Goal: Task Accomplishment & Management: Use online tool/utility

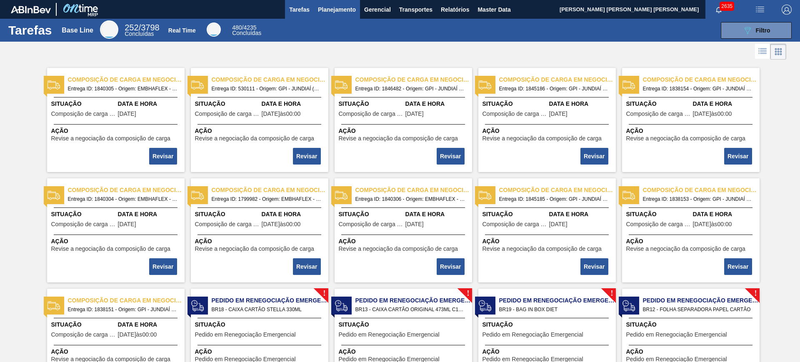
click at [327, 13] on span "Planejamento" at bounding box center [337, 10] width 38 height 10
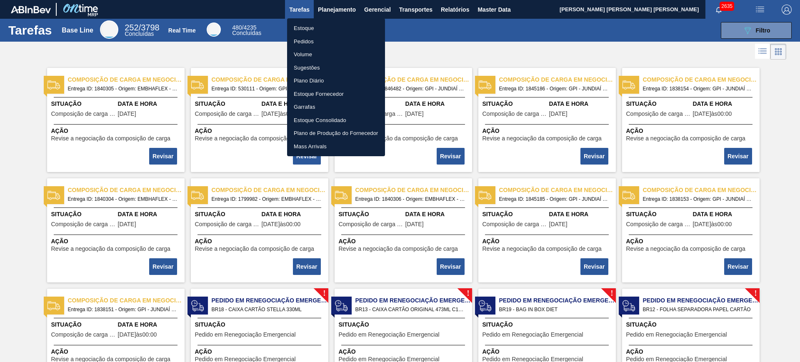
click at [299, 26] on li "Estoque" at bounding box center [336, 28] width 98 height 13
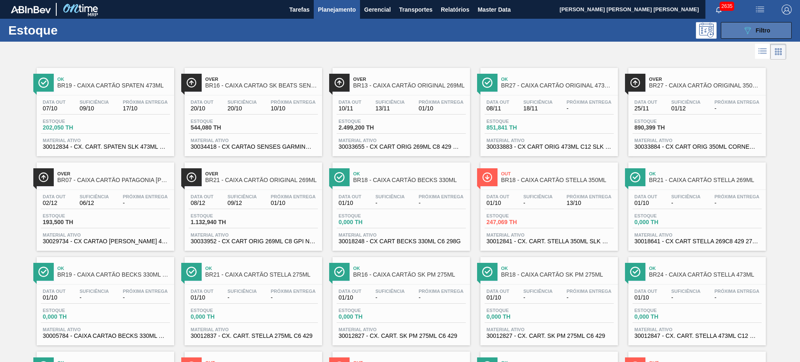
click at [736, 35] on button "089F7B8B-B2A5-4AFE-B5C0-19BA573D28AC Filtro" at bounding box center [756, 30] width 71 height 17
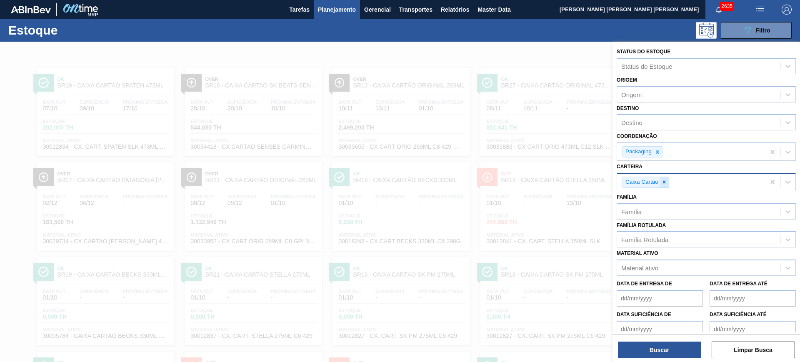
click at [663, 181] on icon at bounding box center [664, 182] width 3 height 3
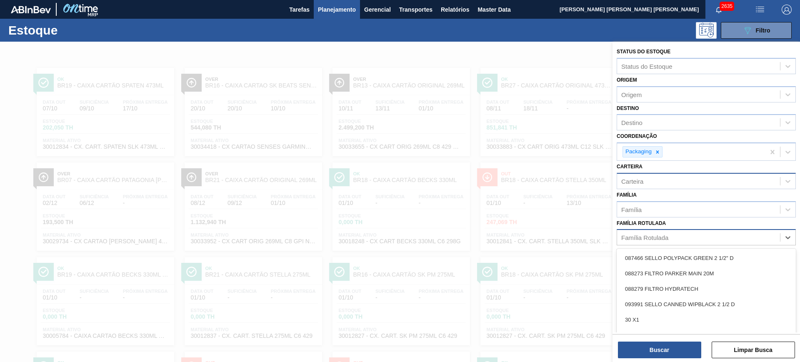
click at [642, 234] on div "Família Rotulada" at bounding box center [644, 237] width 47 height 7
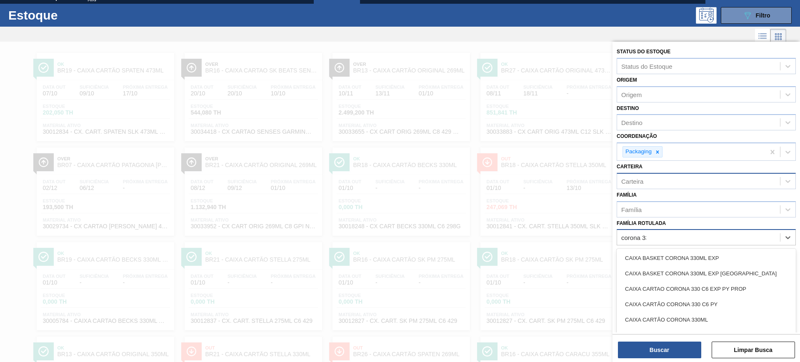
type Rotulada "corona 330"
click at [690, 314] on div "CAIXA CARTÃO CORONA 330ML" at bounding box center [705, 319] width 179 height 15
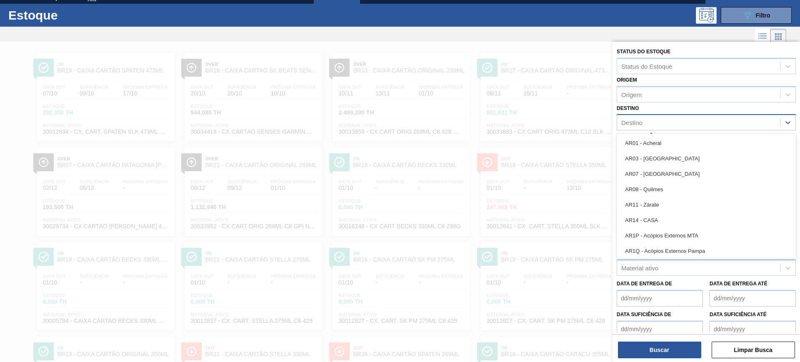
click at [631, 117] on div "Destino" at bounding box center [698, 123] width 163 height 12
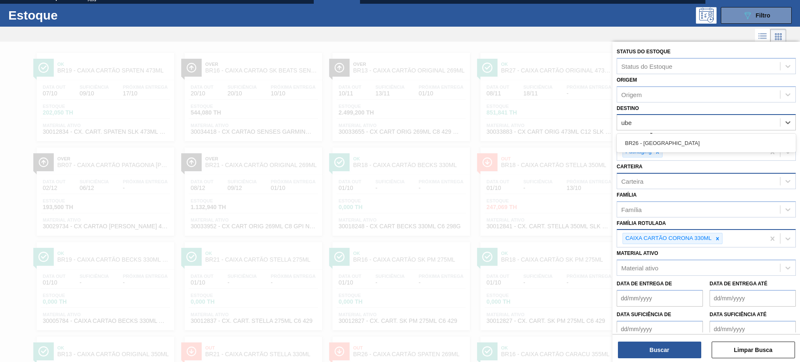
type input "uber"
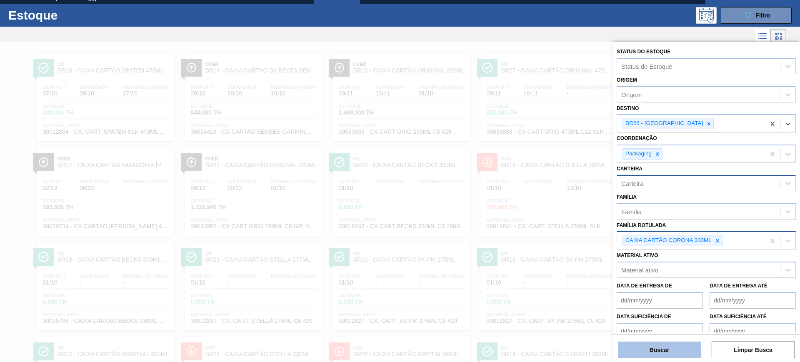
click at [683, 353] on button "Buscar" at bounding box center [659, 350] width 83 height 17
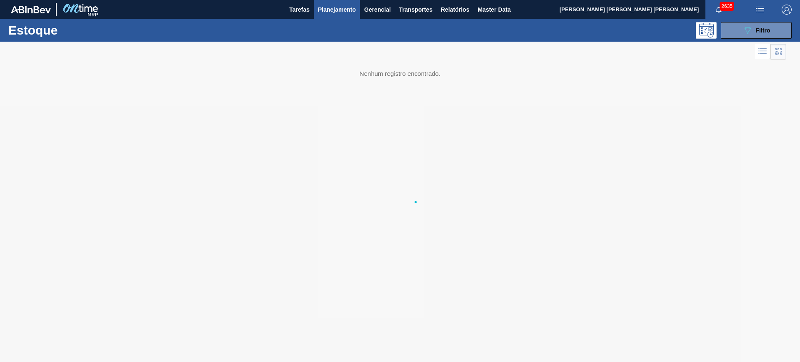
scroll to position [0, 0]
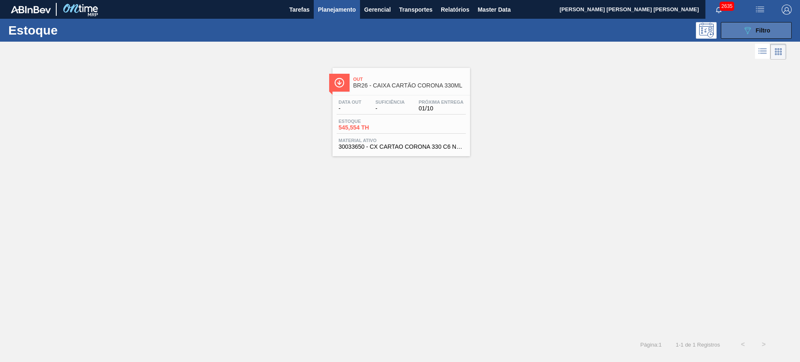
click at [756, 33] on div "089F7B8B-B2A5-4AFE-B5C0-19BA573D28AC Filtro" at bounding box center [756, 30] width 28 height 10
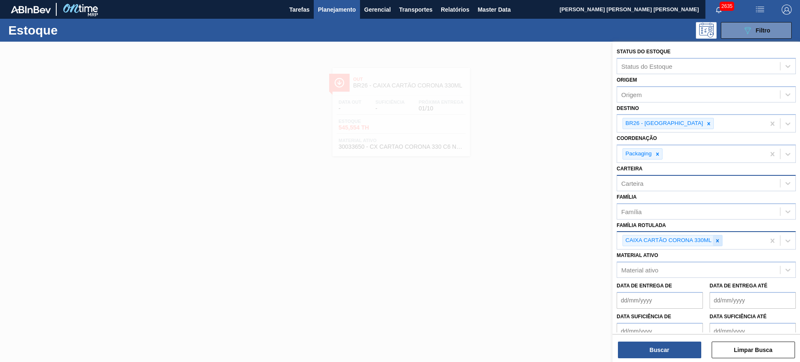
click at [715, 240] on icon at bounding box center [717, 241] width 6 height 6
click at [706, 121] on icon at bounding box center [709, 124] width 6 height 6
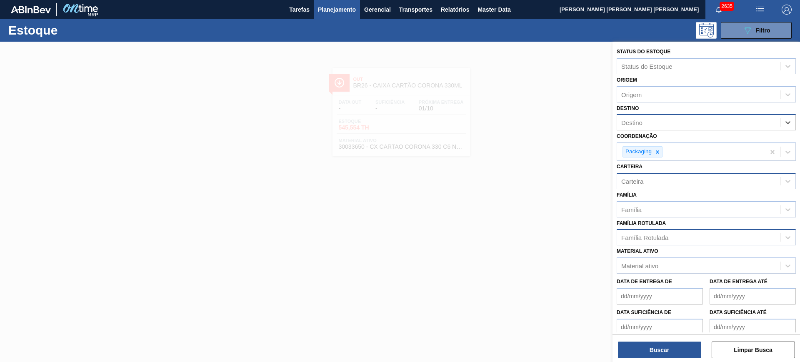
click at [667, 232] on div "Família Rotulada" at bounding box center [698, 238] width 163 height 12
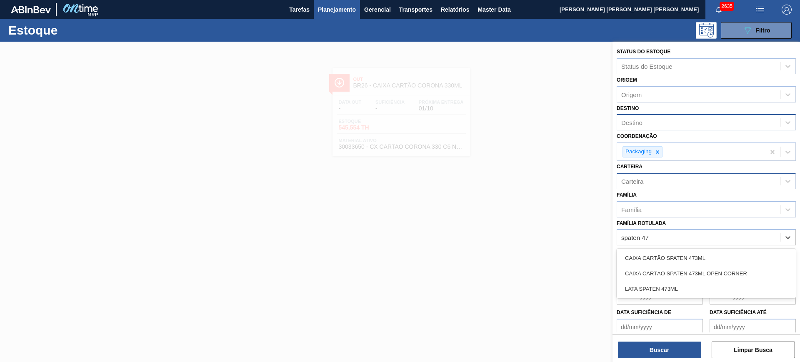
type Rotulada "spaten 473"
click at [719, 267] on div "CAIXA CARTÃO SPATEN 473ML OPEN CORNER" at bounding box center [705, 273] width 179 height 15
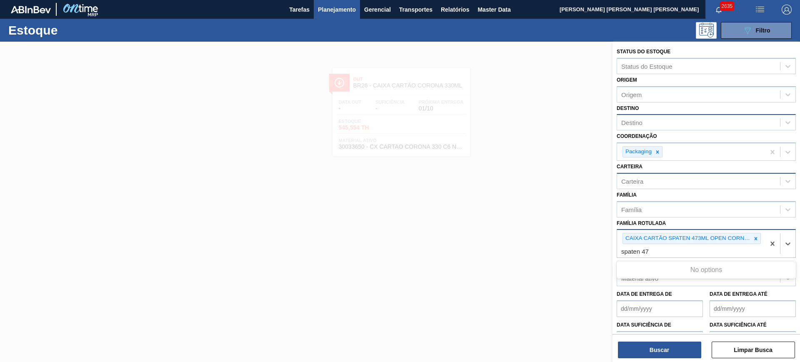
type Rotulada "spaten 473"
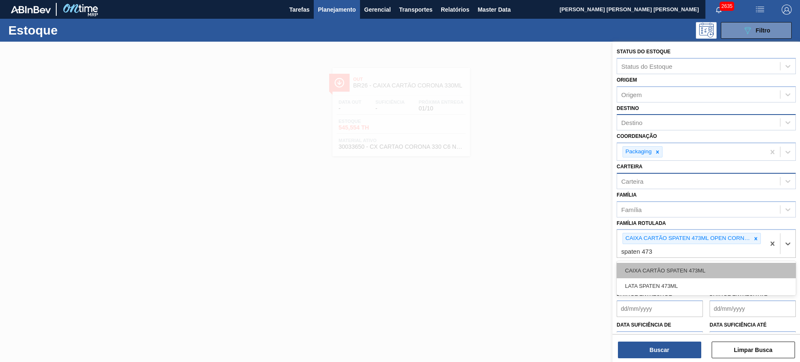
click at [727, 266] on div "CAIXA CARTÃO SPATEN 473ML" at bounding box center [705, 270] width 179 height 15
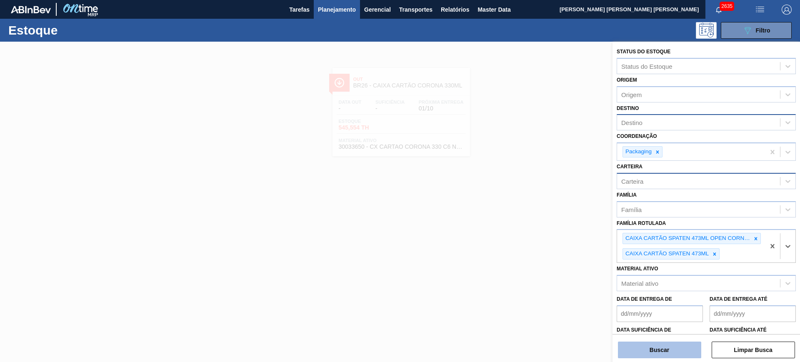
click at [658, 350] on button "Buscar" at bounding box center [659, 350] width 83 height 17
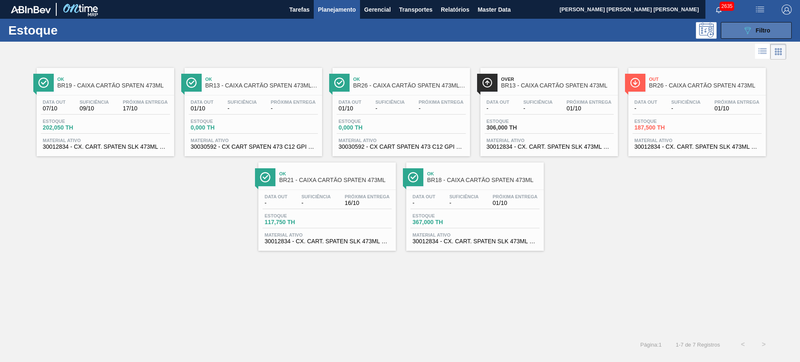
click at [738, 28] on button "089F7B8B-B2A5-4AFE-B5C0-19BA573D28AC Filtro" at bounding box center [756, 30] width 71 height 17
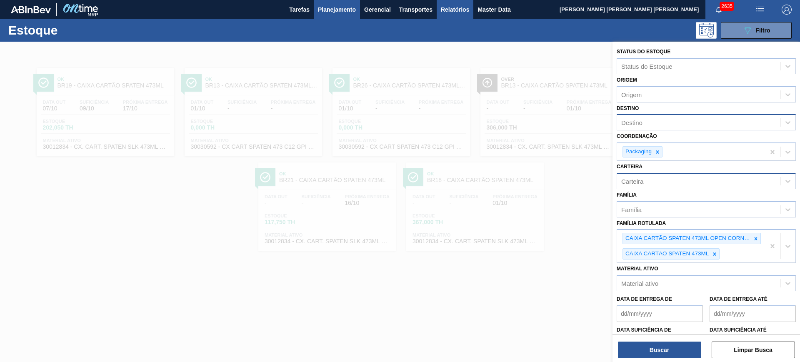
click at [448, 9] on span "Relatórios" at bounding box center [455, 10] width 28 height 10
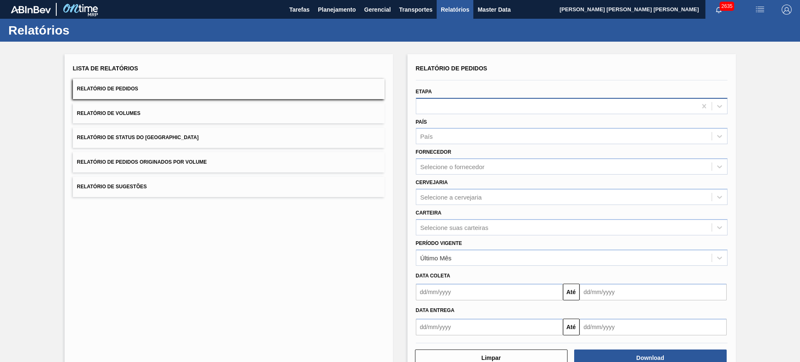
click at [422, 107] on div at bounding box center [556, 106] width 280 height 12
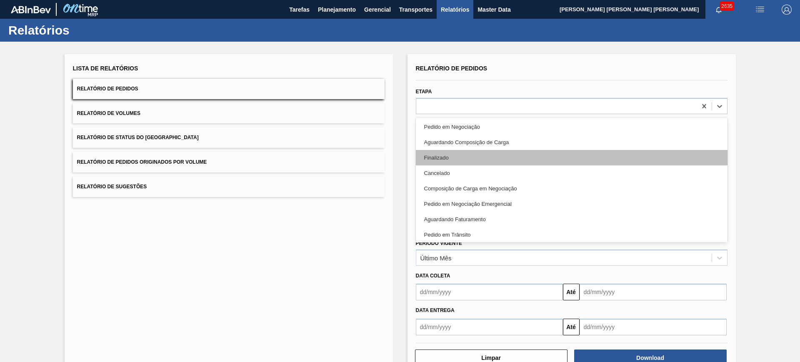
click at [477, 158] on div "Finalizado" at bounding box center [572, 157] width 312 height 15
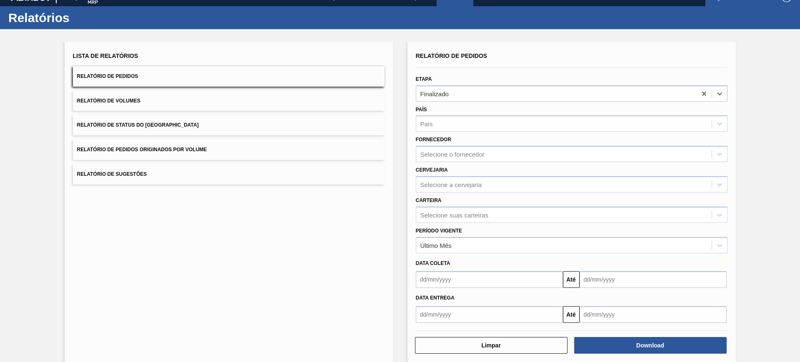
scroll to position [24, 0]
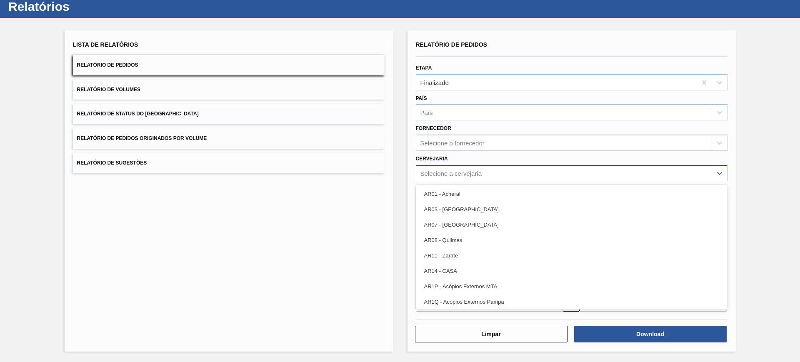
click at [466, 170] on div "Selecione a cervejaria" at bounding box center [451, 173] width 62 height 7
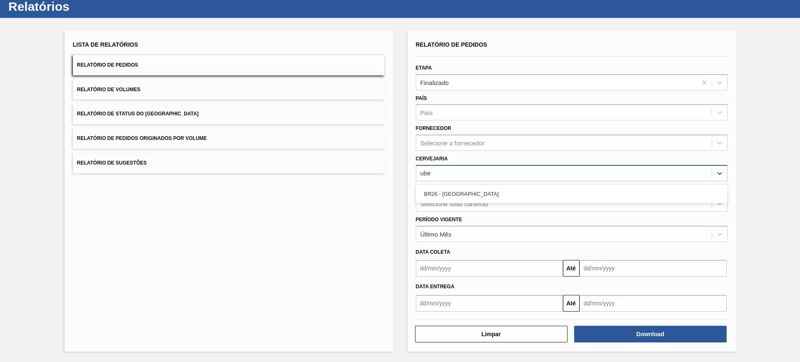
type input "uber"
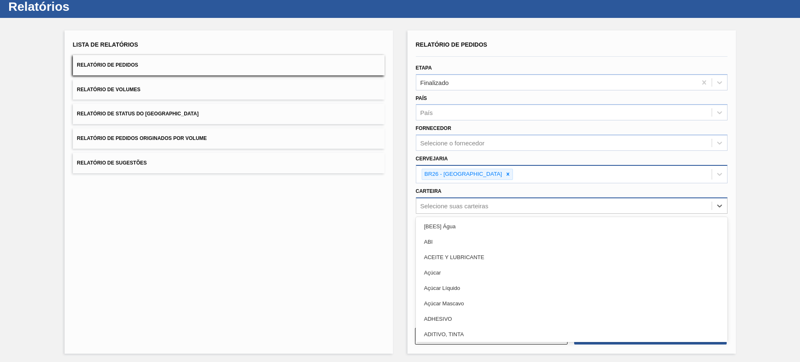
click at [478, 211] on div "Selecione suas carteiras" at bounding box center [563, 206] width 295 height 12
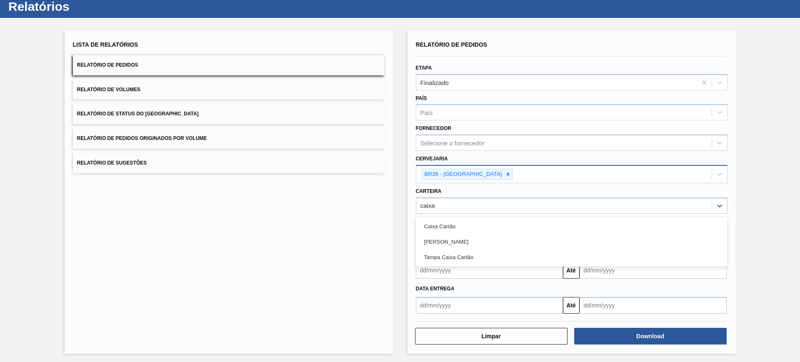
type input "caixa c"
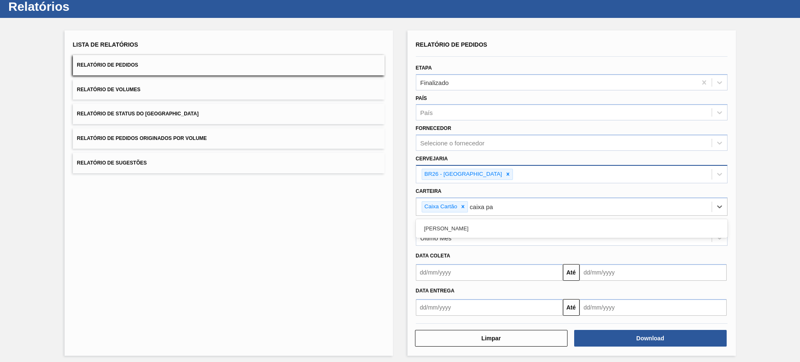
type input "caixa pap"
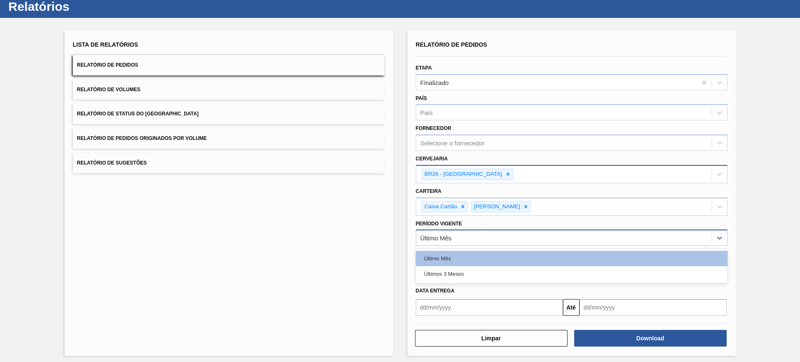
click at [507, 232] on div "Último Mês" at bounding box center [563, 238] width 295 height 12
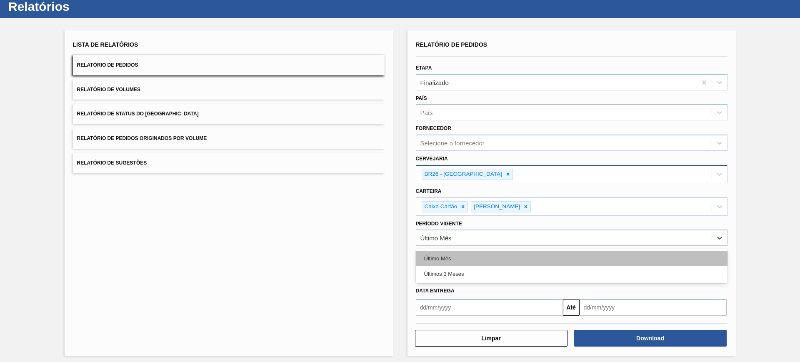
click at [502, 255] on div "Último Mês" at bounding box center [572, 258] width 312 height 15
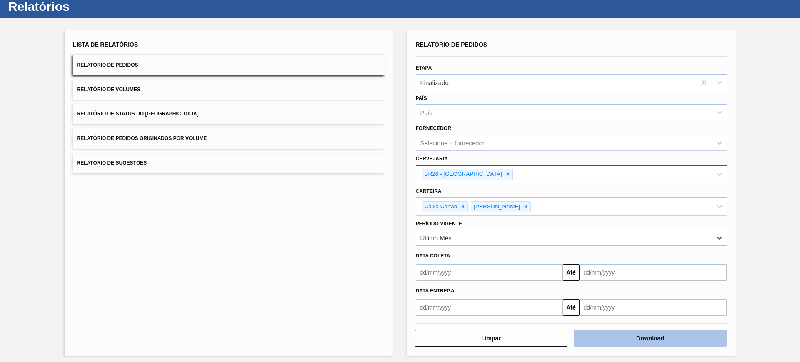
click at [641, 342] on button "Download" at bounding box center [650, 338] width 152 height 17
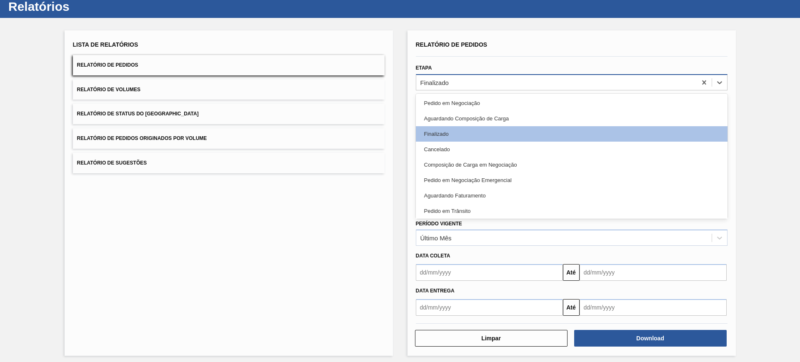
click at [445, 84] on div "Finalizado" at bounding box center [434, 82] width 28 height 7
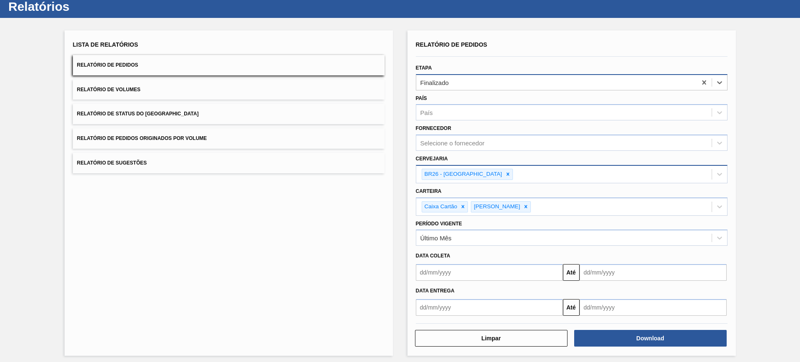
click at [489, 74] on div "Finalizado" at bounding box center [572, 82] width 312 height 16
click at [700, 80] on icon at bounding box center [704, 82] width 8 height 8
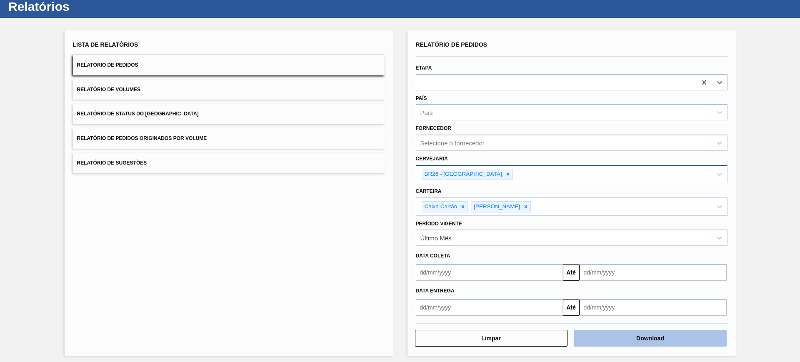
click at [666, 342] on button "Download" at bounding box center [650, 338] width 152 height 17
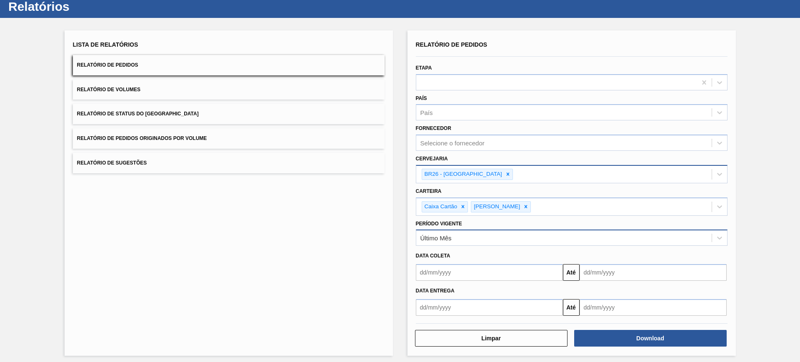
click at [463, 235] on div "Último Mês" at bounding box center [563, 238] width 295 height 12
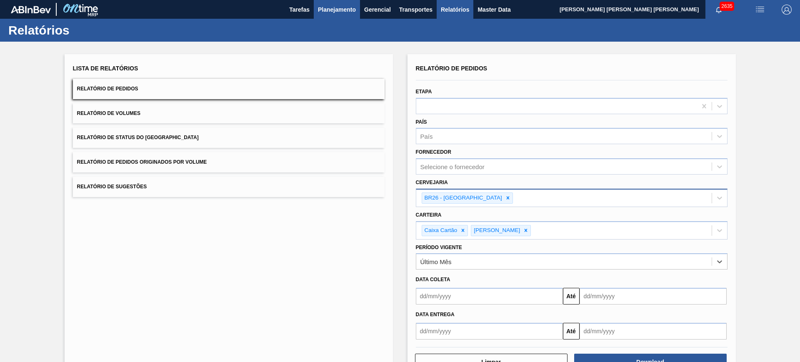
click at [336, 7] on span "Planejamento" at bounding box center [337, 10] width 38 height 10
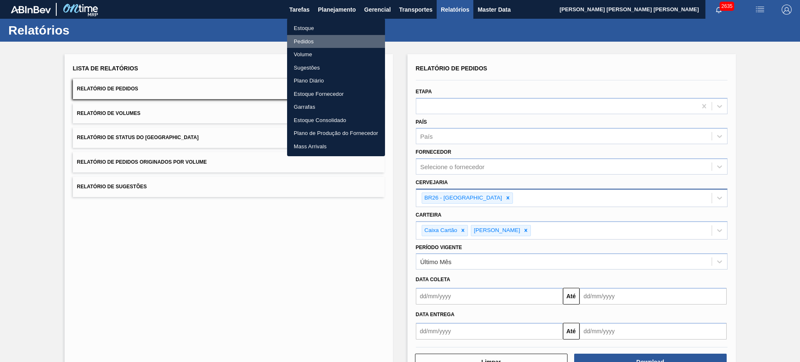
click at [311, 44] on li "Pedidos" at bounding box center [336, 41] width 98 height 13
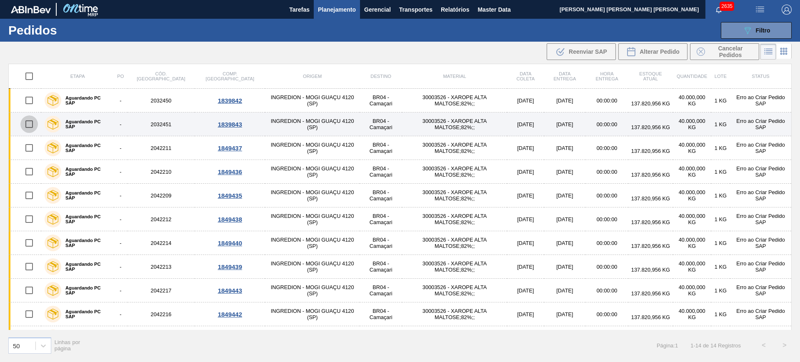
click at [30, 127] on input "checkbox" at bounding box center [28, 123] width 17 height 17
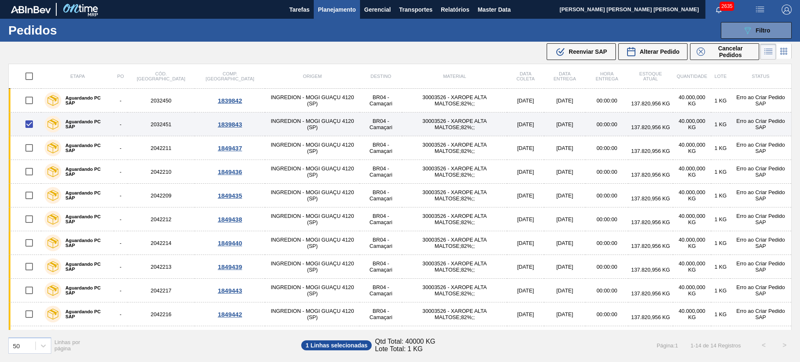
click at [32, 123] on input "checkbox" at bounding box center [28, 123] width 17 height 17
checkbox input "false"
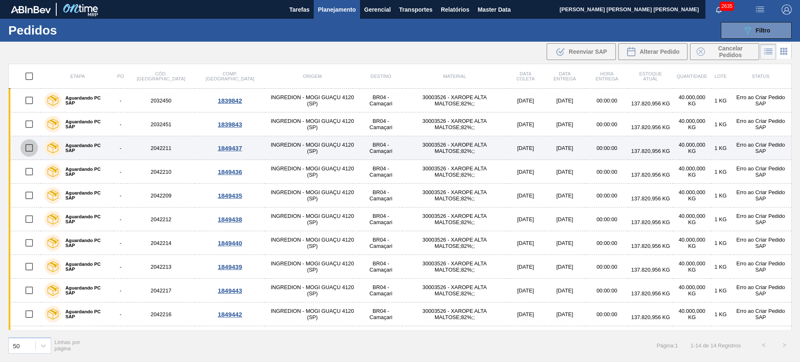
click at [34, 150] on input "checkbox" at bounding box center [28, 147] width 17 height 17
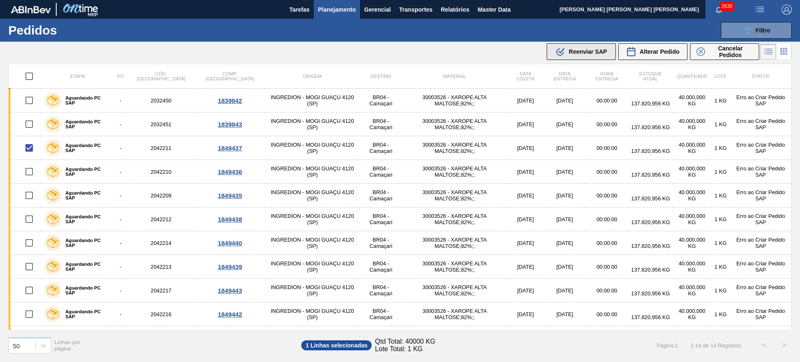
click at [593, 52] on span "Reenviar SAP" at bounding box center [588, 51] width 38 height 7
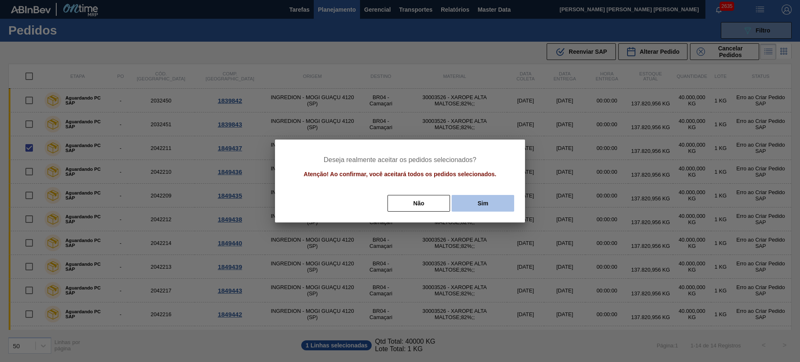
click at [485, 199] on button "Sim" at bounding box center [483, 203] width 62 height 17
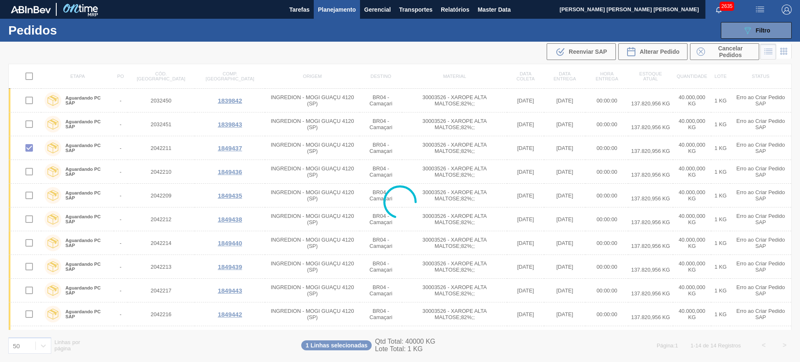
checkbox input "false"
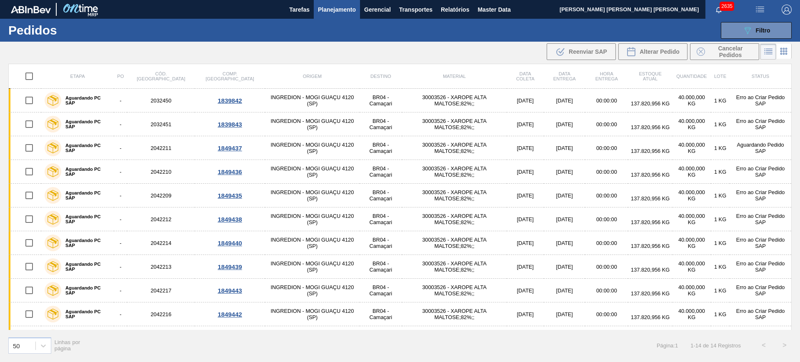
click at [752, 21] on div "089F7B8B-B2A5-4AFE-B5C0-19BA573D28AC Filtro Código Pedido Portal Códido PO SAP …" at bounding box center [464, 30] width 663 height 25
click at [733, 32] on button "089F7B8B-B2A5-4AFE-B5C0-19BA573D28AC Filtro" at bounding box center [756, 30] width 71 height 17
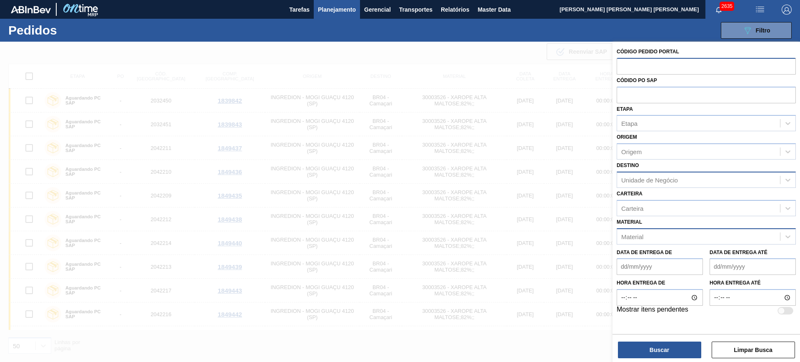
drag, startPoint x: 667, startPoint y: 66, endPoint x: 667, endPoint y: 72, distance: 5.8
click at [667, 66] on input "text" at bounding box center [705, 66] width 179 height 16
paste input "5800380073"
type input "5800380073"
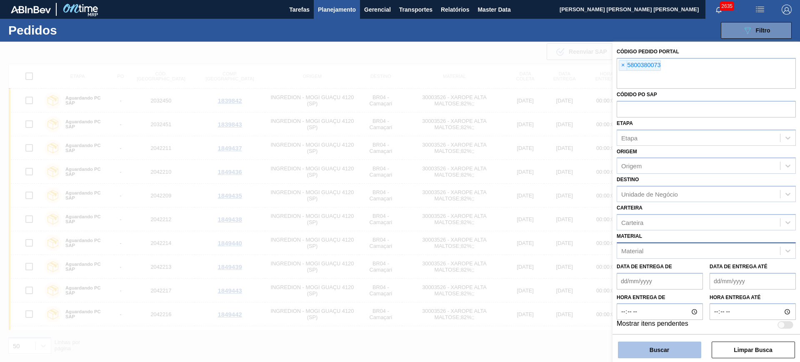
click at [657, 348] on button "Buscar" at bounding box center [659, 350] width 83 height 17
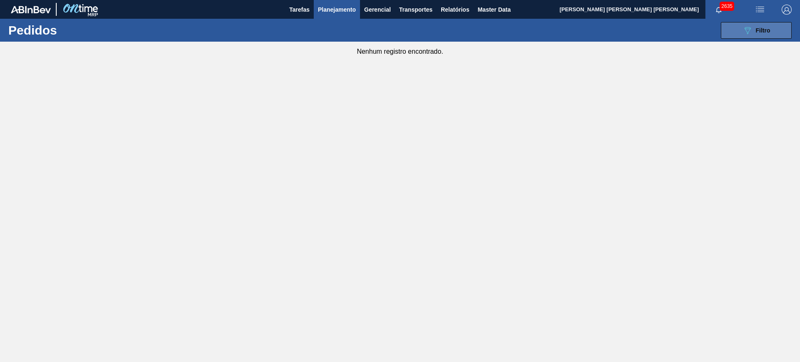
click at [767, 30] on span "Filtro" at bounding box center [763, 30] width 15 height 7
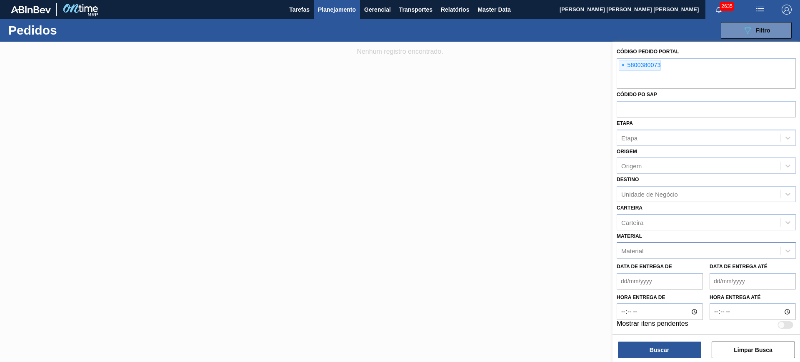
click at [648, 125] on div "Etapa Etapa" at bounding box center [705, 131] width 179 height 28
click at [643, 120] on div "Etapa Etapa" at bounding box center [705, 131] width 179 height 28
click at [637, 116] on input "text" at bounding box center [705, 109] width 179 height 16
paste input "5800380073"
type input "5800380073"
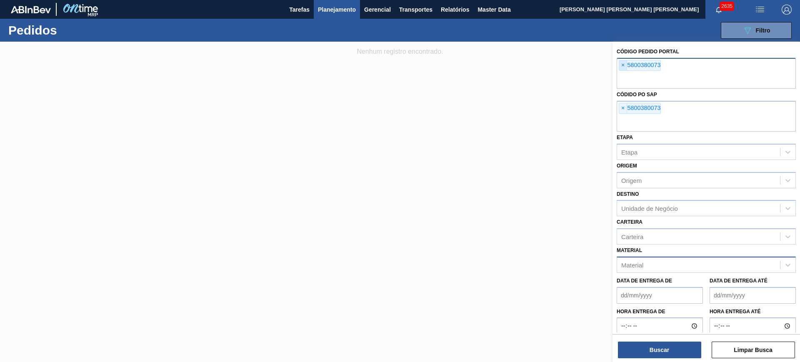
click at [619, 62] on span "×" at bounding box center [623, 65] width 8 height 10
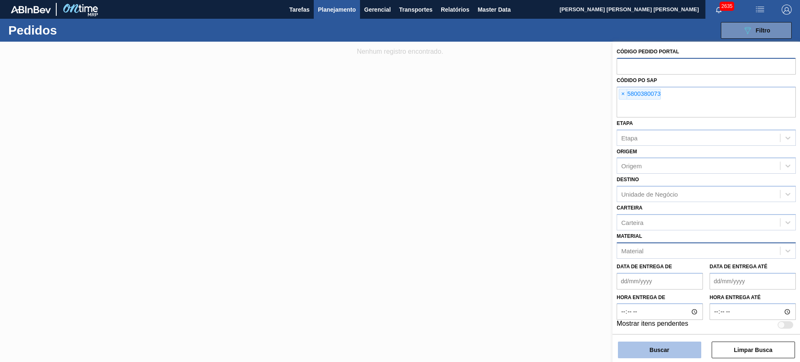
click at [664, 352] on button "Buscar" at bounding box center [659, 350] width 83 height 17
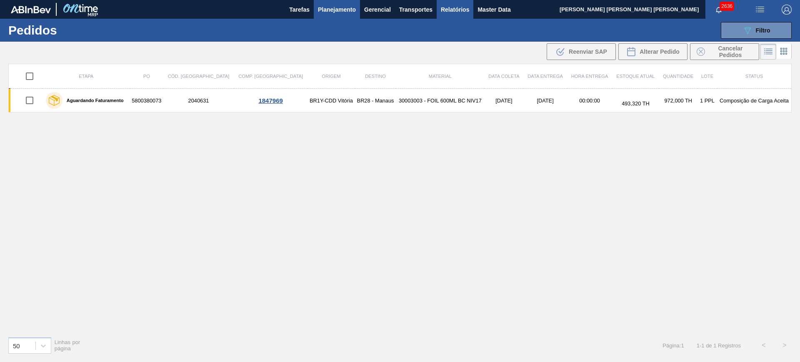
click at [451, 13] on span "Relatórios" at bounding box center [455, 10] width 28 height 10
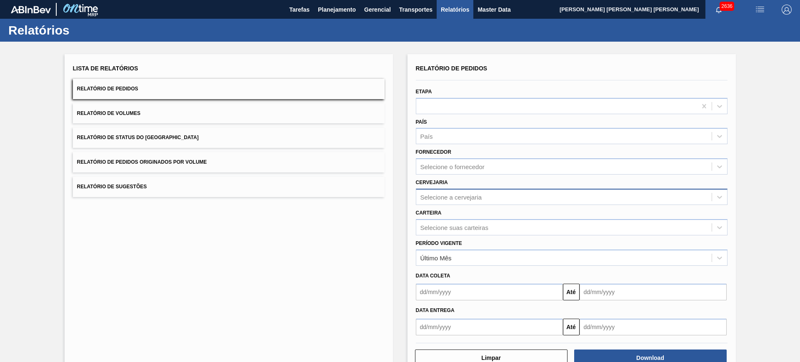
click at [462, 197] on div "Selecione a cervejaria" at bounding box center [451, 196] width 62 height 7
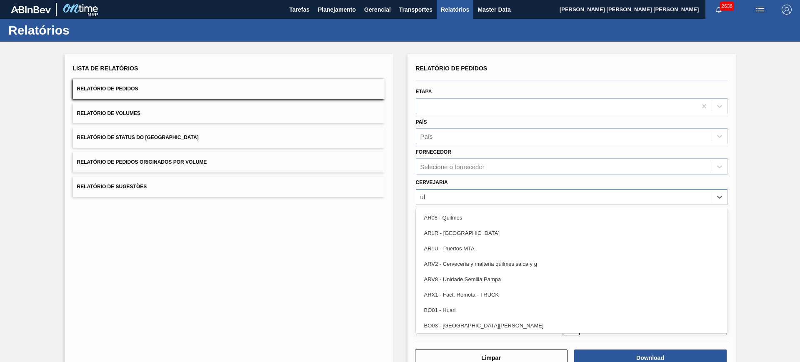
type input "ube"
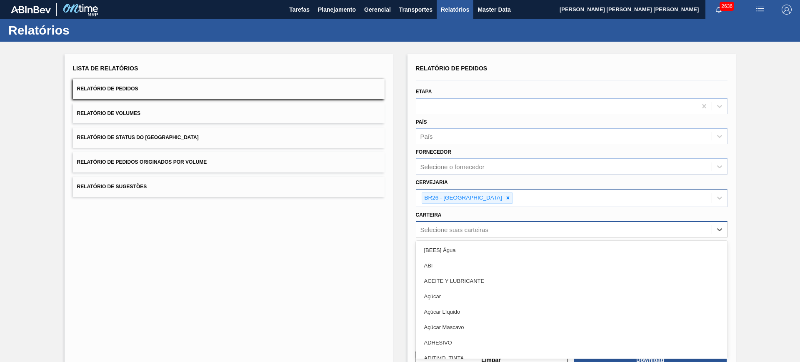
click at [457, 232] on div "Selecione suas carteiras" at bounding box center [572, 229] width 312 height 16
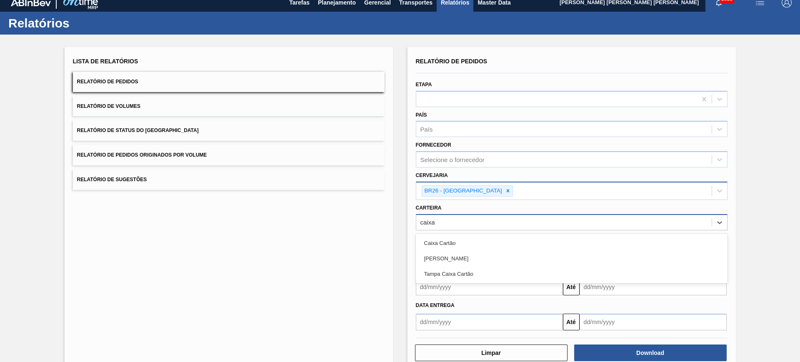
type input "caixa c"
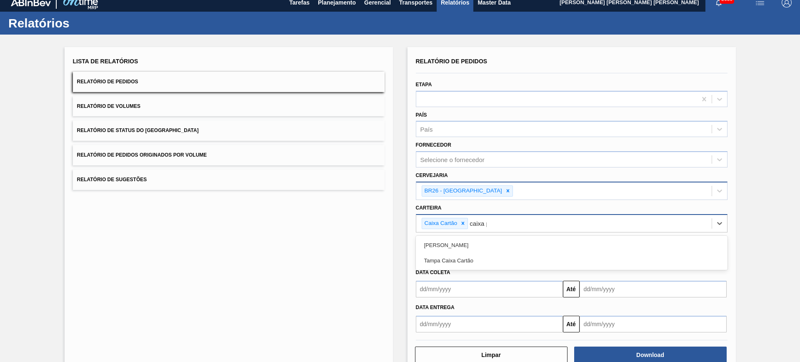
type input "caixa pap"
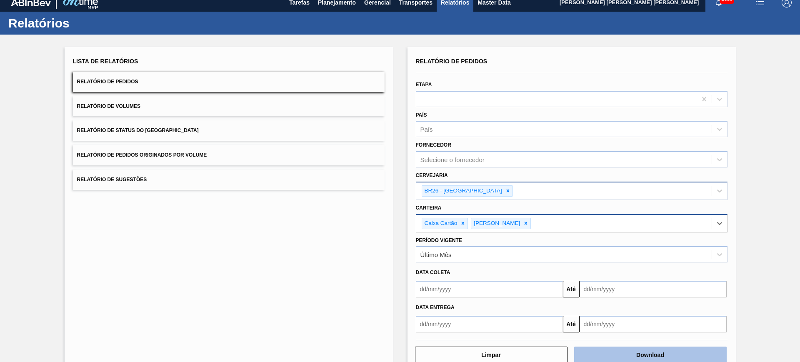
click at [632, 351] on button "Download" at bounding box center [650, 355] width 152 height 17
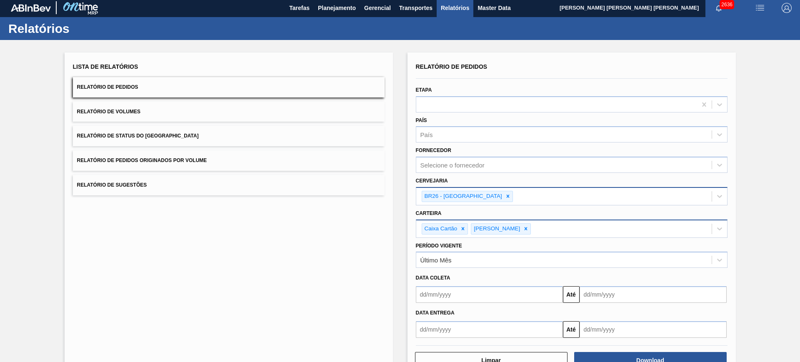
scroll to position [0, 0]
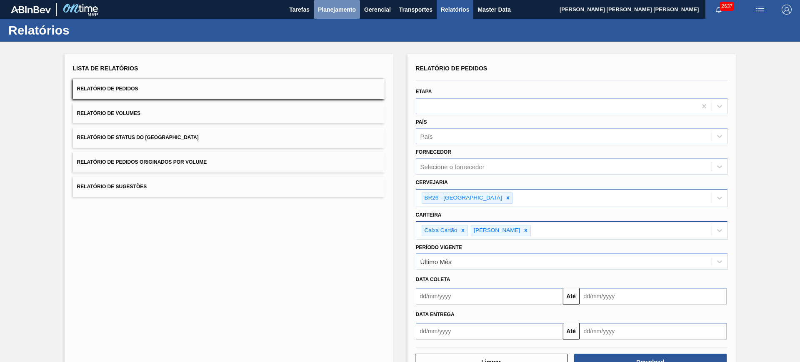
click at [332, 13] on span "Planejamento" at bounding box center [337, 10] width 38 height 10
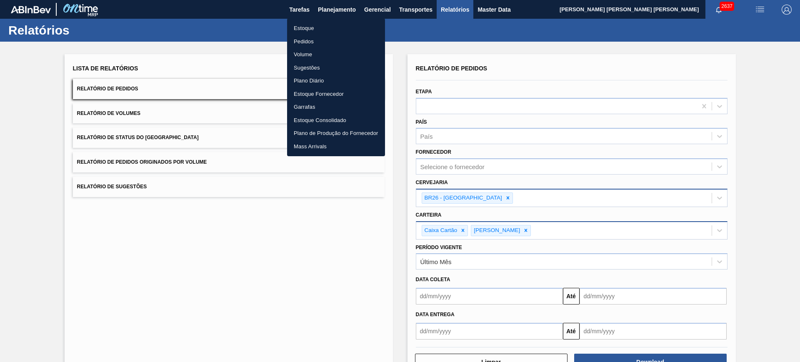
click at [327, 38] on li "Pedidos" at bounding box center [336, 41] width 98 height 13
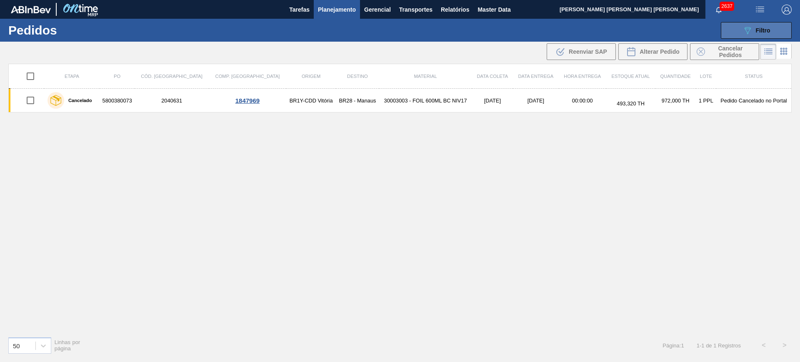
click at [742, 35] on button "089F7B8B-B2A5-4AFE-B5C0-19BA573D28AC Filtro" at bounding box center [756, 30] width 71 height 17
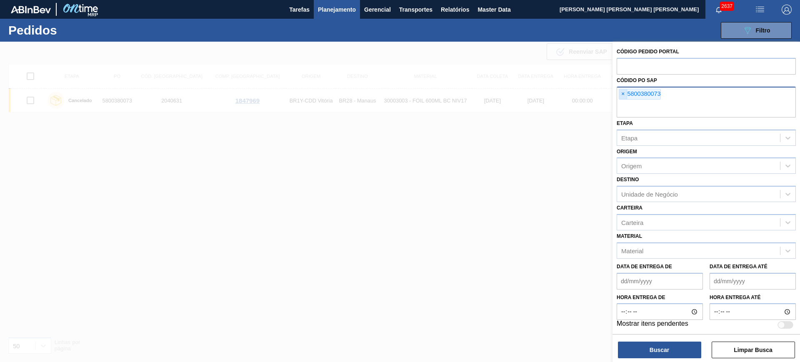
click at [624, 95] on span "×" at bounding box center [623, 94] width 8 height 10
click at [648, 118] on div "Etapa Etapa" at bounding box center [705, 131] width 179 height 28
click at [620, 93] on span "×" at bounding box center [623, 94] width 8 height 10
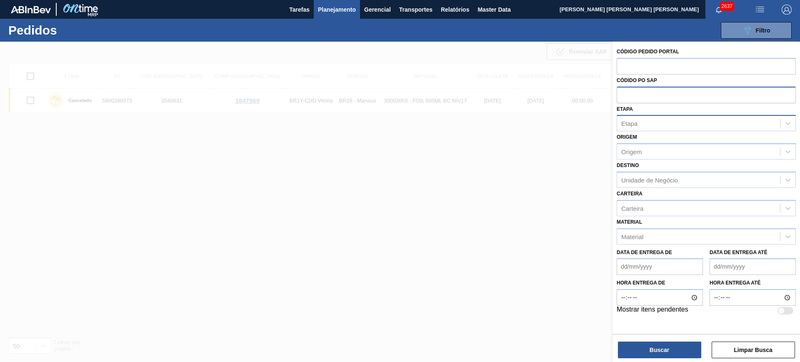
click at [641, 125] on div "Etapa" at bounding box center [698, 123] width 163 height 12
type input "sap"
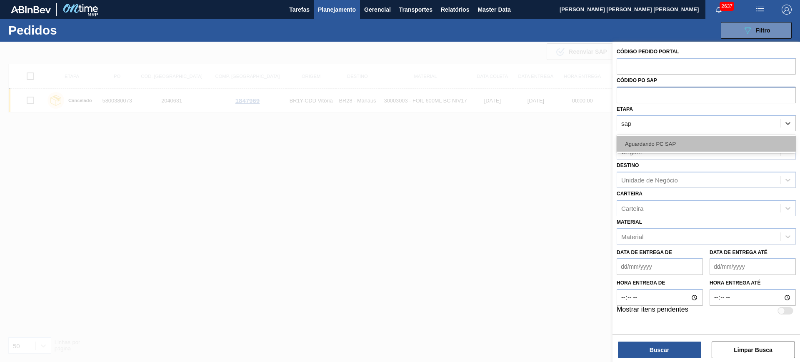
click at [661, 144] on div "Aguardando PC SAP" at bounding box center [705, 143] width 179 height 15
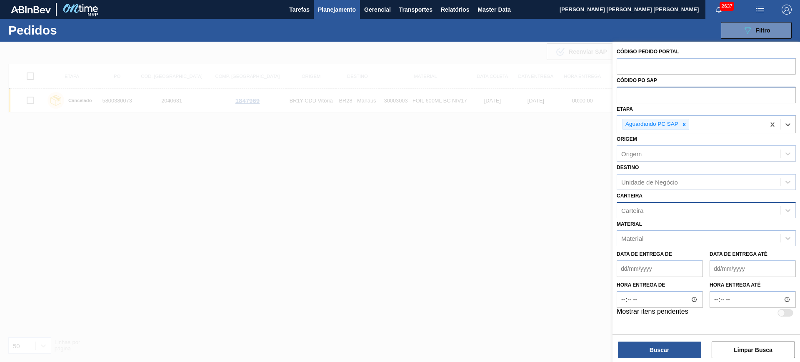
click at [634, 204] on div "Carteira" at bounding box center [698, 210] width 163 height 12
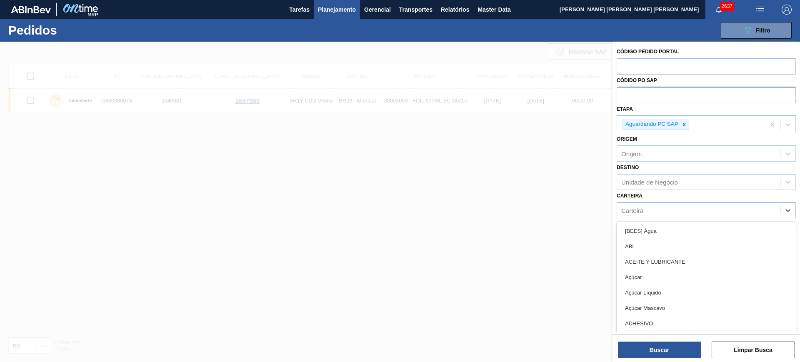
click at [667, 165] on div "Destino Unidade de Negócio" at bounding box center [705, 176] width 179 height 28
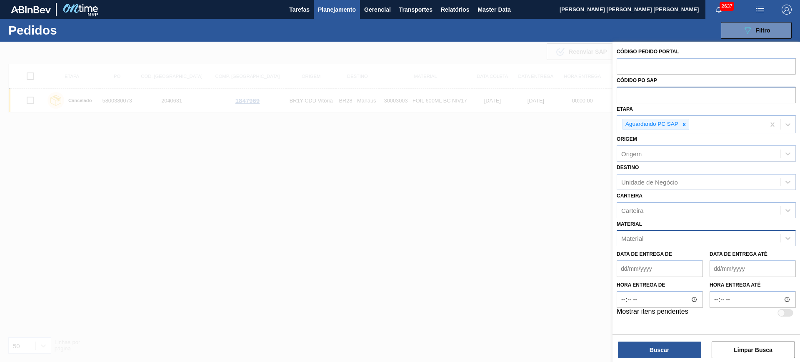
click at [649, 238] on div "Material" at bounding box center [698, 238] width 163 height 12
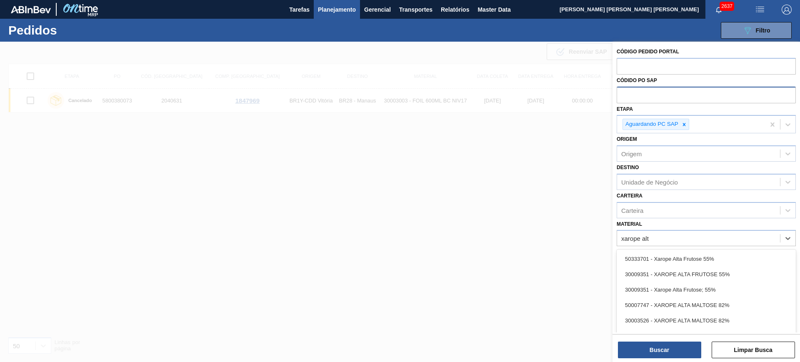
type input "xarope alta"
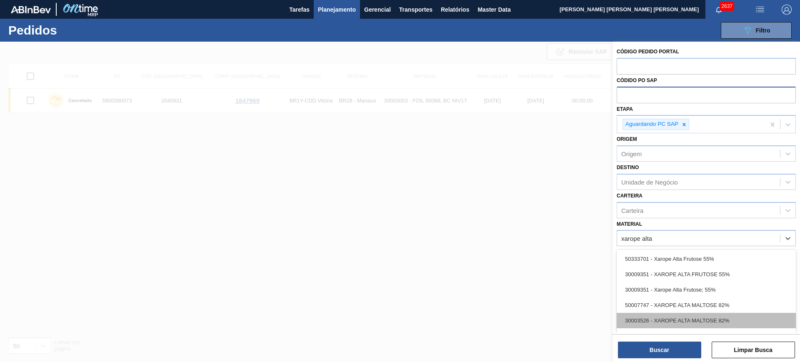
click at [739, 318] on div "30003526 - XAROPE ALTA MALTOSE 82%" at bounding box center [705, 320] width 179 height 15
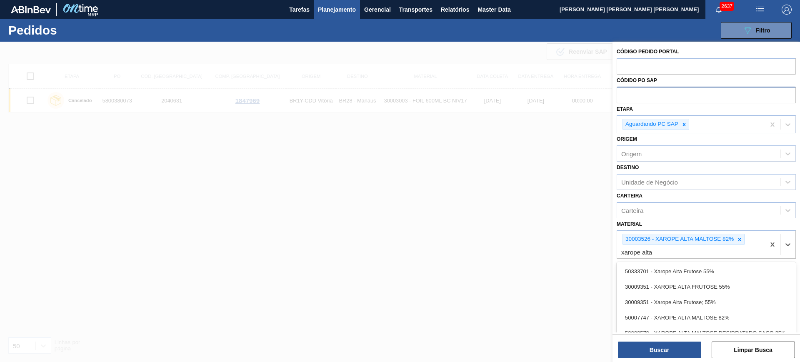
type input "xarope alta"
click at [727, 249] on div "Código Pedido Portal Códido PO SAP Etapa Aguardando PC SAP Origem Origem Destin…" at bounding box center [705, 188] width 187 height 293
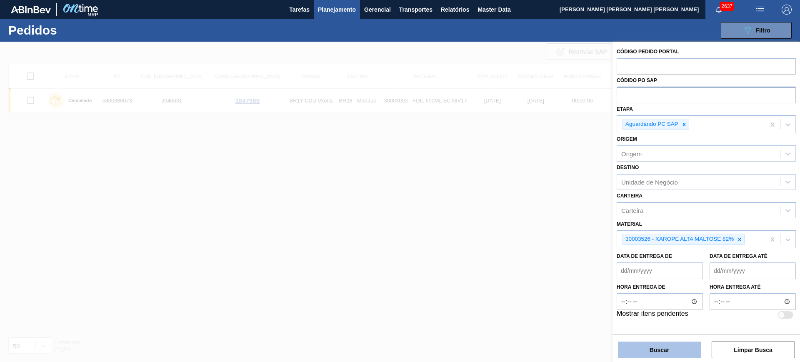
click at [685, 349] on button "Buscar" at bounding box center [659, 350] width 83 height 17
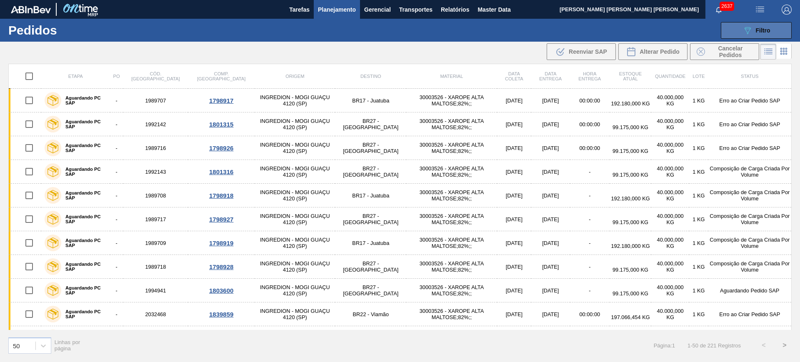
click at [740, 27] on button "089F7B8B-B2A5-4AFE-B5C0-19BA573D28AC Filtro" at bounding box center [756, 30] width 71 height 17
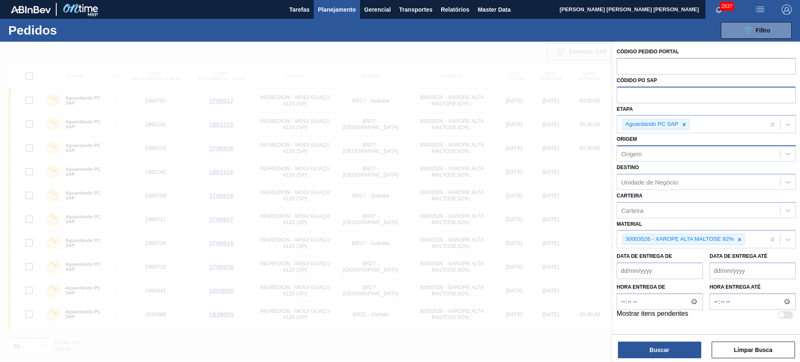
click at [671, 152] on div "Origem" at bounding box center [698, 154] width 163 height 12
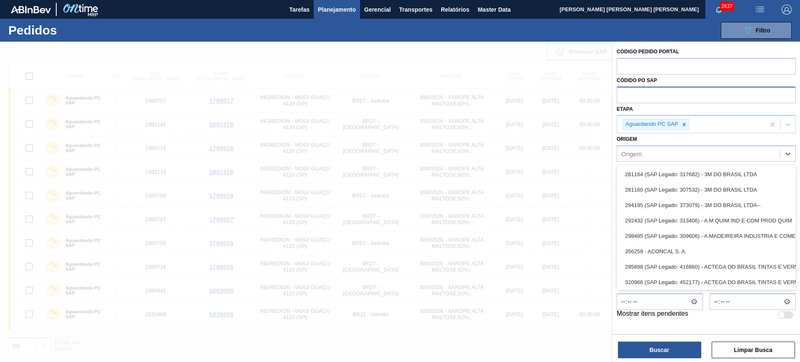
click at [678, 136] on div "Origem option 281164 (SAP Legado: 317682) - 3M DO BRASIL LTDA focused, 1 of 101…" at bounding box center [705, 147] width 179 height 28
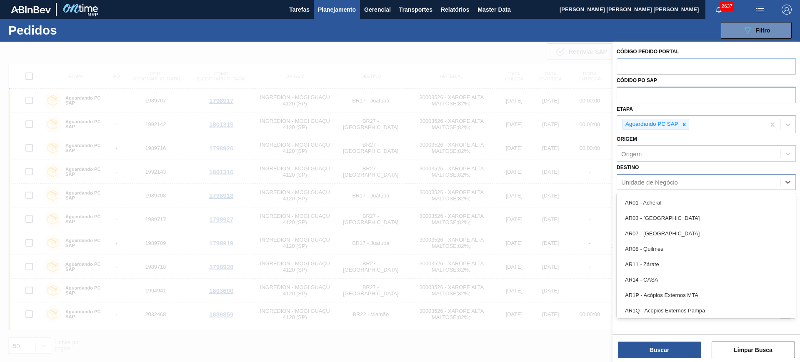
click at [666, 180] on div "Unidade de Negócio" at bounding box center [649, 181] width 57 height 7
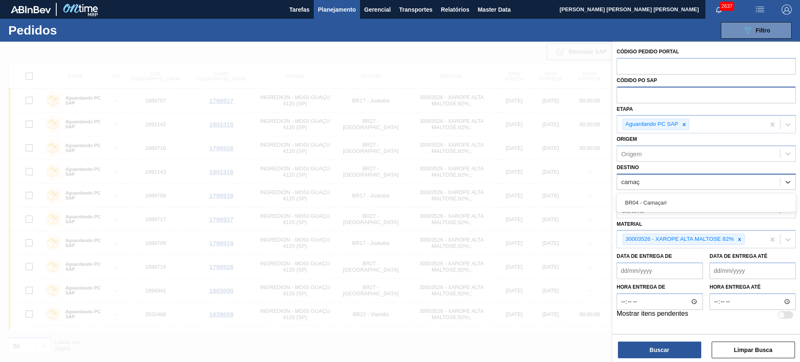
type input "camaça"
click at [675, 199] on div "BR04 - Camaçari" at bounding box center [705, 202] width 179 height 15
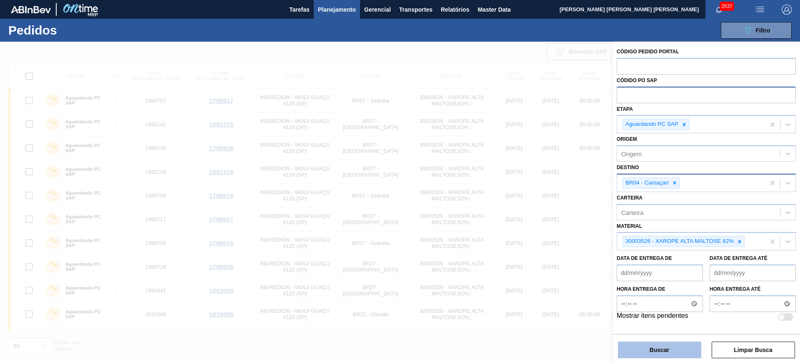
click at [670, 350] on button "Buscar" at bounding box center [659, 350] width 83 height 17
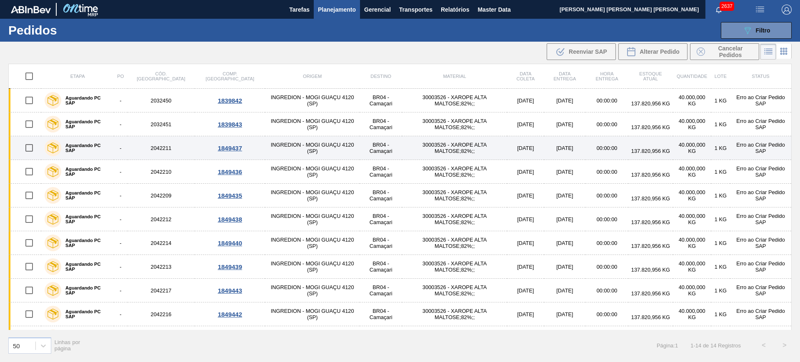
click at [34, 150] on input "checkbox" at bounding box center [28, 147] width 17 height 17
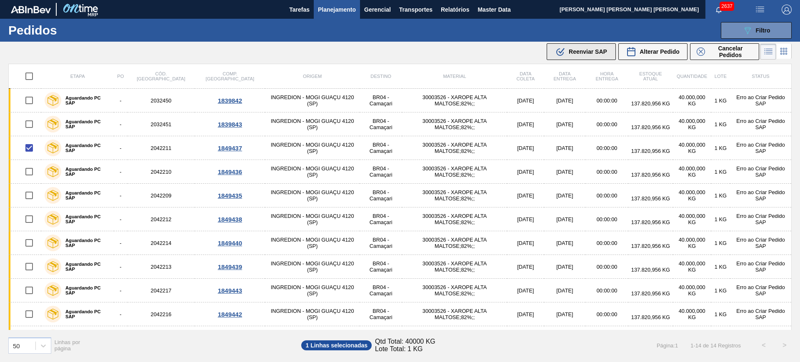
click at [588, 51] on span "Reenviar SAP" at bounding box center [588, 51] width 38 height 7
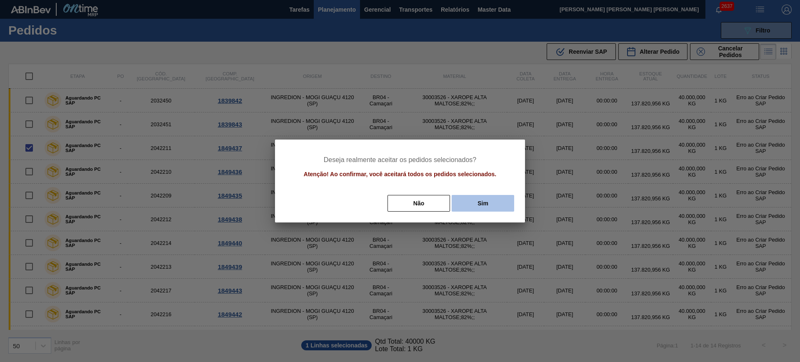
click at [480, 200] on button "Sim" at bounding box center [483, 203] width 62 height 17
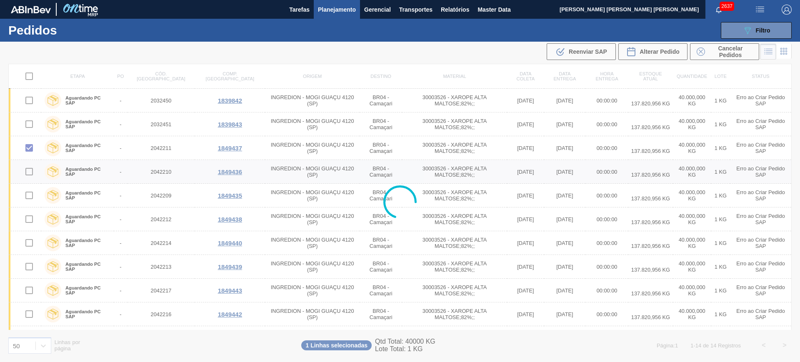
checkbox input "false"
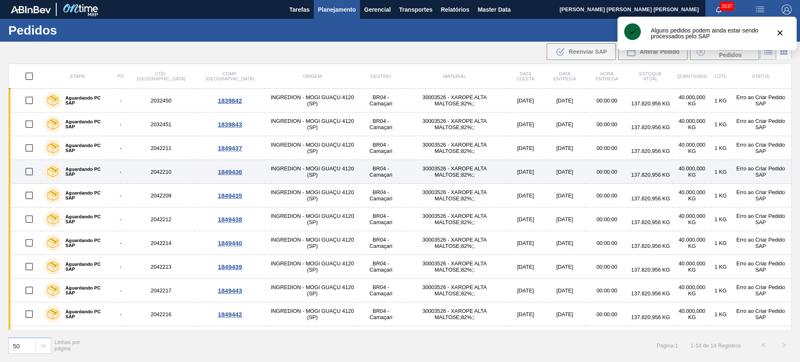
click at [27, 172] on input "checkbox" at bounding box center [28, 171] width 17 height 17
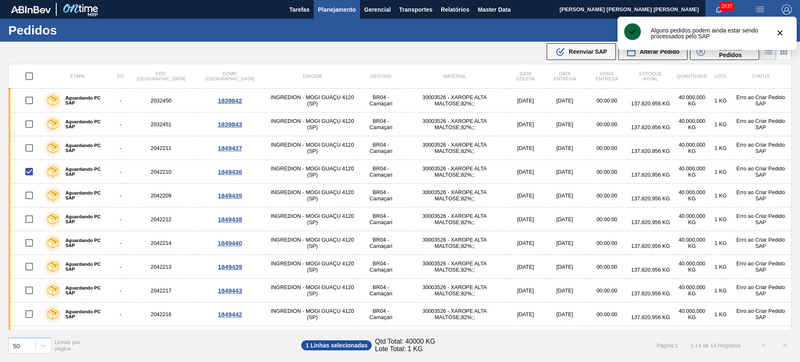
click at [562, 55] on icon ".b{fill:var(--color-action-default)}" at bounding box center [560, 52] width 10 height 10
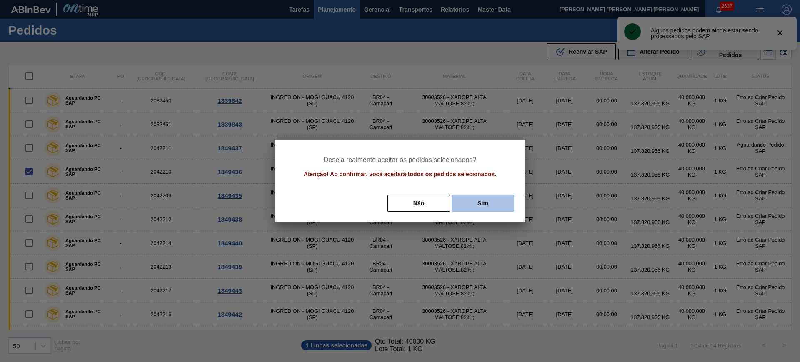
click at [496, 202] on button "Sim" at bounding box center [483, 203] width 62 height 17
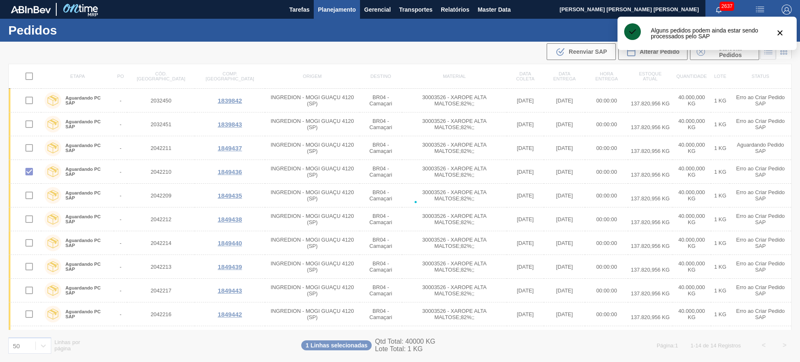
checkbox input "false"
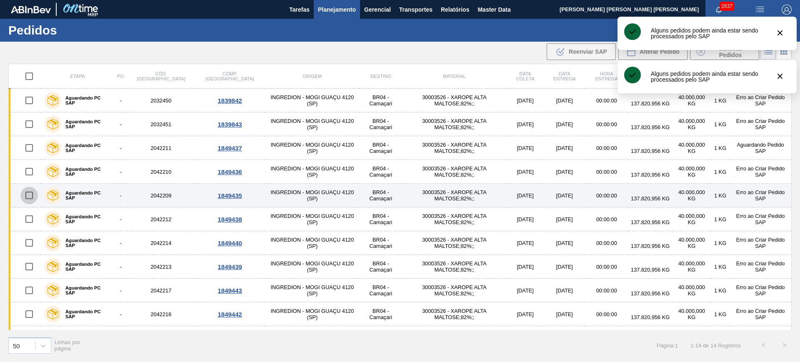
click at [35, 188] on input "checkbox" at bounding box center [28, 195] width 17 height 17
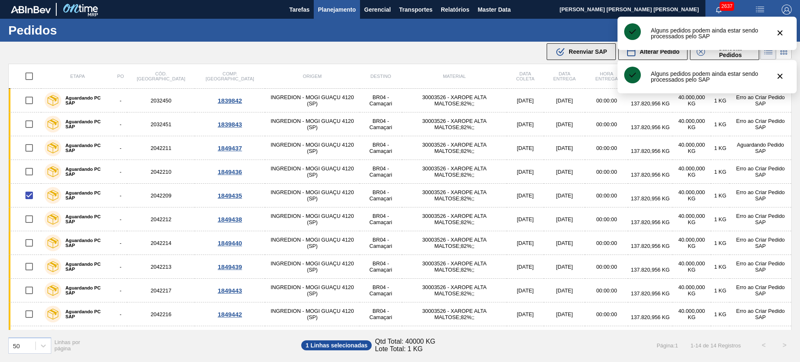
click at [569, 52] on span "Reenviar SAP" at bounding box center [588, 51] width 38 height 7
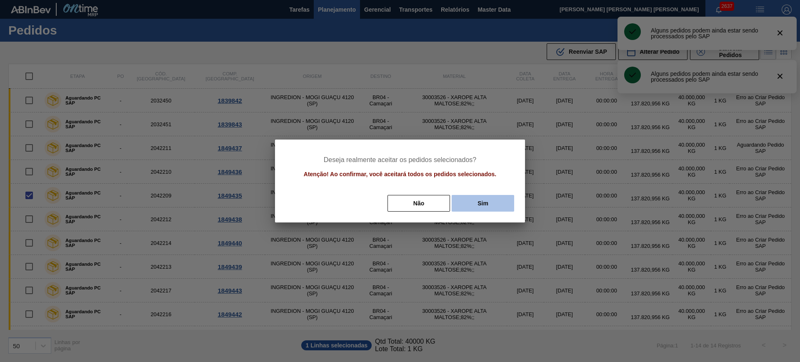
click at [494, 202] on button "Sim" at bounding box center [483, 203] width 62 height 17
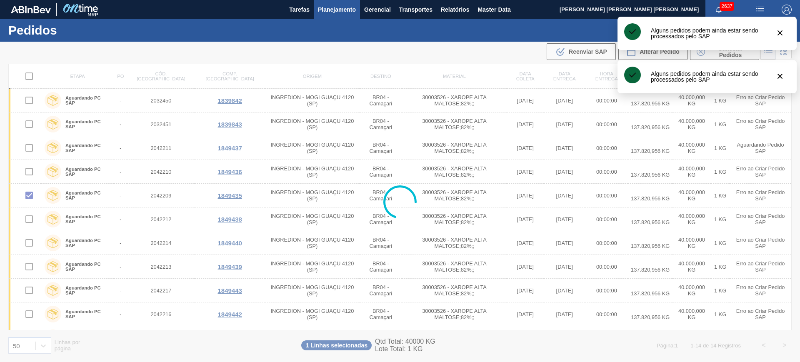
checkbox input "false"
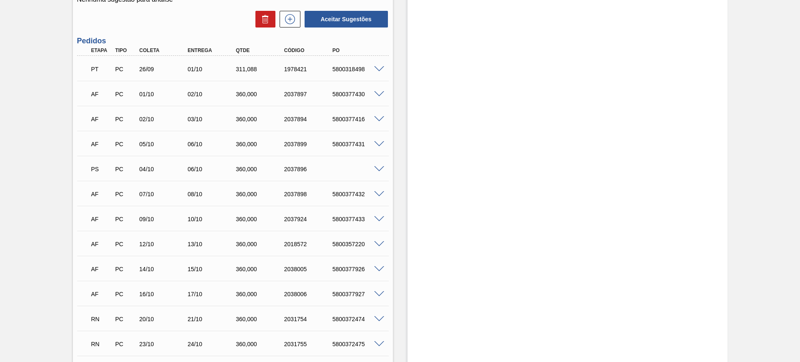
scroll to position [312, 0]
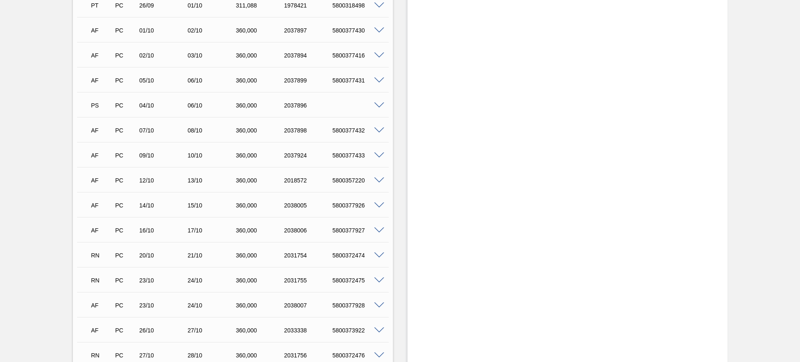
click at [374, 105] on span at bounding box center [379, 105] width 10 height 6
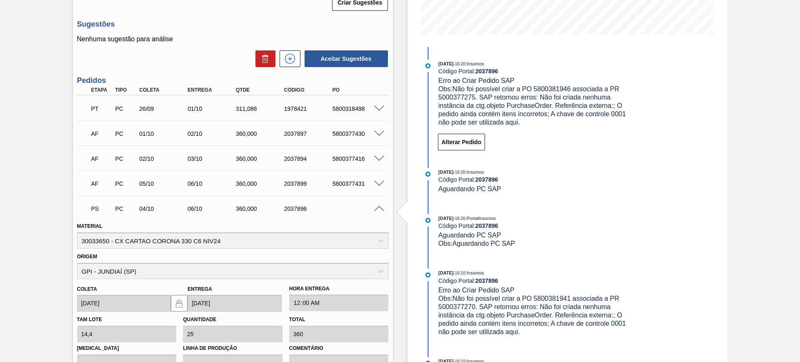
scroll to position [208, 0]
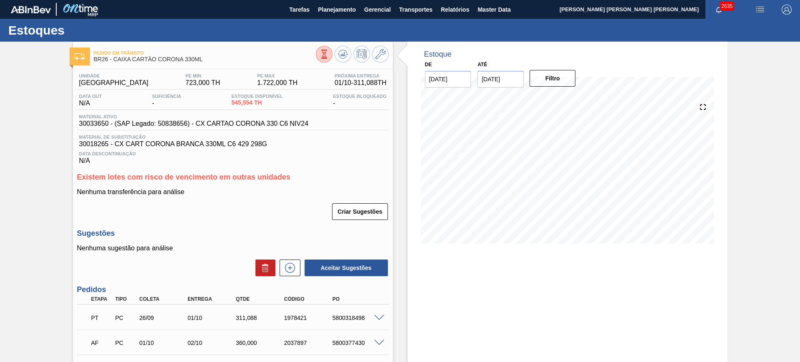
click at [502, 81] on input "[DATE]" at bounding box center [500, 79] width 46 height 17
click at [568, 98] on button "Next Month" at bounding box center [571, 99] width 6 height 6
drag, startPoint x: 568, startPoint y: 98, endPoint x: 560, endPoint y: 112, distance: 16.2
click at [569, 98] on button "Next Month" at bounding box center [571, 99] width 6 height 6
click at [569, 182] on div "3" at bounding box center [568, 179] width 11 height 11
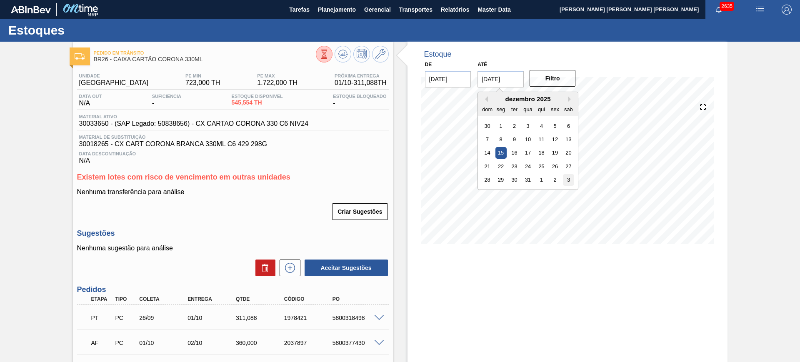
type input "[DATE]"
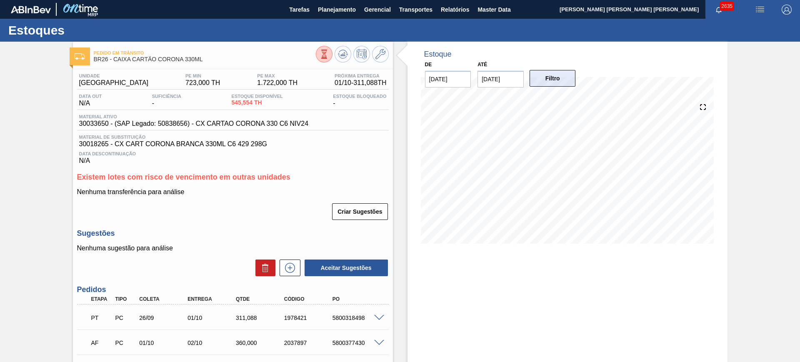
click at [544, 82] on button "Filtro" at bounding box center [552, 78] width 46 height 17
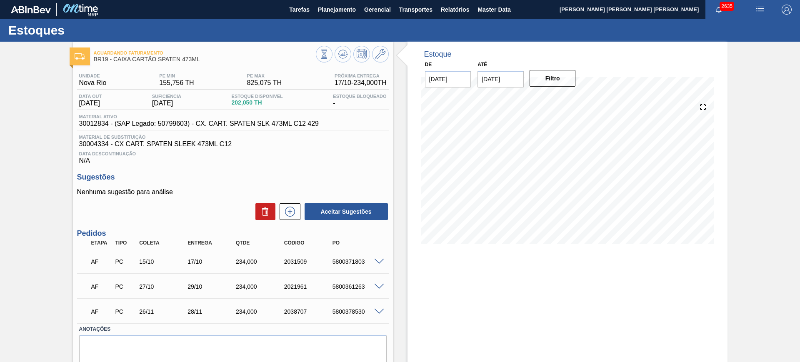
click at [293, 259] on div "2031509" at bounding box center [309, 261] width 54 height 7
copy div "2031509"
drag, startPoint x: 185, startPoint y: 59, endPoint x: 115, endPoint y: 62, distance: 70.0
click at [115, 62] on span "BR19 - CAIXA CARTÃO SPATEN 473ML" at bounding box center [205, 59] width 222 height 6
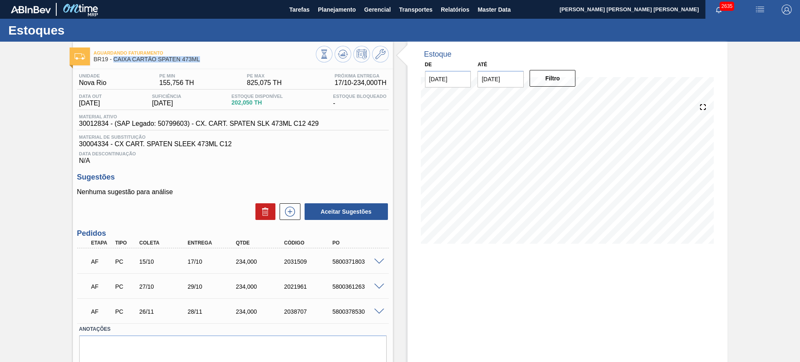
copy span "CAIXA CARTÃO SPATEN 473ML"
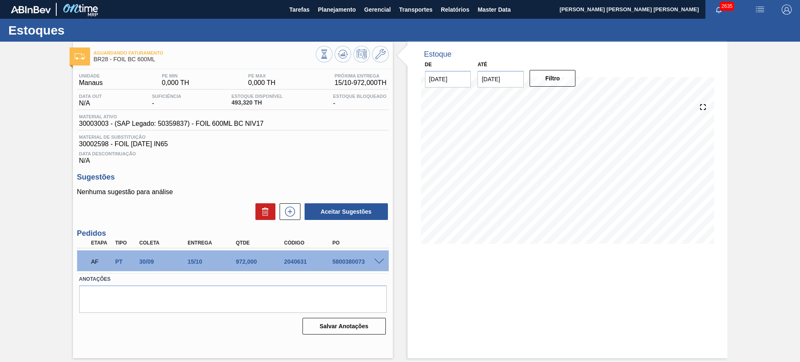
click at [379, 262] on span at bounding box center [379, 262] width 10 height 6
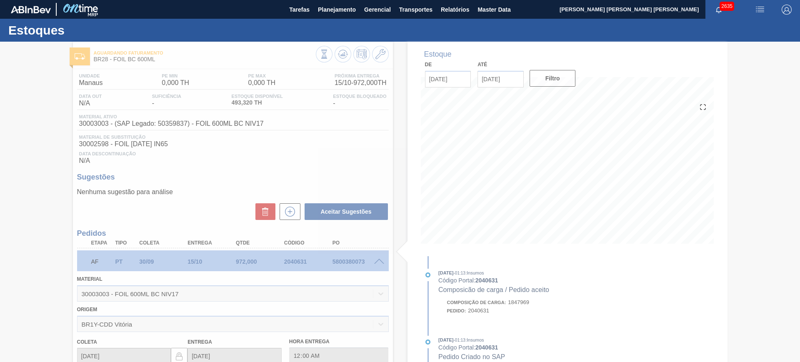
click at [379, 262] on div at bounding box center [400, 202] width 800 height 320
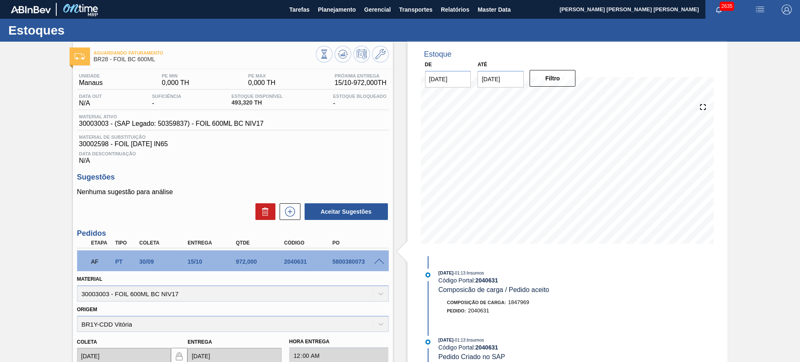
click at [379, 261] on span at bounding box center [379, 262] width 10 height 6
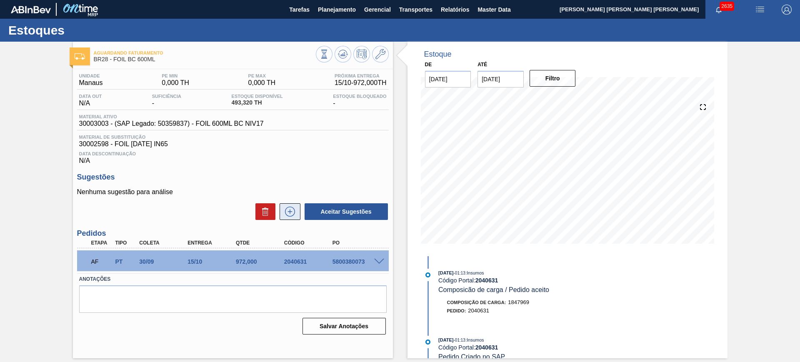
click at [293, 207] on icon at bounding box center [289, 212] width 13 height 10
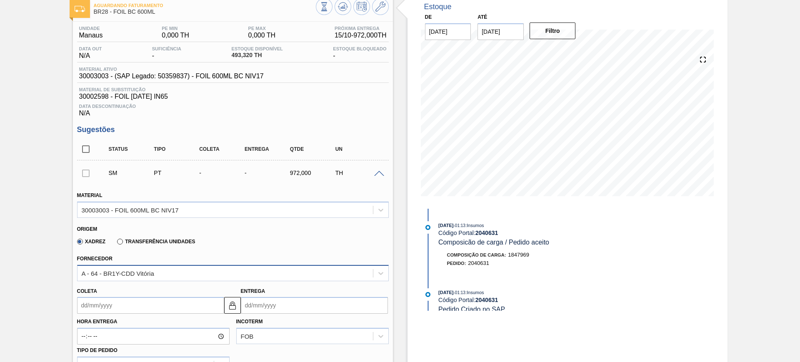
scroll to position [104, 0]
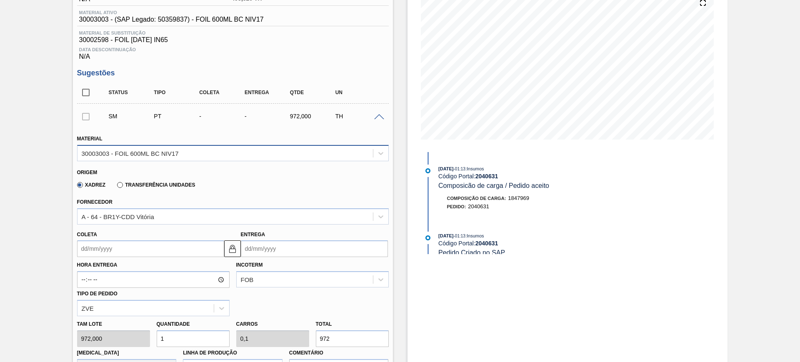
click at [204, 150] on div "30003003 - FOIL 600ML BC NIV17" at bounding box center [224, 153] width 295 height 12
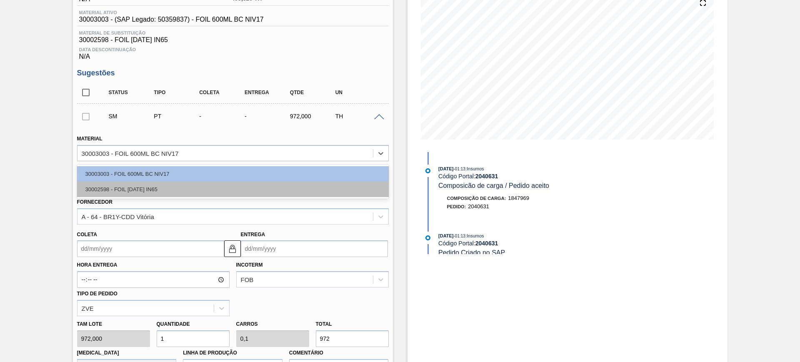
click at [201, 191] on div "30002598 - FOIL BC 600 IN65" at bounding box center [233, 189] width 312 height 15
type input "40,000"
type input "24,3"
type input "0,169"
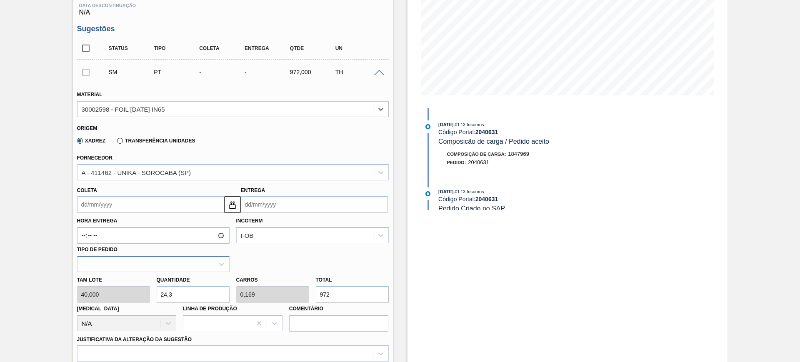
scroll to position [208, 0]
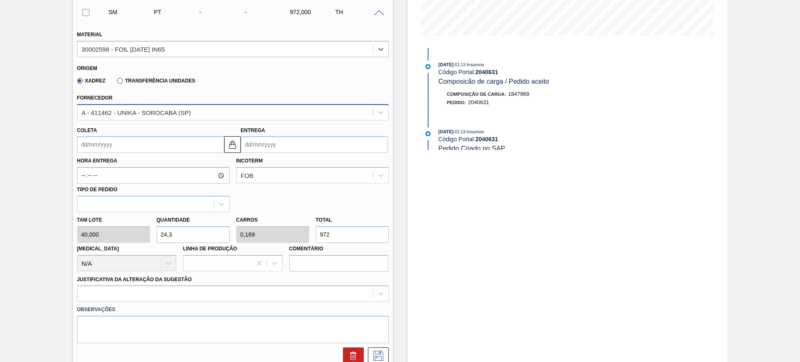
click at [175, 117] on div "A - 411462 - UNIKA - SOROCABA (SP)" at bounding box center [224, 112] width 295 height 12
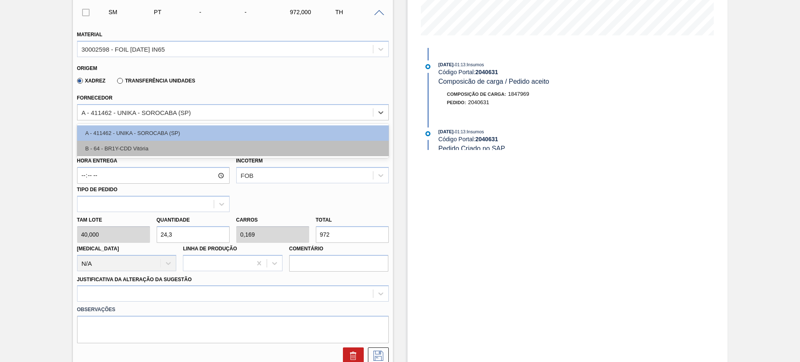
click at [171, 146] on div "B - 64 - BR1Y-CDD Vitória" at bounding box center [233, 148] width 312 height 15
type input "972,000"
type input "1"
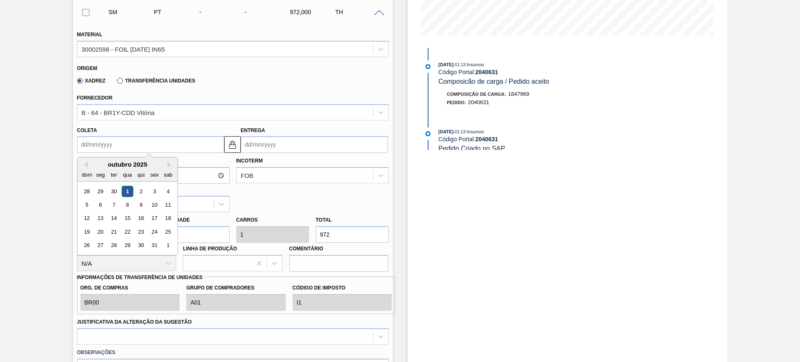
click at [175, 144] on input "Coleta" at bounding box center [150, 144] width 147 height 17
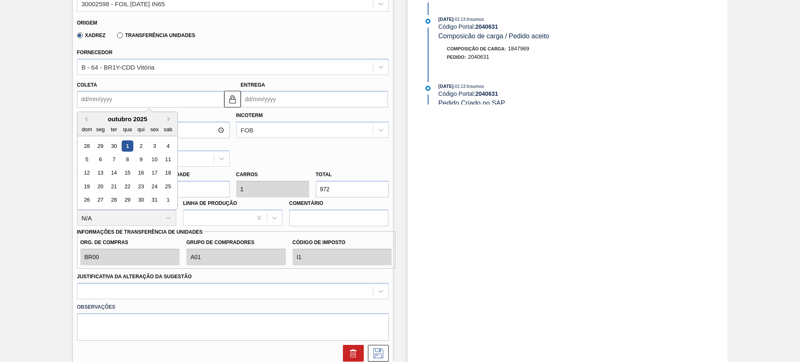
scroll to position [260, 0]
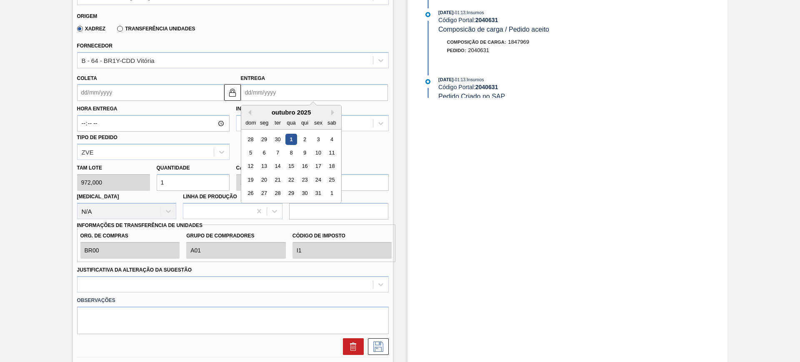
click at [270, 95] on input "Entrega" at bounding box center [314, 92] width 147 height 17
click at [231, 92] on img at bounding box center [232, 92] width 10 height 10
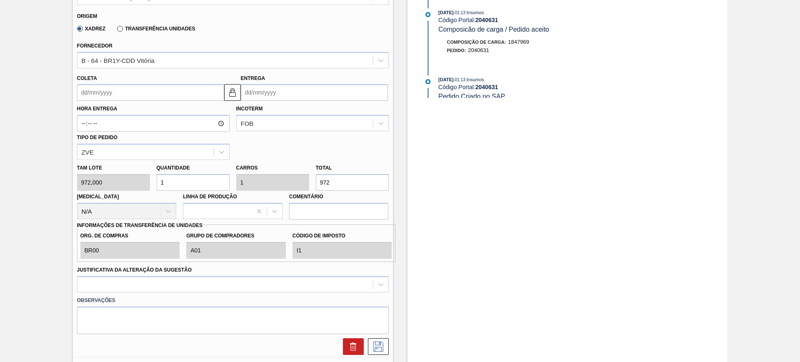
click at [273, 90] on input "Entrega" at bounding box center [314, 92] width 147 height 17
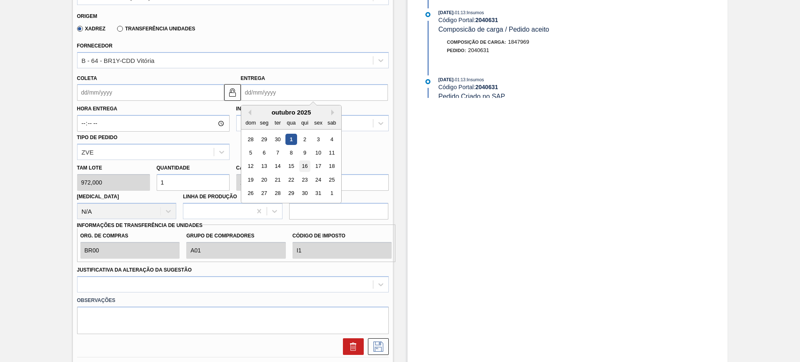
click at [305, 166] on div "16" at bounding box center [304, 166] width 11 height 11
type input "16/10/2025"
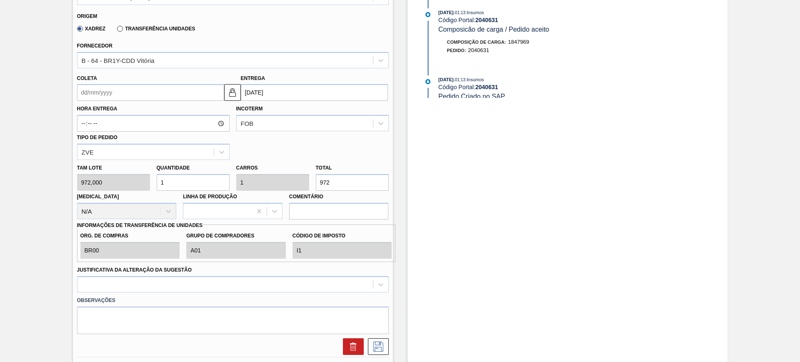
click at [181, 97] on input "Coleta" at bounding box center [150, 92] width 147 height 17
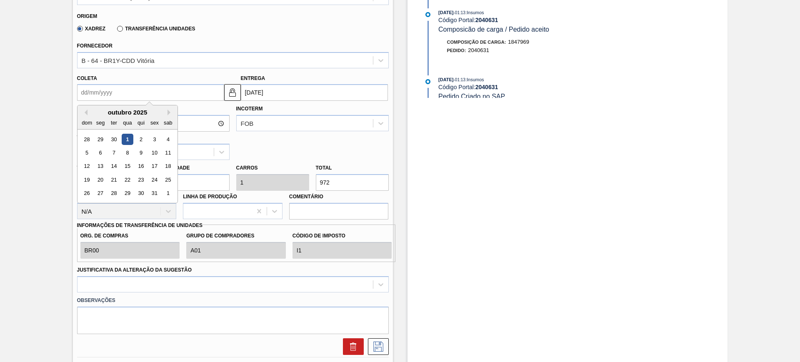
click at [130, 136] on div "1" at bounding box center [127, 139] width 11 height 11
type input "[DATE]"
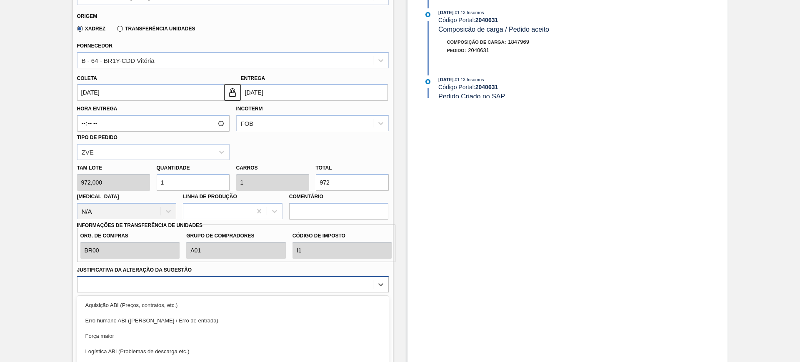
click at [212, 283] on div "option Logística ABI (Problemas de descarga etc.) focused, 4 of 18. 18 results …" at bounding box center [233, 284] width 312 height 16
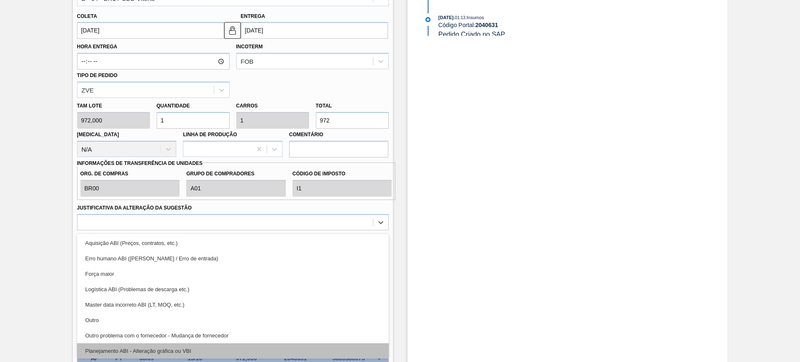
click at [223, 347] on div "Planejamento ABI - Alteração gráfica ou VBI" at bounding box center [233, 350] width 312 height 15
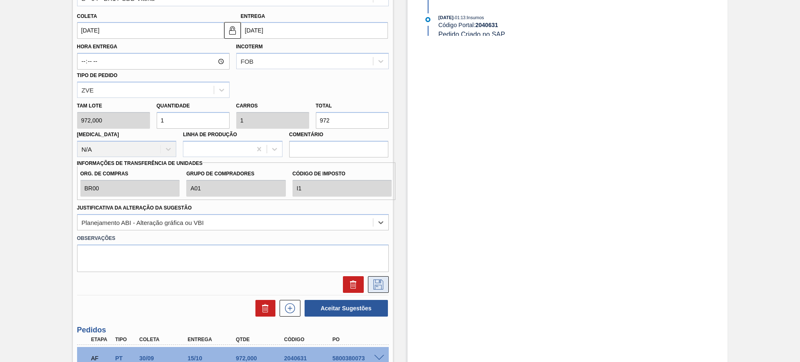
click at [382, 283] on icon at bounding box center [378, 285] width 13 height 10
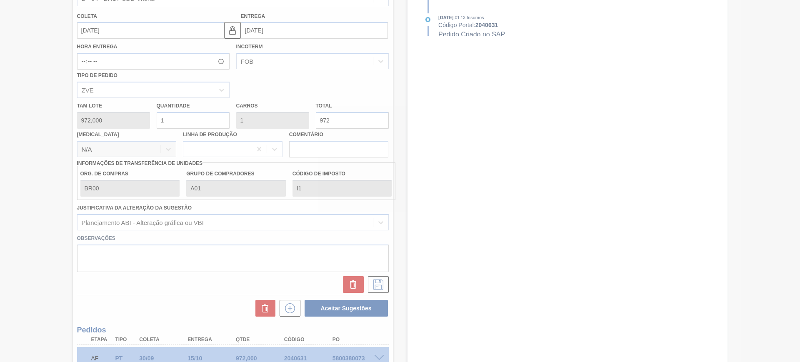
scroll to position [14, 0]
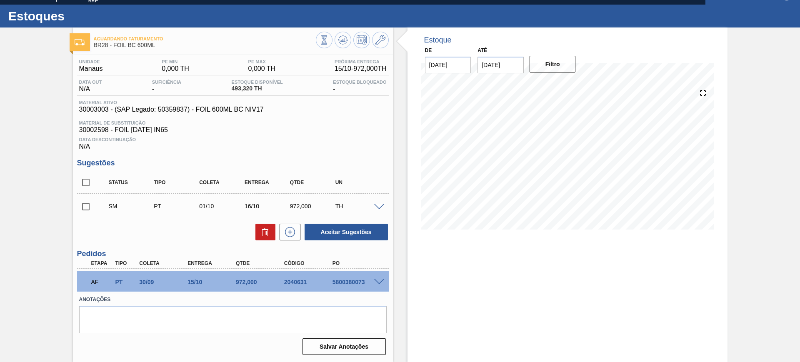
click at [85, 186] on input "checkbox" at bounding box center [85, 182] width 17 height 17
checkbox input "true"
click at [383, 236] on button "Aceitar Sugestões" at bounding box center [345, 232] width 83 height 17
checkbox input "false"
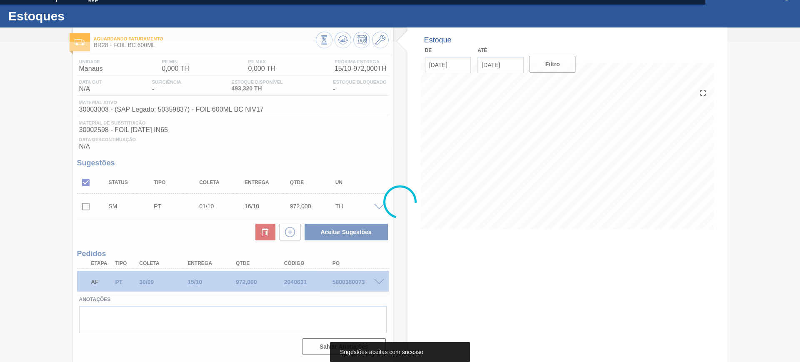
scroll to position [5, 0]
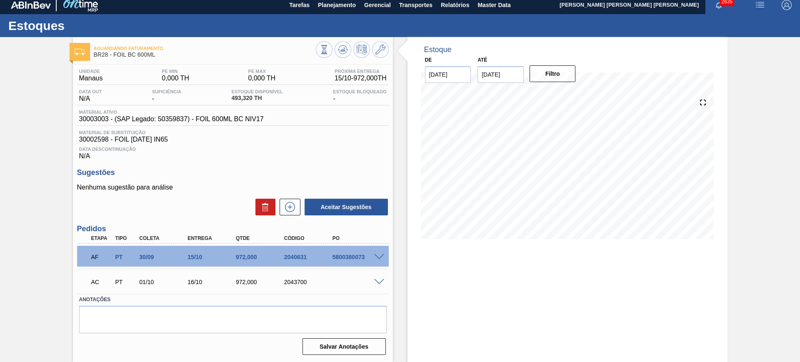
click at [377, 253] on div at bounding box center [380, 256] width 17 height 6
click at [372, 253] on div at bounding box center [380, 256] width 17 height 6
click at [377, 256] on span at bounding box center [379, 257] width 10 height 6
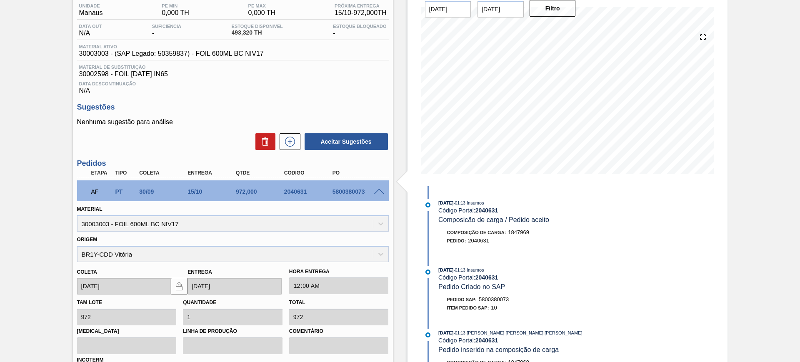
scroll to position [213, 0]
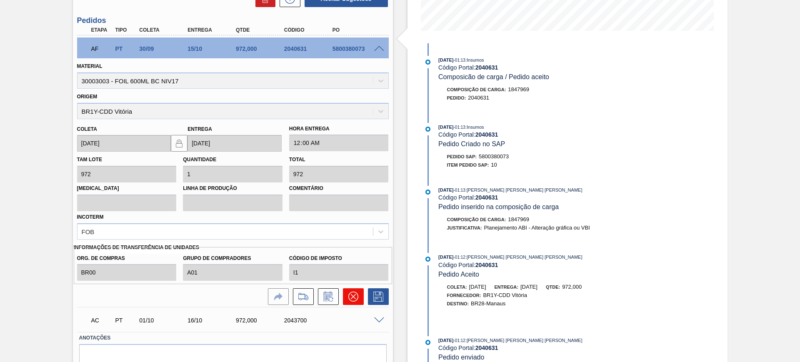
click at [354, 302] on button at bounding box center [353, 296] width 21 height 17
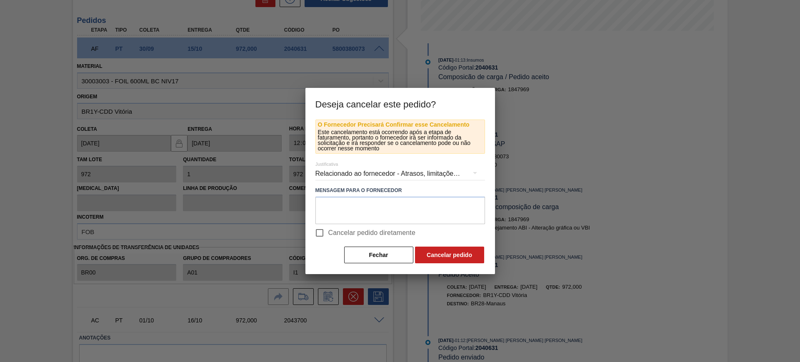
click at [329, 229] on span "Cancelar pedido diretamente" at bounding box center [371, 233] width 87 height 10
click at [328, 229] on input "Cancelar pedido diretamente" at bounding box center [319, 232] width 17 height 17
checkbox input "true"
click at [438, 257] on button "Cancelar pedido" at bounding box center [449, 255] width 69 height 17
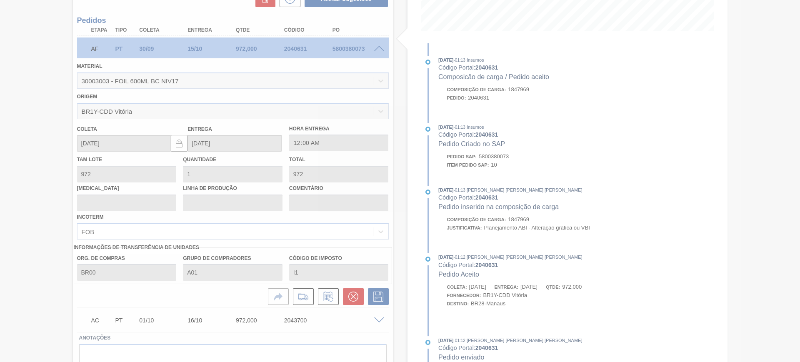
scroll to position [5, 0]
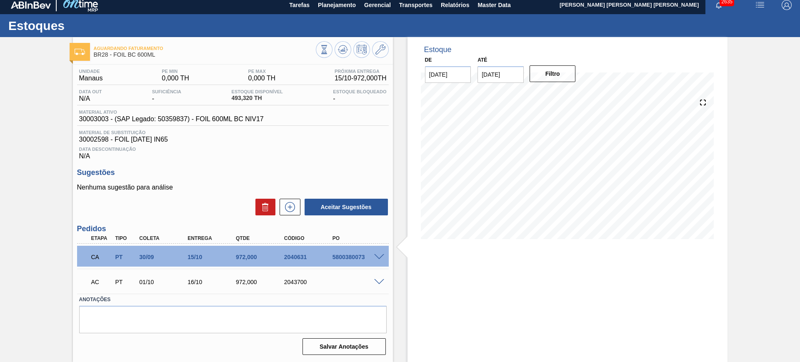
click at [379, 283] on span at bounding box center [379, 282] width 10 height 6
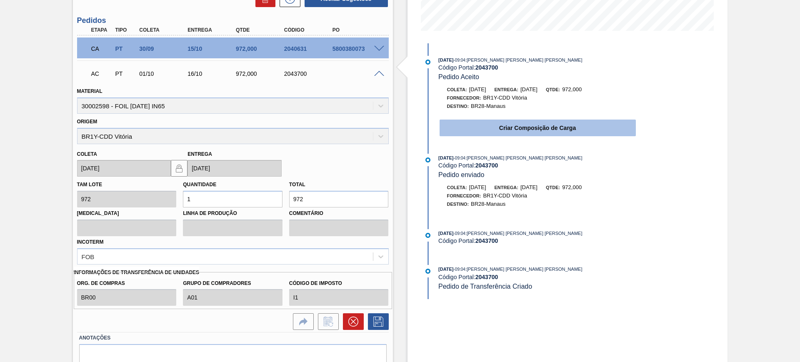
click at [494, 133] on button "Criar Composição de Carga" at bounding box center [537, 128] width 196 height 17
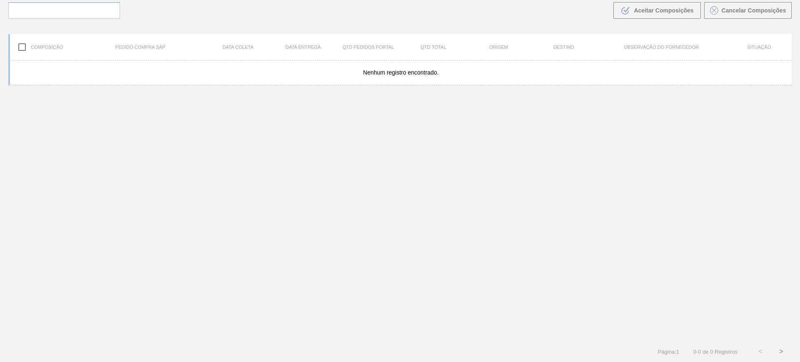
scroll to position [60, 0]
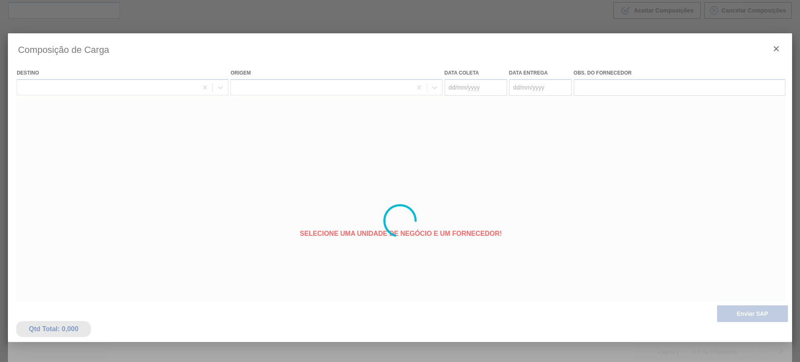
type coleta "[DATE]"
type entrega "16/10/2025"
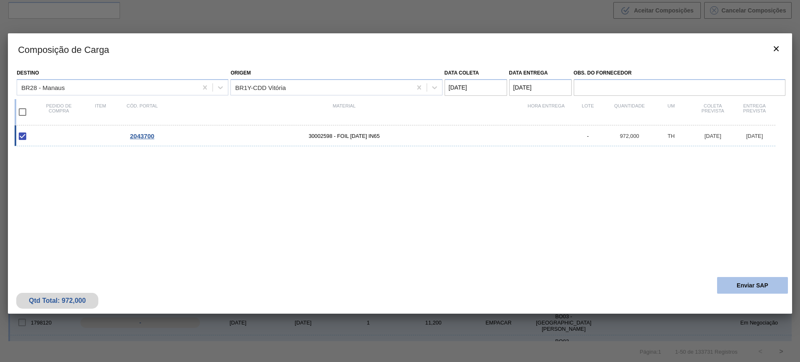
click at [746, 282] on button "Enviar SAP" at bounding box center [752, 285] width 71 height 17
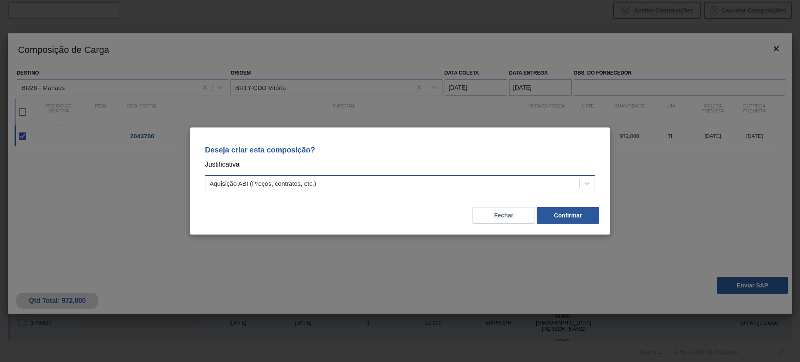
click at [505, 185] on div "Aquisição ABI (Preços, contratos, etc.)" at bounding box center [392, 183] width 374 height 12
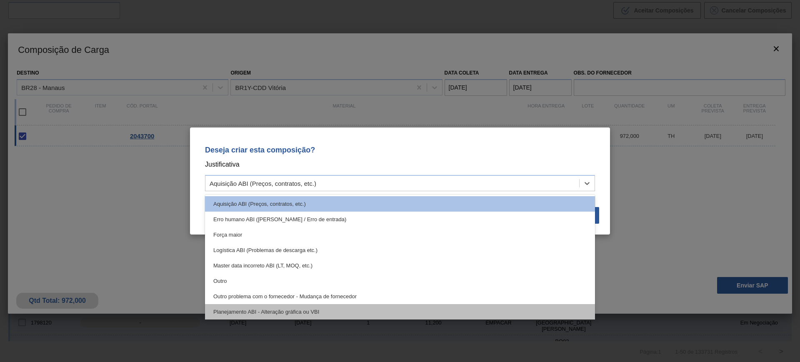
click at [353, 304] on div "Planejamento ABI - Alteração gráfica ou VBI" at bounding box center [400, 311] width 390 height 15
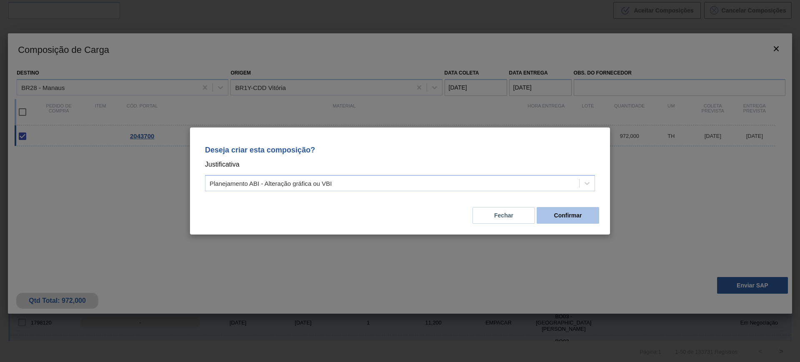
click at [552, 216] on button "Confirmar" at bounding box center [568, 215] width 62 height 17
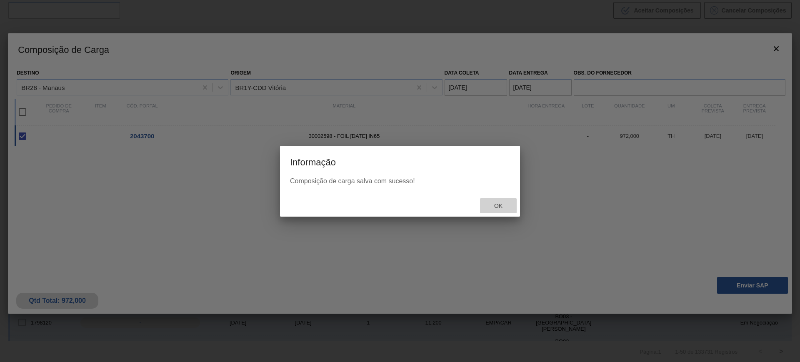
click at [498, 207] on span "Ok" at bounding box center [498, 205] width 22 height 7
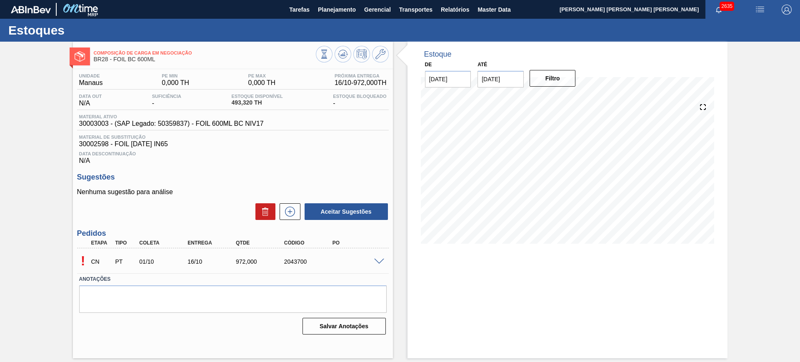
click at [378, 259] on span at bounding box center [379, 262] width 10 height 6
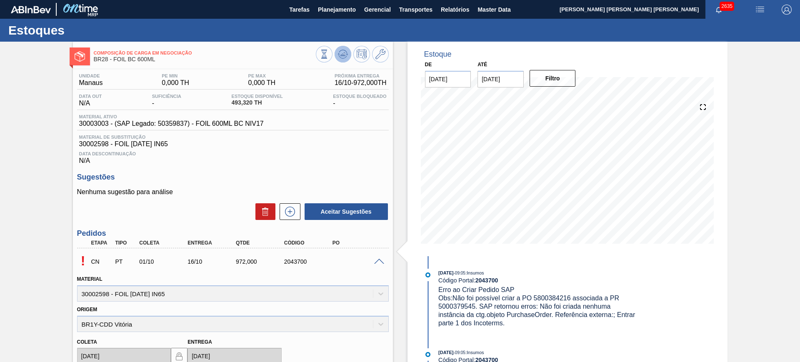
click at [338, 56] on icon at bounding box center [342, 56] width 8 height 4
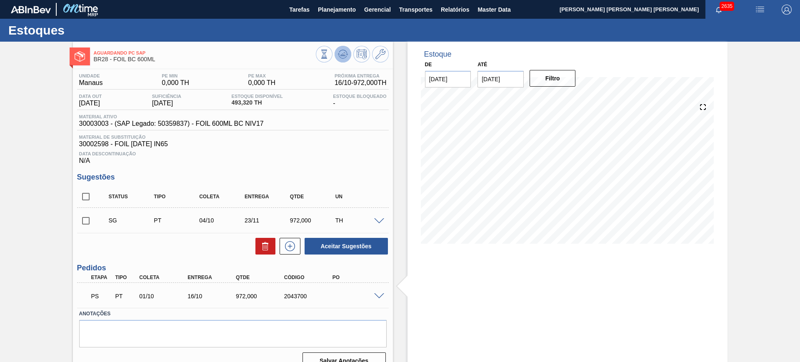
click at [342, 53] on icon at bounding box center [343, 54] width 10 height 10
click at [381, 297] on span at bounding box center [379, 296] width 10 height 6
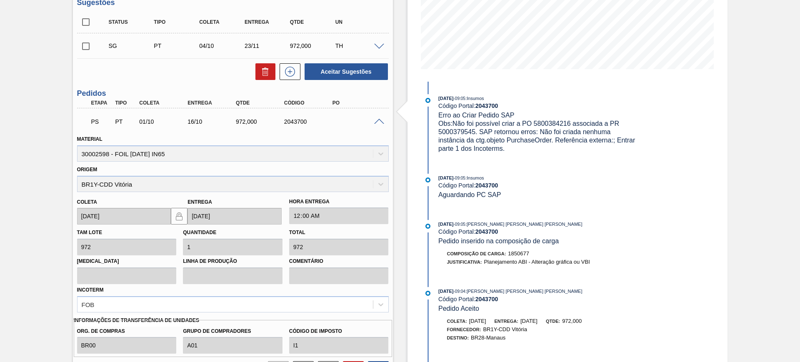
scroll to position [156, 0]
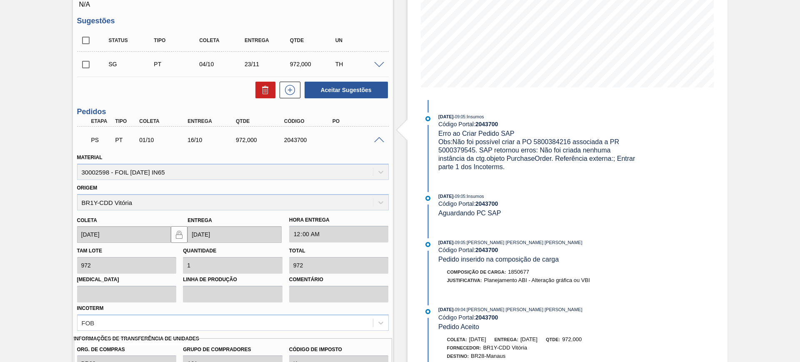
click at [380, 141] on span at bounding box center [379, 140] width 10 height 6
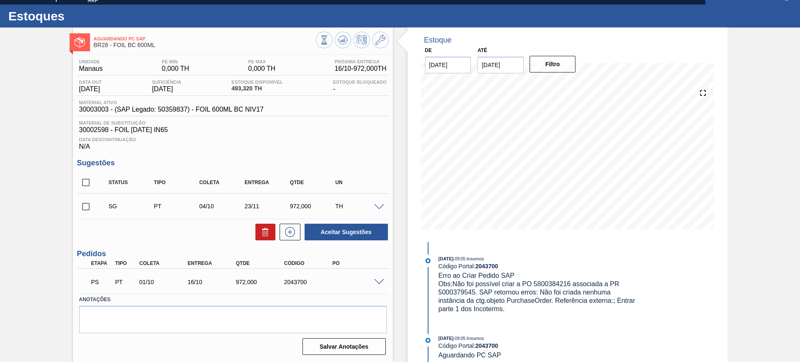
scroll to position [0, 0]
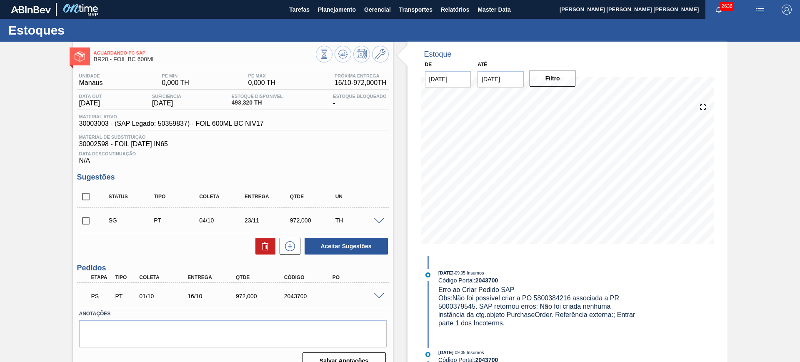
click at [86, 197] on input "checkbox" at bounding box center [85, 196] width 17 height 17
checkbox input "true"
click at [272, 247] on button at bounding box center [265, 246] width 20 height 17
checkbox input "false"
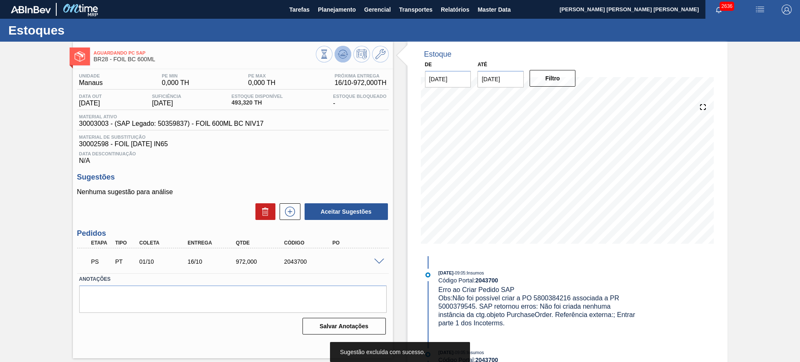
click at [339, 56] on icon at bounding box center [343, 54] width 10 height 10
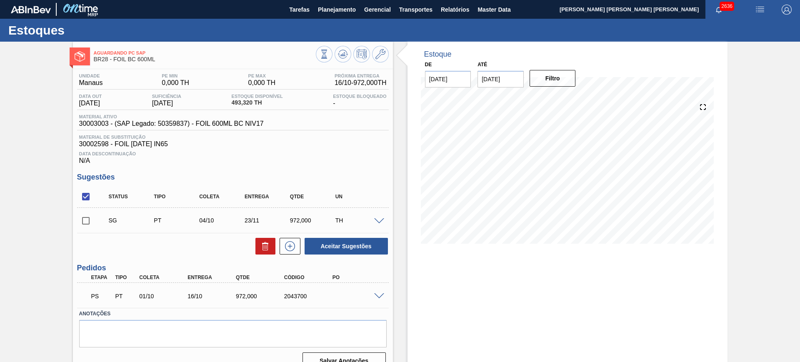
click at [376, 222] on span at bounding box center [379, 221] width 10 height 6
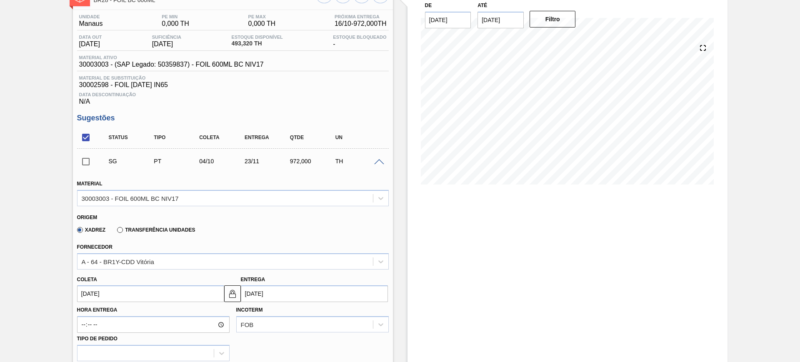
scroll to position [104, 0]
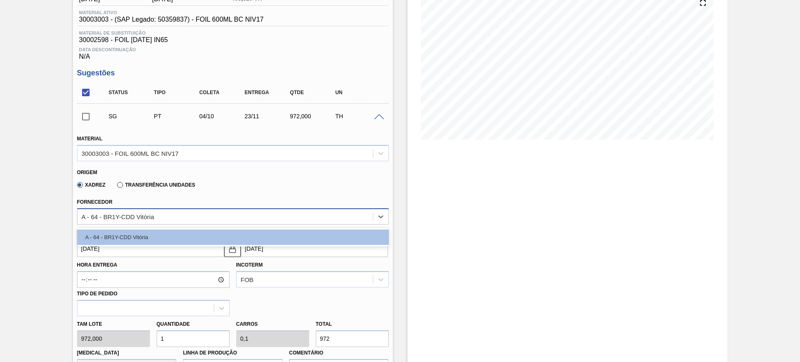
click at [368, 215] on div "A - 64 - BR1Y-CDD Vitória" at bounding box center [224, 216] width 295 height 12
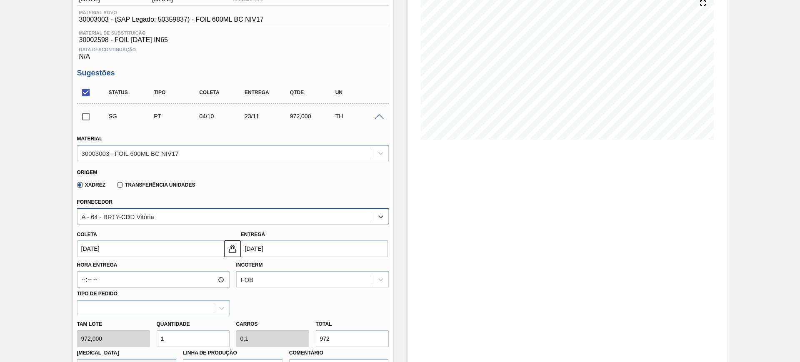
click at [369, 215] on div "A - 64 - BR1Y-CDD Vitória" at bounding box center [224, 216] width 295 height 12
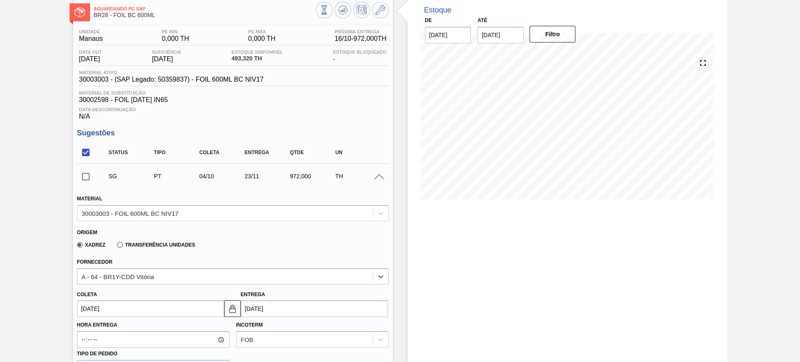
scroll to position [0, 0]
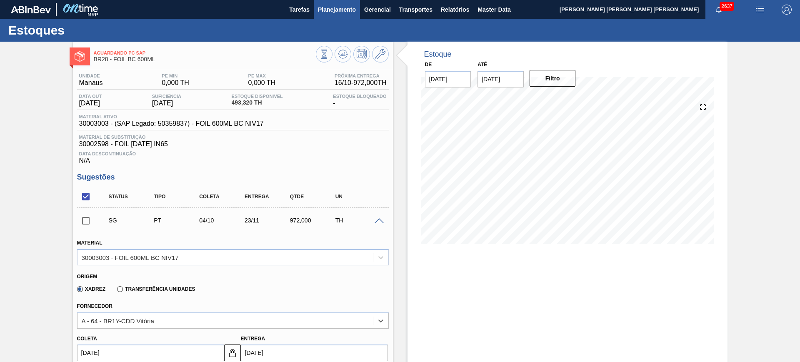
click at [327, 16] on button "Planejamento" at bounding box center [337, 9] width 46 height 19
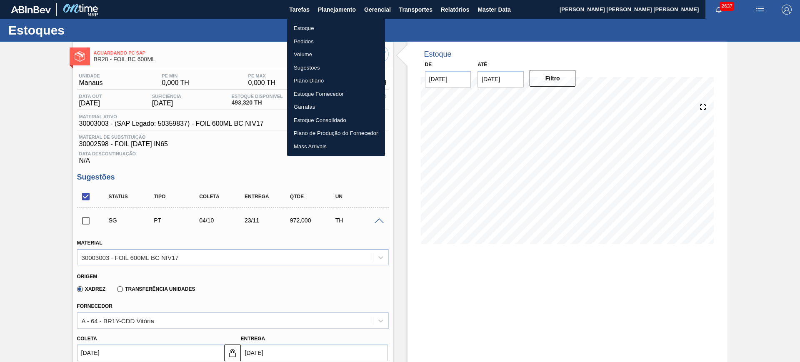
click at [323, 28] on li "Estoque" at bounding box center [336, 28] width 98 height 13
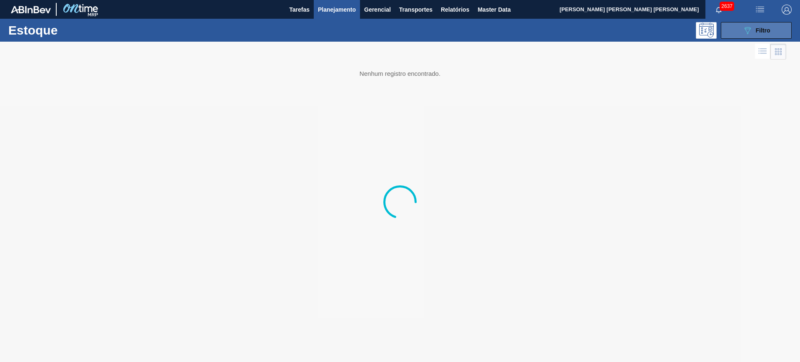
click at [741, 34] on button "089F7B8B-B2A5-4AFE-B5C0-19BA573D28AC Filtro" at bounding box center [756, 30] width 71 height 17
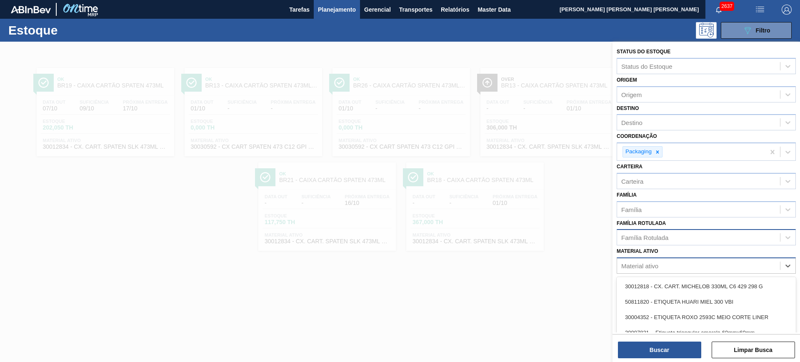
click at [675, 267] on div "Material ativo" at bounding box center [698, 266] width 163 height 12
type ativo "xarope al"
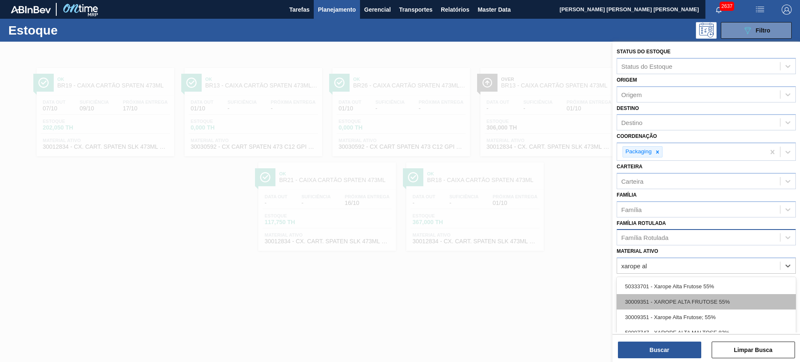
scroll to position [45, 0]
click at [711, 304] on div "30003526 - XAROPE ALTA MALTOSE 82%" at bounding box center [705, 302] width 179 height 15
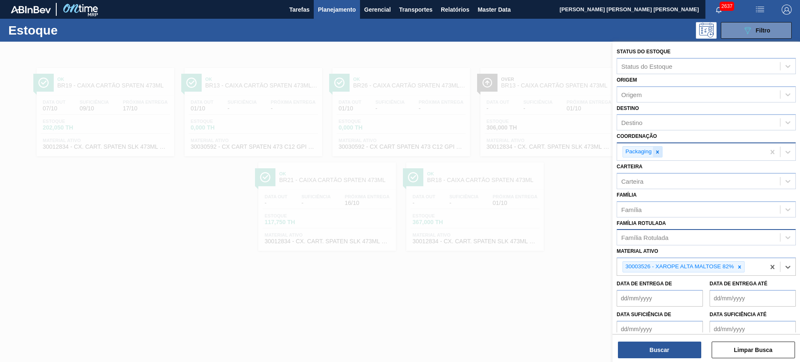
click at [656, 151] on icon at bounding box center [657, 151] width 3 height 3
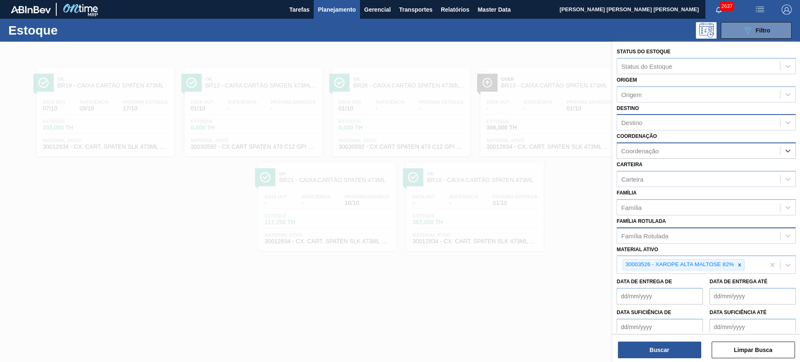
click at [651, 127] on div "Destino" at bounding box center [698, 123] width 163 height 12
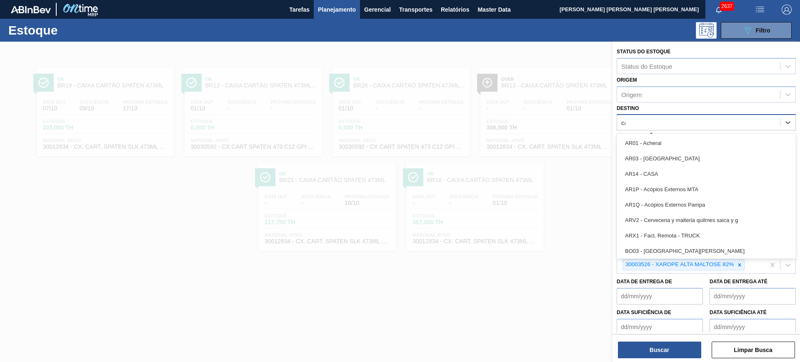
type input "cama"
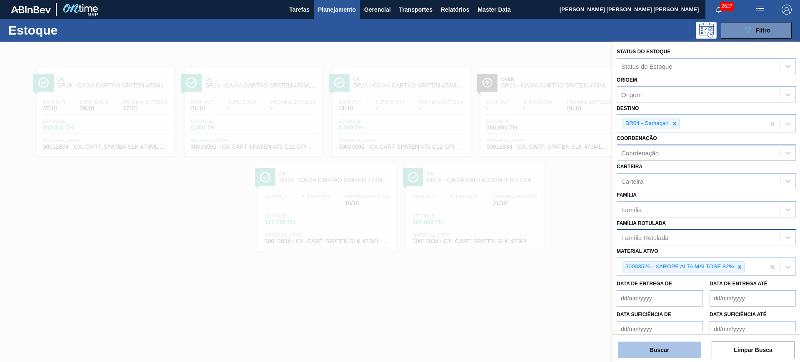
click at [641, 349] on button "Buscar" at bounding box center [659, 350] width 83 height 17
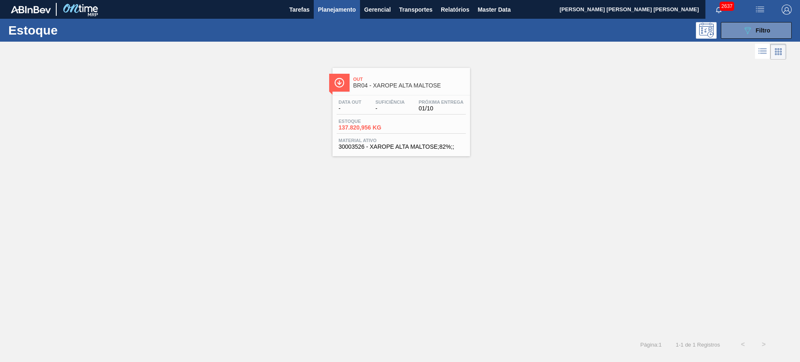
drag, startPoint x: 420, startPoint y: 126, endPoint x: 596, endPoint y: 27, distance: 201.4
click at [552, 105] on div "Out BR04 - XAROPE ALTA MALTOSE Data out - Suficiência - Próxima Entrega 01/10 E…" at bounding box center [400, 109] width 800 height 95
click at [754, 35] on div "089F7B8B-B2A5-4AFE-B5C0-19BA573D28AC Filtro" at bounding box center [756, 30] width 28 height 10
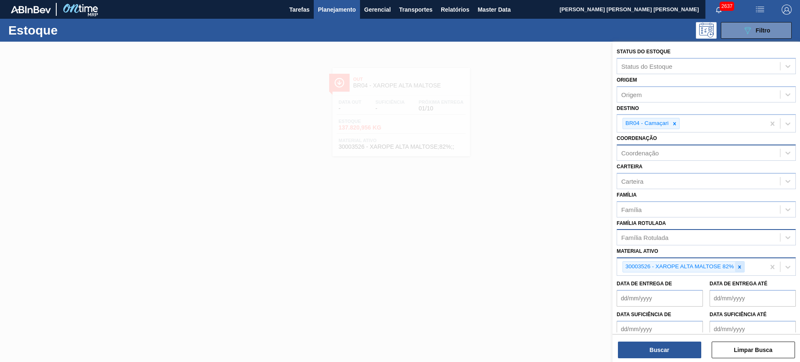
click at [742, 268] on icon at bounding box center [739, 267] width 6 height 6
click at [665, 155] on div "Coordenação" at bounding box center [698, 153] width 163 height 12
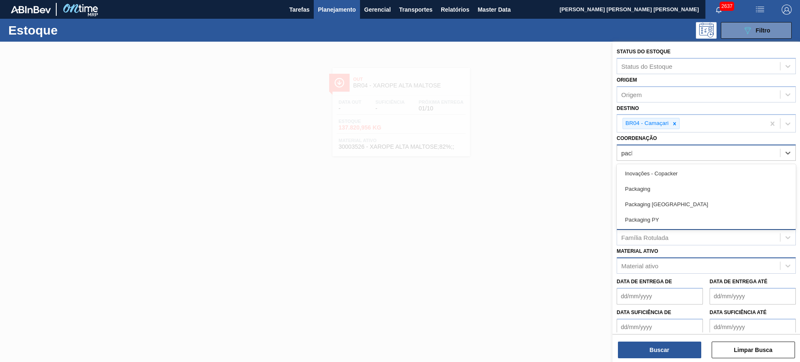
type input "packa"
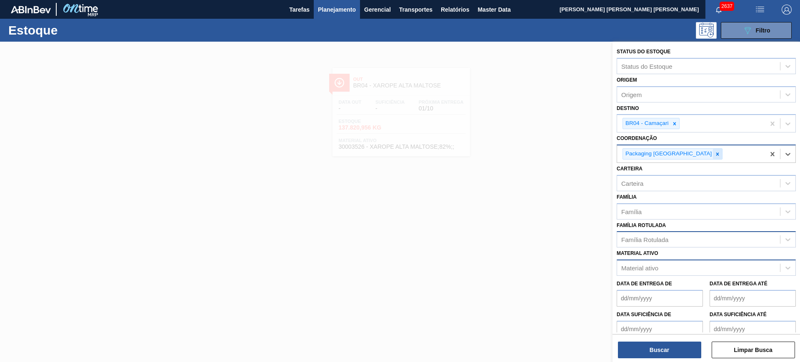
click at [714, 155] on icon at bounding box center [717, 154] width 6 height 6
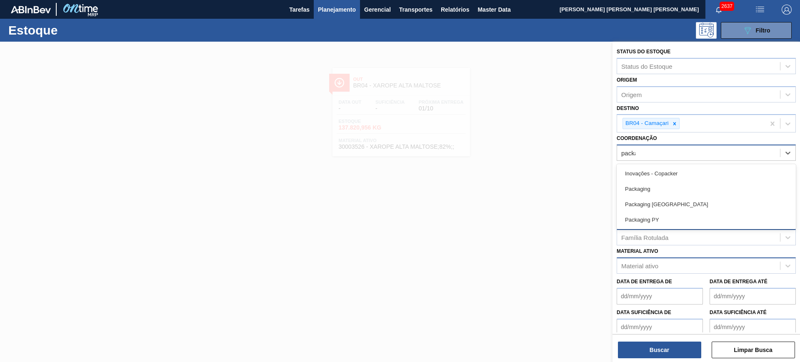
type input "packag"
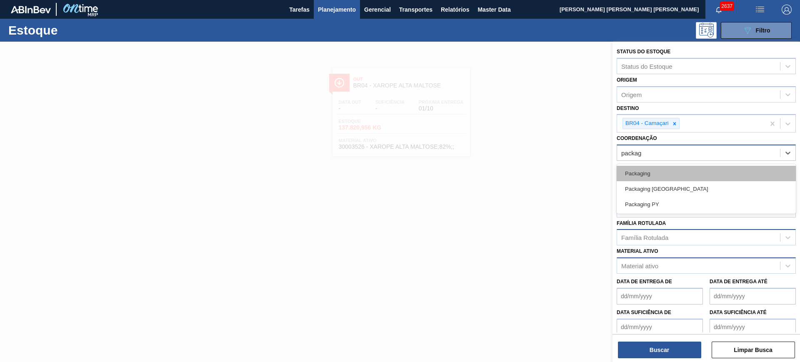
click at [651, 167] on div "Packaging" at bounding box center [705, 173] width 179 height 15
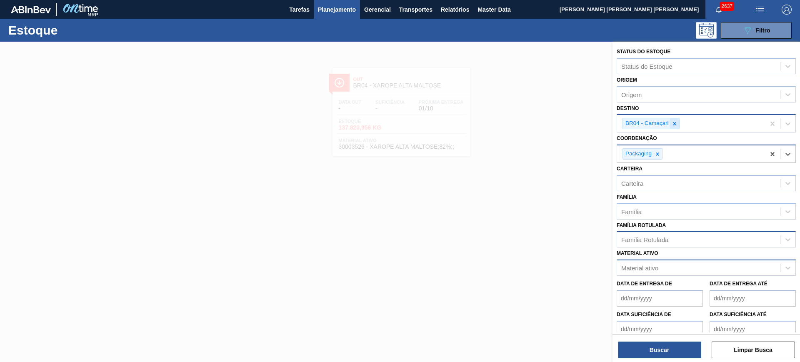
click at [673, 127] on div at bounding box center [674, 123] width 9 height 10
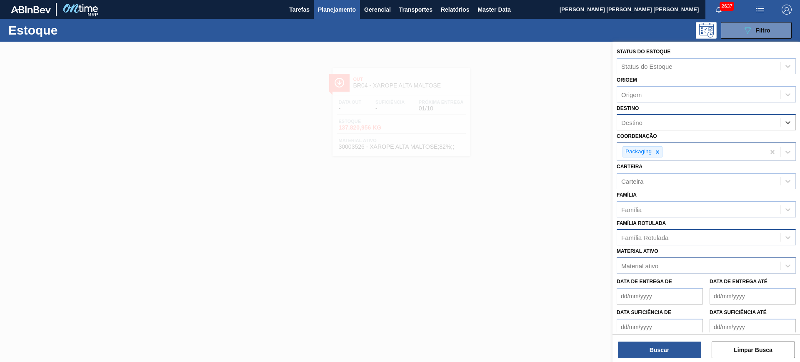
click at [659, 242] on div "Família Rotulada" at bounding box center [698, 238] width 163 height 12
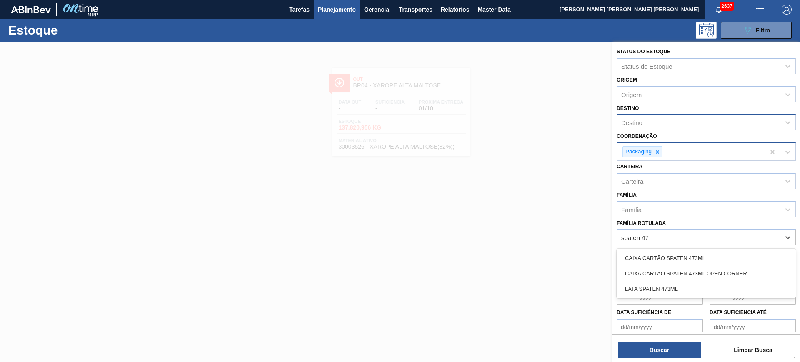
type Rotulada "spaten 473"
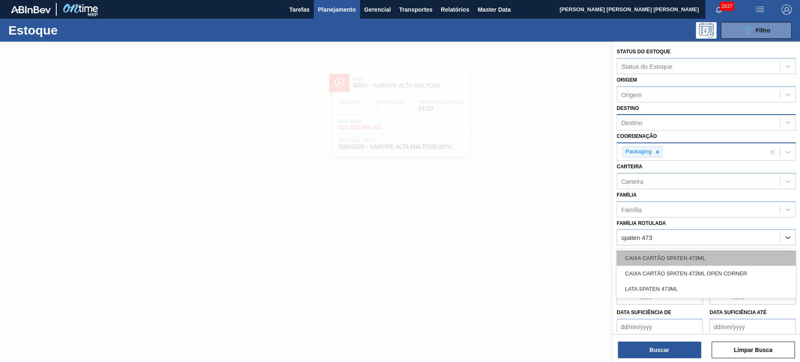
click at [679, 253] on div "CAIXA CARTÃO SPATEN 473ML" at bounding box center [705, 257] width 179 height 15
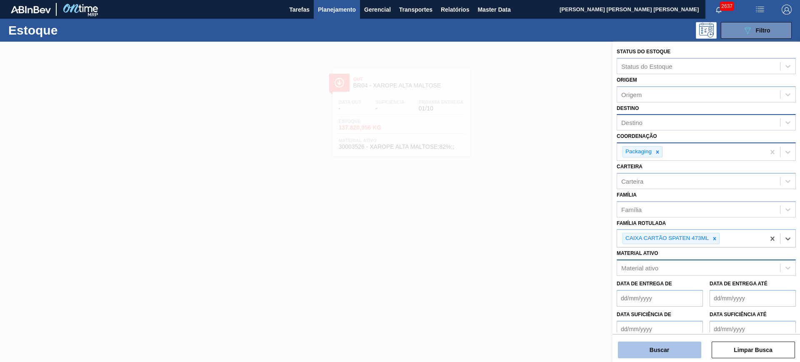
click at [656, 347] on button "Buscar" at bounding box center [659, 350] width 83 height 17
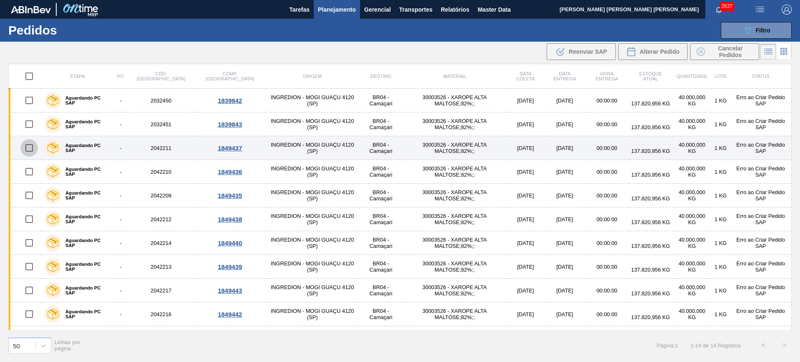
click at [33, 147] on input "checkbox" at bounding box center [28, 147] width 17 height 17
checkbox input "true"
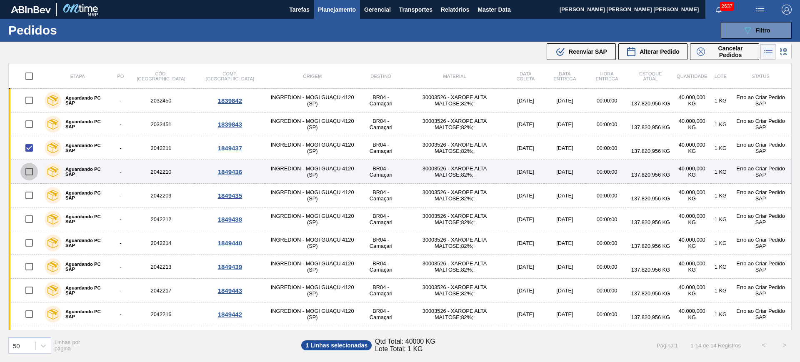
click at [30, 168] on input "checkbox" at bounding box center [28, 171] width 17 height 17
checkbox input "true"
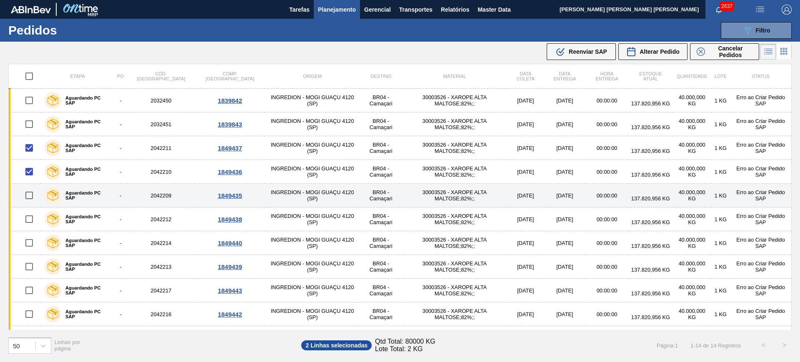
click at [29, 193] on input "checkbox" at bounding box center [28, 195] width 17 height 17
checkbox input "true"
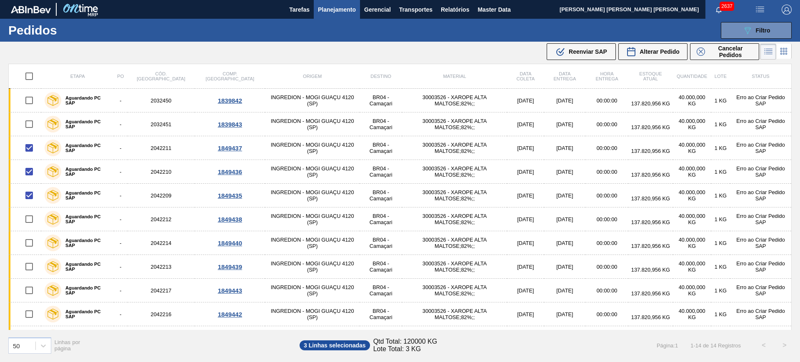
click at [32, 75] on input "checkbox" at bounding box center [28, 75] width 17 height 17
checkbox input "true"
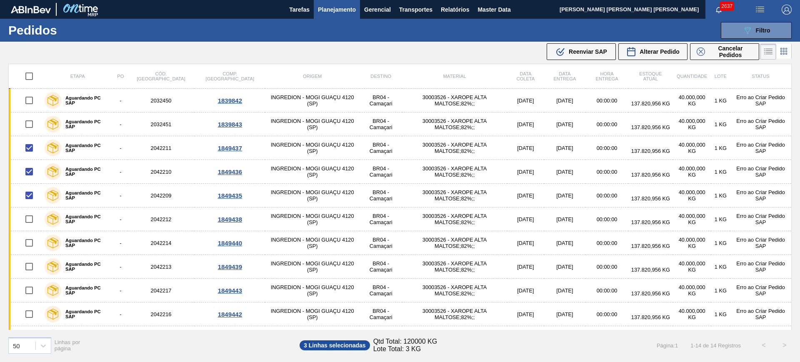
checkbox input "true"
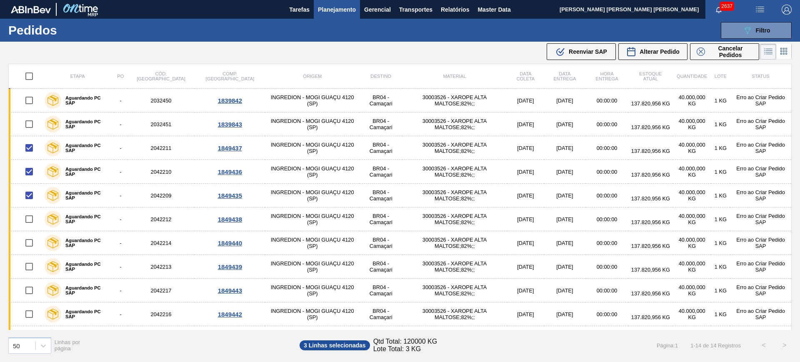
checkbox input "true"
click at [32, 75] on input "checkbox" at bounding box center [28, 75] width 17 height 17
checkbox input "false"
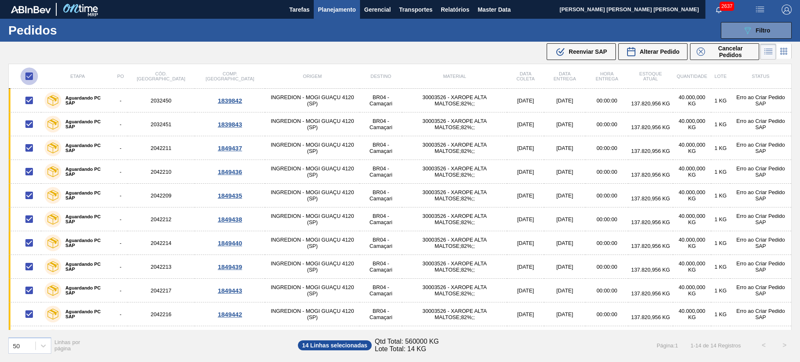
checkbox input "false"
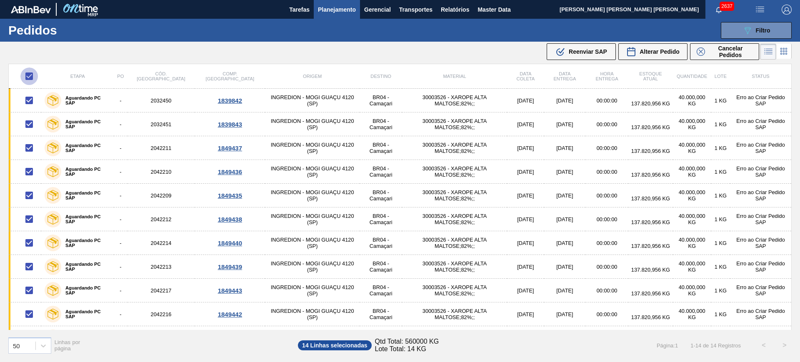
checkbox input "false"
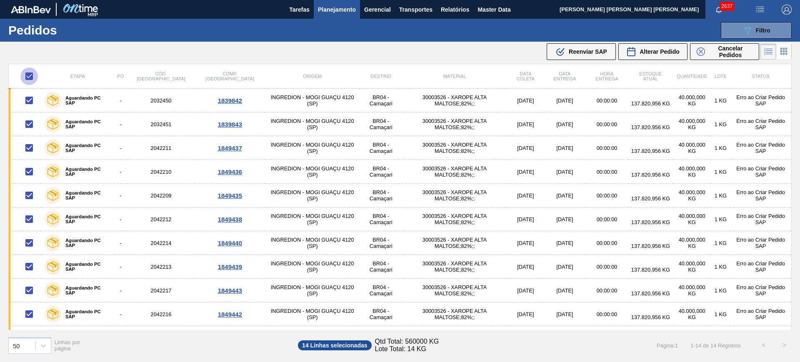
checkbox input "false"
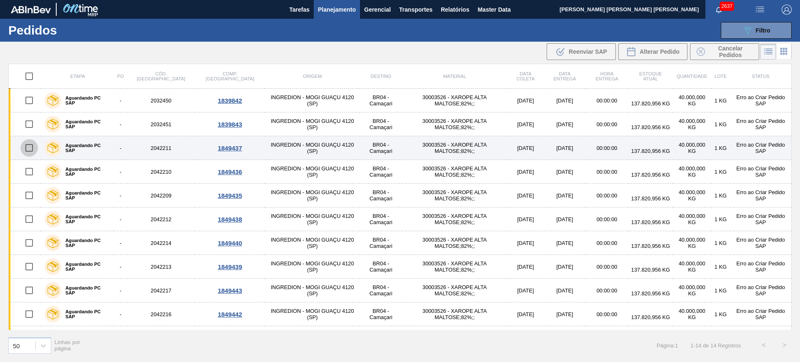
click at [29, 152] on input "checkbox" at bounding box center [28, 147] width 17 height 17
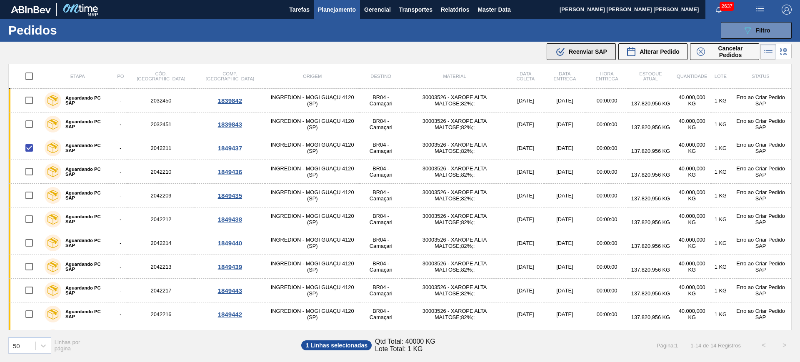
click at [577, 49] on span "Reenviar SAP" at bounding box center [588, 51] width 38 height 7
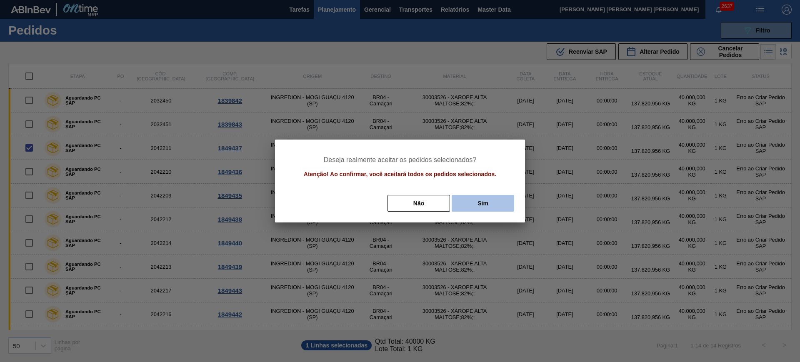
click at [481, 203] on button "Sim" at bounding box center [483, 203] width 62 height 17
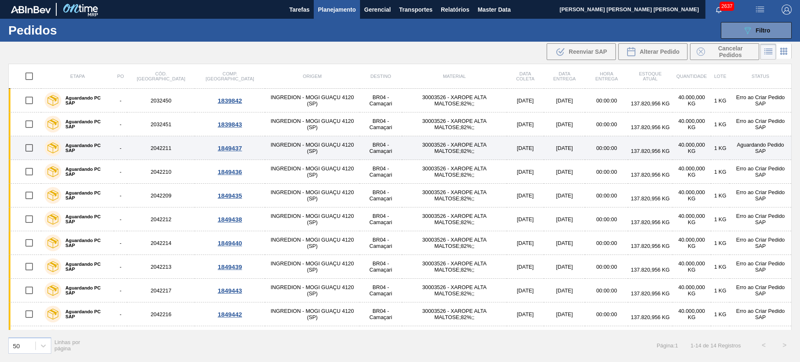
click at [25, 145] on input "checkbox" at bounding box center [28, 147] width 17 height 17
checkbox input "true"
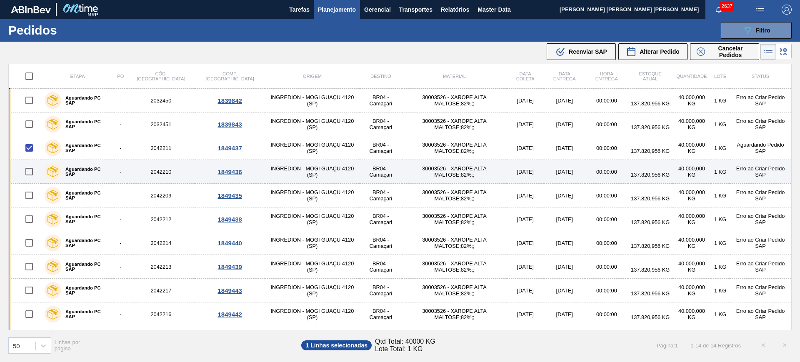
click at [32, 171] on input "checkbox" at bounding box center [28, 171] width 17 height 17
checkbox input "true"
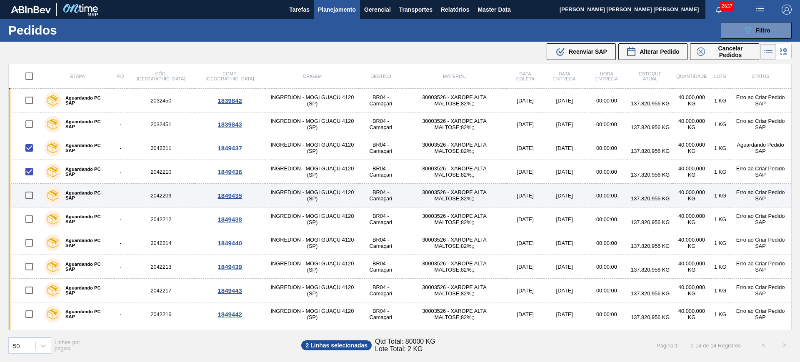
click at [30, 196] on input "checkbox" at bounding box center [28, 195] width 17 height 17
checkbox input "true"
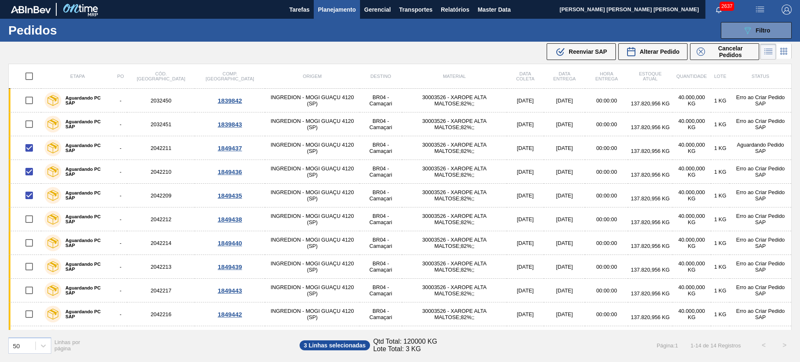
click at [347, 11] on span "Planejamento" at bounding box center [337, 10] width 38 height 10
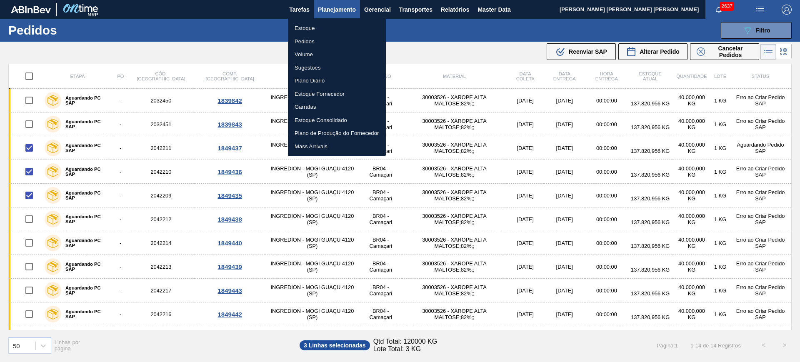
click at [30, 72] on div at bounding box center [400, 181] width 800 height 362
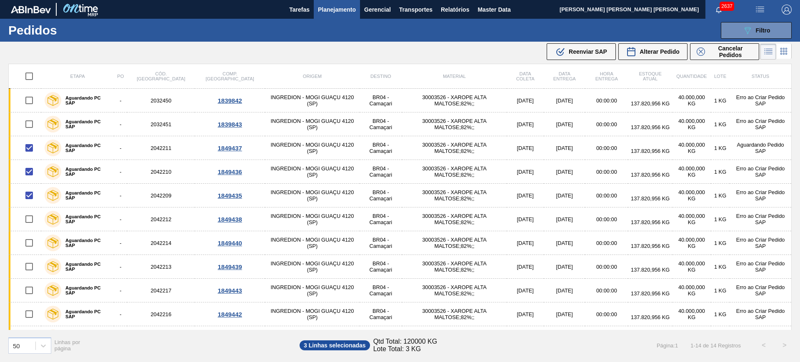
click at [31, 72] on input "checkbox" at bounding box center [28, 75] width 17 height 17
checkbox input "true"
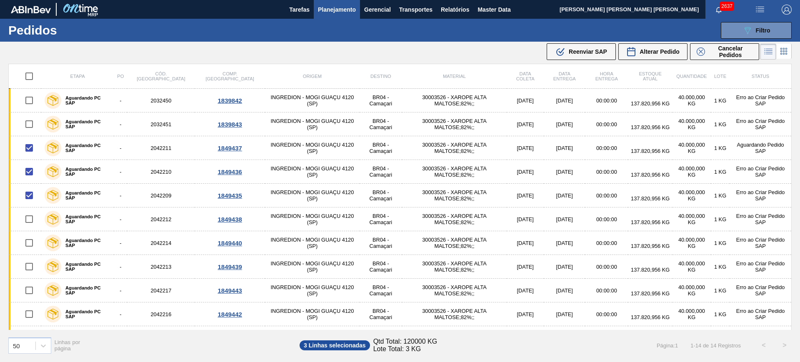
checkbox input "true"
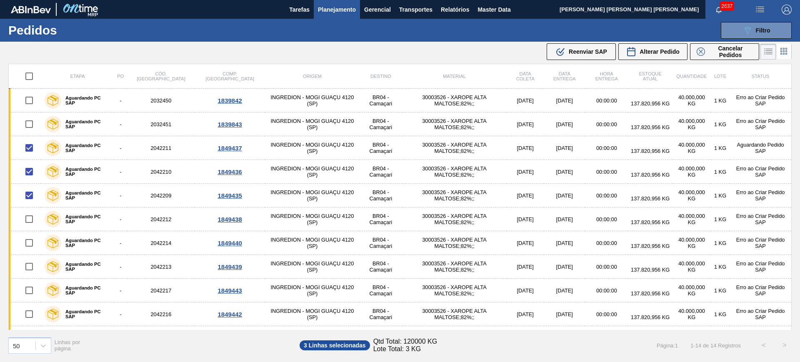
checkbox input "true"
click at [31, 74] on input "checkbox" at bounding box center [28, 75] width 17 height 17
checkbox input "false"
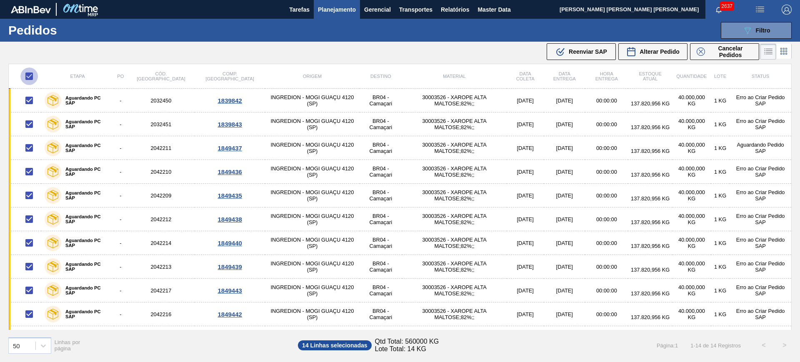
checkbox input "false"
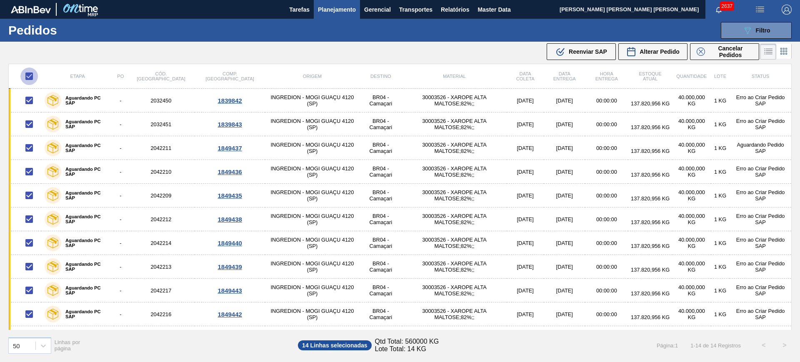
checkbox input "false"
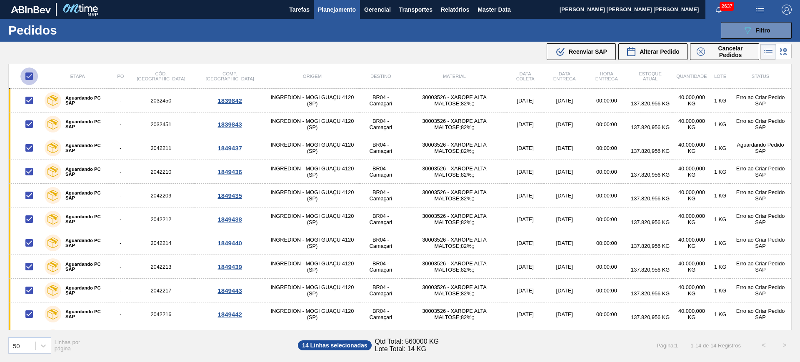
checkbox input "false"
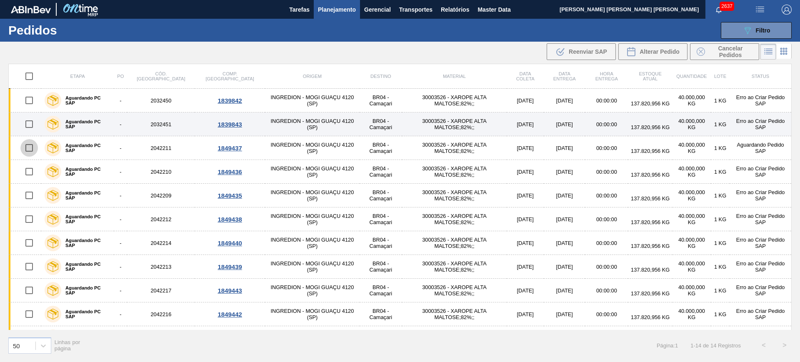
drag, startPoint x: 32, startPoint y: 148, endPoint x: 110, endPoint y: 117, distance: 83.4
click at [33, 148] on input "checkbox" at bounding box center [28, 147] width 17 height 17
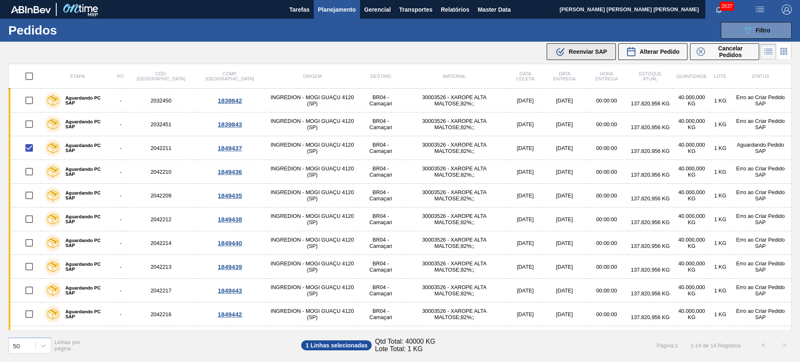
click at [594, 55] on div ".b{fill:var(--color-action-default)} Reenviar SAP" at bounding box center [581, 52] width 52 height 10
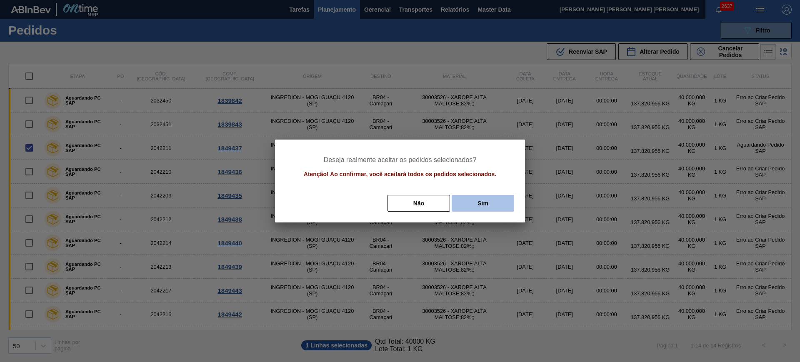
click at [476, 204] on button "Sim" at bounding box center [483, 203] width 62 height 17
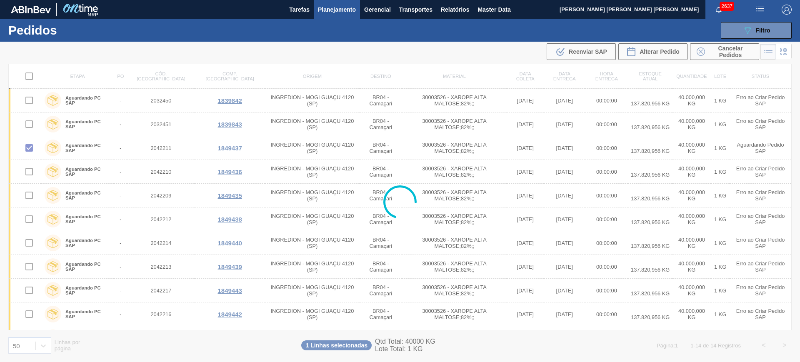
checkbox input "false"
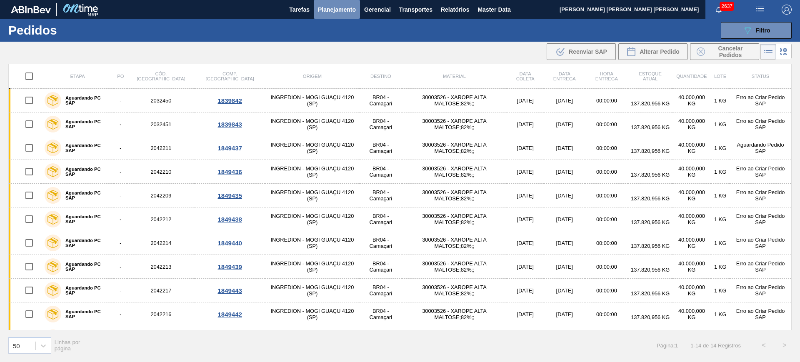
click at [337, 8] on span "Planejamento" at bounding box center [337, 10] width 38 height 10
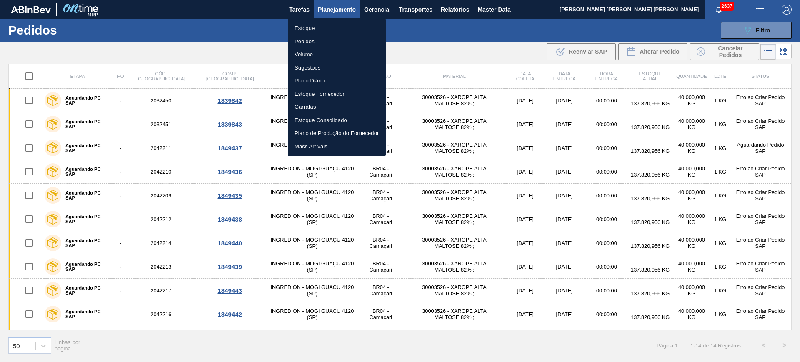
click at [312, 25] on li "Estoque" at bounding box center [337, 28] width 98 height 13
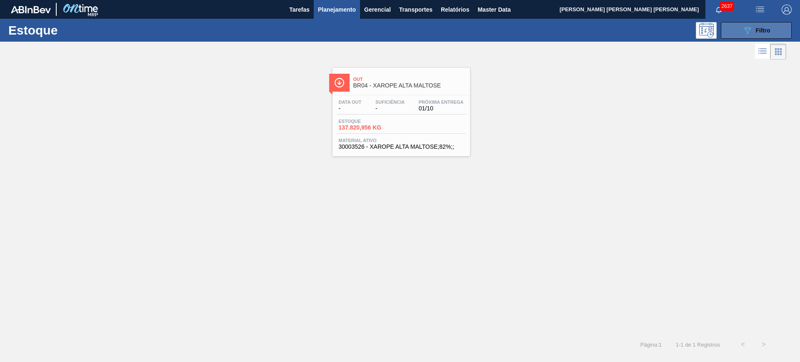
click at [741, 29] on button "089F7B8B-B2A5-4AFE-B5C0-19BA573D28AC Filtro" at bounding box center [756, 30] width 71 height 17
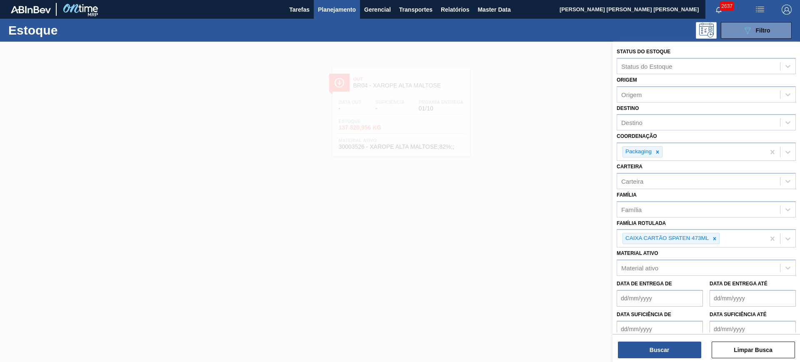
click at [498, 249] on div at bounding box center [400, 223] width 800 height 362
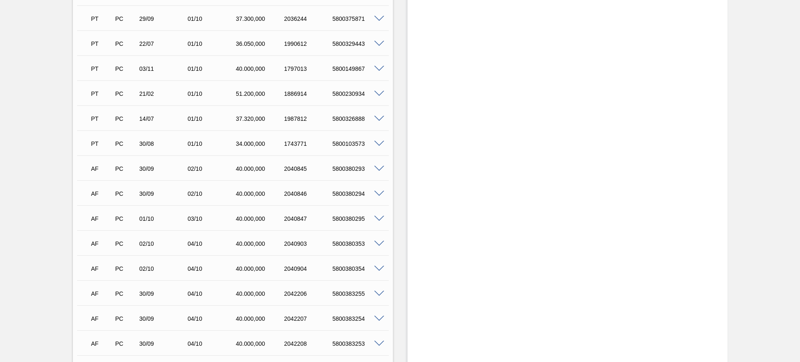
scroll to position [1093, 0]
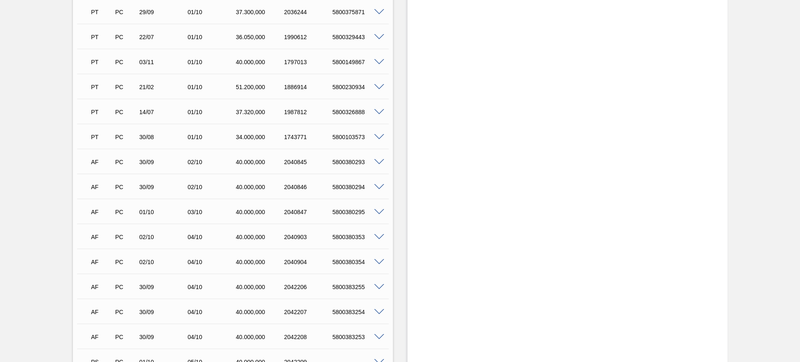
click at [376, 213] on span at bounding box center [379, 212] width 10 height 6
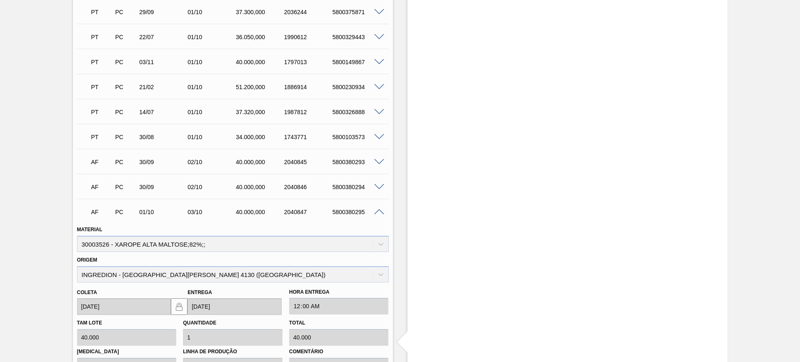
click at [380, 212] on span at bounding box center [379, 212] width 10 height 6
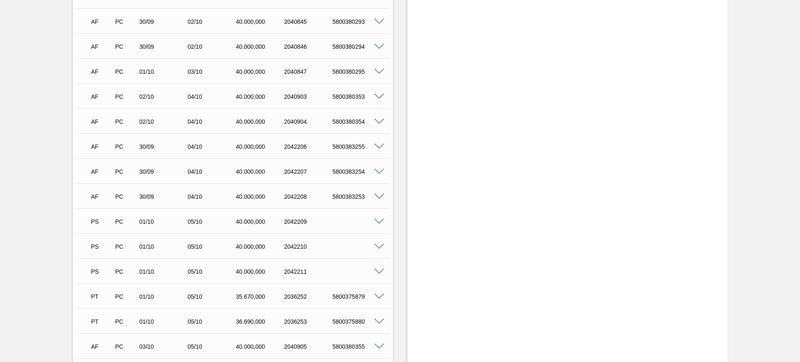
scroll to position [1250, 0]
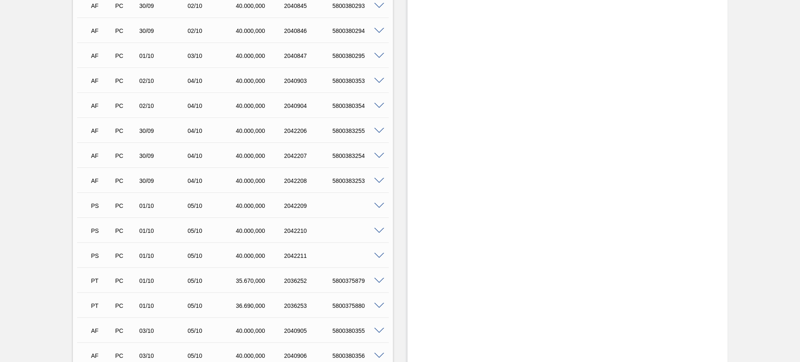
click at [375, 203] on span at bounding box center [379, 206] width 10 height 6
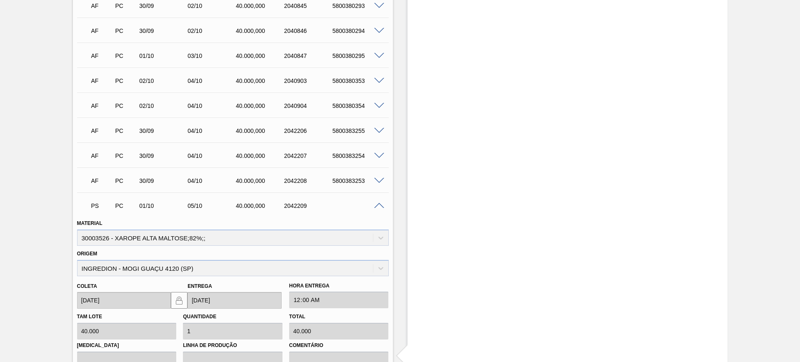
click at [377, 203] on span at bounding box center [379, 206] width 10 height 6
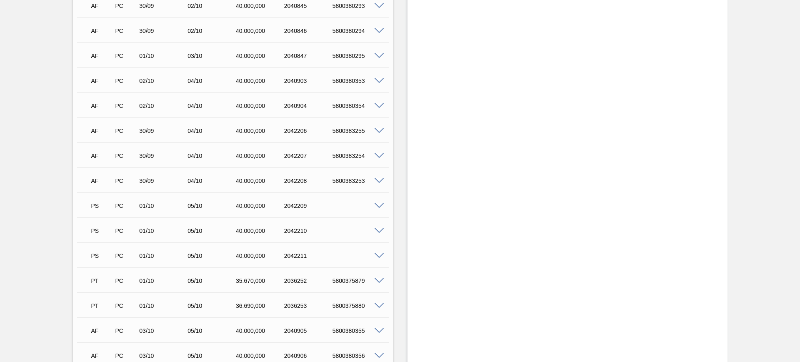
click at [374, 178] on span at bounding box center [379, 181] width 10 height 6
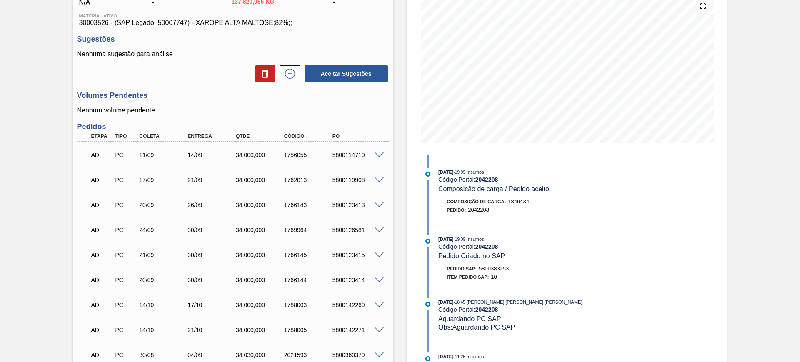
scroll to position [0, 0]
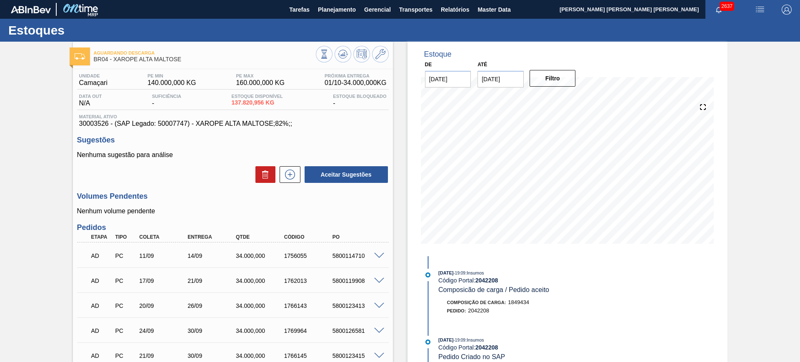
click at [756, 10] on img "button" at bounding box center [760, 10] width 10 height 10
click at [724, 38] on ul "Upload de Volumes" at bounding box center [757, 30] width 72 height 22
click at [732, 27] on li "Upload de Volumes" at bounding box center [757, 29] width 72 height 15
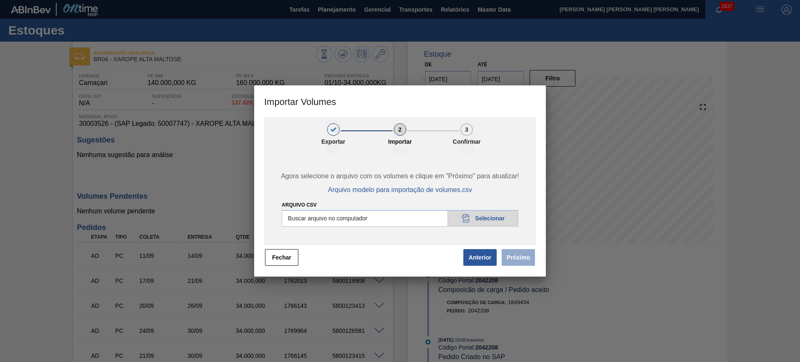
click at [420, 216] on input "Arquivo csv" at bounding box center [400, 218] width 237 height 17
type input "C:\fakepath\PedidoVolumeModeloImportacao (4).csv"
click at [531, 257] on button "Próximo" at bounding box center [518, 257] width 33 height 17
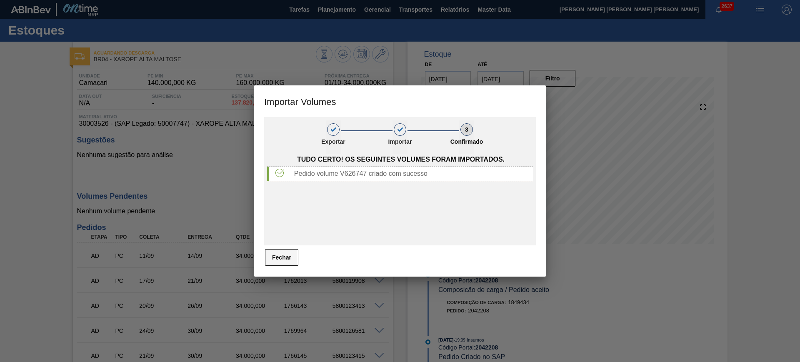
click at [284, 254] on button "Fechar" at bounding box center [281, 257] width 33 height 17
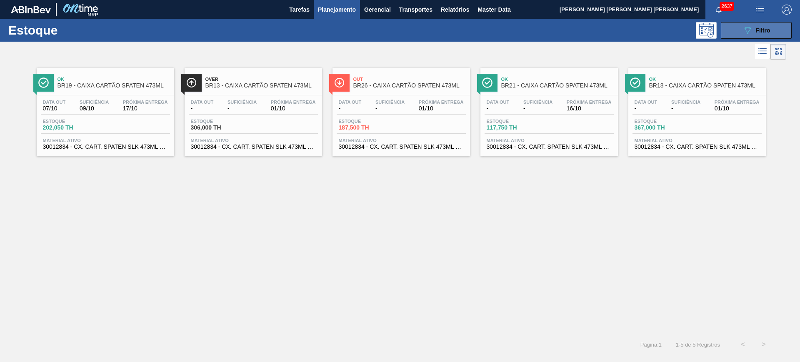
click at [735, 34] on button "089F7B8B-B2A5-4AFE-B5C0-19BA573D28AC Filtro" at bounding box center [756, 30] width 71 height 17
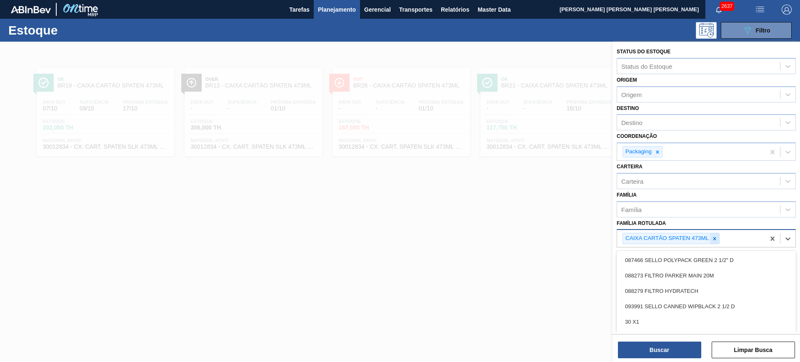
drag, startPoint x: 708, startPoint y: 238, endPoint x: 712, endPoint y: 238, distance: 4.2
click at [711, 238] on div "CAIXA CARTÃO SPATEN 473ML" at bounding box center [670, 238] width 97 height 11
click at [713, 238] on icon at bounding box center [714, 239] width 6 height 6
type Rotulada "original 269"
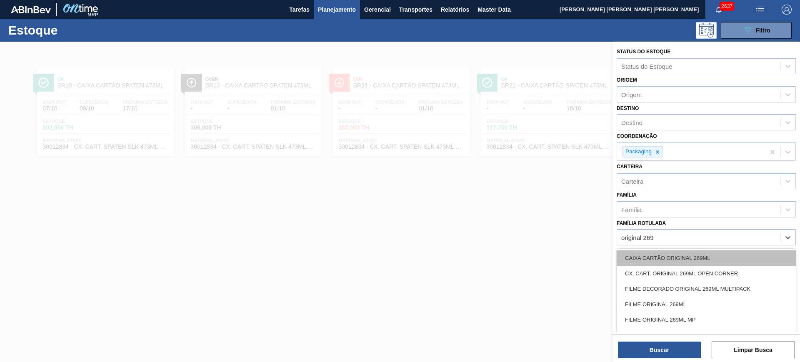
click at [716, 252] on div "CAIXA CARTÃO ORIGINAL 269ML" at bounding box center [705, 257] width 179 height 15
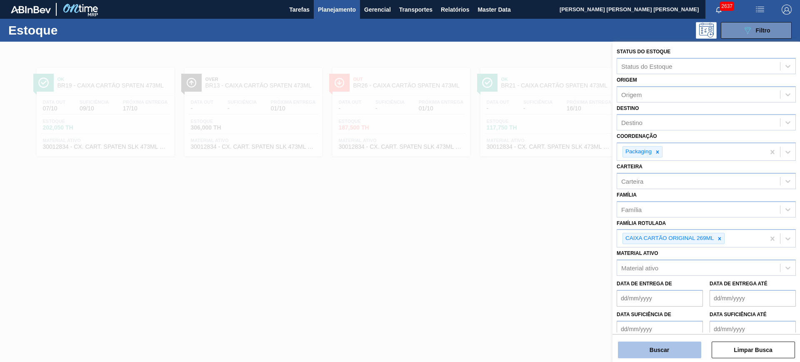
click at [685, 342] on button "Buscar" at bounding box center [659, 350] width 83 height 17
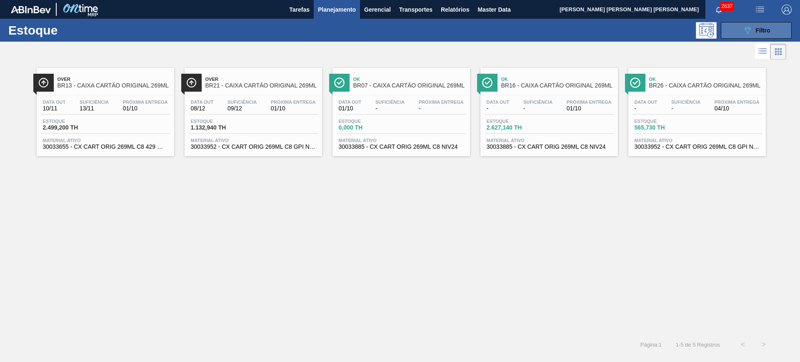
click at [769, 36] on button "089F7B8B-B2A5-4AFE-B5C0-19BA573D28AC Filtro" at bounding box center [756, 30] width 71 height 17
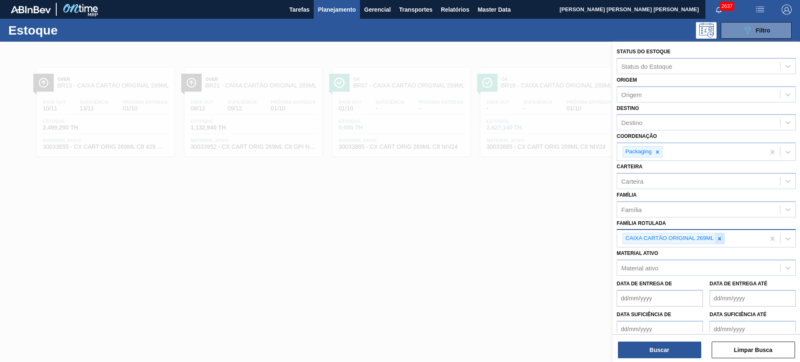
click at [720, 241] on icon at bounding box center [719, 239] width 6 height 6
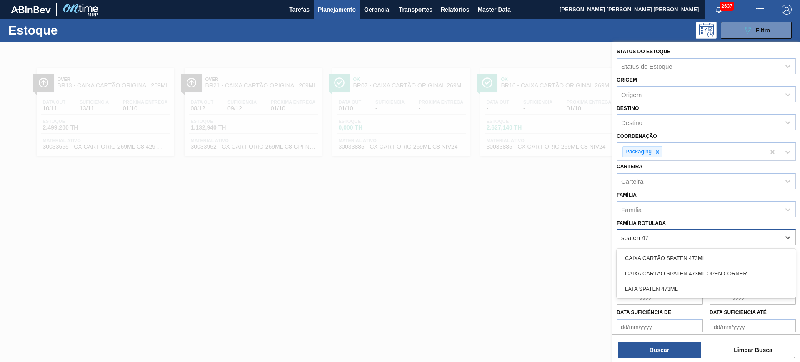
type Rotulada "spaten 473"
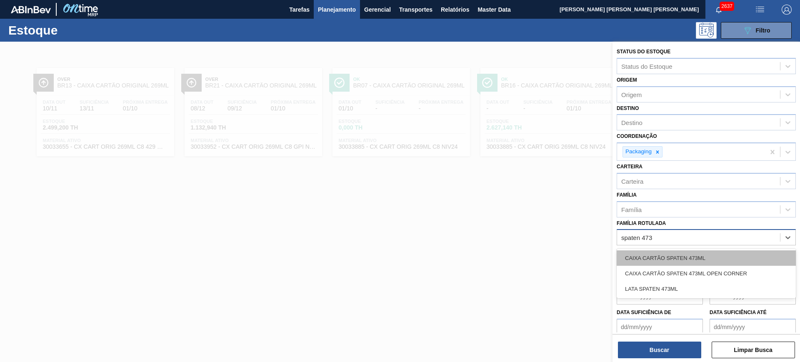
click at [718, 259] on div "CAIXA CARTÃO SPATEN 473ML" at bounding box center [705, 257] width 179 height 15
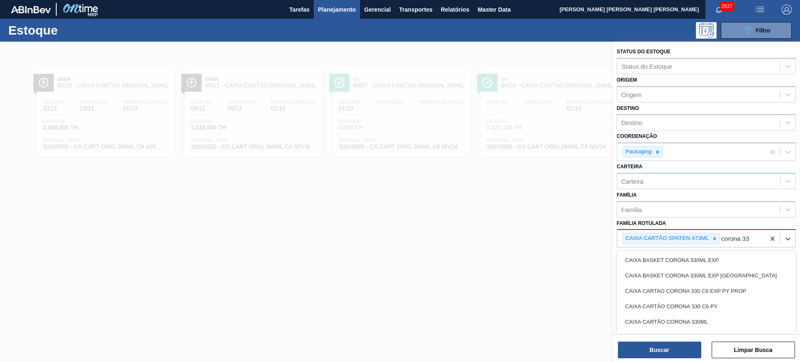
type Rotulada "corona 330"
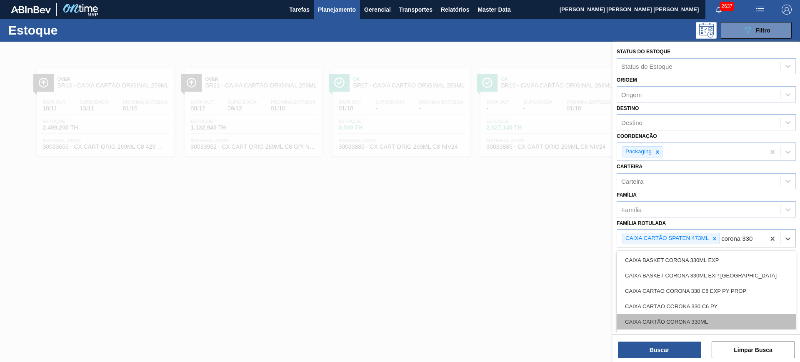
click at [727, 324] on div "CAIXA CARTÃO CORONA 330ML" at bounding box center [705, 321] width 179 height 15
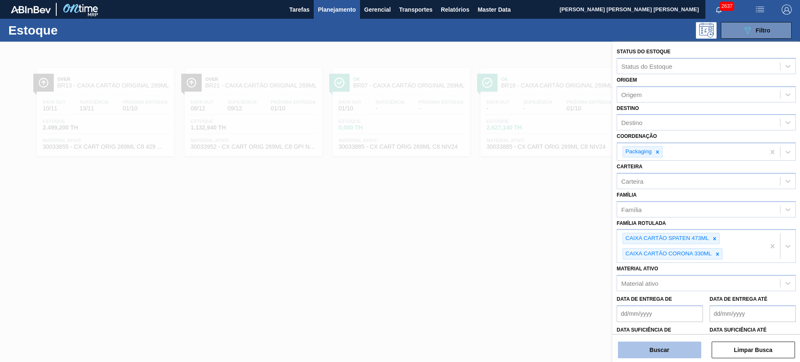
click at [679, 345] on button "Buscar" at bounding box center [659, 350] width 83 height 17
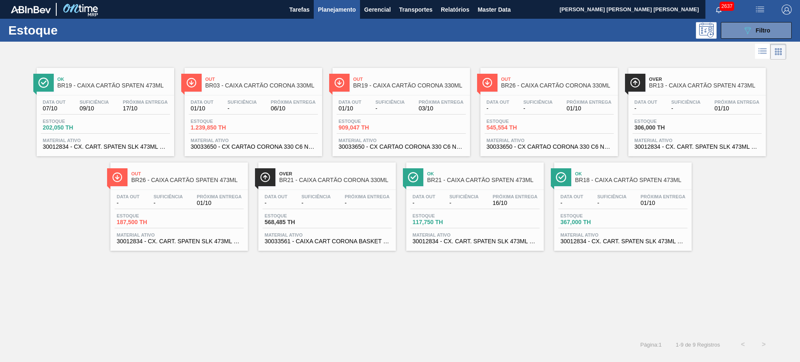
drag, startPoint x: 517, startPoint y: 121, endPoint x: 244, endPoint y: 94, distance: 273.8
click at [756, 29] on span "Filtro" at bounding box center [763, 30] width 15 height 7
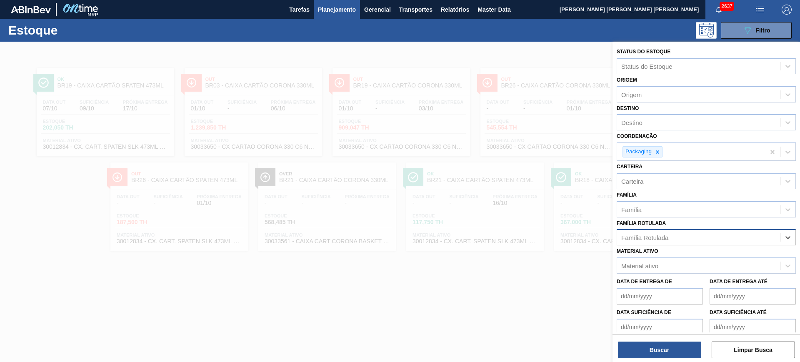
type Rotulada "x"
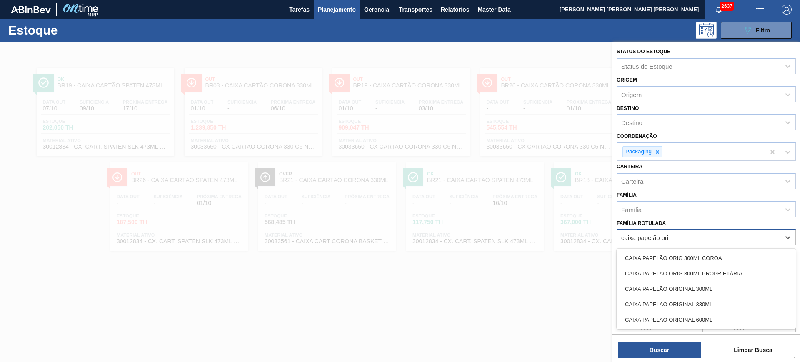
type Rotulada "caixa papelão orig"
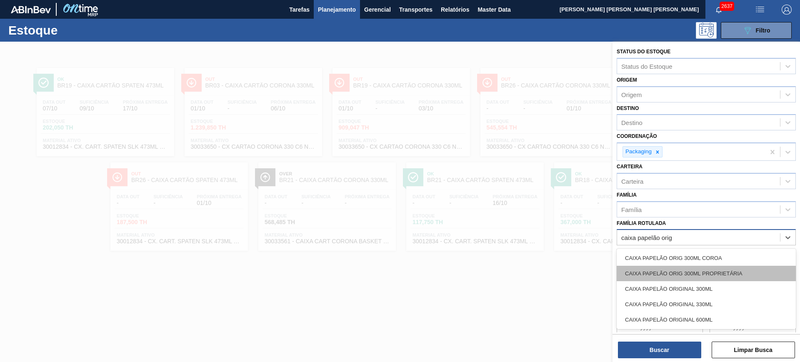
click at [737, 272] on div "CAIXA PAPELÃO ORIG 300ML PROPRIETÁRIA" at bounding box center [705, 273] width 179 height 15
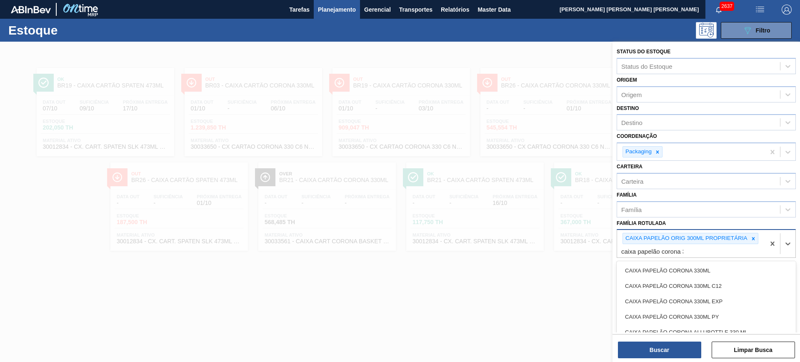
type Rotulada "caixa papelão corona 33"
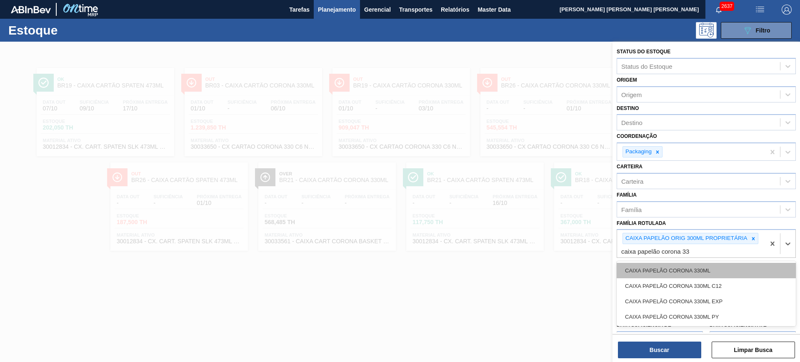
click at [716, 266] on div "CAIXA PAPELÃO CORONA 330ML" at bounding box center [705, 270] width 179 height 15
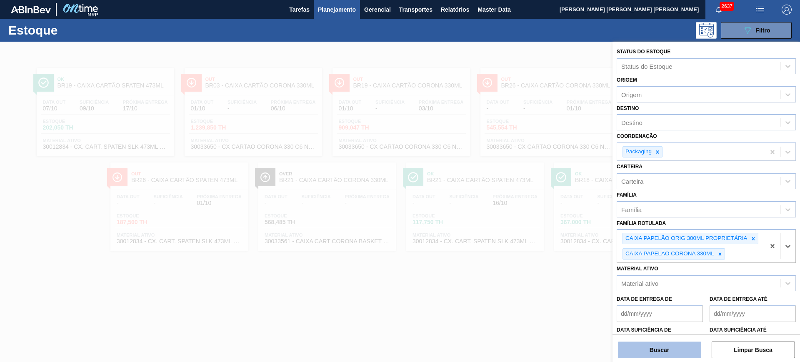
click at [694, 345] on button "Buscar" at bounding box center [659, 350] width 83 height 17
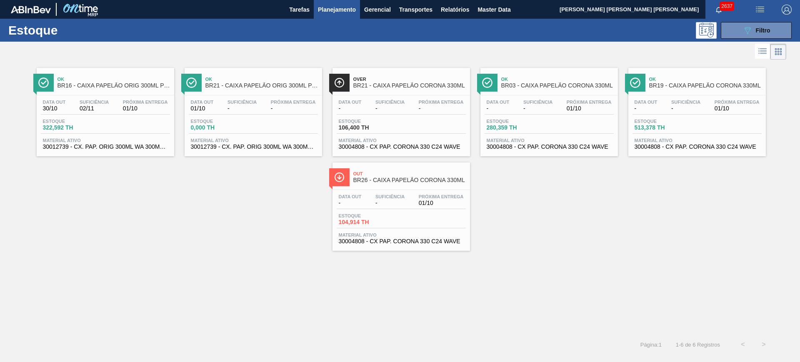
drag, startPoint x: 399, startPoint y: 192, endPoint x: 625, endPoint y: 183, distance: 226.8
click at [625, 183] on div "Ok BR16 - CAIXA PAPELÃO ORIG 300ML PROPRIETÁRIA Data out 30/10 Suficiência 02/1…" at bounding box center [400, 156] width 800 height 189
click at [749, 30] on icon at bounding box center [747, 30] width 6 height 7
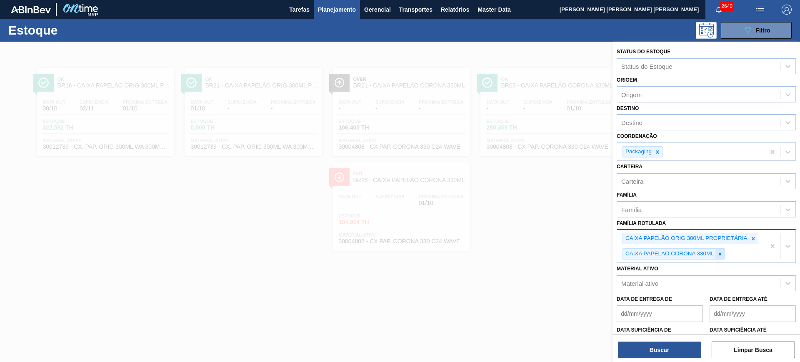
click at [719, 255] on icon at bounding box center [720, 254] width 6 height 6
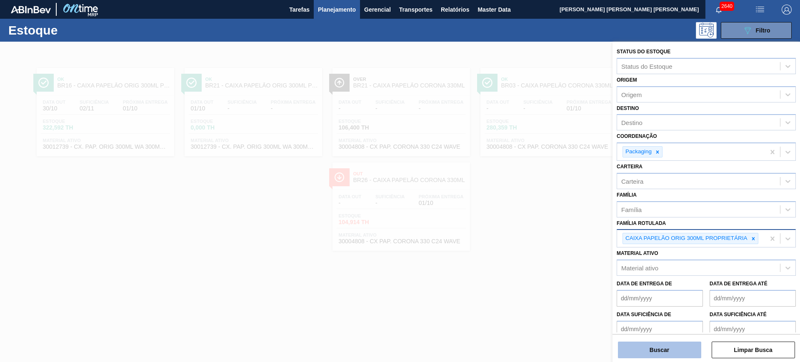
click at [680, 350] on button "Buscar" at bounding box center [659, 350] width 83 height 17
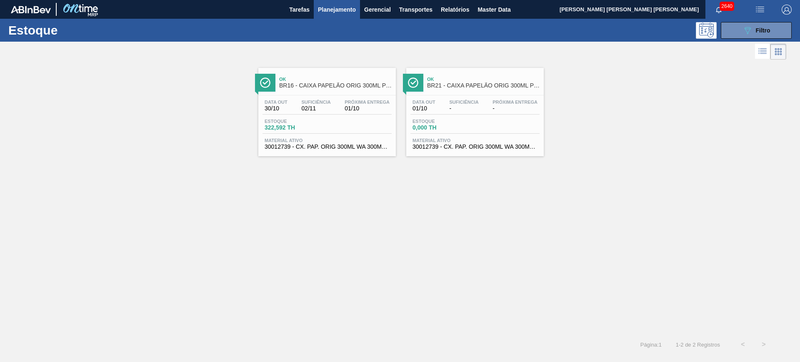
click at [358, 5] on button "Planejamento" at bounding box center [337, 9] width 46 height 19
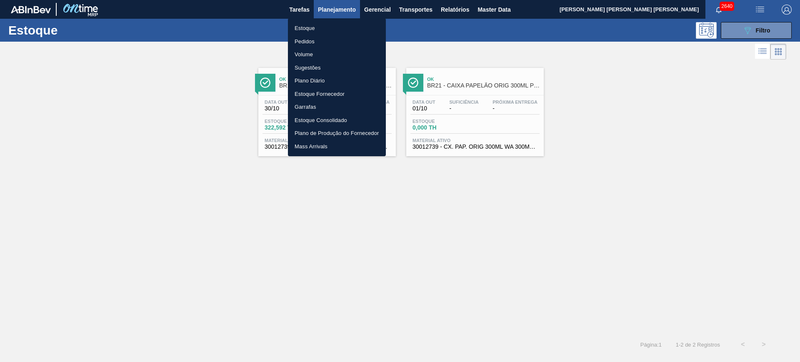
click at [309, 42] on li "Pedidos" at bounding box center [337, 41] width 98 height 13
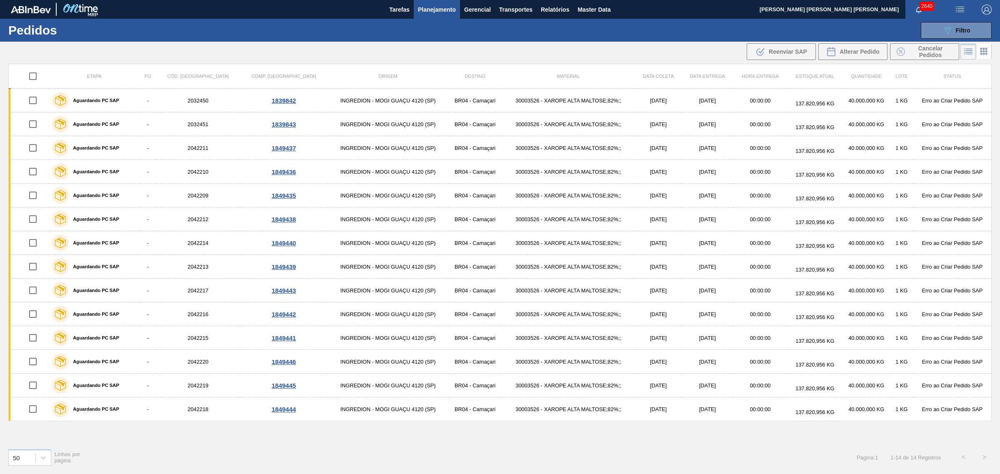
click at [799, 19] on div "089F7B8B-B2A5-4AFE-B5C0-19BA573D28AC Filtro Código Pedido Portal Códido PO SAP …" at bounding box center [566, 30] width 859 height 25
click at [799, 28] on span "Filtro" at bounding box center [963, 30] width 15 height 7
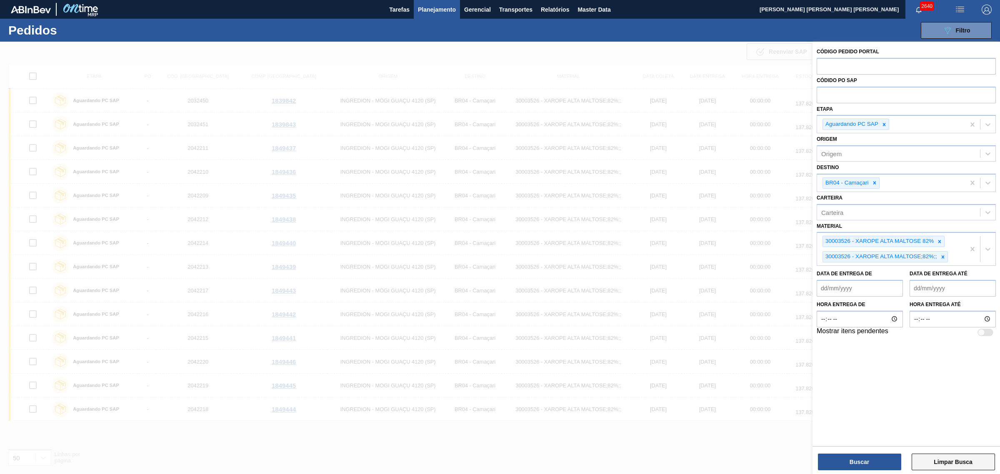
click at [799, 362] on button "Limpar Busca" at bounding box center [952, 462] width 83 height 17
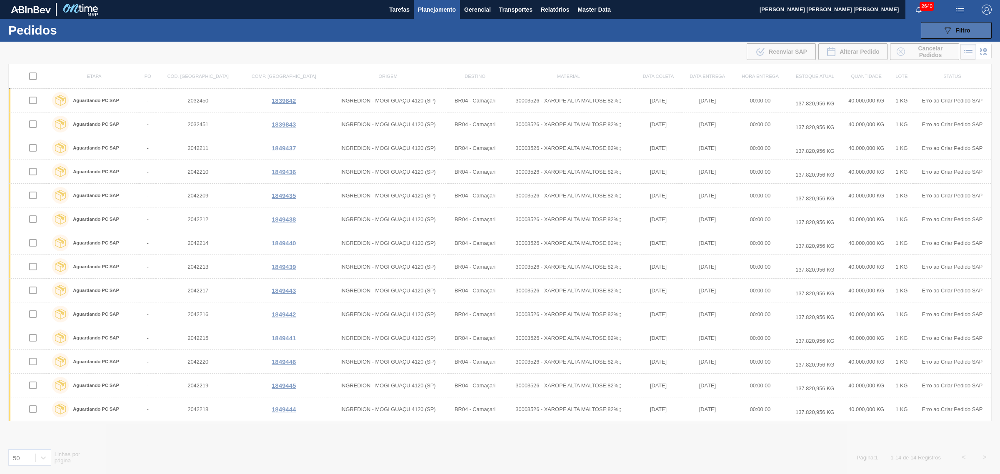
click at [799, 26] on div "089F7B8B-B2A5-4AFE-B5C0-19BA573D28AC Filtro" at bounding box center [956, 30] width 28 height 10
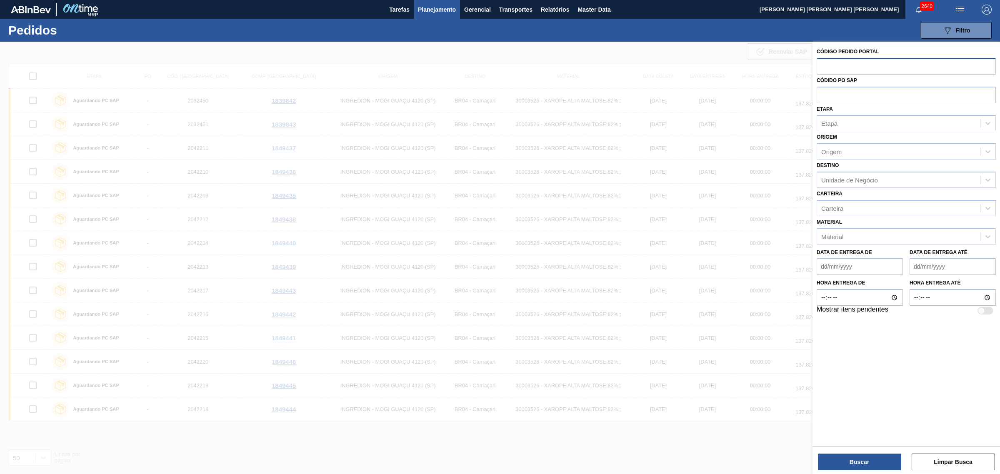
click at [799, 65] on input "text" at bounding box center [905, 66] width 179 height 16
paste input "1997431"
type input "1997431"
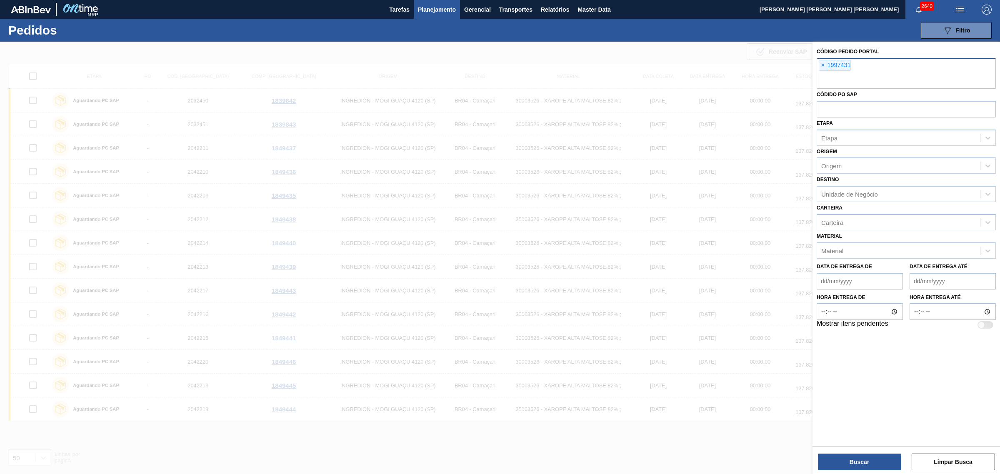
click at [799, 68] on div "× 1997431" at bounding box center [905, 73] width 179 height 31
paste input "2015024"
type input "2015024"
click at [799, 81] on input "text" at bounding box center [905, 81] width 179 height 16
paste input "1994383"
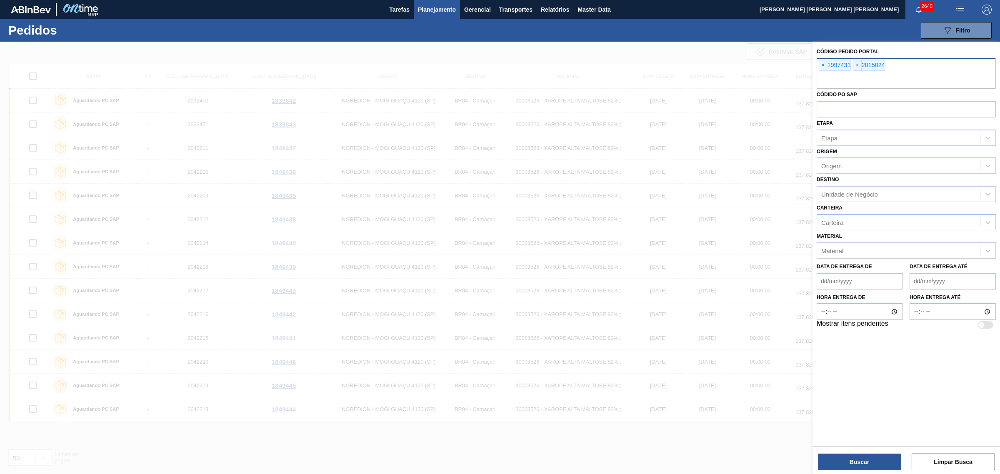
type input "1994383"
click at [799, 80] on input "text" at bounding box center [905, 81] width 179 height 16
paste input "1994380"
type input "1994380"
click at [799, 80] on input "text" at bounding box center [905, 81] width 179 height 16
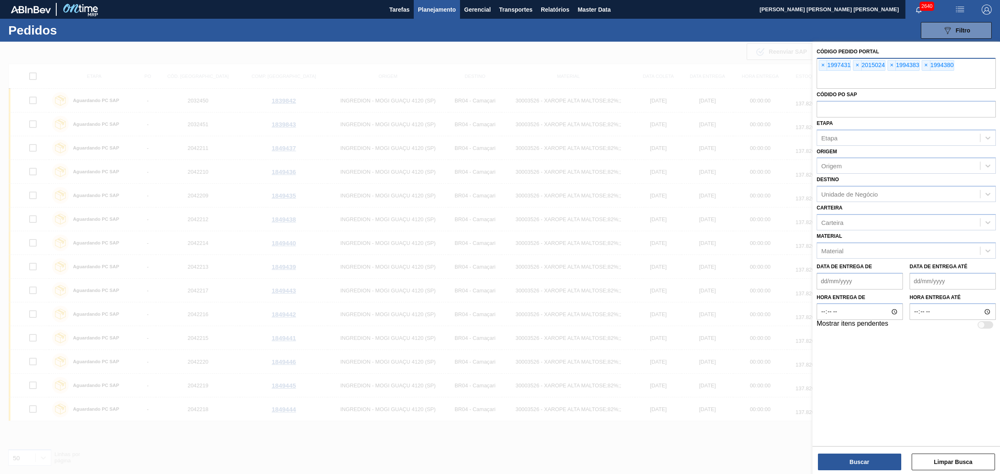
paste input "1994381"
type input "1994381"
click at [799, 82] on input "text" at bounding box center [905, 81] width 179 height 16
paste input "1994379"
type input "1994379"
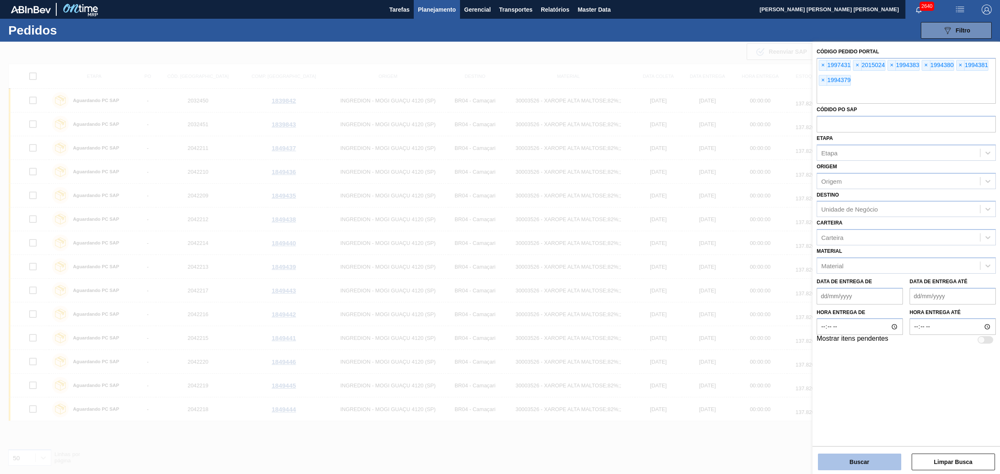
click at [799, 362] on button "Buscar" at bounding box center [859, 462] width 83 height 17
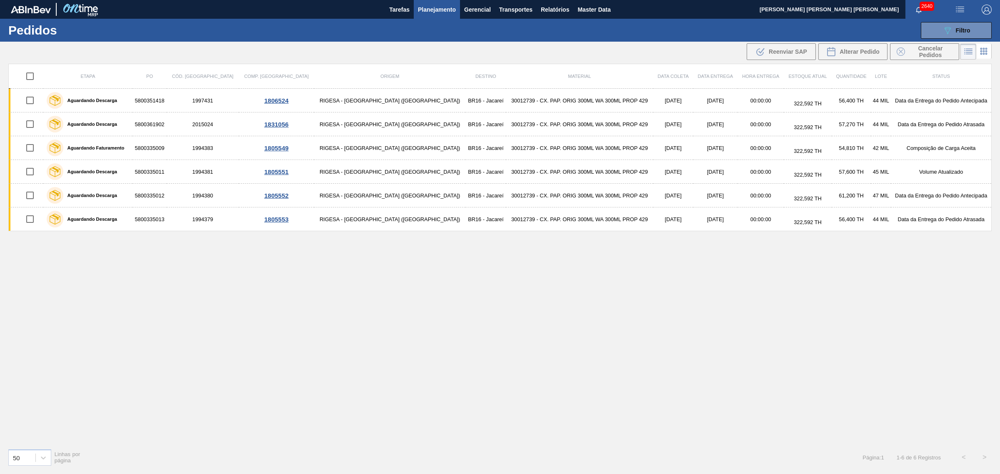
click at [32, 77] on input "checkbox" at bounding box center [29, 75] width 17 height 17
checkbox input "true"
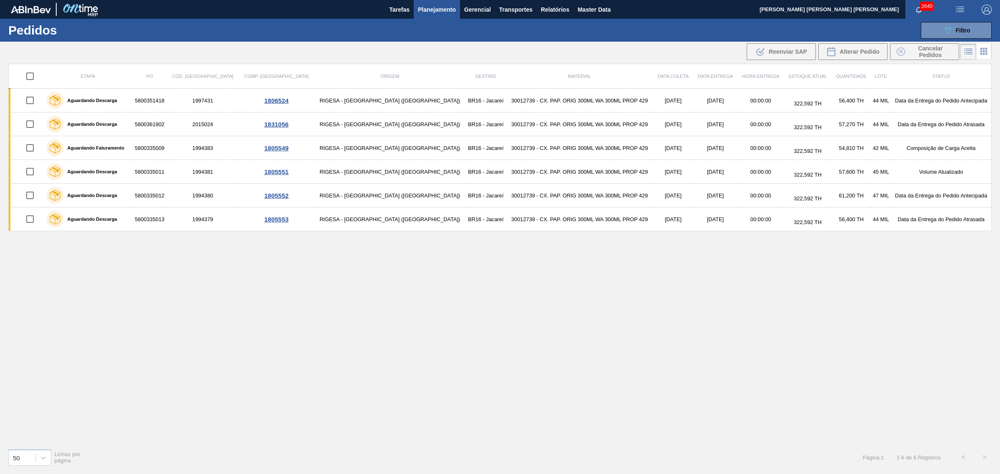
checkbox input "true"
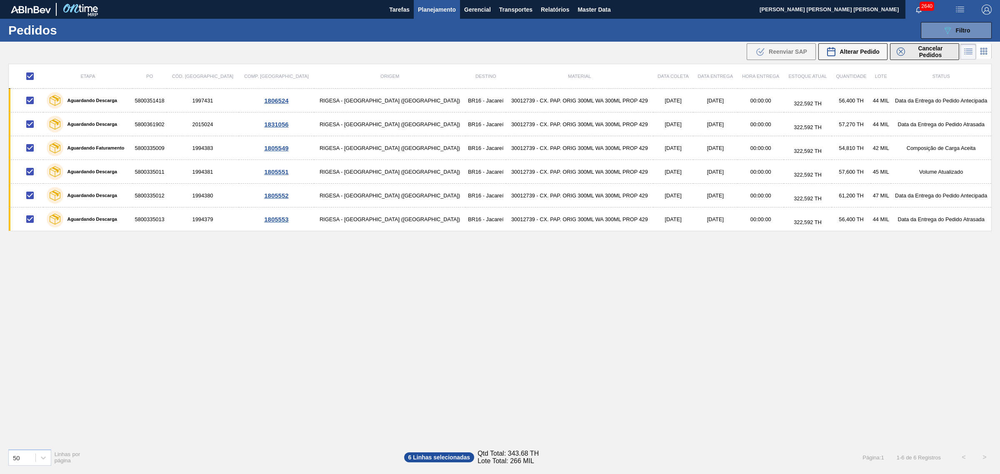
click at [799, 53] on icon at bounding box center [900, 51] width 8 height 8
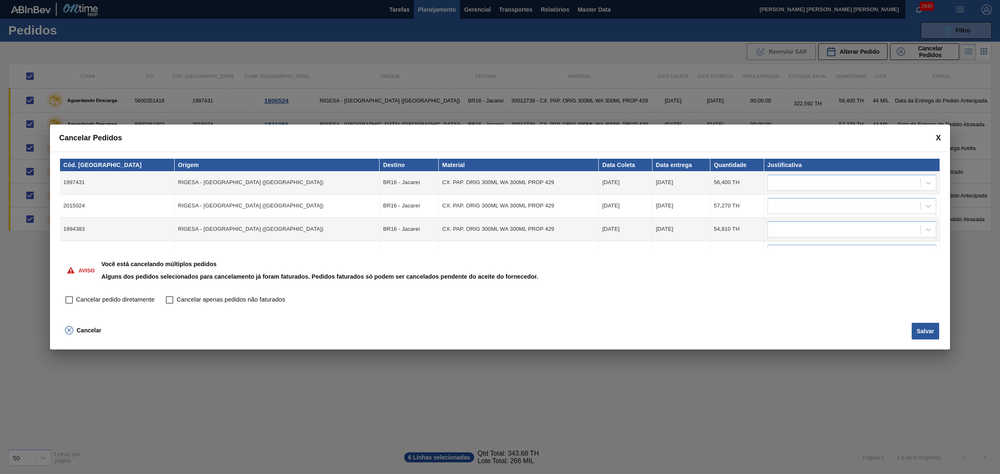
click at [73, 297] on input "Cancelar pedido diretamente" at bounding box center [69, 300] width 14 height 14
checkbox input "true"
click at [799, 182] on div at bounding box center [844, 183] width 152 height 12
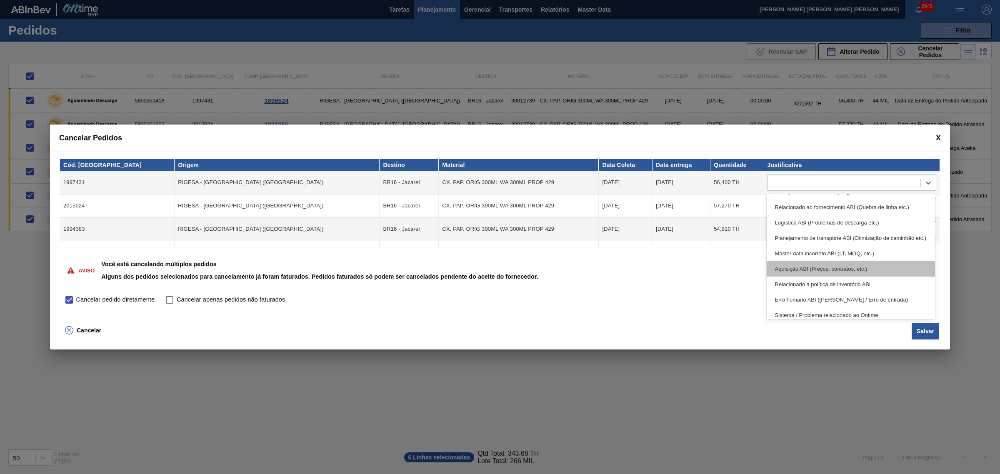
scroll to position [155, 0]
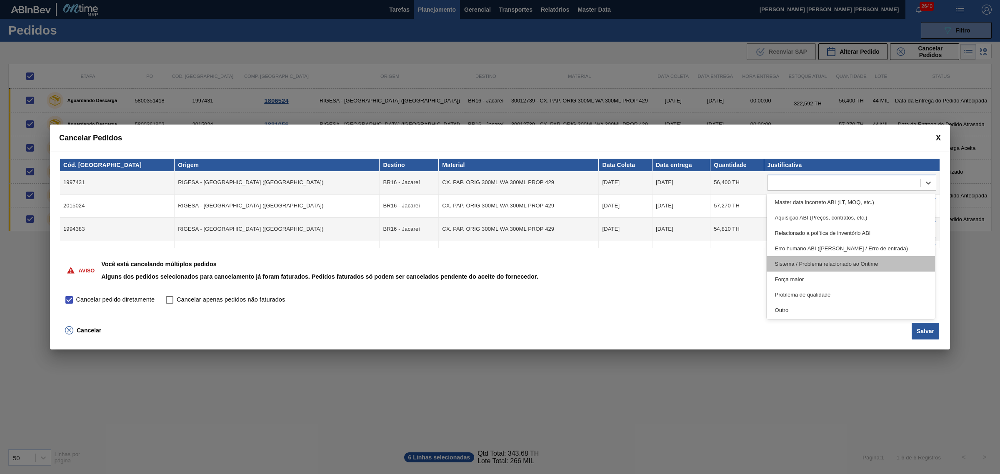
click at [799, 267] on div "Sistema / Problema relacionado ao Ontime" at bounding box center [850, 263] width 169 height 15
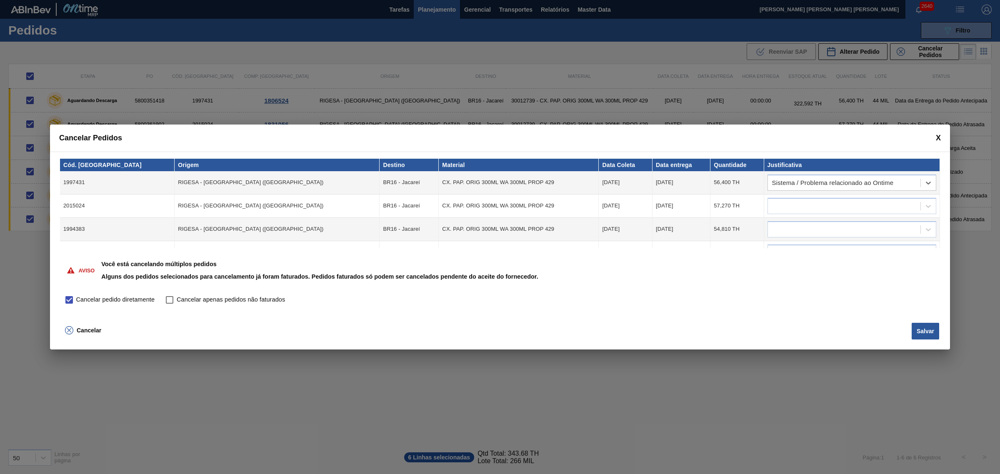
click at [799, 196] on td at bounding box center [852, 206] width 176 height 23
click at [799, 202] on div at bounding box center [844, 206] width 152 height 12
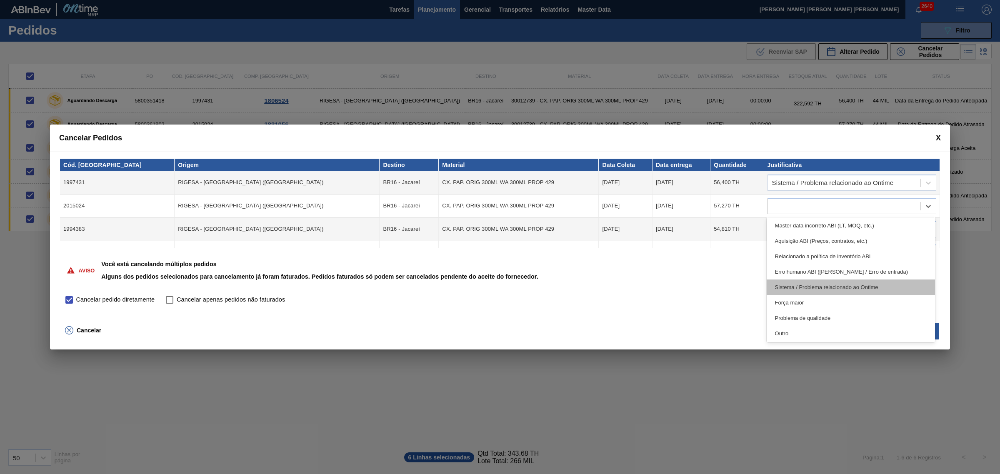
click at [799, 290] on div "Sistema / Problema relacionado ao Ontime" at bounding box center [850, 287] width 169 height 15
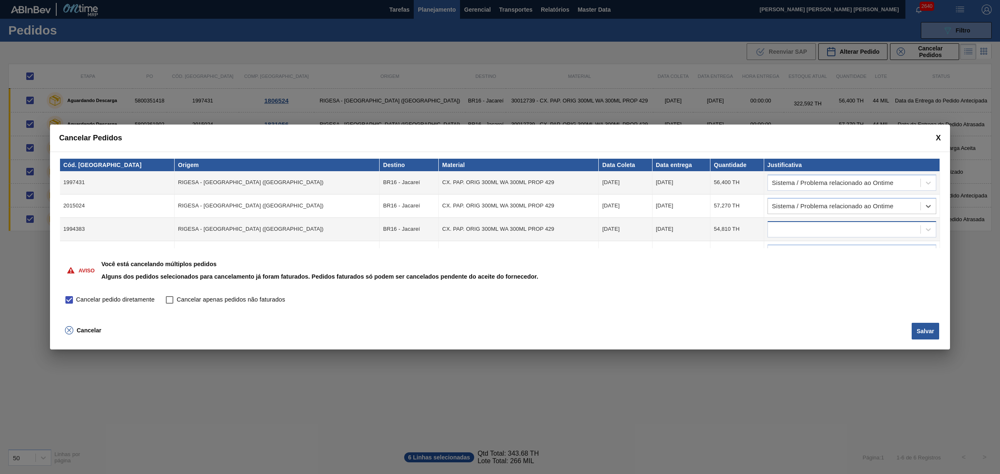
click at [799, 223] on div at bounding box center [844, 229] width 152 height 12
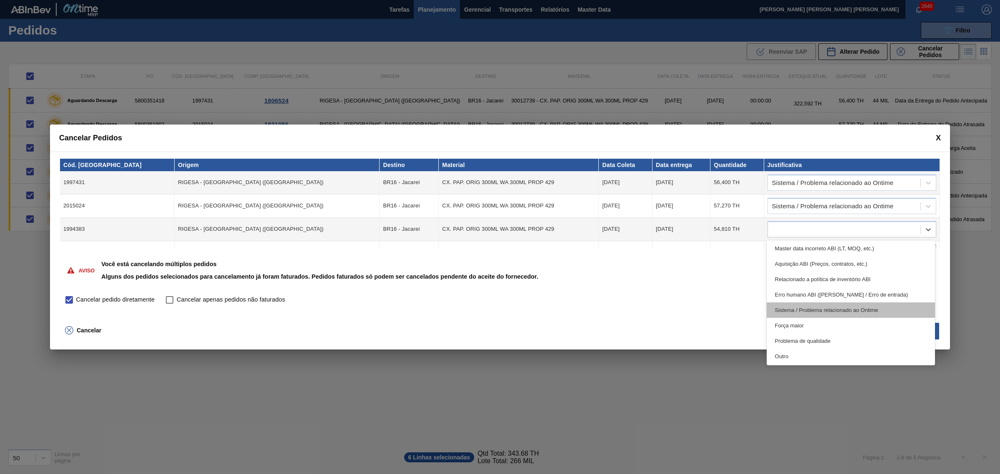
click at [799, 312] on div "Sistema / Problema relacionado ao Ontime" at bounding box center [850, 309] width 169 height 15
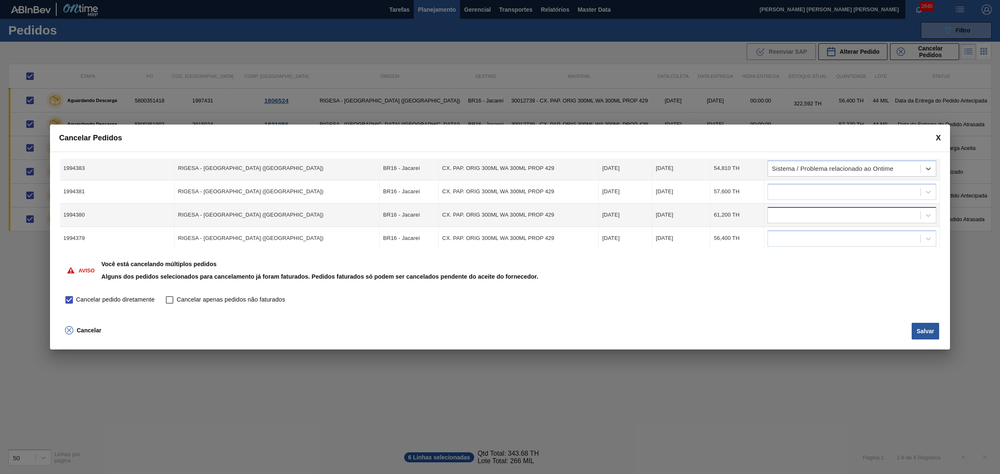
scroll to position [62, 0]
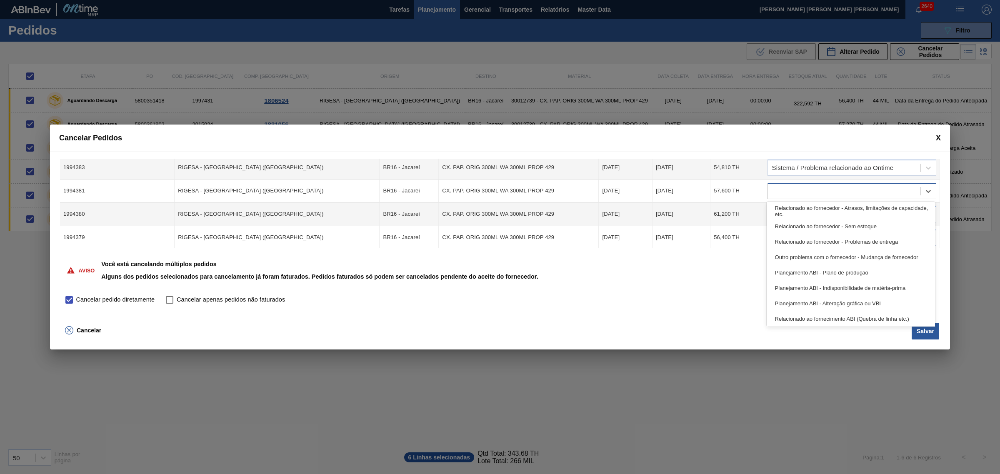
click at [799, 192] on div at bounding box center [844, 191] width 152 height 12
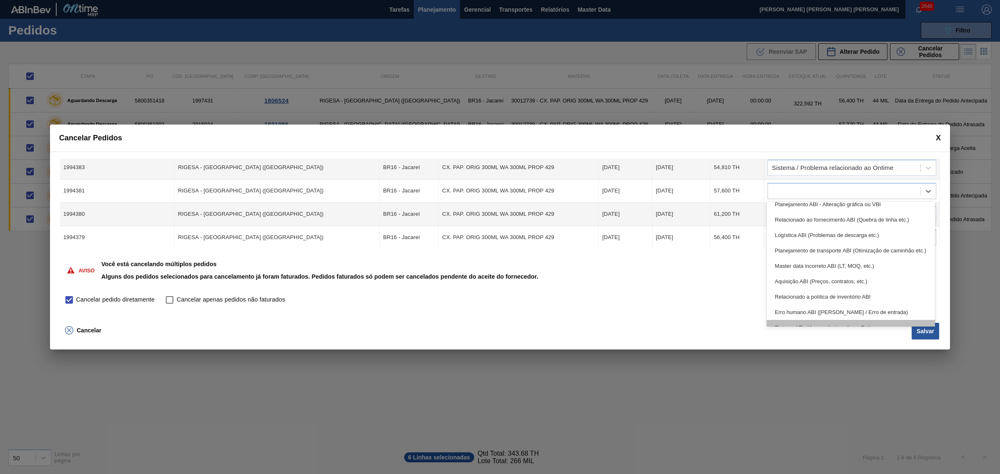
scroll to position [155, 0]
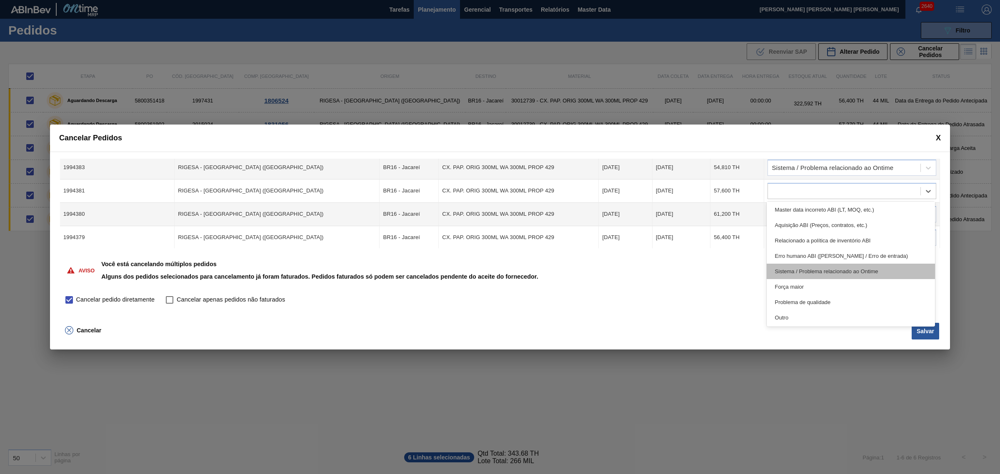
click at [799, 271] on div "Sistema / Problema relacionado ao Ontime" at bounding box center [850, 271] width 169 height 15
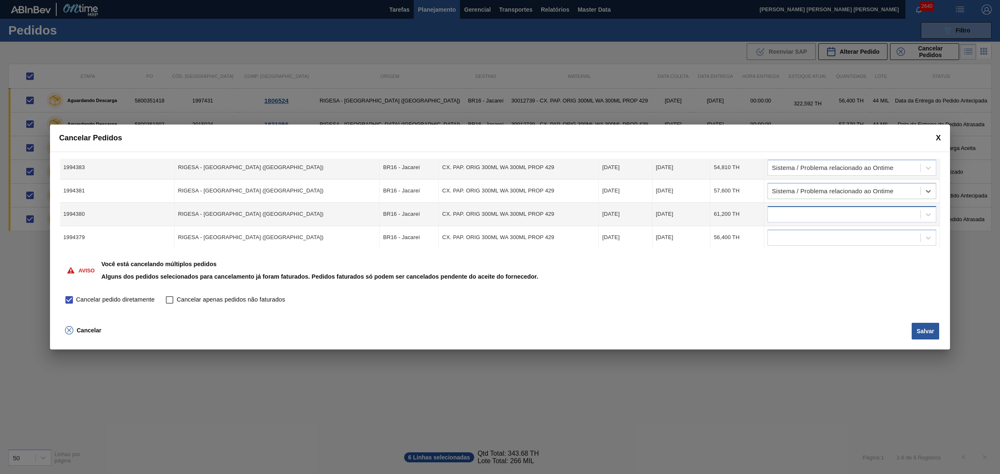
click at [799, 209] on div at bounding box center [844, 214] width 152 height 12
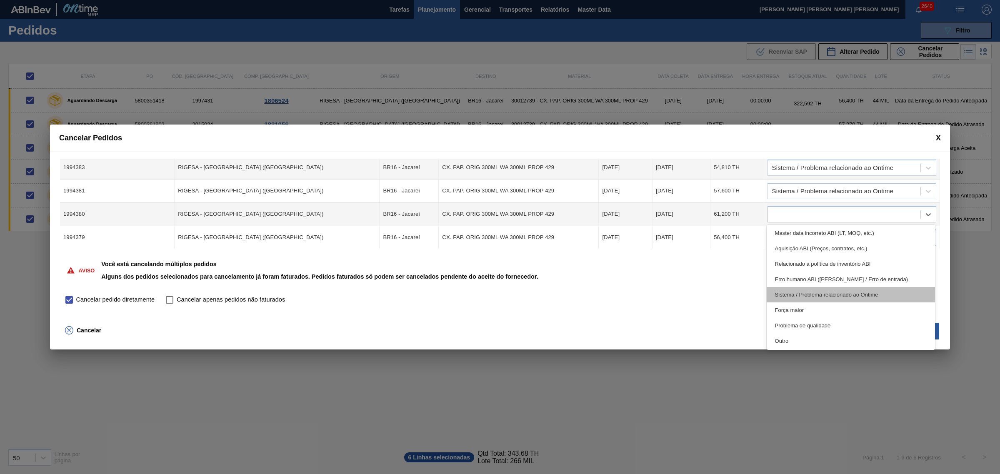
click at [799, 295] on div "Sistema / Problema relacionado ao Ontime" at bounding box center [850, 294] width 169 height 15
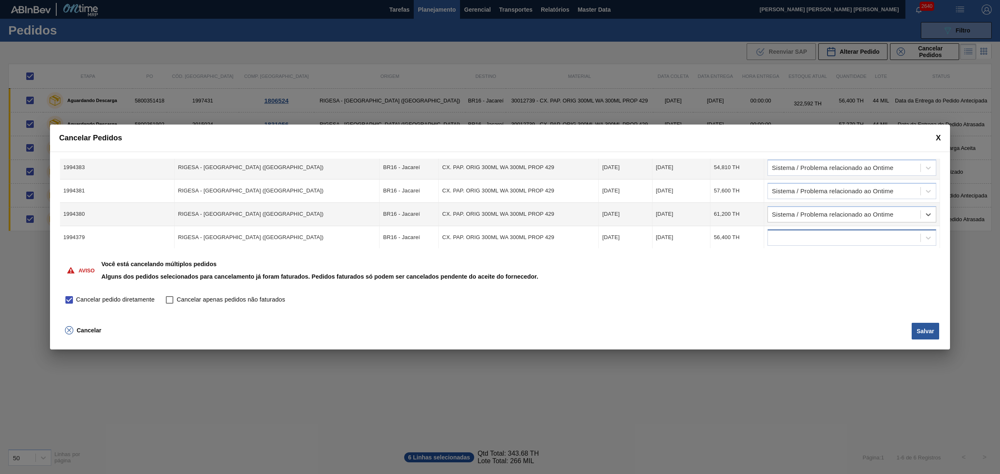
click at [799, 236] on div at bounding box center [844, 238] width 152 height 12
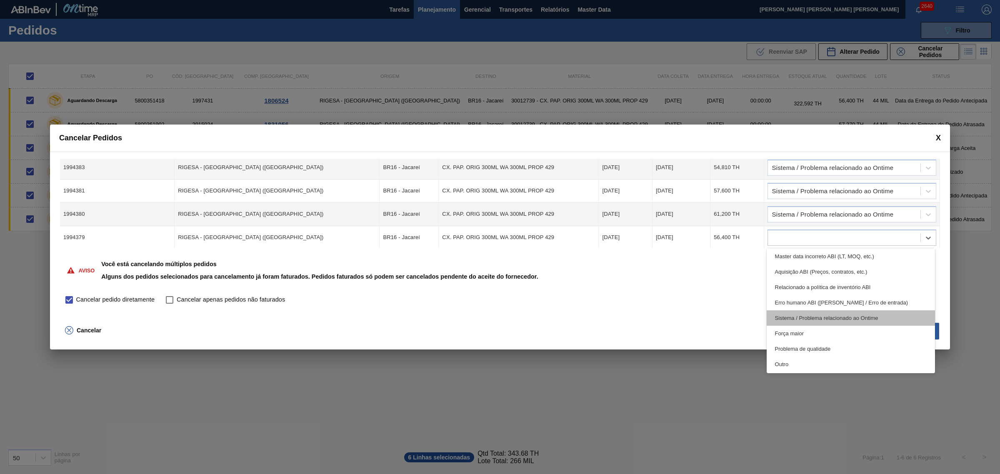
click at [799, 317] on div "Sistema / Problema relacionado ao Ontime" at bounding box center [850, 317] width 169 height 15
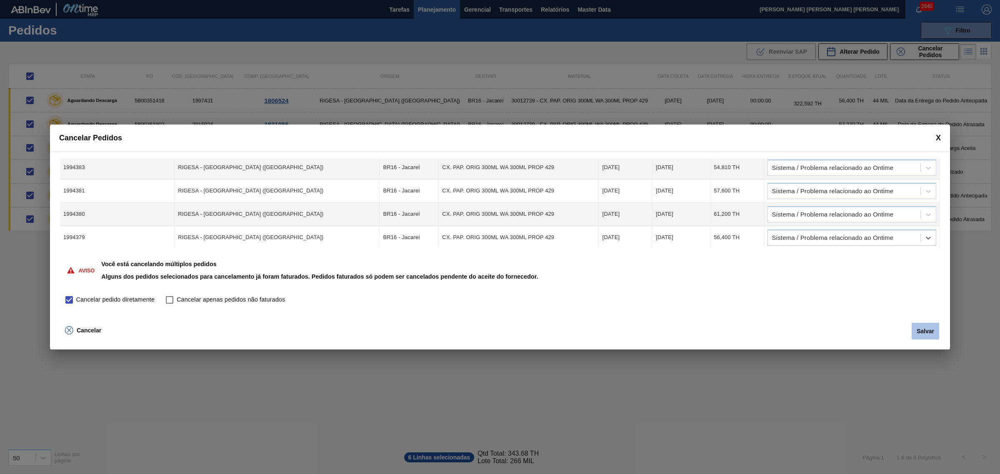
click at [799, 327] on button "Salvar" at bounding box center [924, 331] width 27 height 17
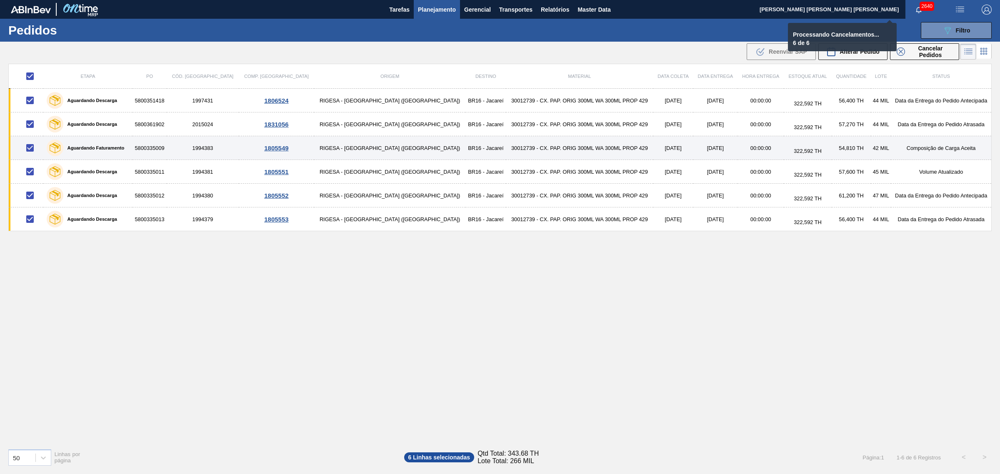
checkbox input "false"
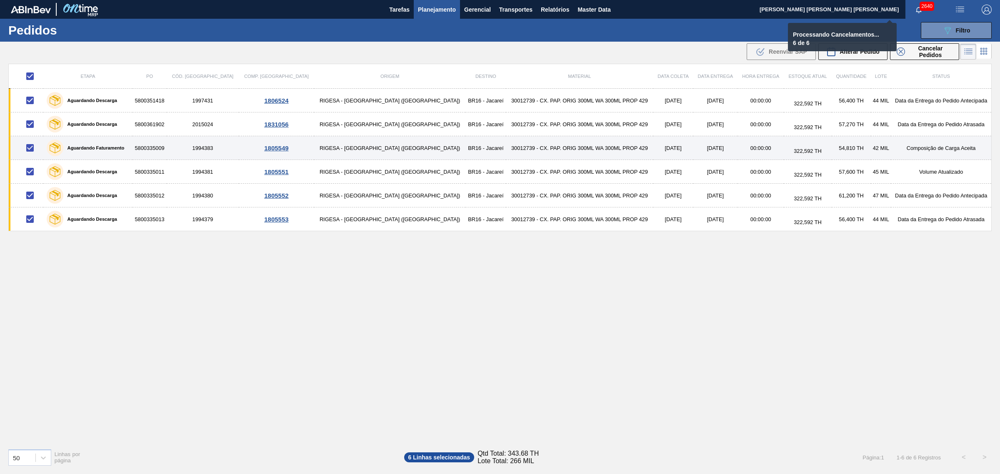
checkbox input "false"
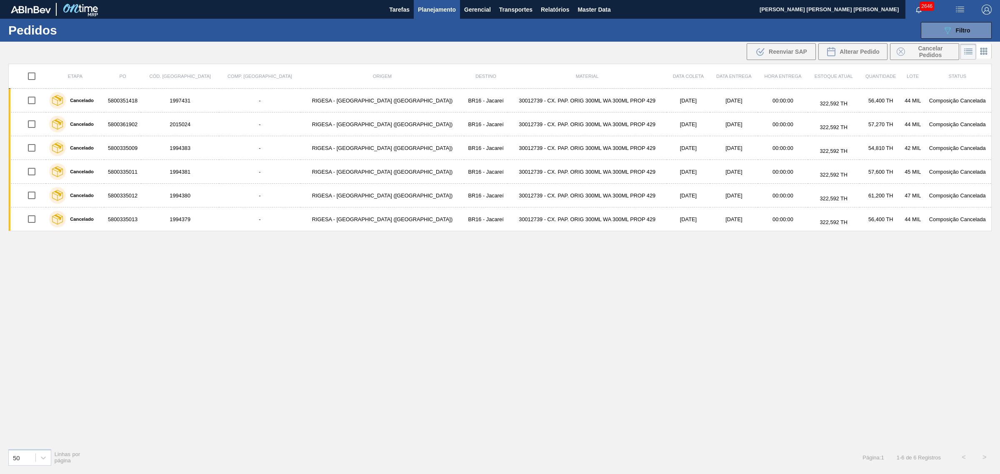
click at [397, 325] on div "Etapa PO Cód. Pedido Comp. Carga Origem Destino Material Data coleta Data entre…" at bounding box center [499, 253] width 983 height 378
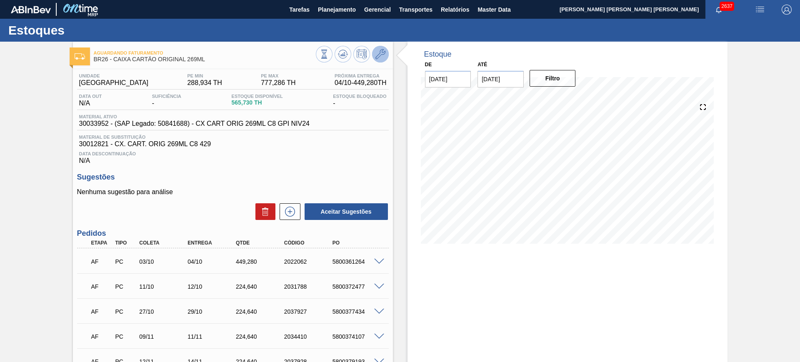
click at [378, 53] on icon at bounding box center [380, 54] width 10 height 10
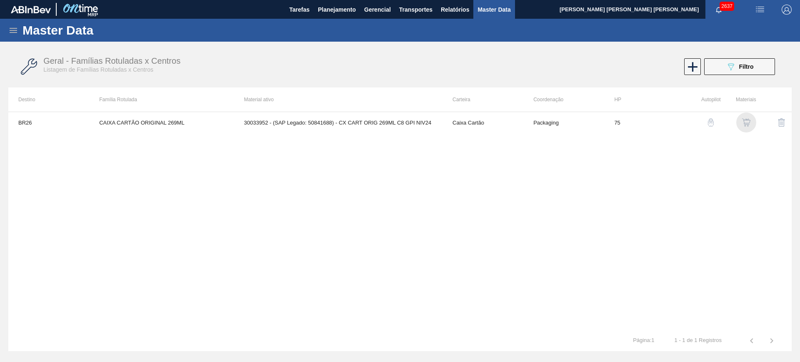
click at [744, 122] on img "button" at bounding box center [746, 122] width 8 height 8
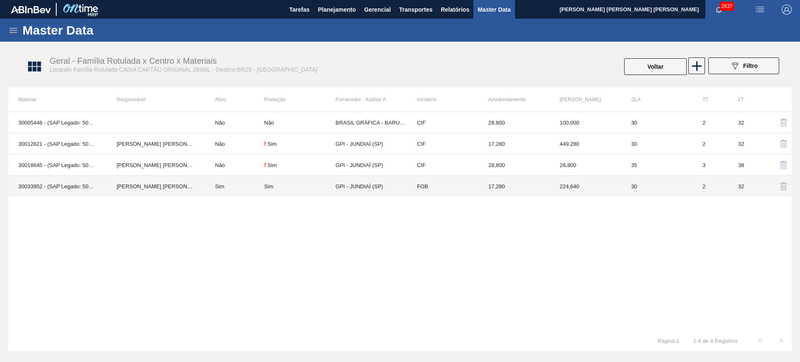
click at [242, 187] on td "Sim" at bounding box center [234, 186] width 59 height 21
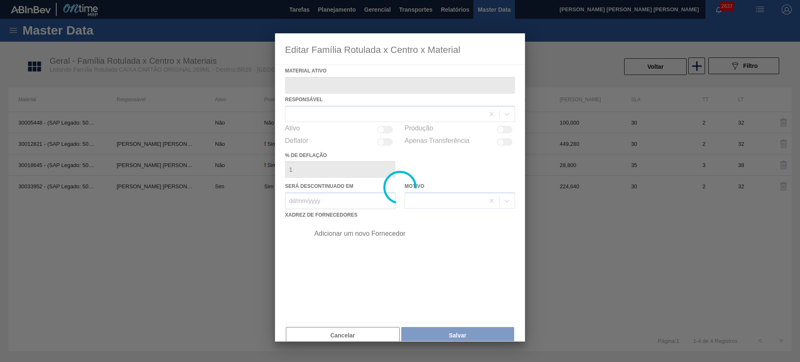
type ativo "30033952 - (SAP Legado: 50841688) - CX CART ORIG 269ML C8 GPI NIV24"
checkbox input "true"
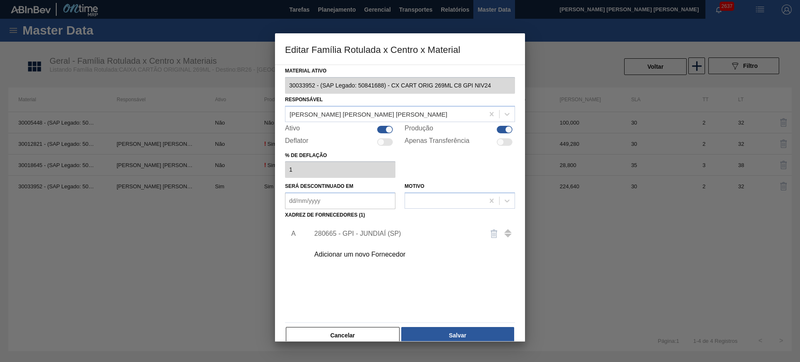
click at [368, 230] on div "280665 - GPI - JUNDIAÍ (SP)" at bounding box center [395, 233] width 163 height 7
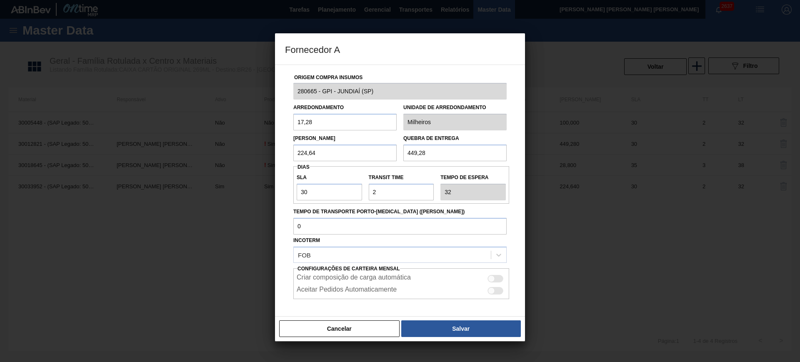
click at [354, 154] on input "224,64" at bounding box center [344, 153] width 103 height 17
type input "449,28"
click at [487, 329] on button "Salvar" at bounding box center [461, 328] width 120 height 17
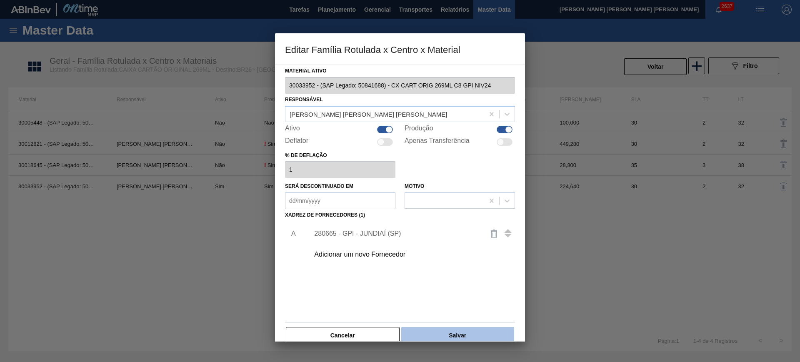
click at [471, 329] on button "Salvar" at bounding box center [457, 335] width 113 height 17
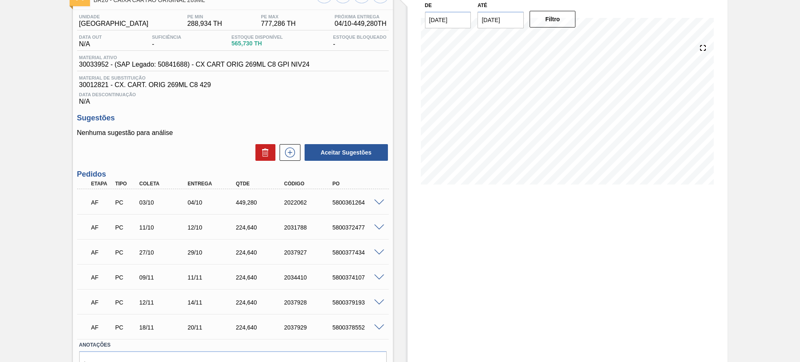
scroll to position [104, 0]
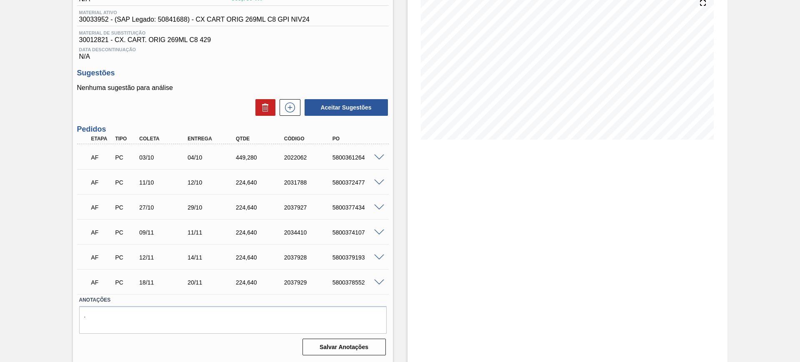
click at [379, 281] on span at bounding box center [379, 283] width 10 height 6
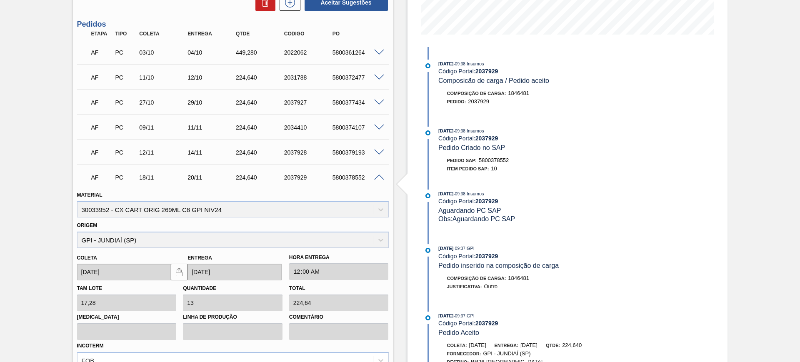
scroll to position [260, 0]
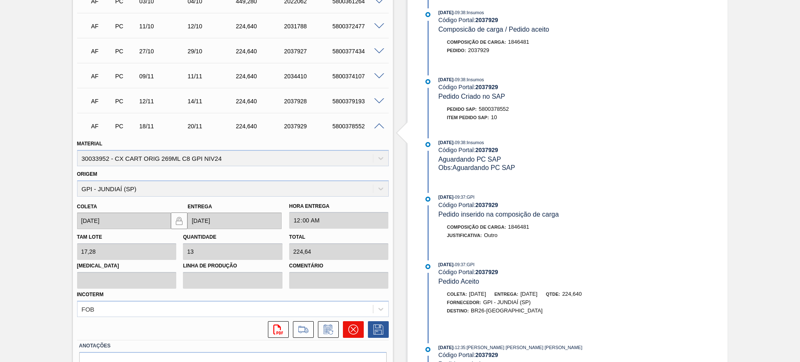
click at [352, 330] on icon at bounding box center [353, 329] width 10 height 10
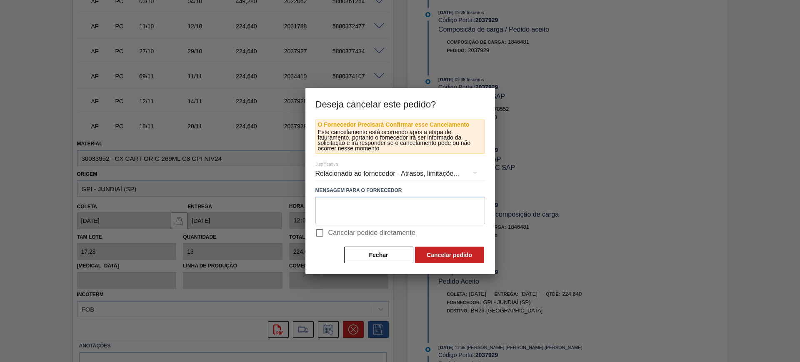
click at [337, 231] on span "Cancelar pedido diretamente" at bounding box center [371, 233] width 87 height 10
click at [328, 231] on input "Cancelar pedido diretamente" at bounding box center [319, 232] width 17 height 17
checkbox input "true"
click at [434, 255] on button "Cancelar pedido" at bounding box center [449, 255] width 69 height 17
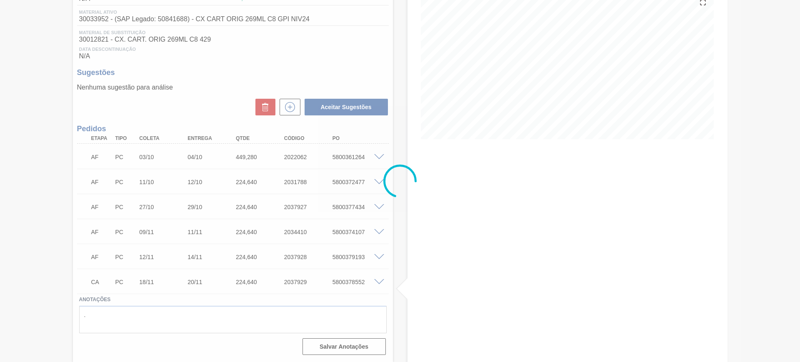
scroll to position [105, 0]
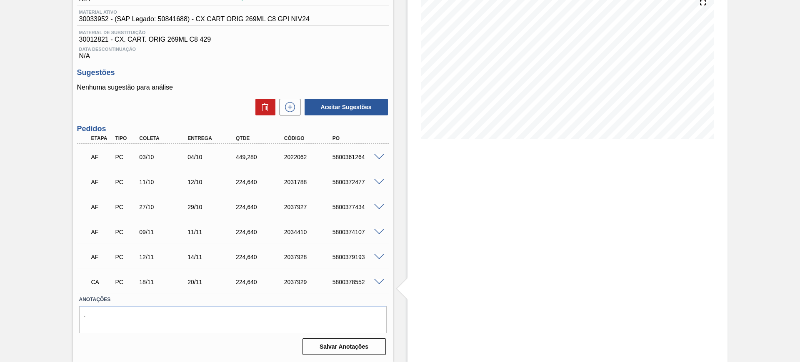
click at [378, 256] on span at bounding box center [379, 257] width 10 height 6
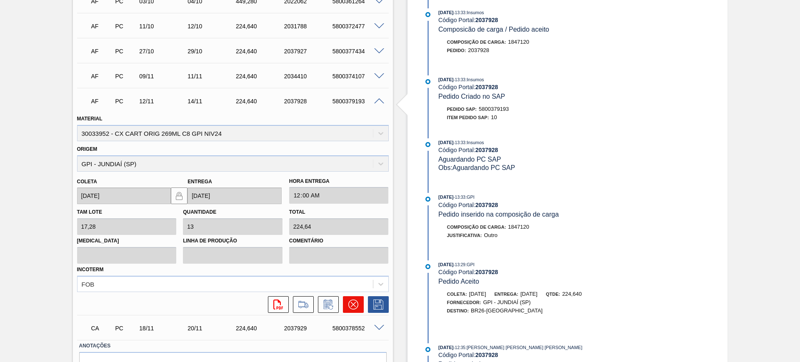
click at [352, 304] on icon at bounding box center [352, 304] width 5 height 5
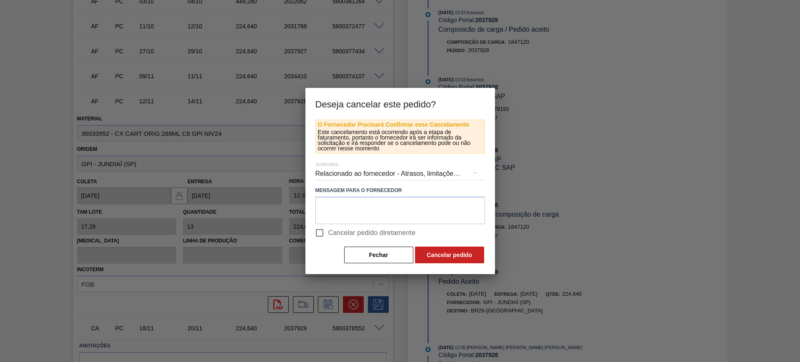
click at [352, 235] on span "Cancelar pedido diretamente" at bounding box center [371, 233] width 87 height 10
click at [328, 235] on input "Cancelar pedido diretamente" at bounding box center [319, 232] width 17 height 17
checkbox input "true"
click at [449, 260] on button "Cancelar pedido" at bounding box center [449, 255] width 69 height 17
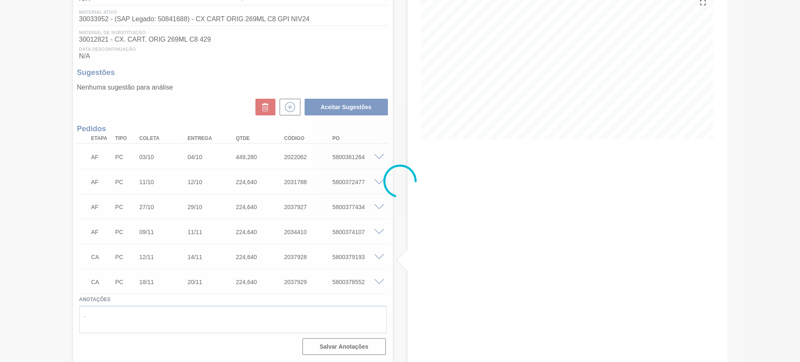
scroll to position [105, 0]
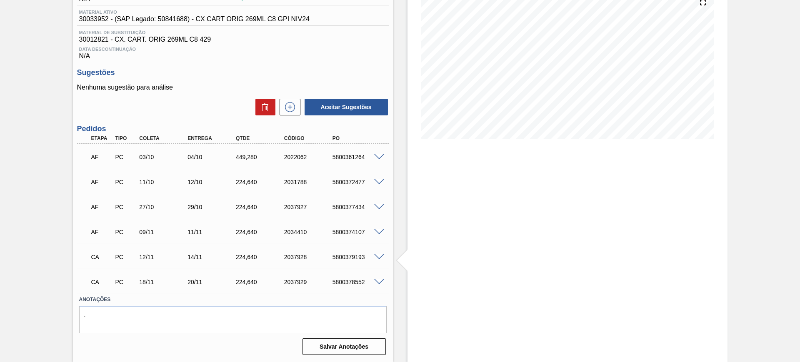
click at [377, 231] on span at bounding box center [379, 232] width 10 height 6
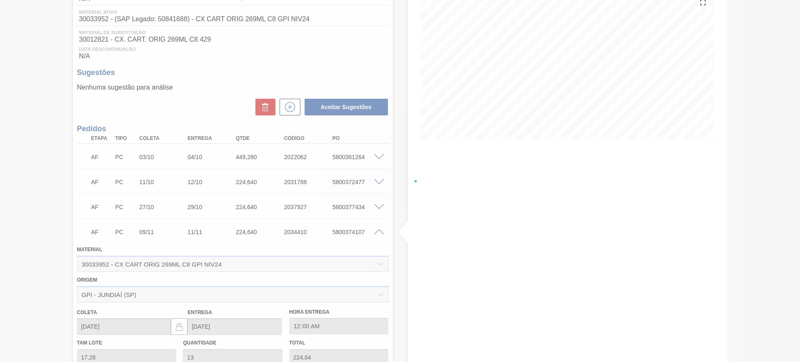
scroll to position [260, 0]
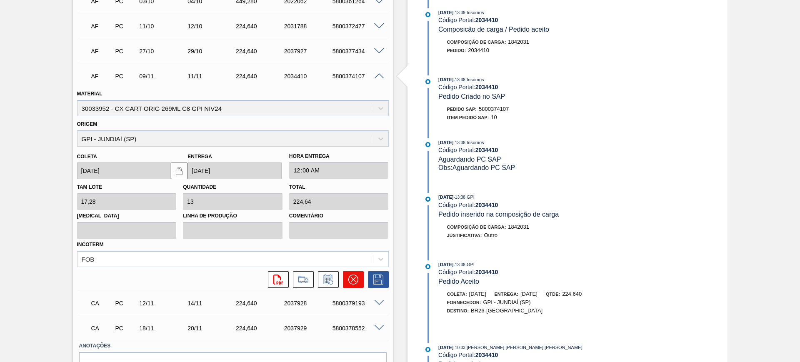
click at [357, 277] on icon at bounding box center [353, 280] width 10 height 10
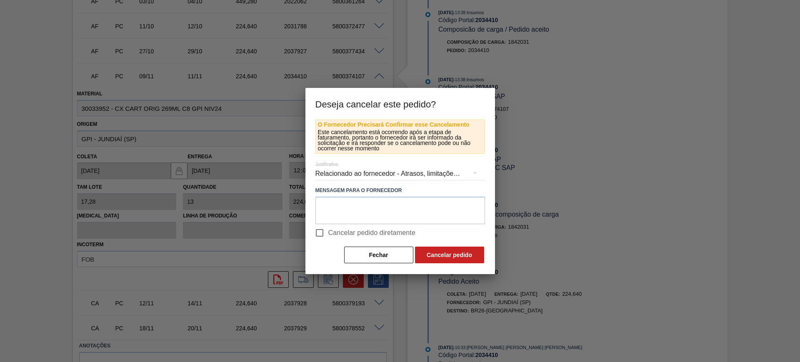
drag, startPoint x: 356, startPoint y: 235, endPoint x: 404, endPoint y: 244, distance: 49.2
click at [357, 235] on span "Cancelar pedido diretamente" at bounding box center [371, 233] width 87 height 10
click at [392, 234] on span "Cancelar pedido diretamente" at bounding box center [371, 233] width 87 height 10
click at [328, 234] on input "Cancelar pedido diretamente" at bounding box center [319, 232] width 17 height 17
checkbox input "true"
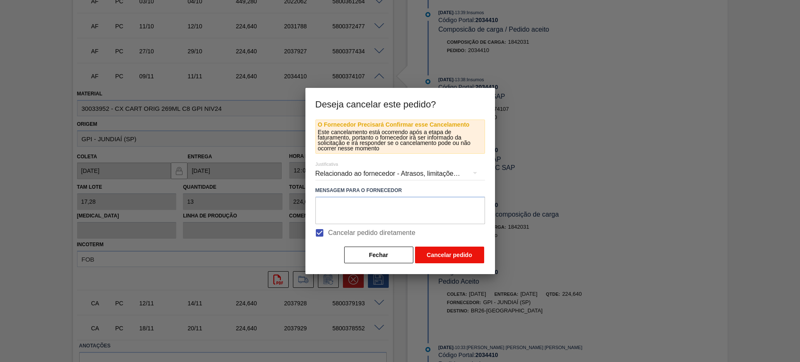
click at [434, 252] on button "Cancelar pedido" at bounding box center [449, 255] width 69 height 17
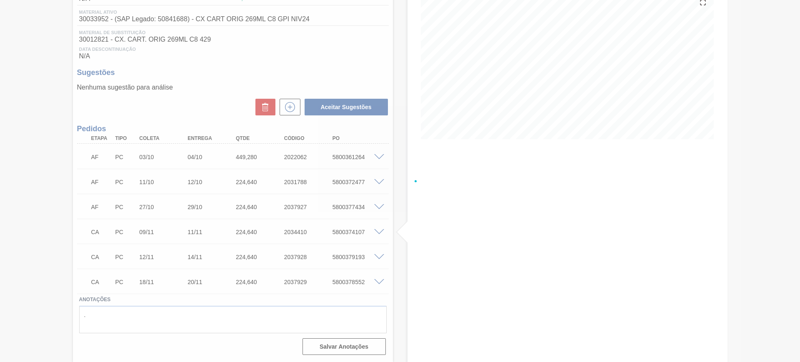
scroll to position [105, 0]
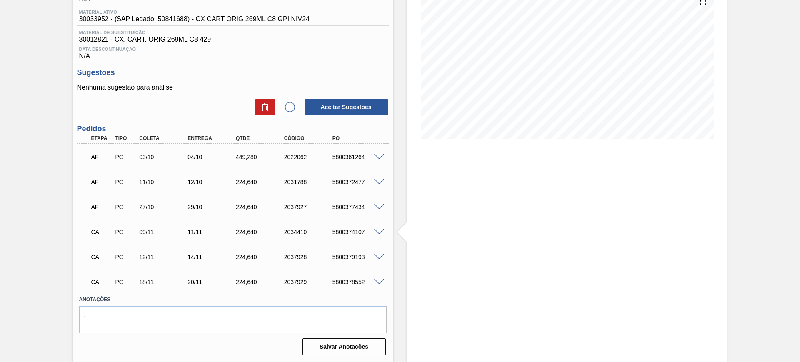
click at [291, 231] on div "2034410" at bounding box center [309, 232] width 54 height 7
copy div "2034410"
click at [292, 253] on div "CA PC 12/11 14/11 224,[PHONE_NUMBER] 5800379193" at bounding box center [230, 256] width 289 height 17
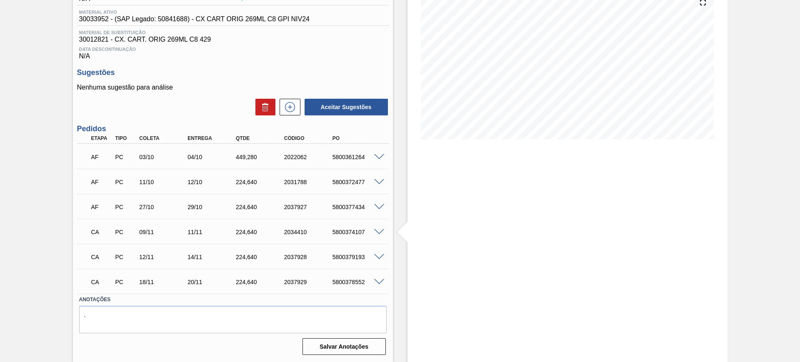
click at [298, 255] on div "2037928" at bounding box center [309, 257] width 54 height 7
copy div "2037928"
click at [287, 282] on div "2037929" at bounding box center [309, 282] width 54 height 7
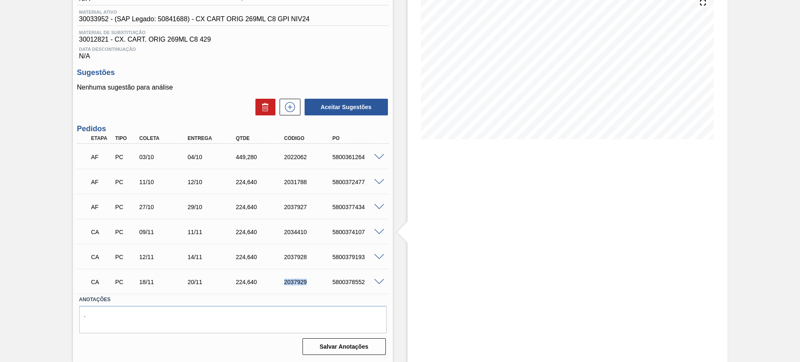
copy div "2037929"
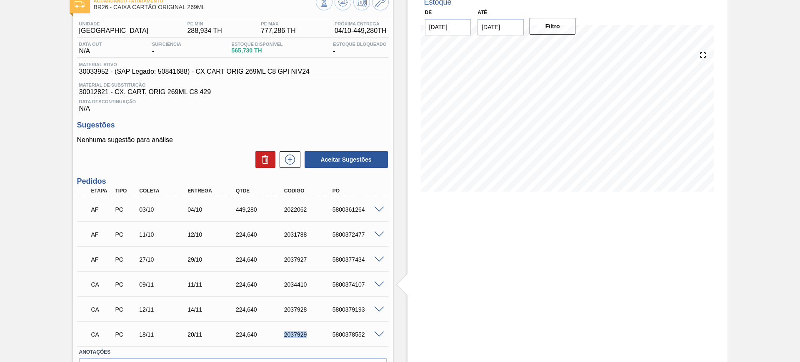
scroll to position [0, 0]
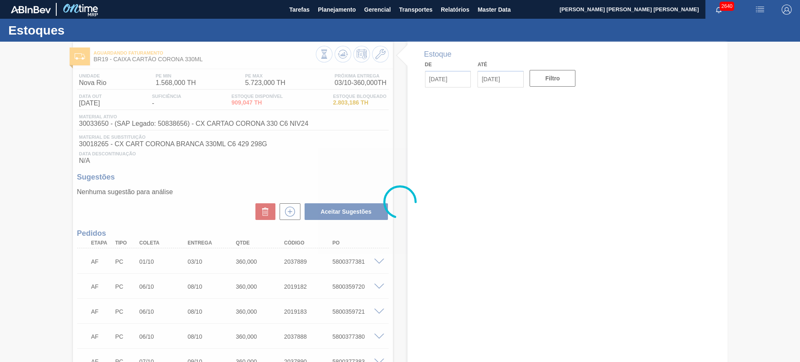
type input "[DATE]"
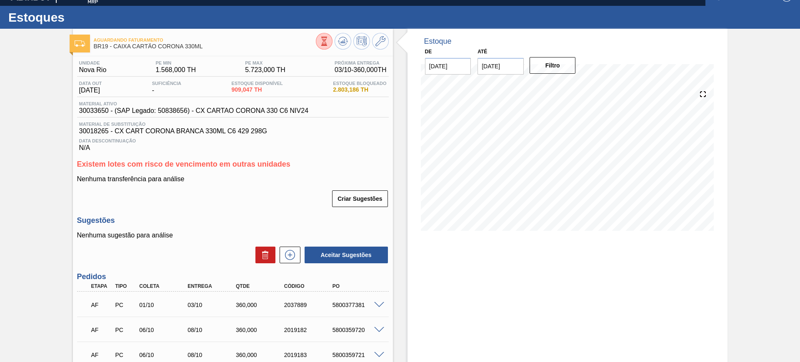
scroll to position [65, 0]
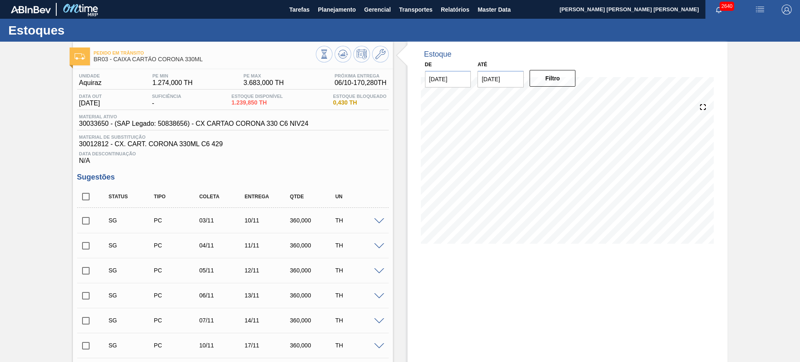
click at [85, 198] on input "checkbox" at bounding box center [85, 196] width 17 height 17
checkbox input "true"
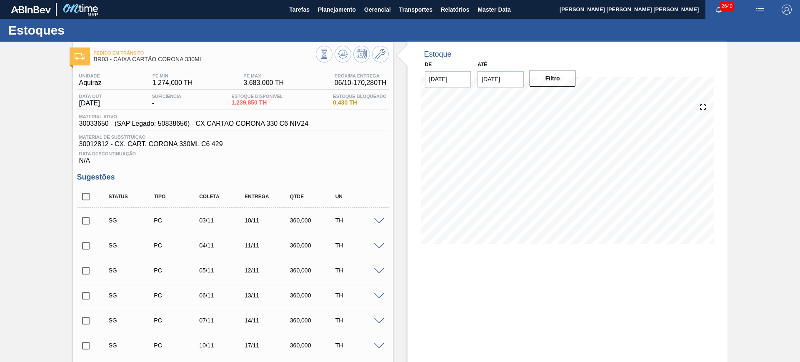
checkbox input "true"
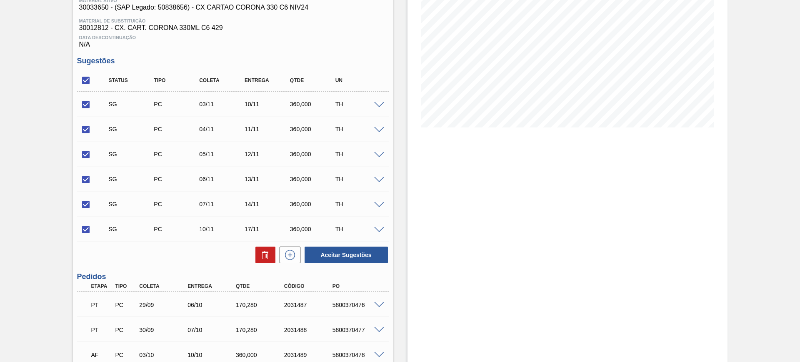
scroll to position [52, 0]
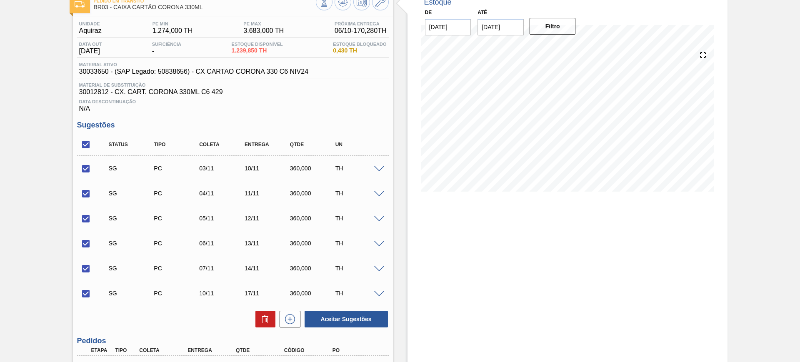
click at [82, 218] on input "checkbox" at bounding box center [85, 218] width 17 height 17
checkbox input "false"
click at [85, 195] on input "checkbox" at bounding box center [85, 193] width 17 height 17
checkbox input "false"
click at [87, 219] on input "checkbox" at bounding box center [85, 218] width 17 height 17
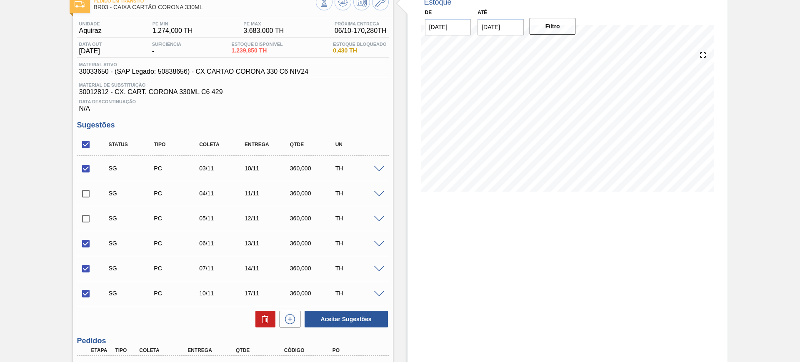
checkbox input "true"
click at [85, 241] on input "checkbox" at bounding box center [85, 243] width 17 height 17
checkbox input "false"
click at [338, 312] on button "Aceitar Sugestões" at bounding box center [345, 319] width 83 height 17
checkbox input "false"
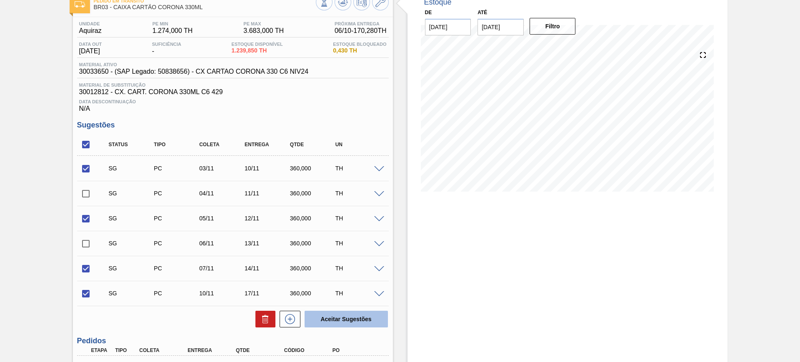
checkbox input "false"
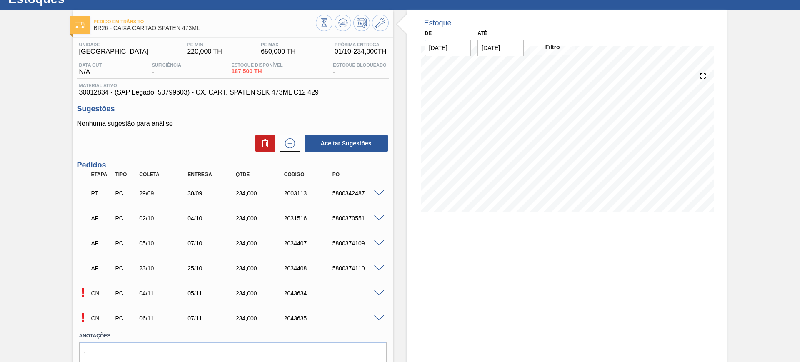
scroll to position [15, 0]
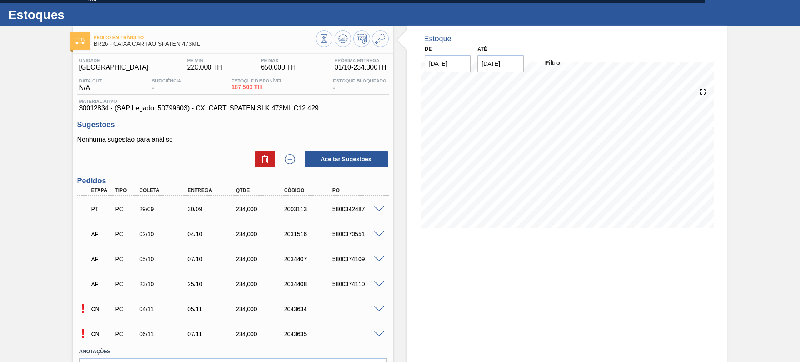
click at [379, 331] on span at bounding box center [379, 334] width 10 height 6
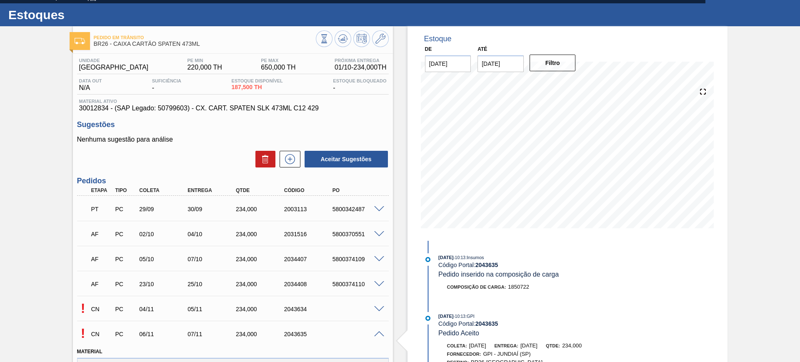
click at [378, 306] on span at bounding box center [379, 309] width 10 height 6
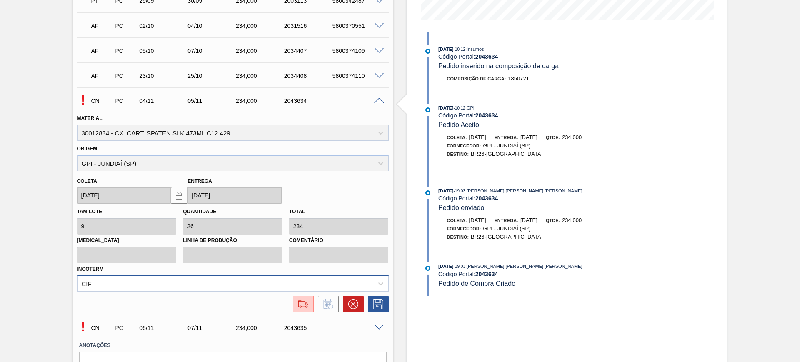
click at [159, 287] on div "CIF" at bounding box center [233, 283] width 312 height 16
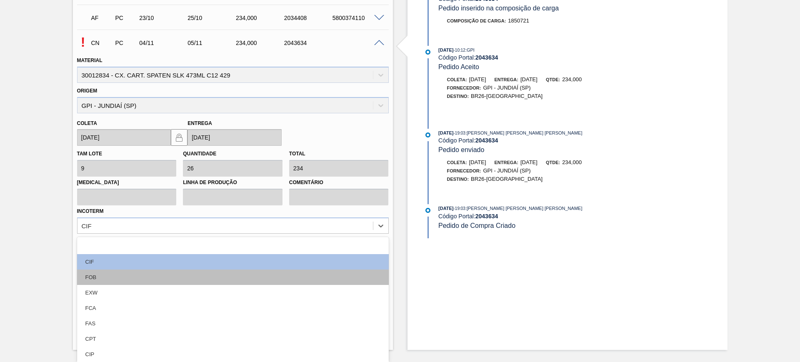
click at [127, 271] on div "FOB" at bounding box center [233, 277] width 312 height 15
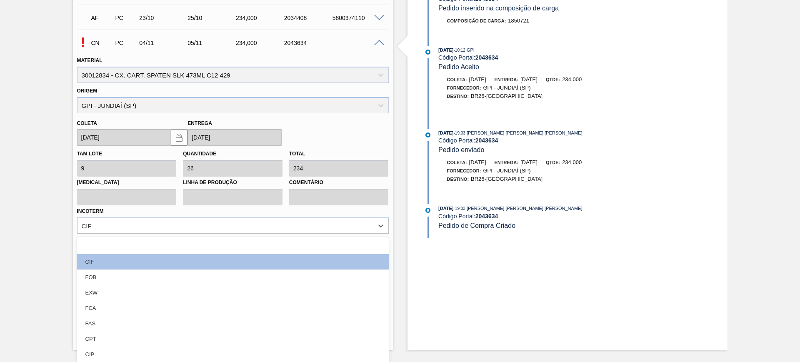
scroll to position [270, 0]
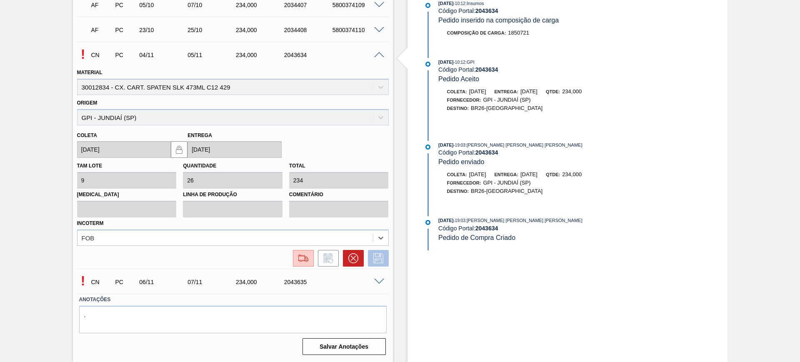
click at [382, 263] on button at bounding box center [378, 258] width 21 height 17
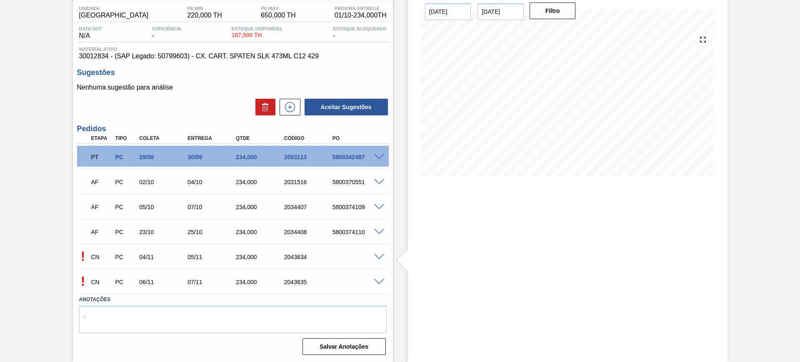
scroll to position [67, 0]
click at [377, 279] on span at bounding box center [379, 282] width 10 height 6
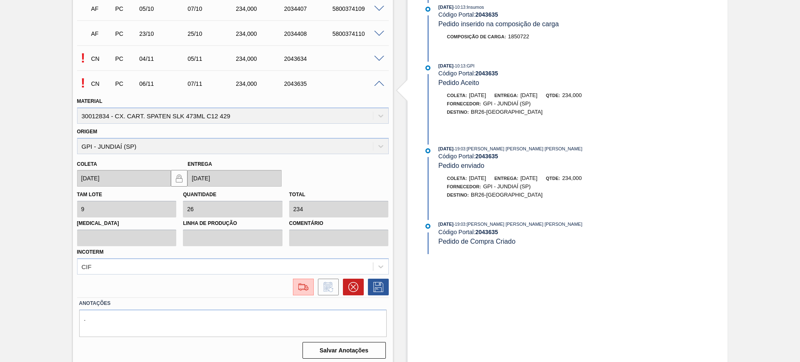
scroll to position [270, 0]
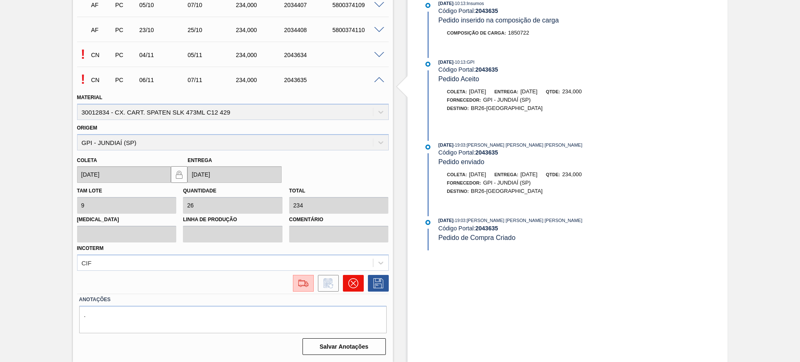
click at [352, 281] on icon at bounding box center [353, 283] width 10 height 10
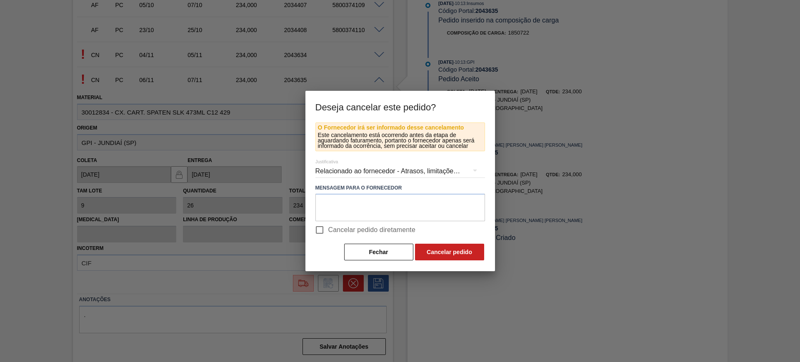
click at [346, 227] on span "Cancelar pedido diretamente" at bounding box center [371, 230] width 87 height 10
click at [328, 227] on input "Cancelar pedido diretamente" at bounding box center [319, 229] width 17 height 17
checkbox input "true"
click at [451, 244] on button "Cancelar pedido" at bounding box center [449, 252] width 69 height 17
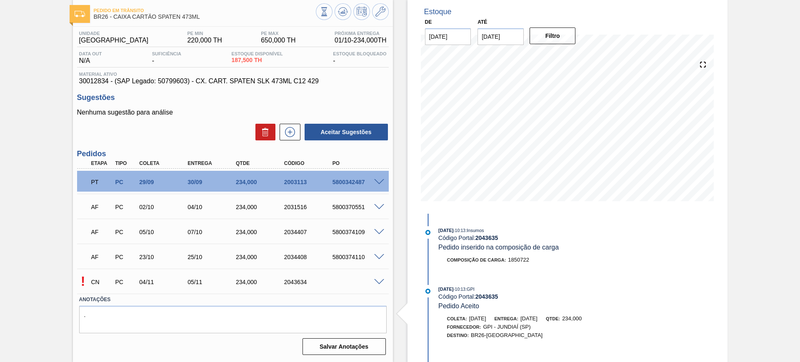
scroll to position [42, 0]
click at [379, 282] on span at bounding box center [379, 282] width 10 height 6
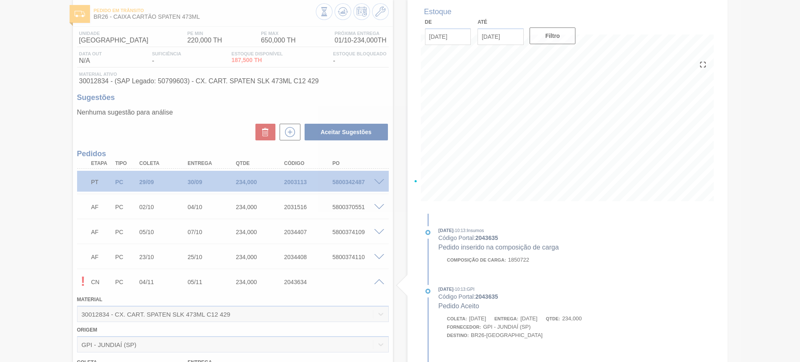
scroll to position [245, 0]
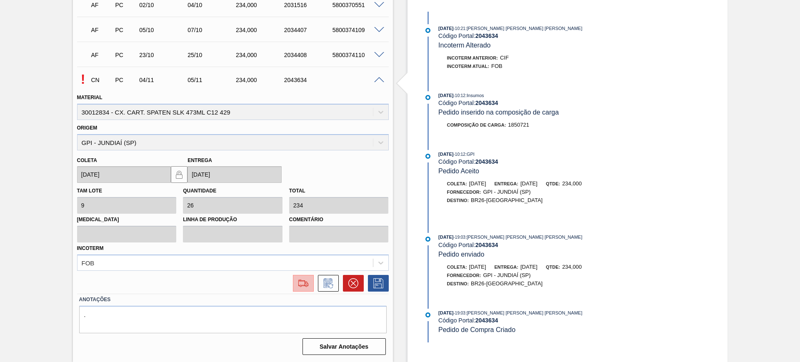
click at [299, 287] on img at bounding box center [303, 283] width 13 height 10
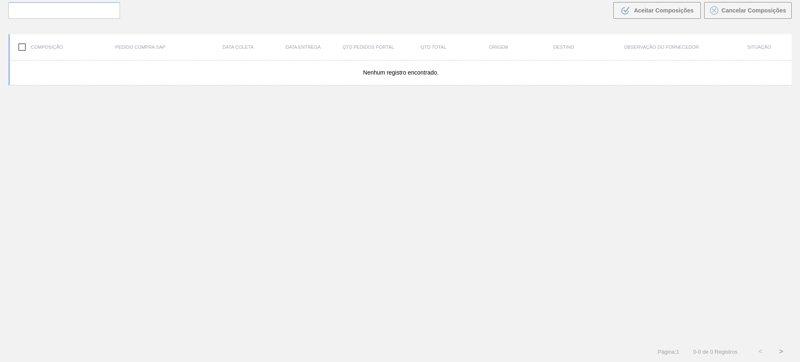
scroll to position [60, 0]
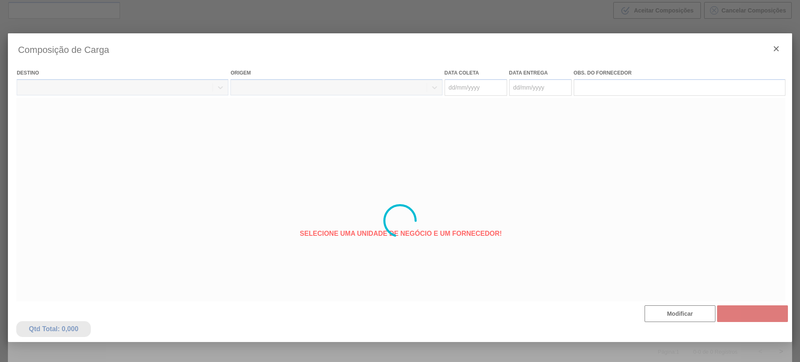
type coleta "[DATE]"
type entrega "[DATE]"
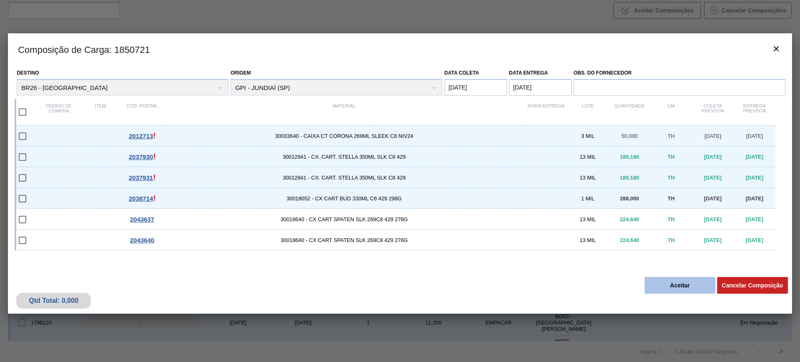
click at [678, 278] on button "Aceitar" at bounding box center [679, 285] width 71 height 17
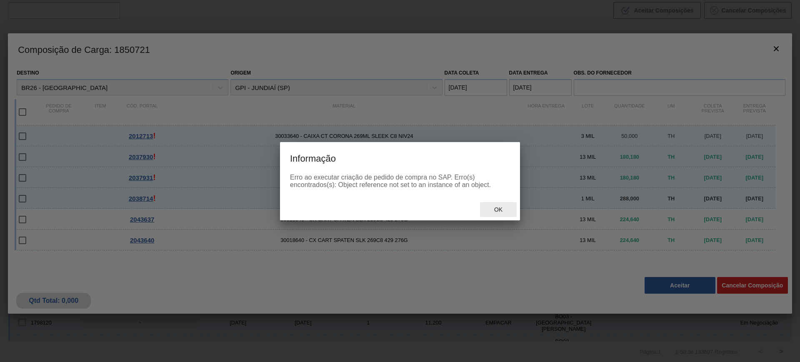
click at [498, 205] on div "Ok" at bounding box center [498, 209] width 37 height 15
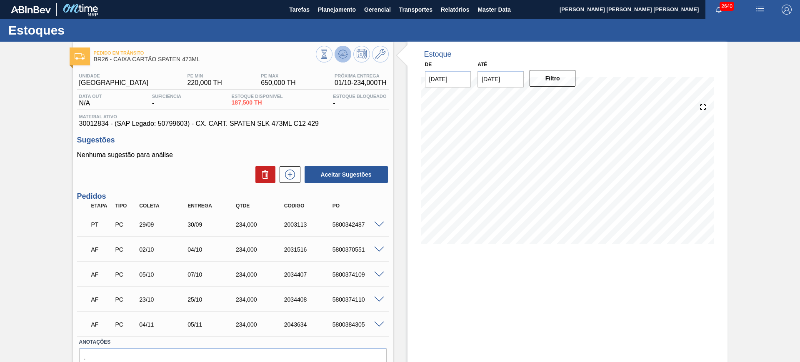
click at [342, 47] on button at bounding box center [342, 54] width 17 height 17
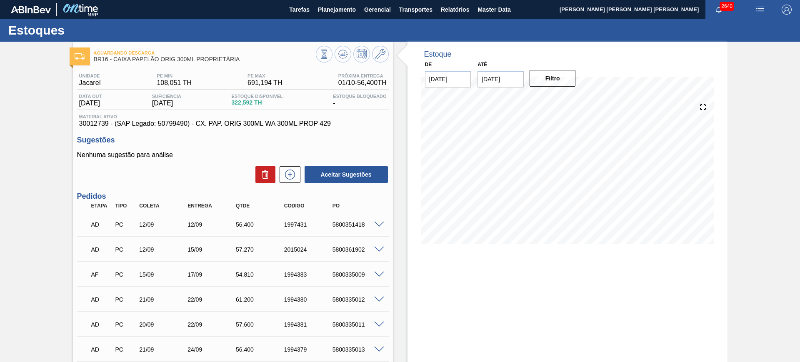
click at [287, 226] on div "1997431" at bounding box center [309, 224] width 54 height 7
copy div "1997431"
click at [377, 222] on span at bounding box center [379, 225] width 10 height 6
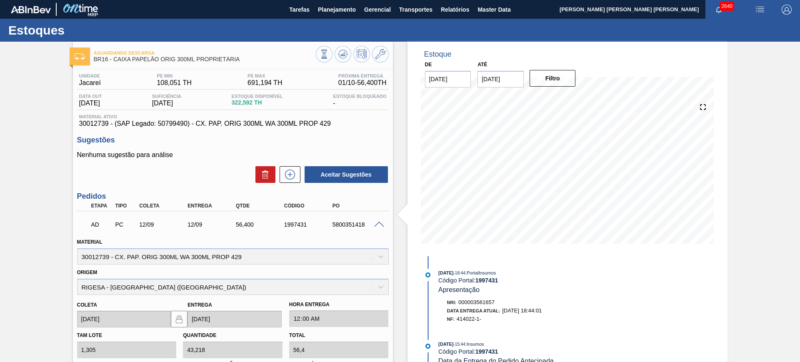
click at [376, 223] on span at bounding box center [379, 225] width 10 height 6
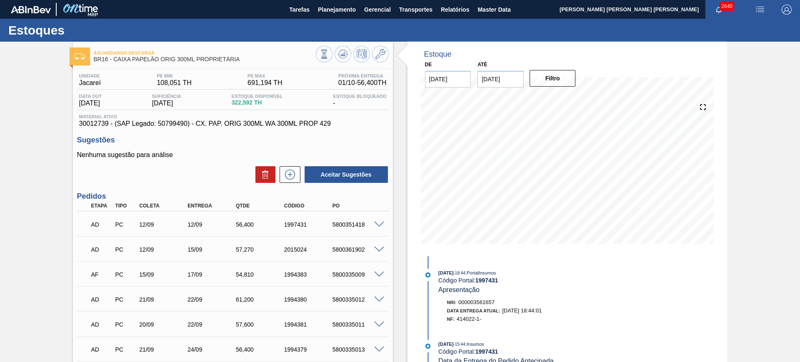
click at [292, 251] on div "2015024" at bounding box center [309, 249] width 54 height 7
copy div "2015024"
click at [295, 275] on div "1994383" at bounding box center [309, 274] width 54 height 7
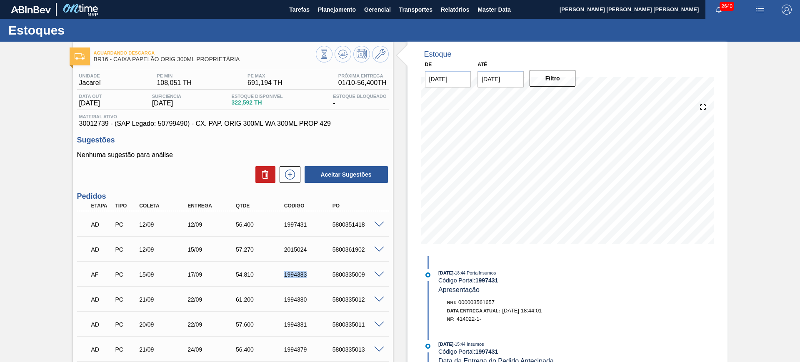
copy div "1994383"
click at [300, 295] on div "AD PC 21/09 22/09 61,200 1994380 5800335012" at bounding box center [230, 298] width 289 height 17
copy div "1994380"
click at [289, 324] on div "1994381" at bounding box center [309, 324] width 54 height 7
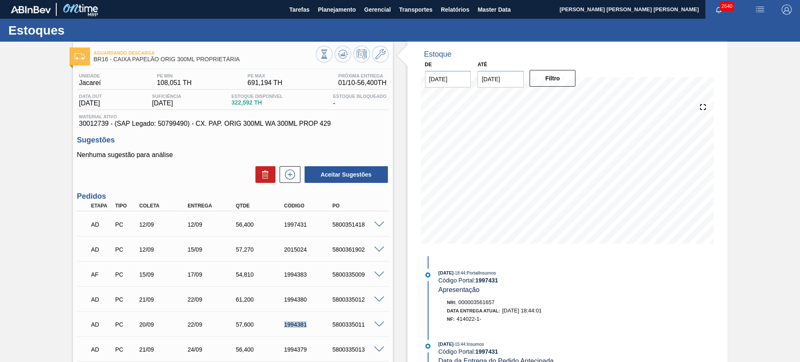
click at [289, 324] on div "1994381" at bounding box center [309, 324] width 54 height 7
copy div "1994381"
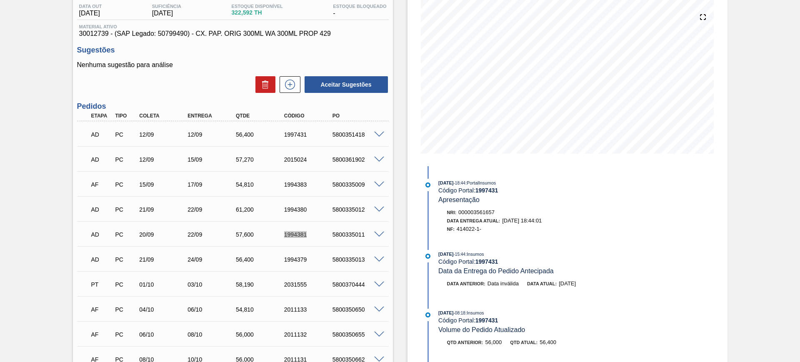
scroll to position [104, 0]
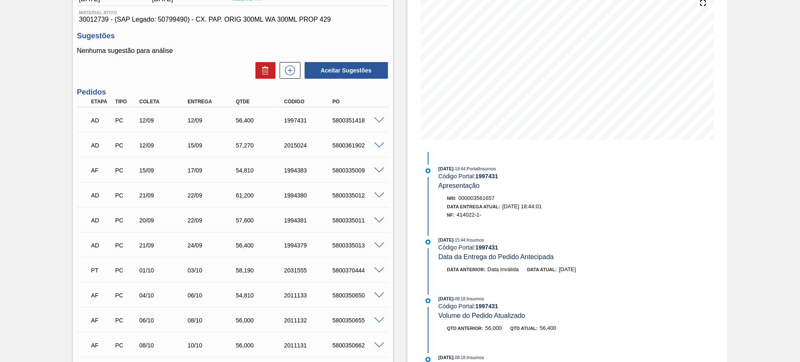
click at [294, 245] on div "1994379" at bounding box center [309, 245] width 54 height 7
copy div "1994379"
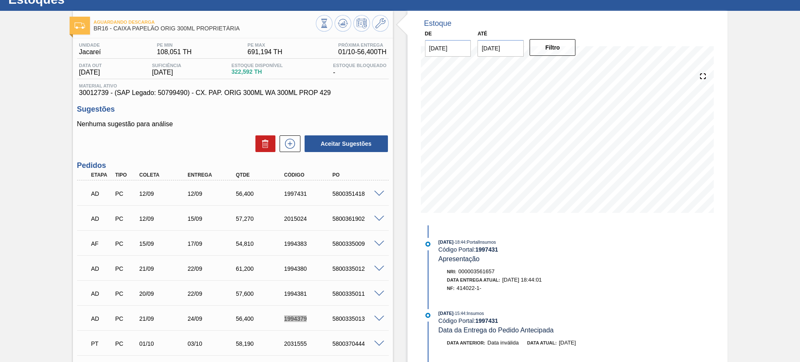
scroll to position [0, 0]
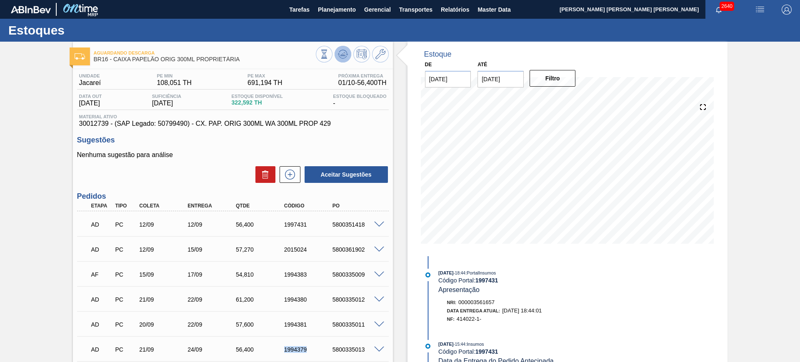
click at [344, 51] on icon at bounding box center [343, 54] width 10 height 10
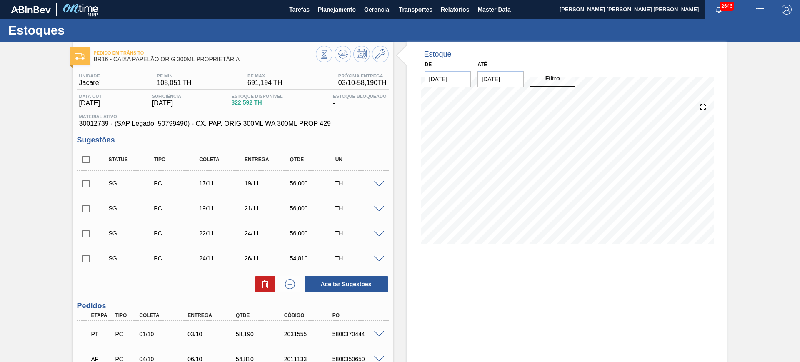
click at [82, 156] on input "checkbox" at bounding box center [85, 159] width 17 height 17
checkbox input "true"
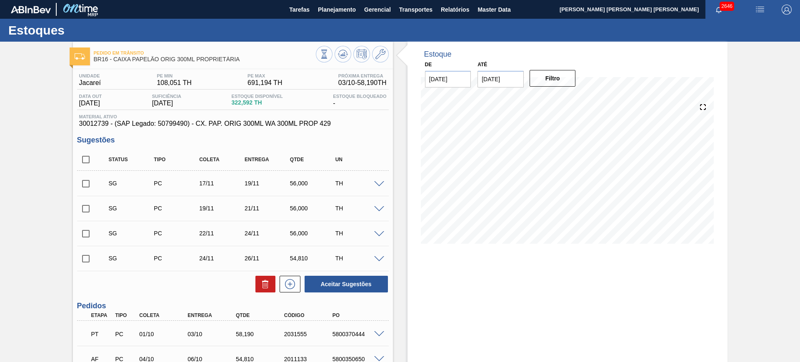
checkbox input "true"
click at [355, 287] on button "Aceitar Sugestões" at bounding box center [345, 284] width 83 height 17
checkbox input "false"
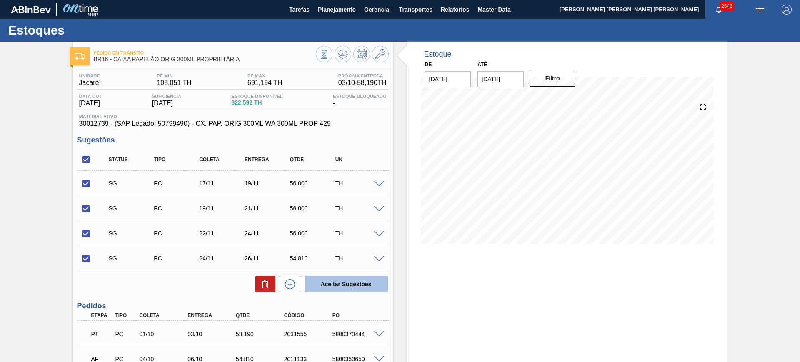
checkbox input "false"
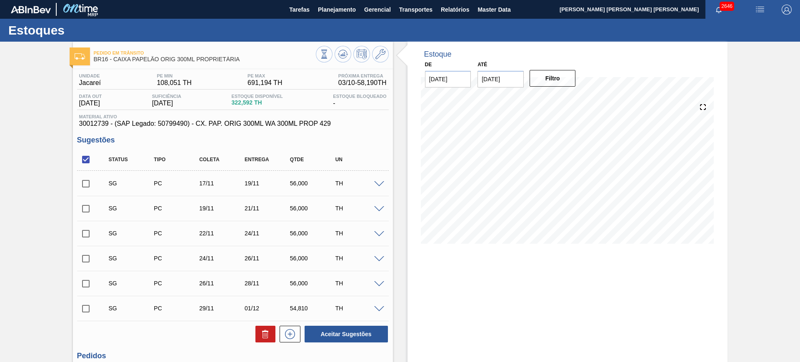
click at [86, 162] on input "checkbox" at bounding box center [85, 159] width 17 height 17
checkbox input "true"
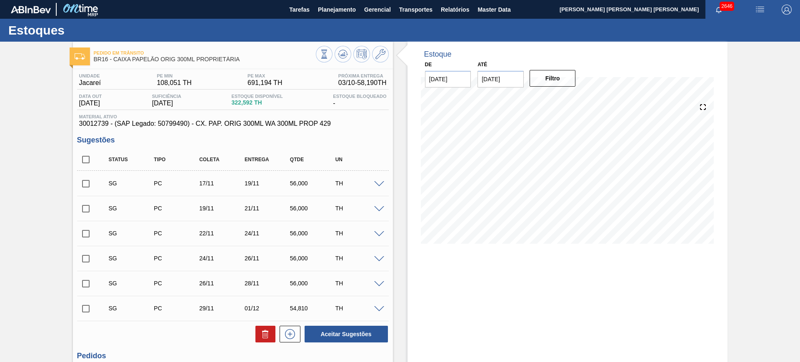
checkbox input "true"
click at [325, 337] on button "Aceitar Sugestões" at bounding box center [345, 334] width 83 height 17
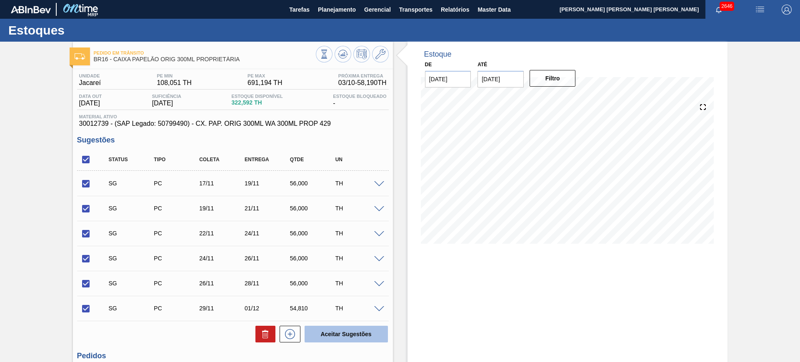
checkbox input "false"
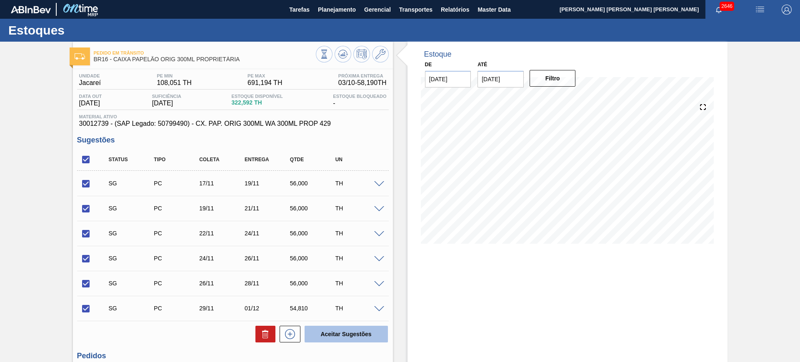
checkbox input "false"
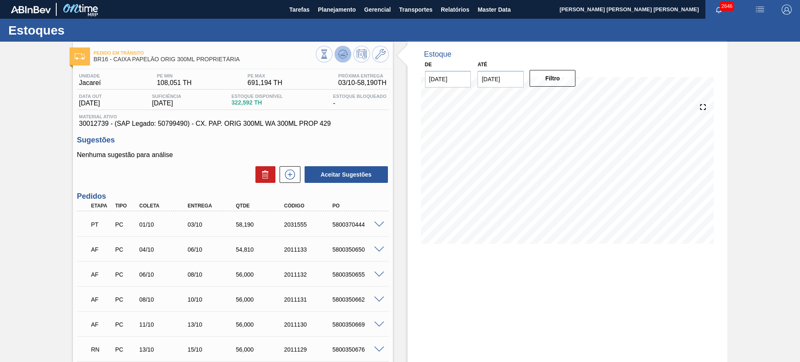
click at [340, 53] on icon at bounding box center [343, 54] width 10 height 10
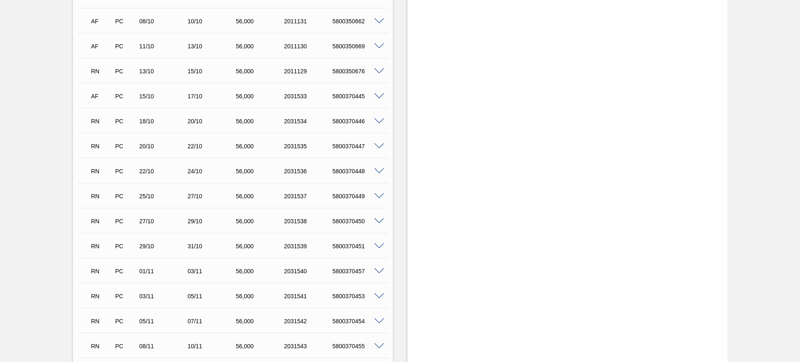
scroll to position [260, 0]
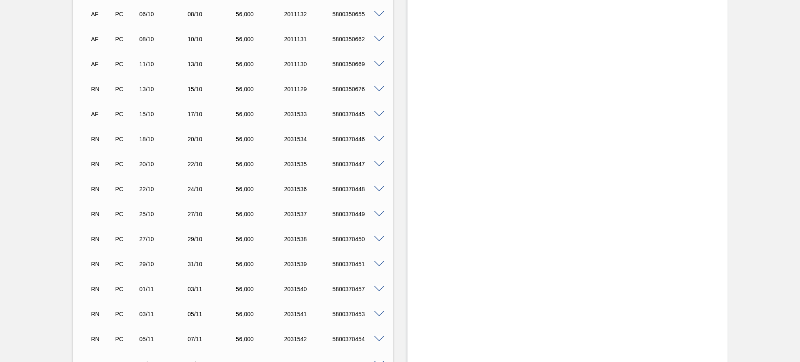
click at [378, 236] on span at bounding box center [379, 239] width 10 height 6
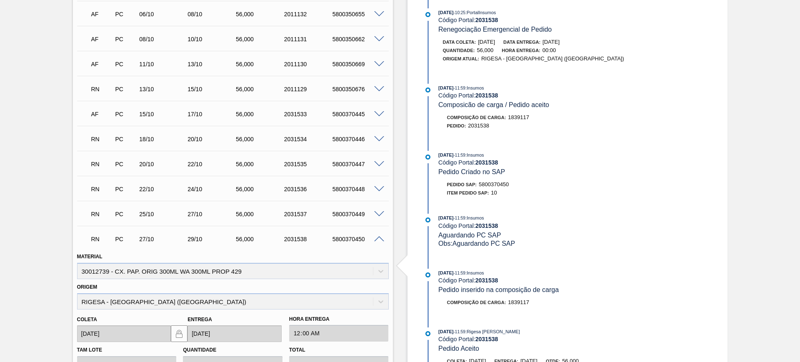
click at [378, 239] on span at bounding box center [379, 239] width 10 height 6
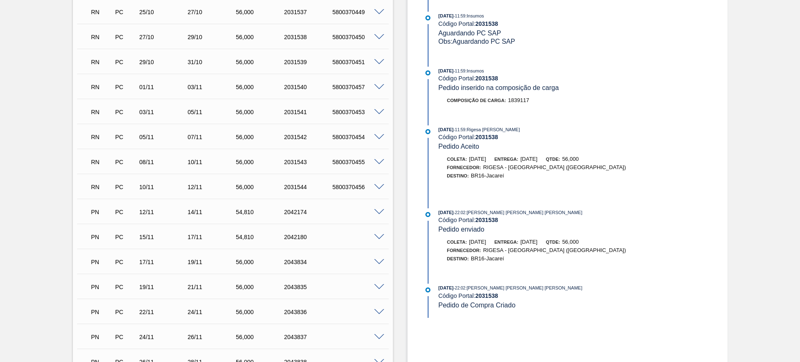
scroll to position [469, 0]
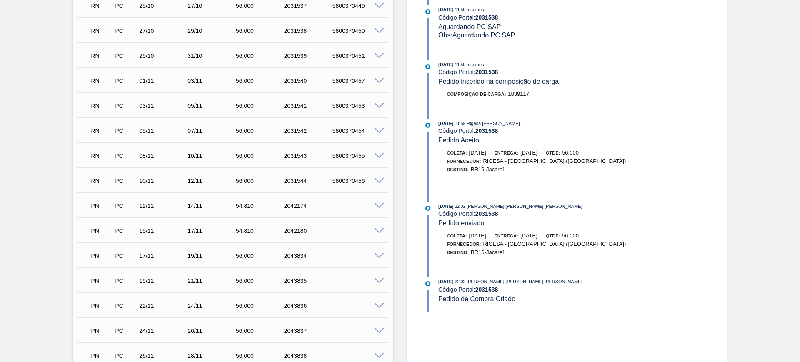
click at [377, 177] on div at bounding box center [380, 180] width 17 height 6
click at [377, 178] on span at bounding box center [379, 181] width 10 height 6
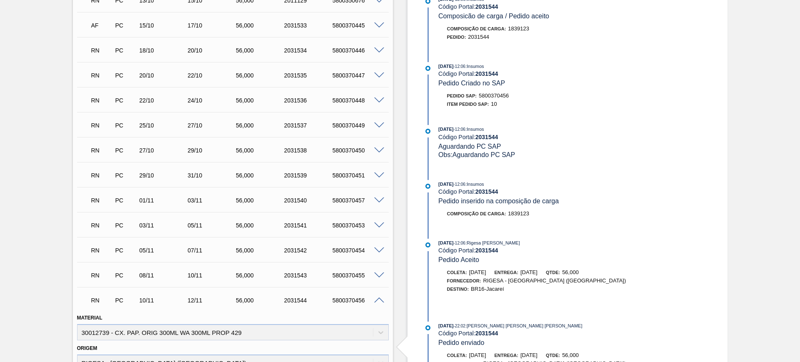
scroll to position [417, 0]
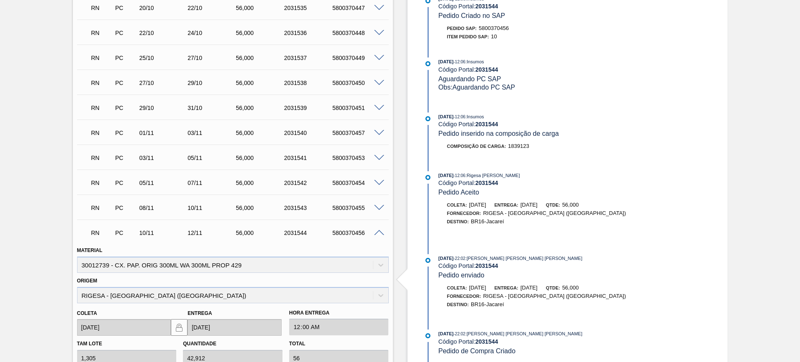
click at [377, 230] on span at bounding box center [379, 233] width 10 height 6
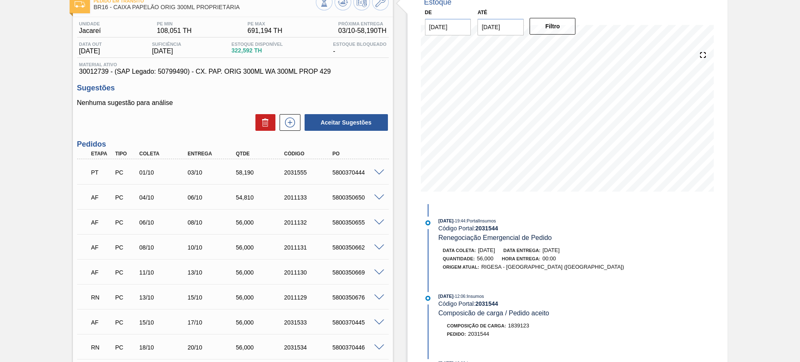
scroll to position [0, 0]
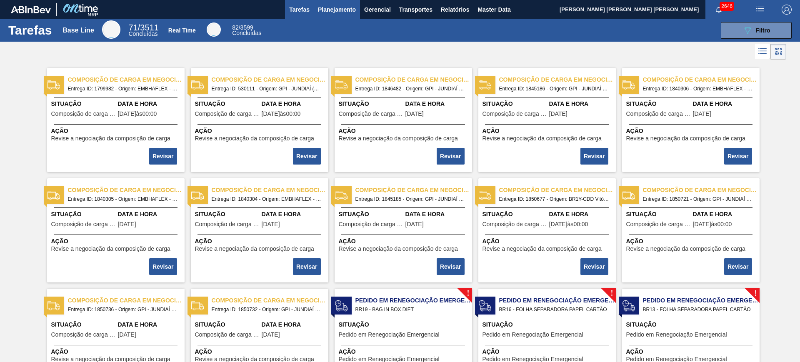
click at [352, 10] on span "Planejamento" at bounding box center [337, 10] width 38 height 10
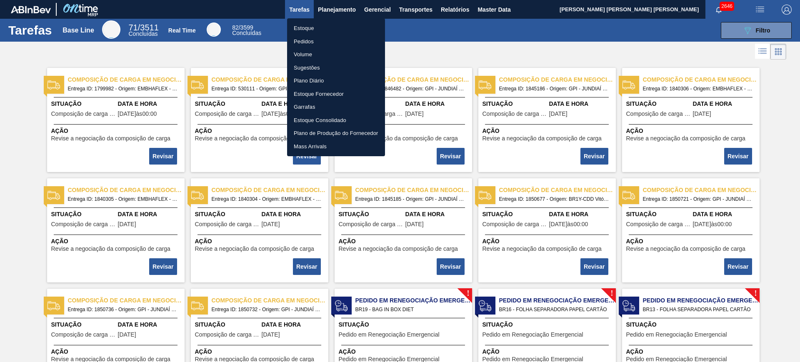
click at [337, 25] on li "Estoque" at bounding box center [336, 28] width 98 height 13
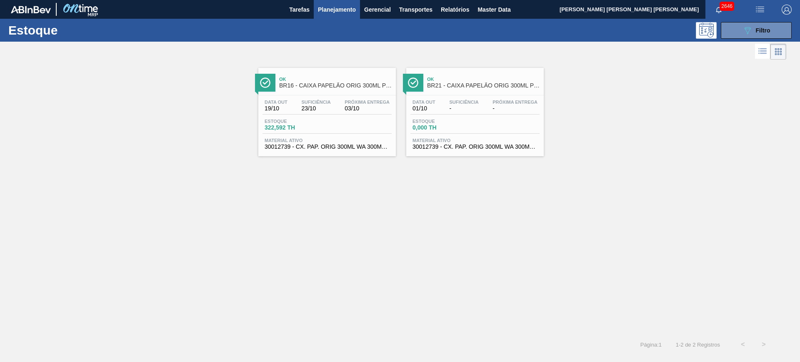
click at [734, 40] on div "Estoque 089F7B8B-B2A5-4AFE-B5C0-19BA573D28AC Filtro" at bounding box center [400, 30] width 800 height 23
click at [744, 35] on button "089F7B8B-B2A5-4AFE-B5C0-19BA573D28AC Filtro" at bounding box center [756, 30] width 71 height 17
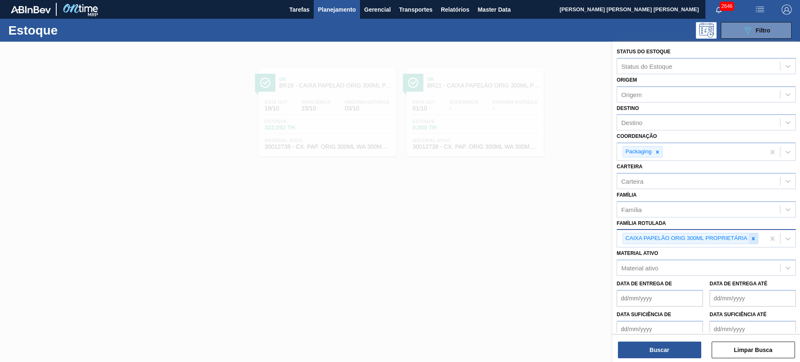
click at [752, 239] on icon at bounding box center [752, 238] width 3 height 3
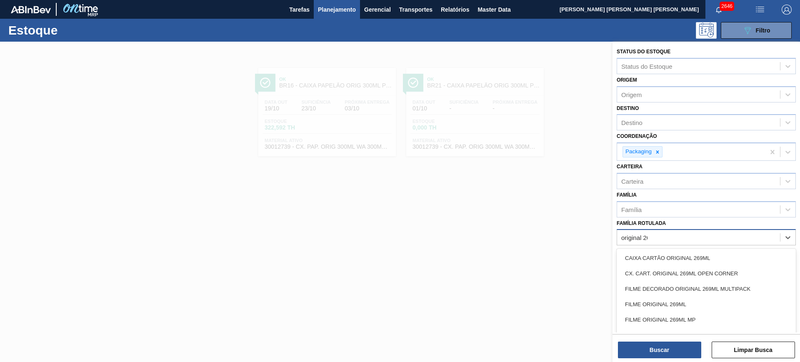
type Rotulada "original 269"
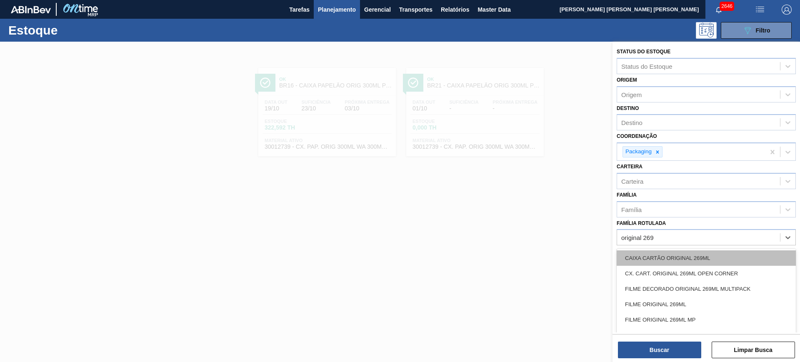
click at [753, 252] on div "CAIXA CARTÃO ORIGINAL 269ML" at bounding box center [705, 257] width 179 height 15
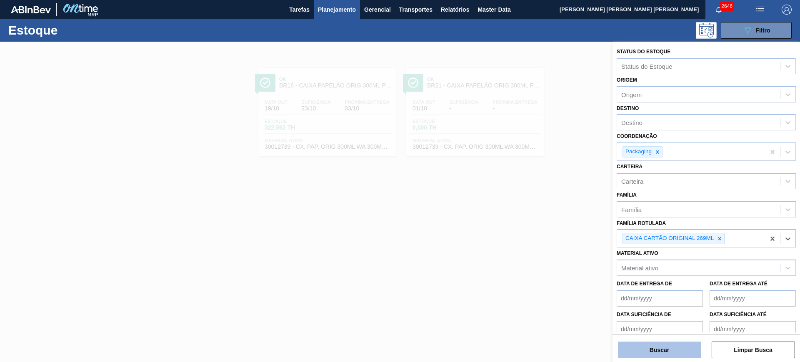
click at [672, 355] on button "Buscar" at bounding box center [659, 350] width 83 height 17
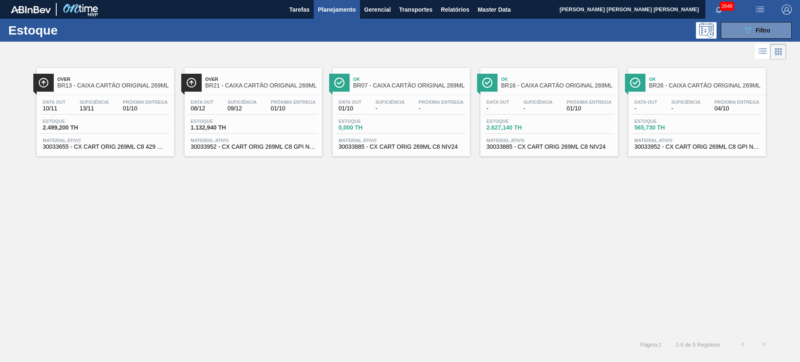
drag, startPoint x: 742, startPoint y: 29, endPoint x: 733, endPoint y: 44, distance: 17.4
click at [742, 29] on icon "089F7B8B-B2A5-4AFE-B5C0-19BA573D28AC" at bounding box center [747, 30] width 10 height 10
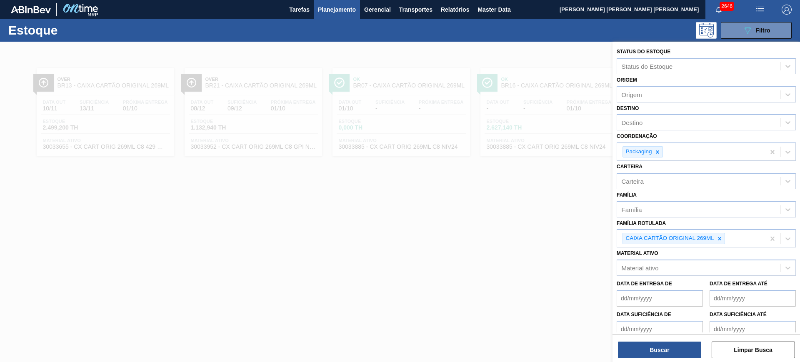
click at [716, 234] on div at bounding box center [719, 238] width 9 height 10
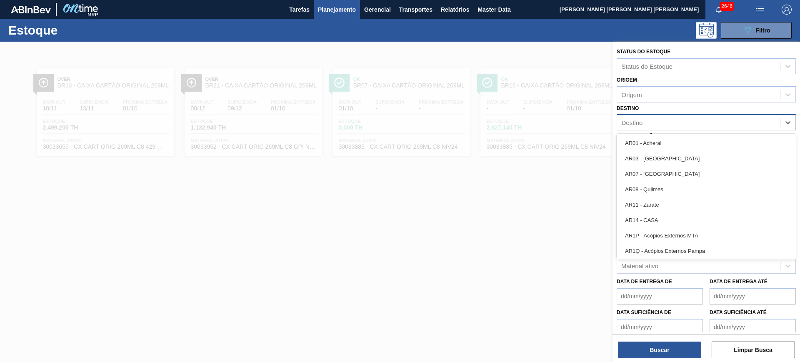
click at [653, 120] on div "Destino" at bounding box center [698, 123] width 163 height 12
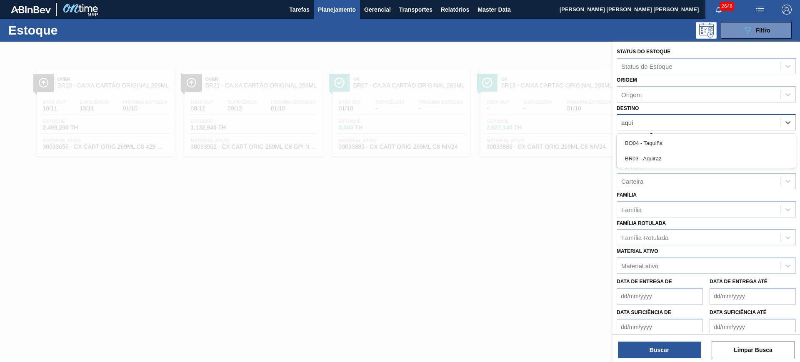
type input "aquir"
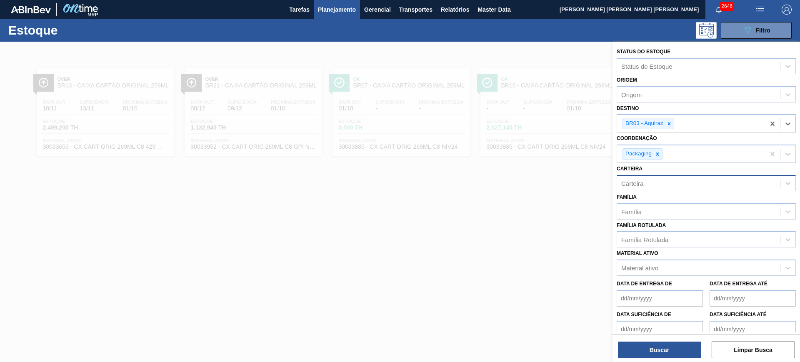
click at [656, 182] on div "Carteira" at bounding box center [698, 183] width 163 height 12
type input "folha se"
click at [664, 352] on button "Buscar" at bounding box center [659, 350] width 83 height 17
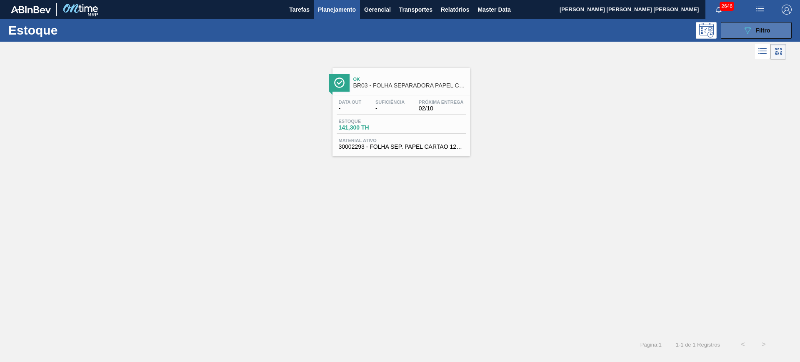
click at [731, 34] on button "089F7B8B-B2A5-4AFE-B5C0-19BA573D28AC Filtro" at bounding box center [756, 30] width 71 height 17
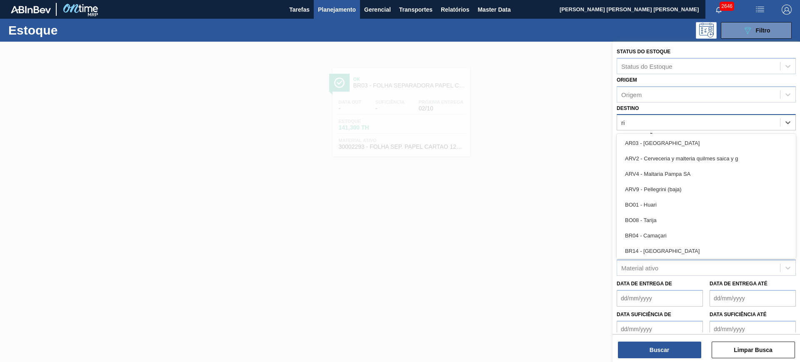
type input "rio"
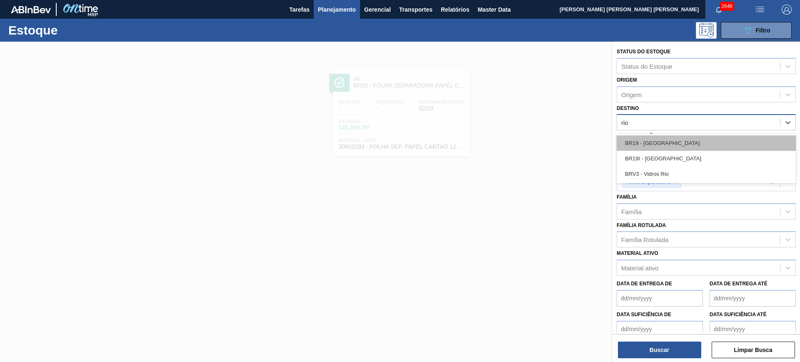
click at [731, 140] on div "BR19 - [GEOGRAPHIC_DATA]" at bounding box center [705, 142] width 179 height 15
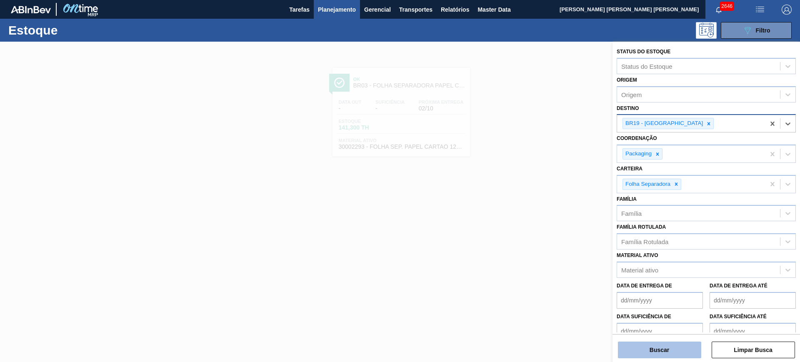
click at [684, 355] on button "Buscar" at bounding box center [659, 350] width 83 height 17
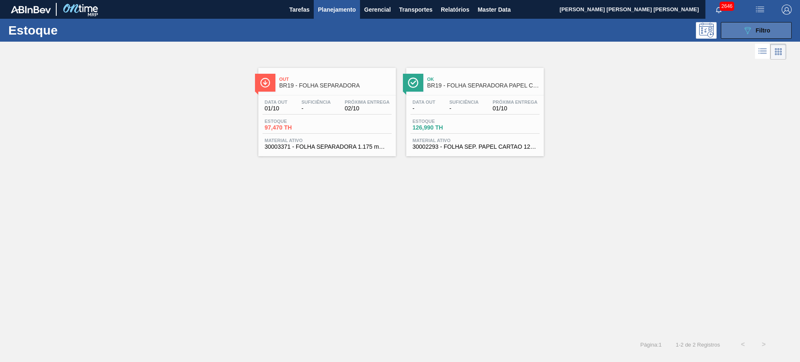
click at [767, 35] on button "089F7B8B-B2A5-4AFE-B5C0-19BA573D28AC Filtro" at bounding box center [756, 30] width 71 height 17
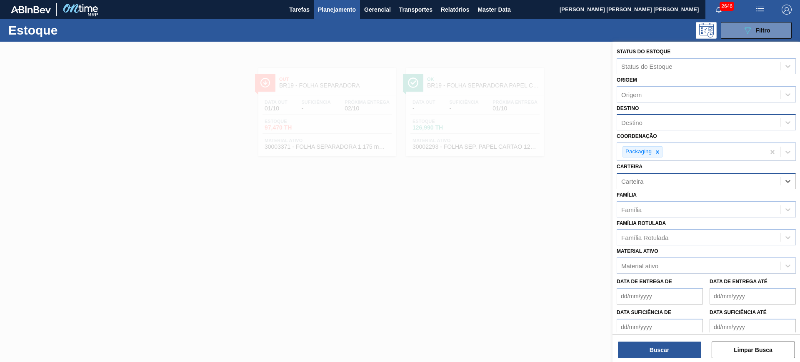
click at [653, 119] on div "Destino" at bounding box center [698, 123] width 163 height 12
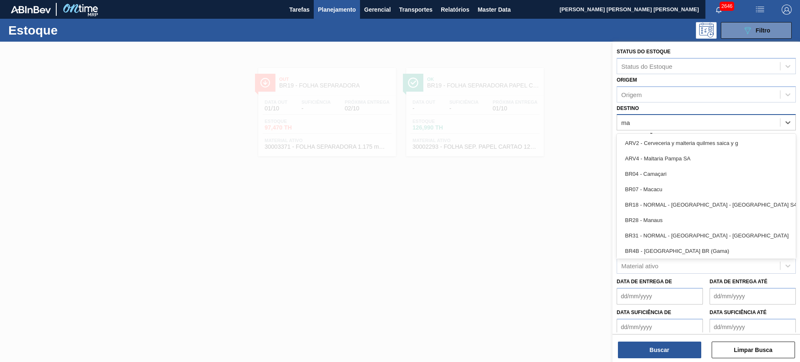
type input "m"
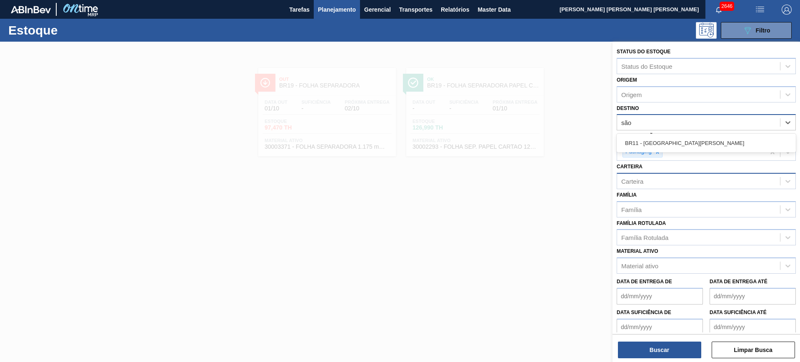
type input "são l"
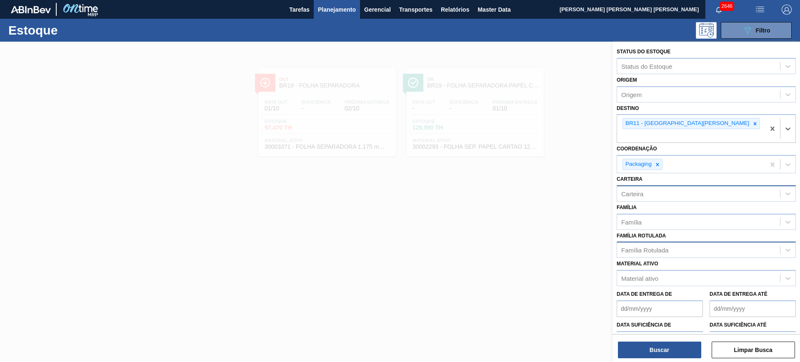
click at [649, 246] on div "Família Rotulada" at bounding box center [705, 250] width 179 height 16
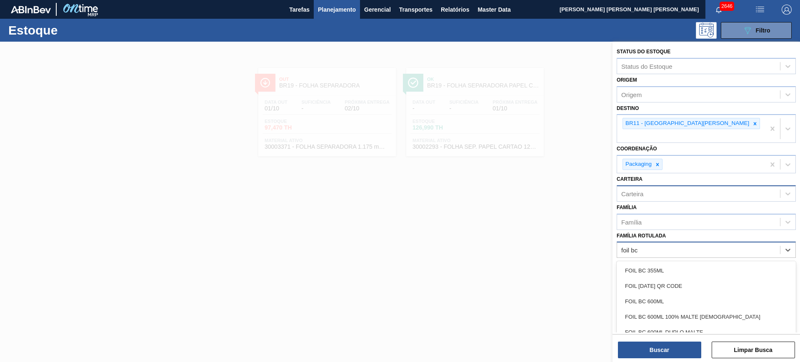
type Rotulada "foil bc p"
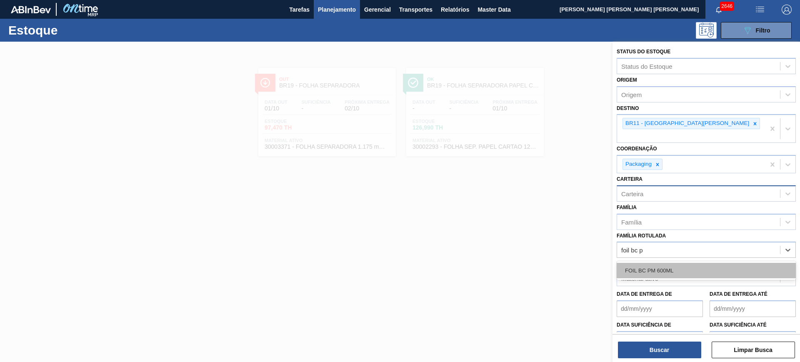
click at [651, 263] on div "FOIL BC PM 600ML" at bounding box center [705, 270] width 179 height 15
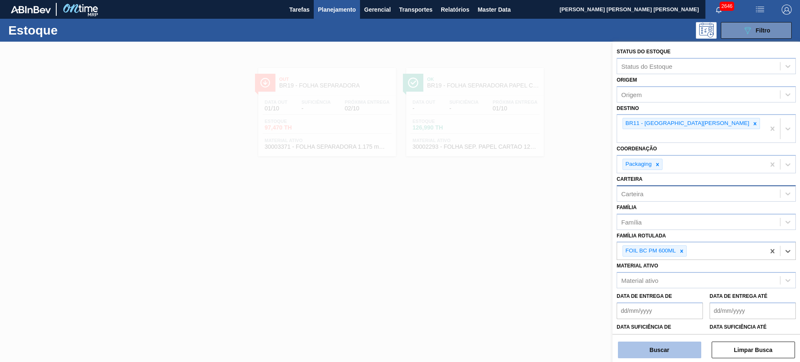
click at [664, 348] on button "Buscar" at bounding box center [659, 350] width 83 height 17
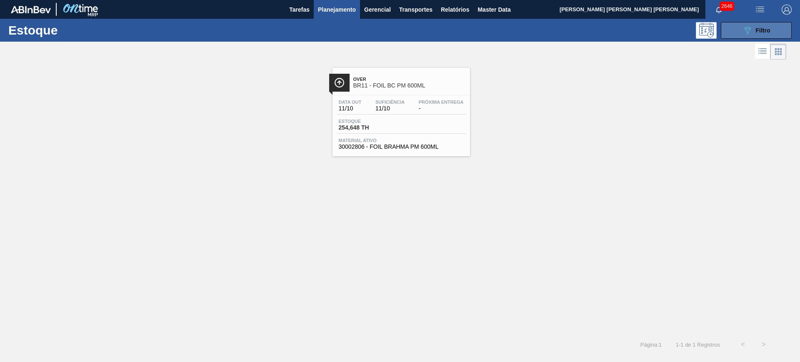
click at [751, 38] on button "089F7B8B-B2A5-4AFE-B5C0-19BA573D28AC Filtro" at bounding box center [756, 30] width 71 height 17
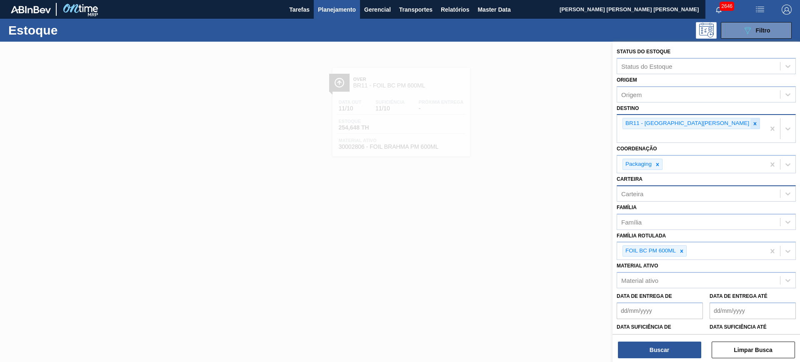
click at [750, 120] on div at bounding box center [754, 123] width 9 height 10
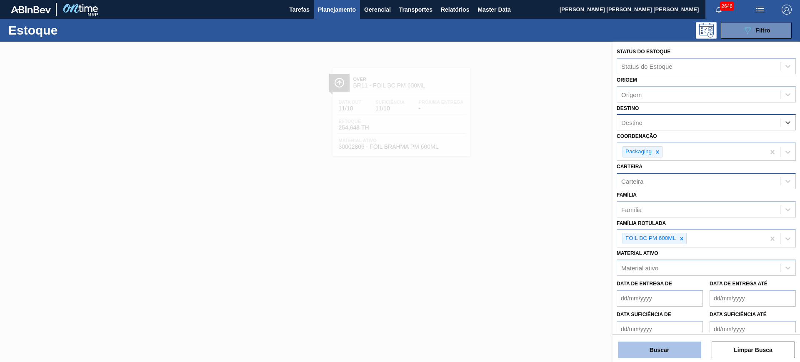
click at [669, 345] on button "Buscar" at bounding box center [659, 350] width 83 height 17
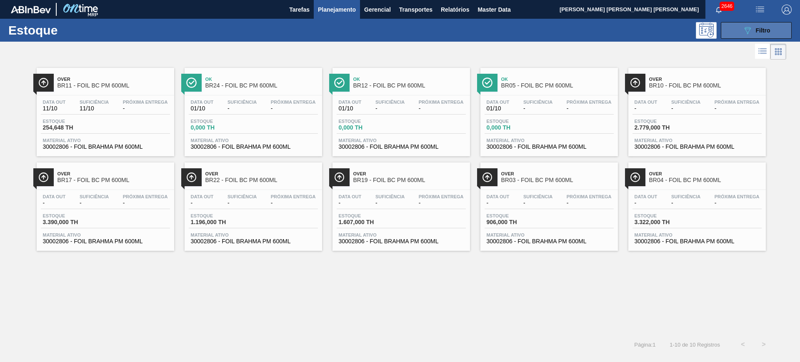
click at [750, 36] on button "089F7B8B-B2A5-4AFE-B5C0-19BA573D28AC Filtro" at bounding box center [756, 30] width 71 height 17
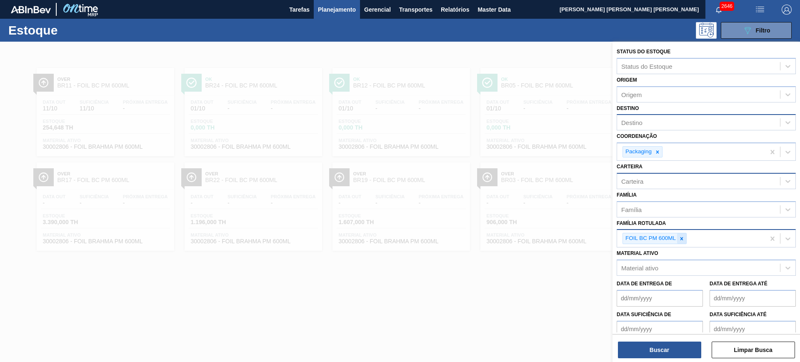
click at [683, 240] on icon at bounding box center [682, 239] width 6 height 6
click at [656, 176] on div "Carteira" at bounding box center [698, 181] width 163 height 12
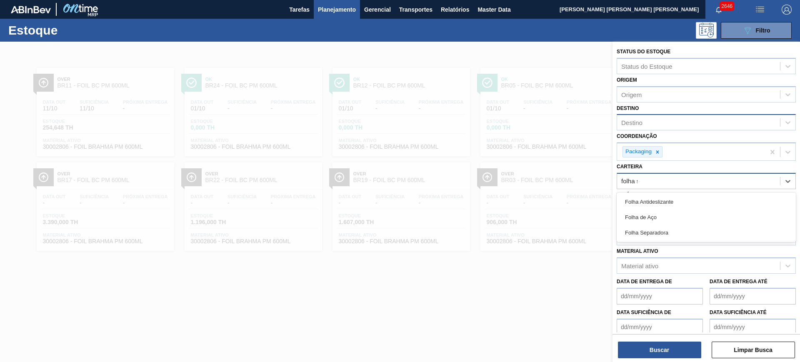
type input "folha se"
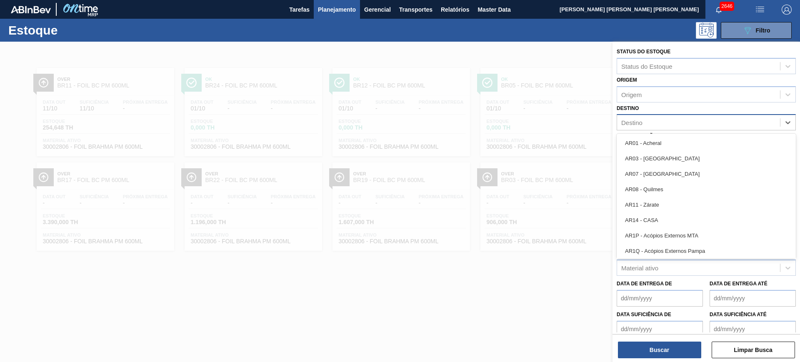
click at [667, 126] on div "Destino" at bounding box center [698, 123] width 163 height 12
type input "rio"
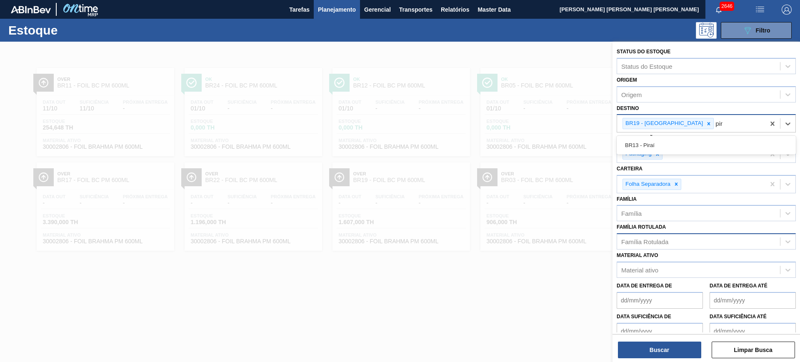
type input "pira"
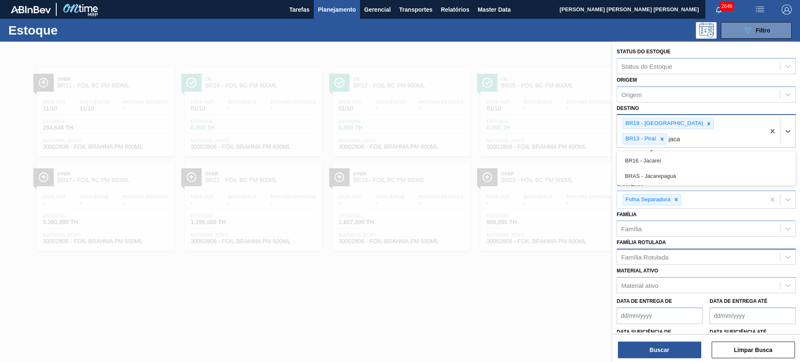
type input "jacar"
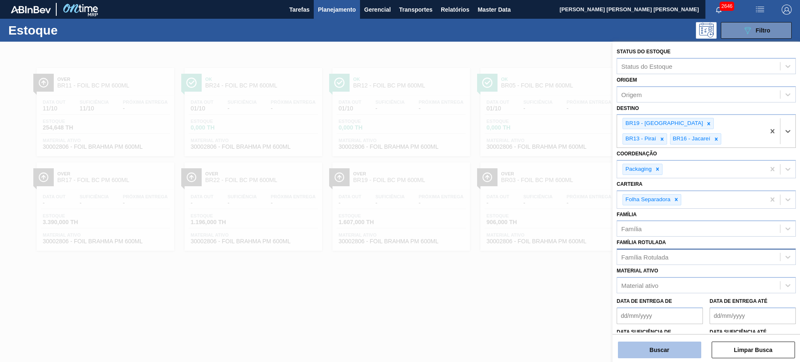
click at [671, 348] on button "Buscar" at bounding box center [659, 350] width 83 height 17
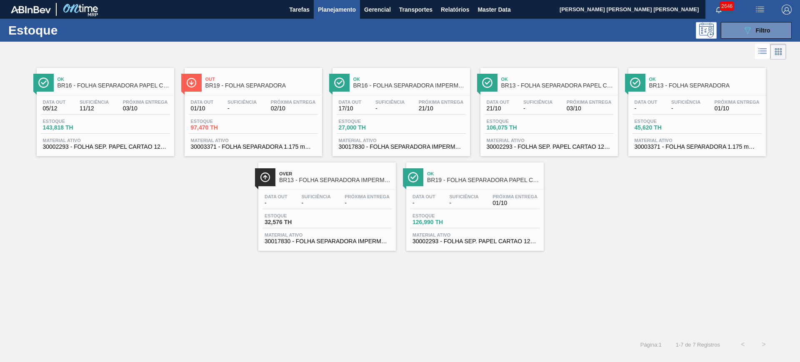
drag, startPoint x: 69, startPoint y: 120, endPoint x: 454, endPoint y: 207, distance: 395.1
click at [739, 30] on button "089F7B8B-B2A5-4AFE-B5C0-19BA573D28AC Filtro" at bounding box center [756, 30] width 71 height 17
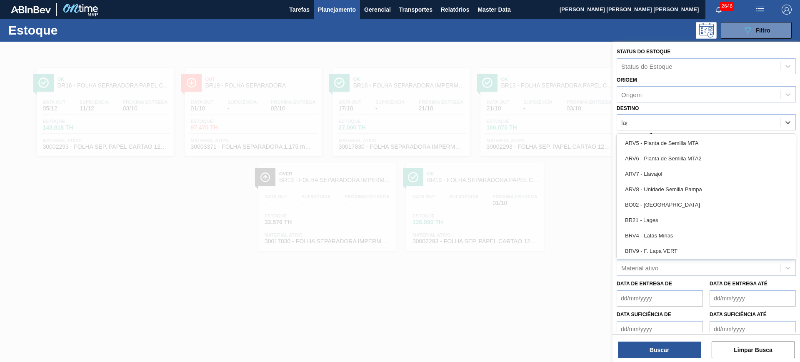
type input "lage"
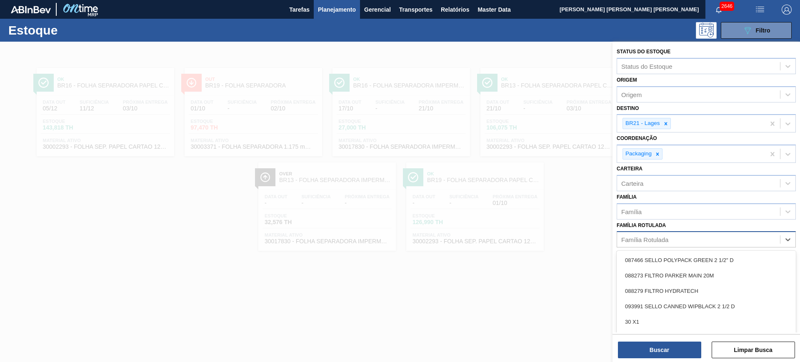
click at [684, 241] on div "Família Rotulada" at bounding box center [698, 240] width 163 height 12
type Rotulada "stella 330"
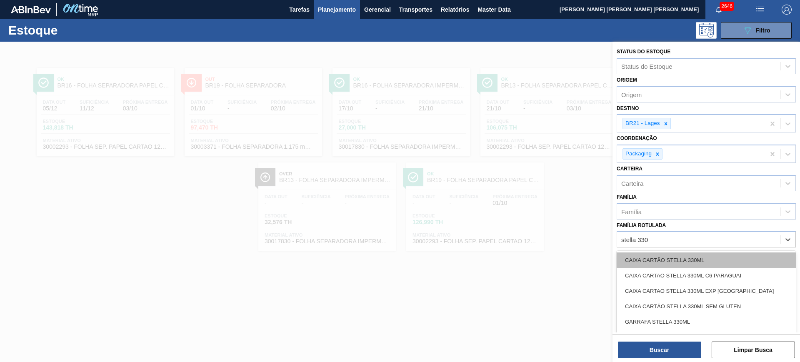
click at [711, 260] on div "CAIXA CARTÃO STELLA 330ML" at bounding box center [705, 259] width 179 height 15
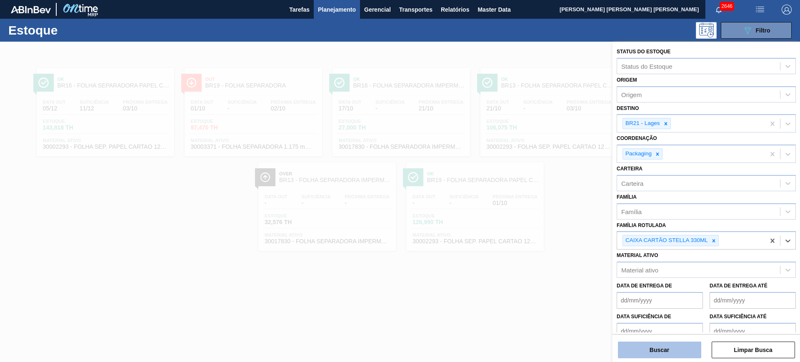
click at [679, 351] on button "Buscar" at bounding box center [659, 350] width 83 height 17
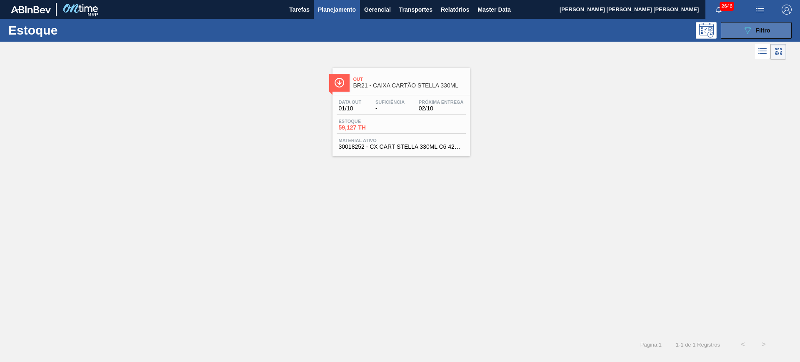
click at [734, 26] on button "089F7B8B-B2A5-4AFE-B5C0-19BA573D28AC Filtro" at bounding box center [756, 30] width 71 height 17
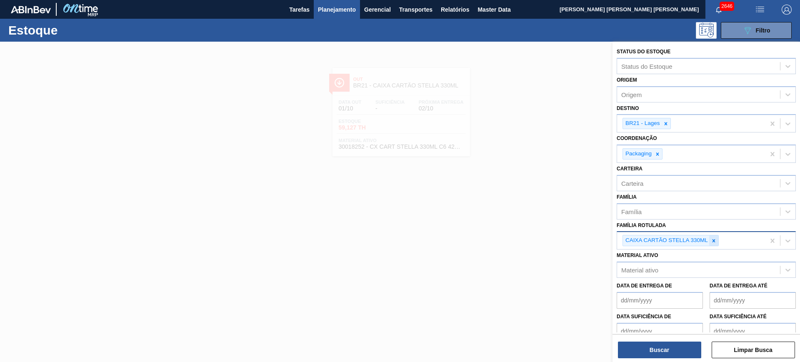
click at [711, 240] on icon at bounding box center [714, 241] width 6 height 6
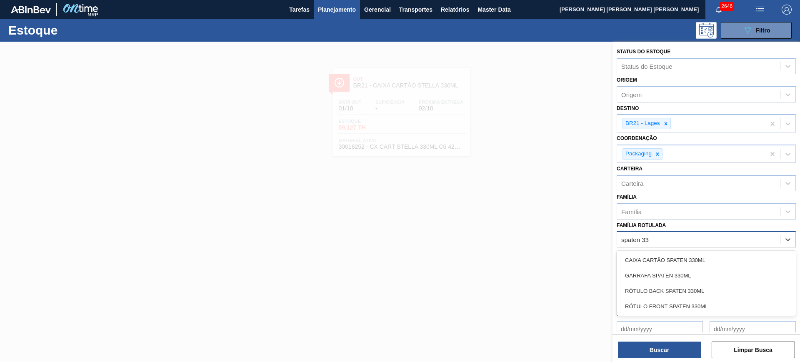
type Rotulada "spaten 330"
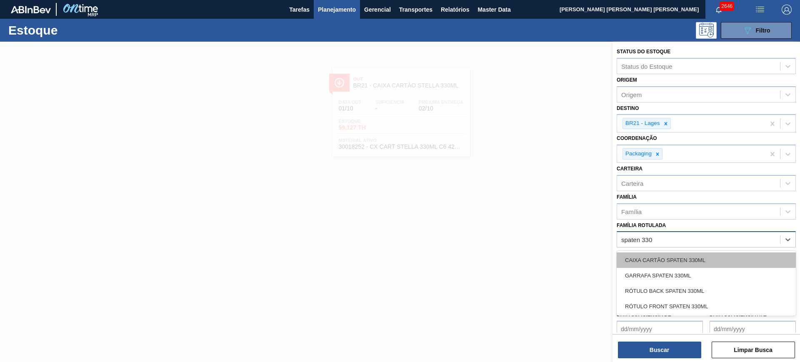
click at [706, 256] on div "CAIXA CARTÃO SPATEN 330ML" at bounding box center [705, 259] width 179 height 15
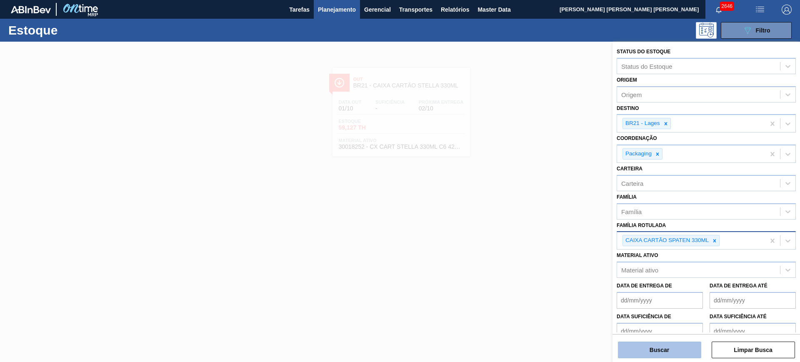
click at [681, 346] on button "Buscar" at bounding box center [659, 350] width 83 height 17
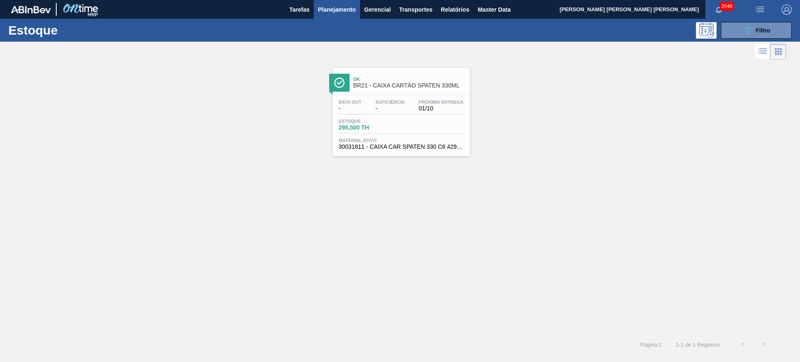
click at [338, 15] on button "Planejamento" at bounding box center [337, 9] width 46 height 19
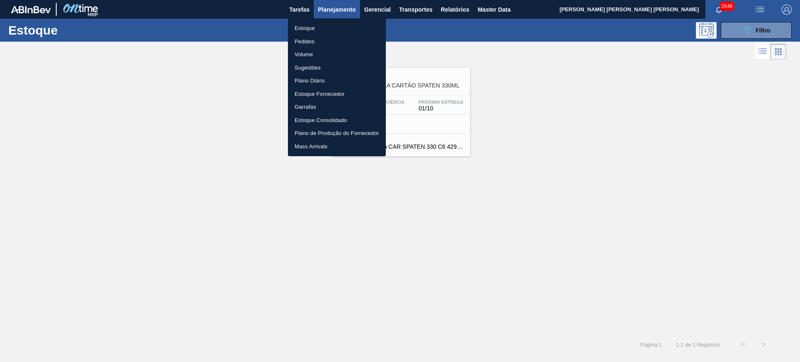
click at [320, 43] on li "Pedidos" at bounding box center [337, 41] width 98 height 13
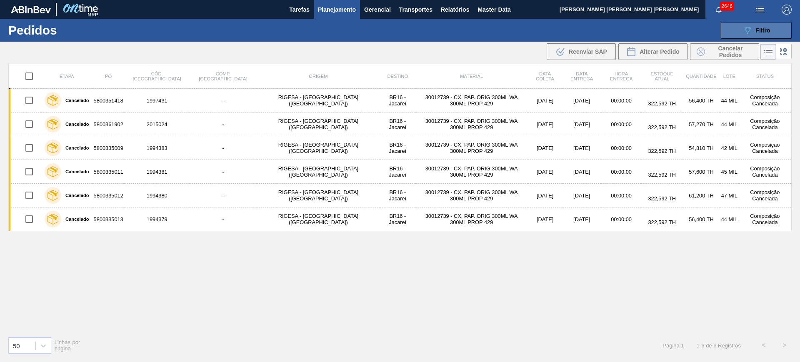
click at [750, 26] on icon "089F7B8B-B2A5-4AFE-B5C0-19BA573D28AC" at bounding box center [747, 30] width 10 height 10
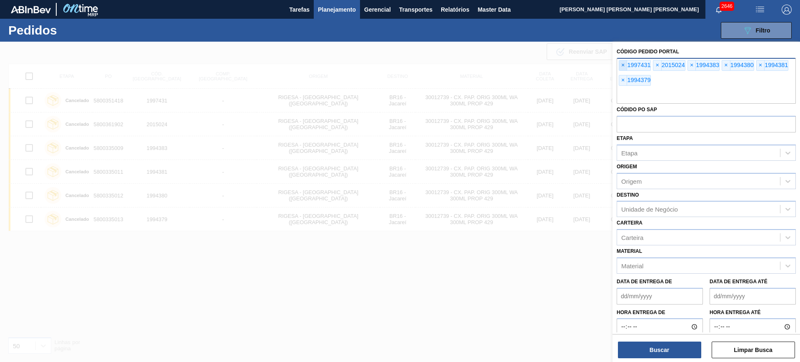
click at [621, 66] on span "×" at bounding box center [623, 65] width 8 height 10
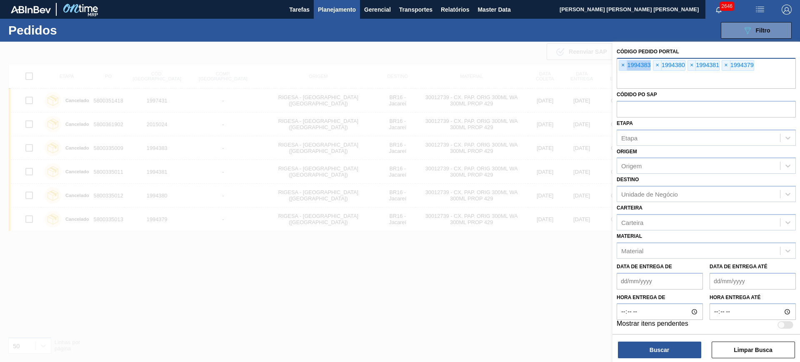
click at [621, 66] on span "×" at bounding box center [623, 65] width 8 height 10
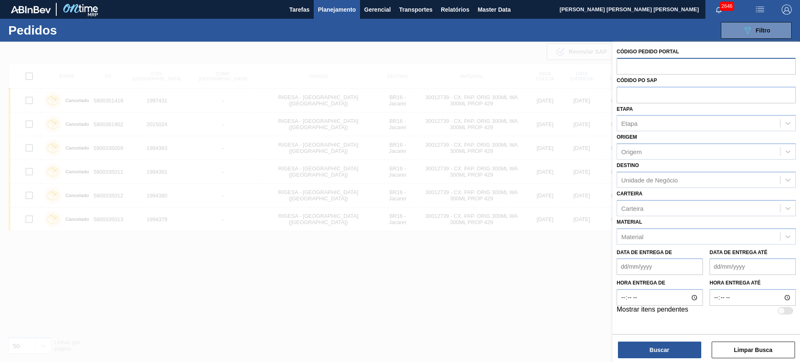
click at [621, 66] on input "text" at bounding box center [705, 66] width 179 height 16
paste input "5800363271"
type input "5800363271"
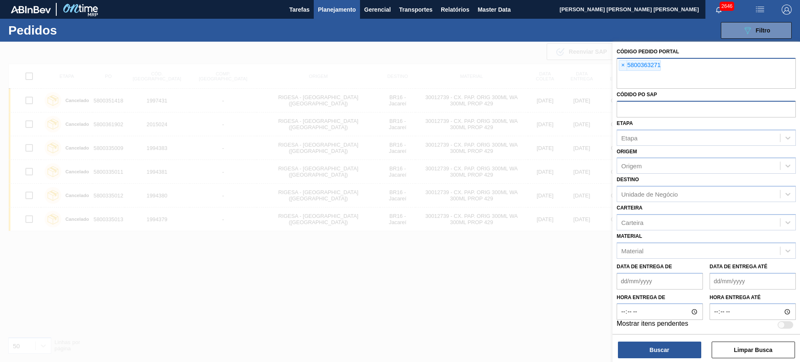
click at [633, 109] on input "text" at bounding box center [705, 109] width 179 height 16
paste input "5800363271"
type input "5800363271"
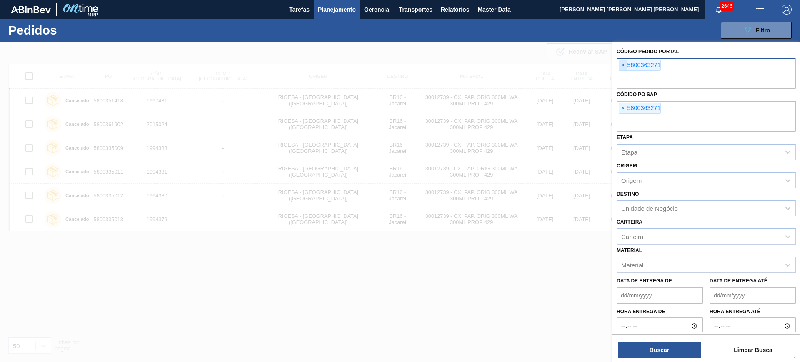
click at [622, 60] on span "×" at bounding box center [623, 65] width 8 height 10
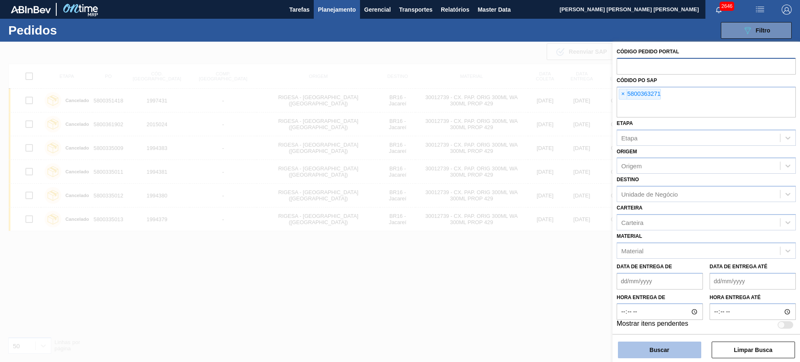
click at [667, 352] on button "Buscar" at bounding box center [659, 350] width 83 height 17
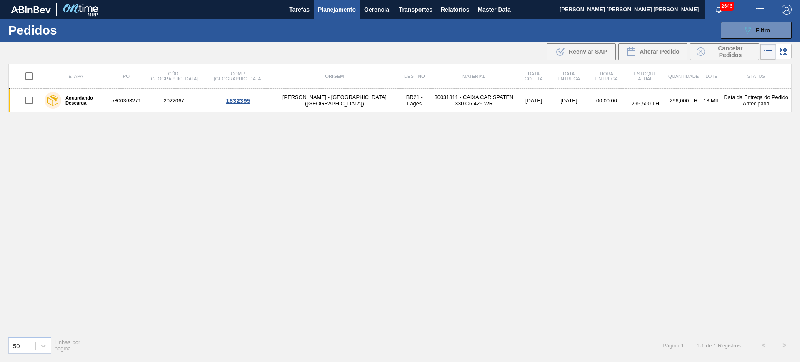
click at [26, 75] on input "checkbox" at bounding box center [28, 75] width 17 height 17
checkbox input "true"
click at [726, 48] on span "Cancelar Pedidos" at bounding box center [730, 51] width 44 height 13
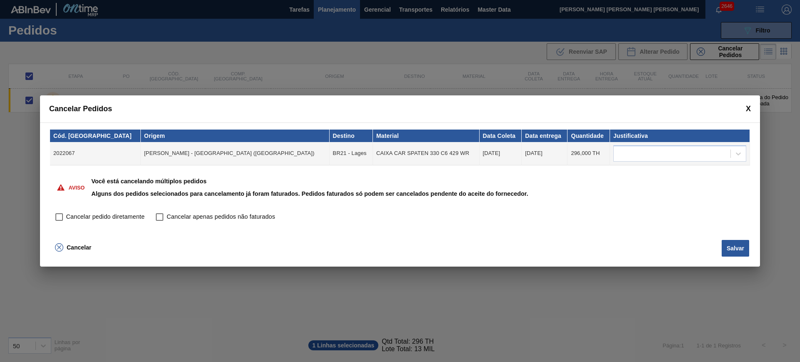
click at [70, 215] on span "Cancelar pedido diretamente" at bounding box center [105, 216] width 78 height 9
click at [66, 215] on input "Cancelar pedido diretamente" at bounding box center [59, 217] width 14 height 14
checkbox input "true"
click at [642, 149] on div at bounding box center [672, 153] width 117 height 12
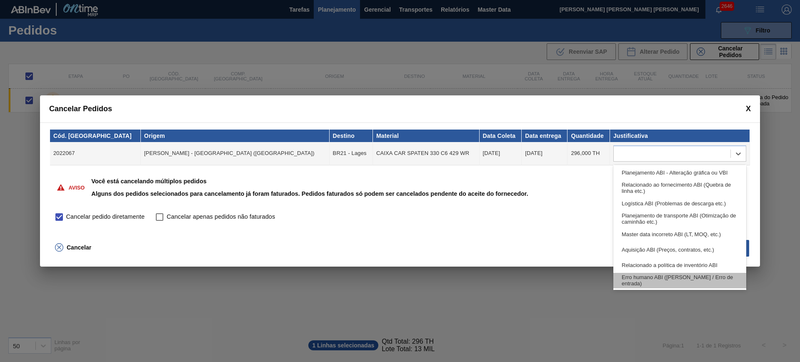
scroll to position [156, 0]
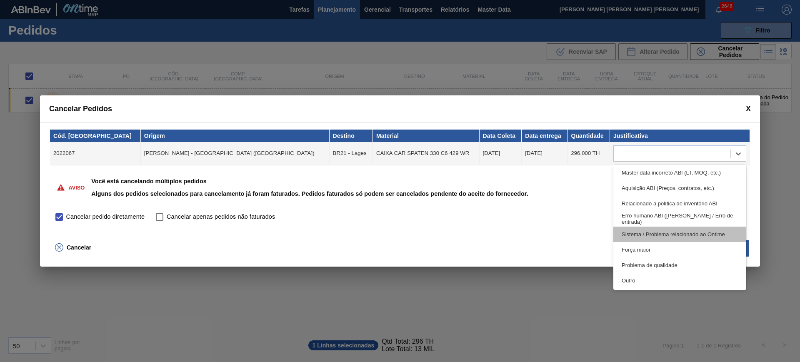
click at [724, 229] on div "Sistema / Problema relacionado ao Ontime" at bounding box center [679, 234] width 133 height 15
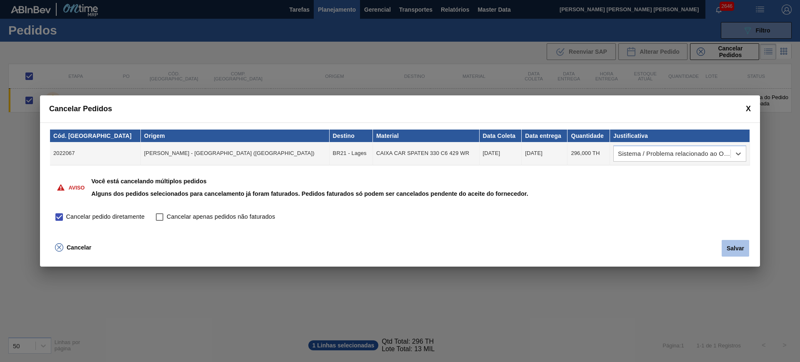
click at [732, 245] on button "Salvar" at bounding box center [734, 248] width 27 height 17
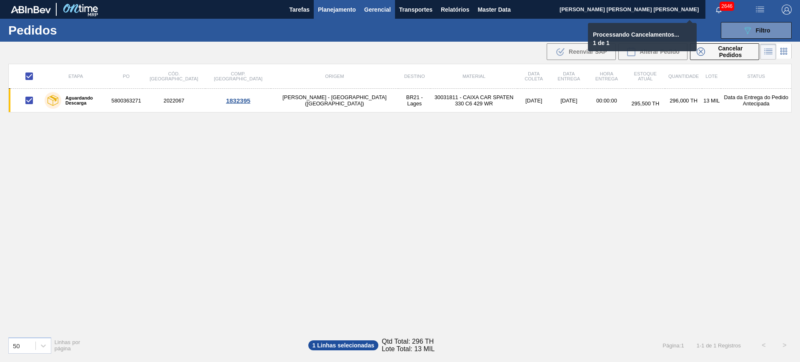
checkbox input "false"
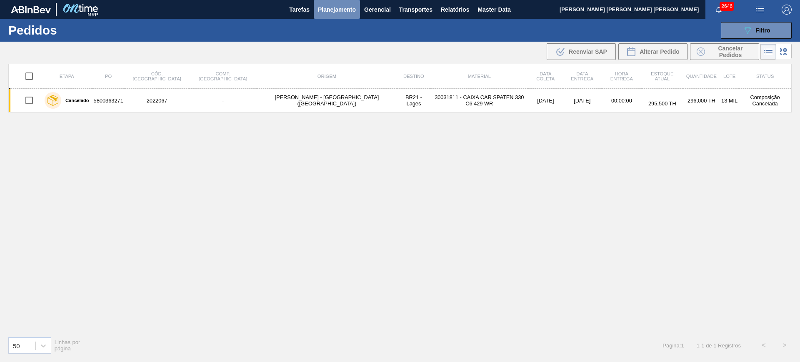
drag, startPoint x: 318, startPoint y: 12, endPoint x: 319, endPoint y: 20, distance: 8.5
click at [318, 12] on span "Planejamento" at bounding box center [337, 10] width 38 height 10
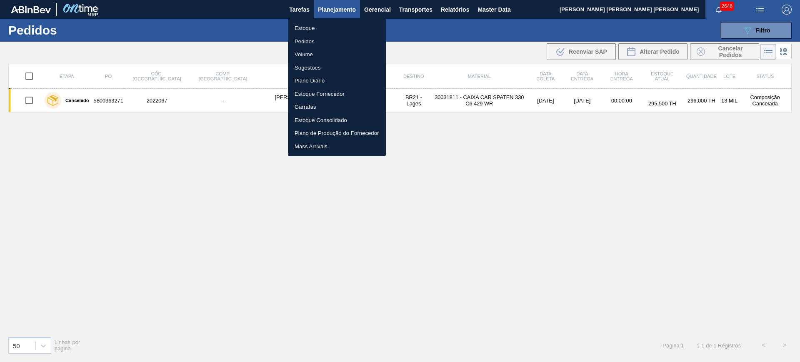
click at [306, 22] on li "Estoque" at bounding box center [337, 28] width 98 height 13
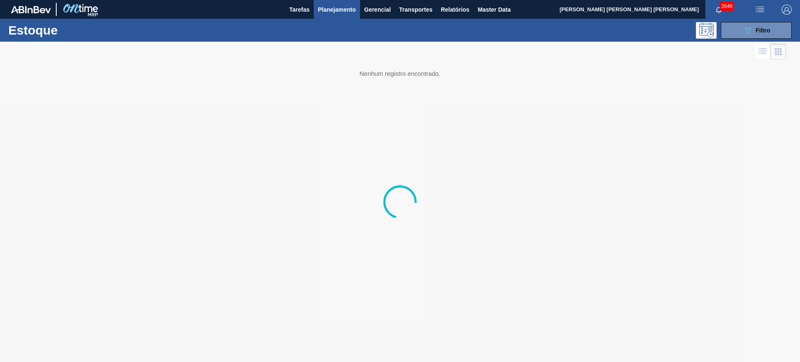
click at [329, 8] on span "Planejamento" at bounding box center [337, 10] width 38 height 10
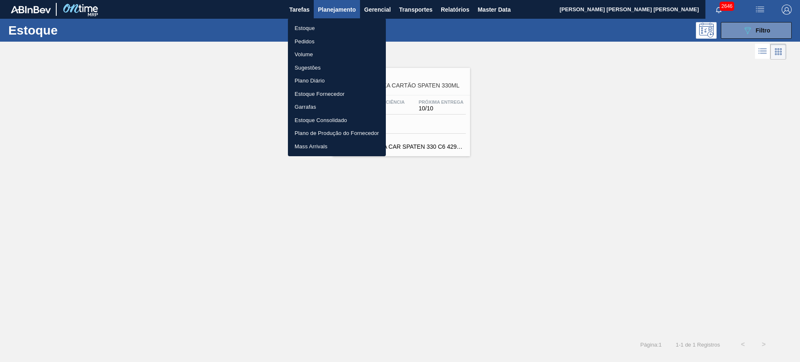
click at [585, 156] on div at bounding box center [400, 181] width 800 height 362
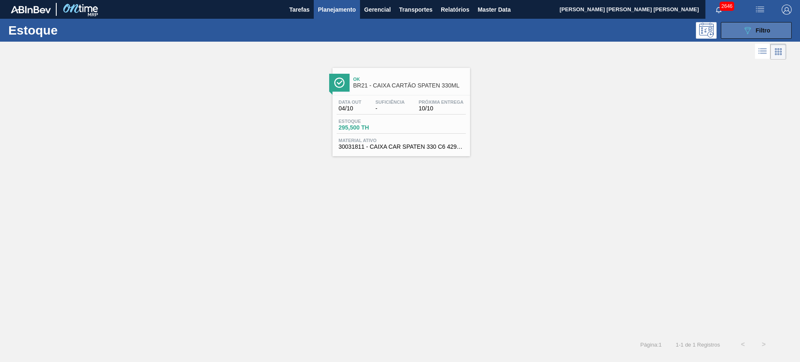
click at [767, 29] on span "Filtro" at bounding box center [763, 30] width 15 height 7
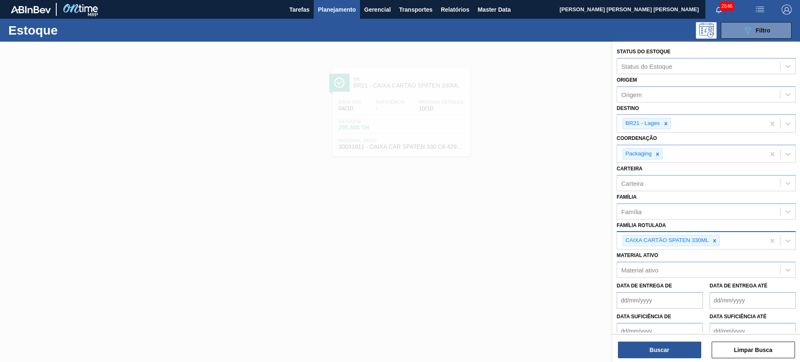
click at [720, 242] on div "CAIXA CARTÃO SPATEN 330ML" at bounding box center [691, 240] width 148 height 17
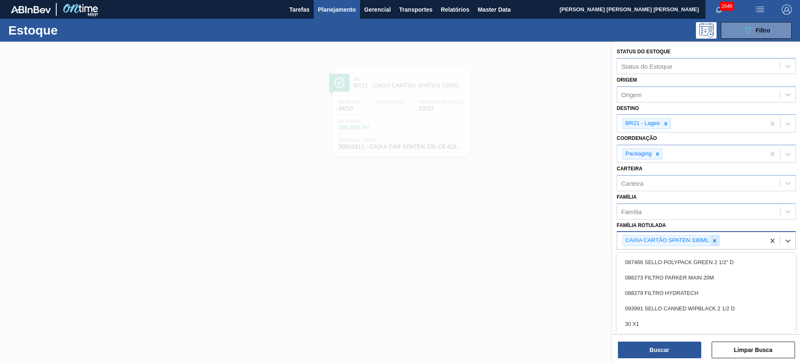
click at [717, 240] on icon at bounding box center [714, 241] width 6 height 6
type Rotulada "original 2"
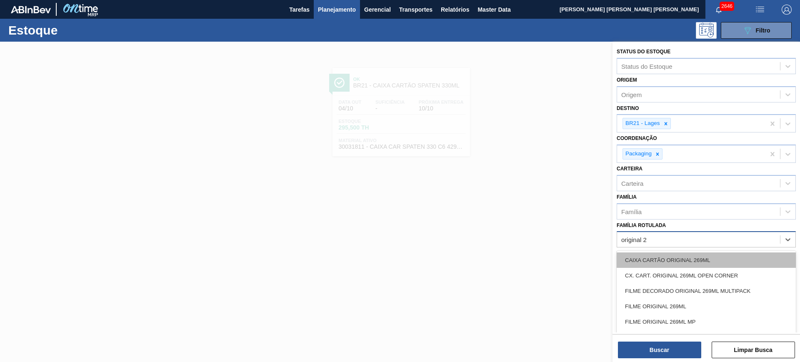
click at [720, 257] on div "CAIXA CARTÃO ORIGINAL 269ML" at bounding box center [705, 259] width 179 height 15
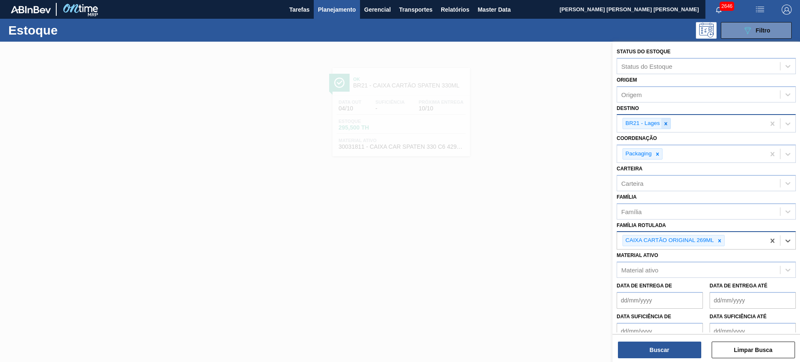
click at [664, 120] on div at bounding box center [665, 123] width 9 height 10
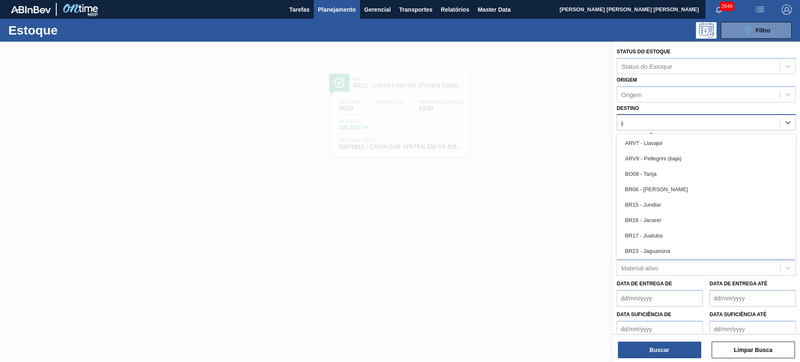
type input "jaca"
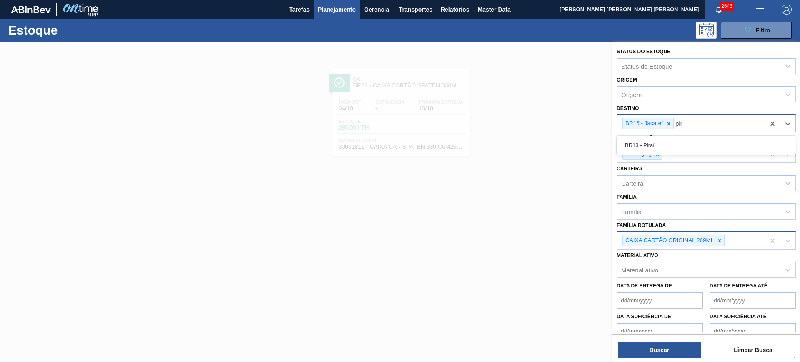
type input "pira"
click at [680, 356] on button "Buscar" at bounding box center [659, 350] width 83 height 17
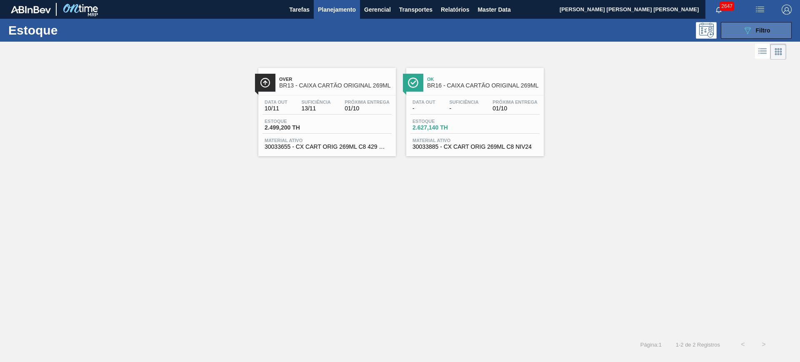
click at [770, 27] on span "Filtro" at bounding box center [763, 30] width 15 height 7
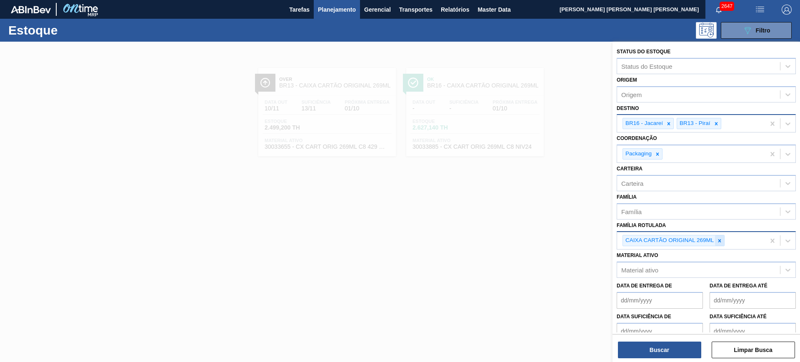
click at [720, 242] on icon at bounding box center [719, 241] width 6 height 6
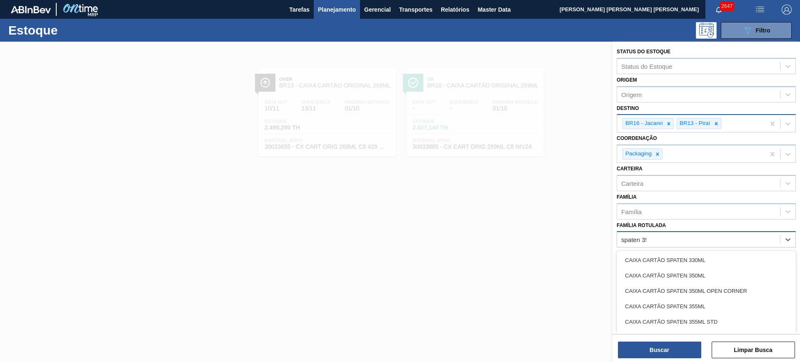
type Rotulada "spaten 350"
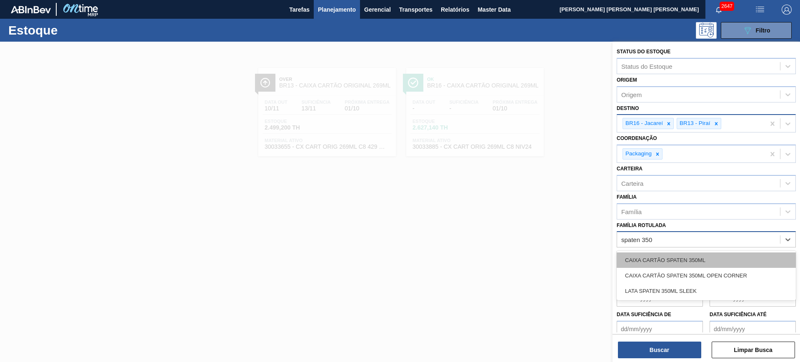
click at [704, 262] on div "CAIXA CARTÃO SPATEN 350ML" at bounding box center [705, 259] width 179 height 15
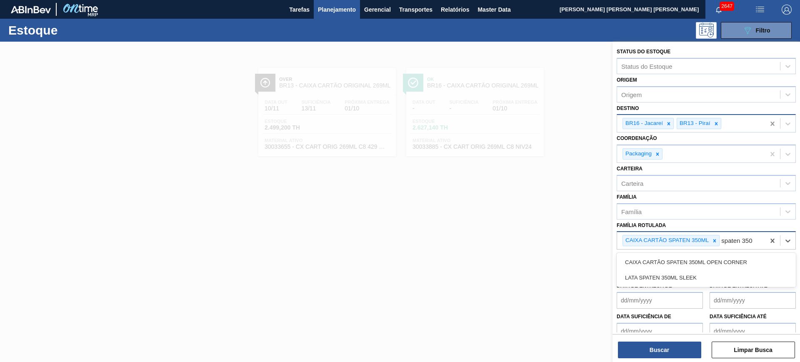
type Rotulada "spaten 350"
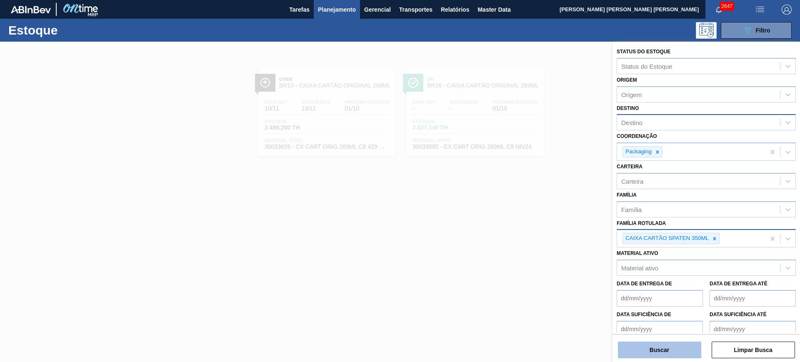
click at [686, 350] on button "Buscar" at bounding box center [659, 350] width 83 height 17
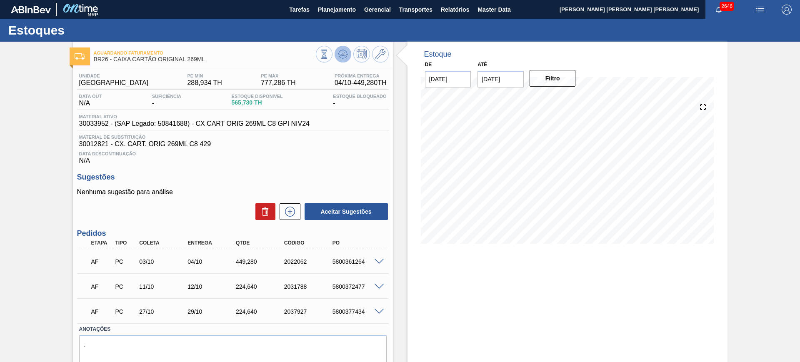
click at [334, 54] on button at bounding box center [342, 54] width 17 height 17
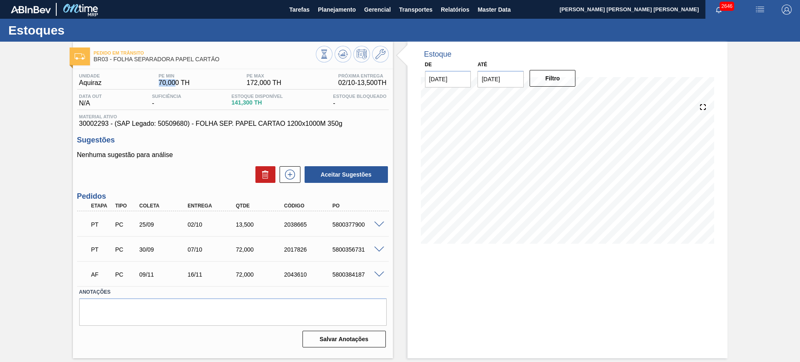
drag, startPoint x: 157, startPoint y: 84, endPoint x: 189, endPoint y: 96, distance: 33.9
click at [176, 81] on span "70,000 TH" at bounding box center [174, 82] width 31 height 7
drag, startPoint x: 231, startPoint y: 243, endPoint x: 256, endPoint y: 247, distance: 25.3
click at [256, 247] on div "PT PC 30/09 07/10 72,000 2017826 5800356731" at bounding box center [230, 248] width 289 height 17
click at [377, 224] on span at bounding box center [379, 225] width 10 height 6
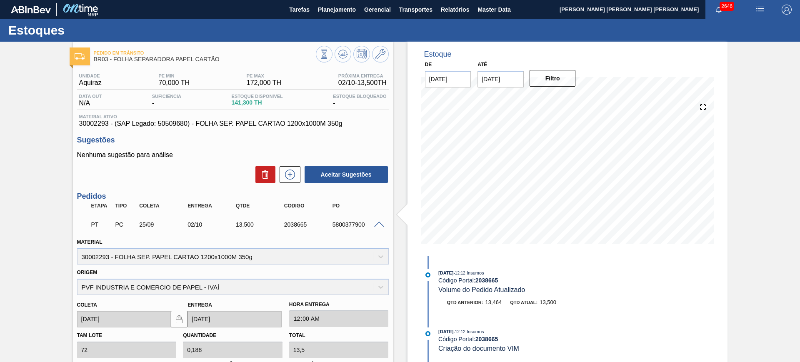
click at [375, 223] on span at bounding box center [379, 225] width 10 height 6
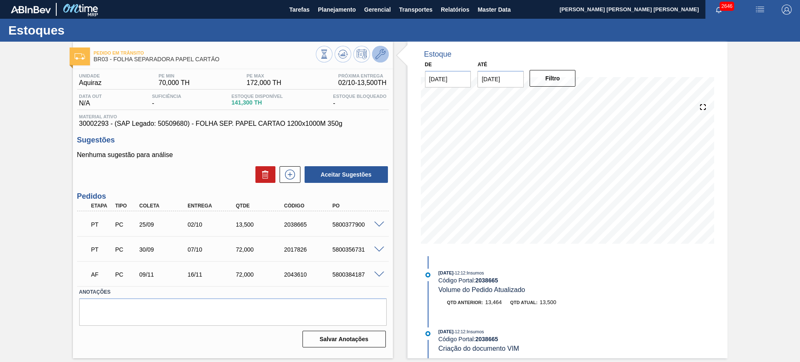
click at [380, 55] on icon at bounding box center [380, 54] width 10 height 10
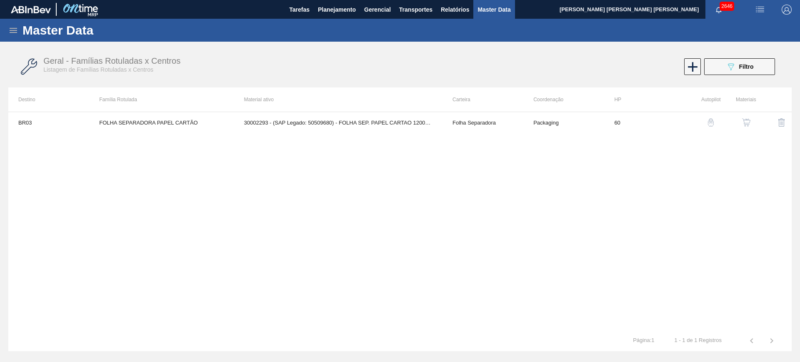
click at [745, 118] on img "button" at bounding box center [746, 122] width 8 height 8
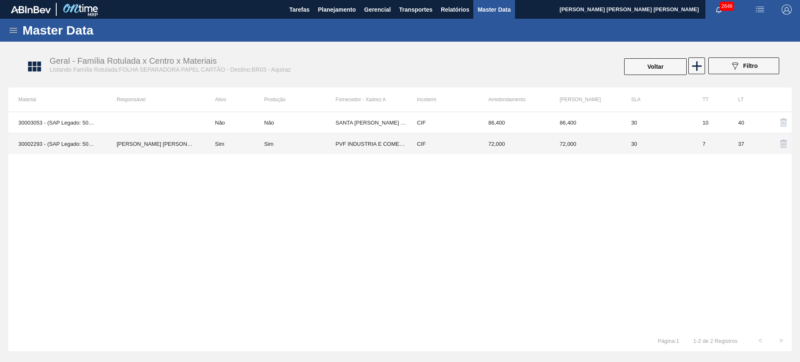
click at [373, 140] on td "PVF INDUSTRIA E COMERCIO DE PAPEL - IVAÍ" at bounding box center [370, 143] width 71 height 21
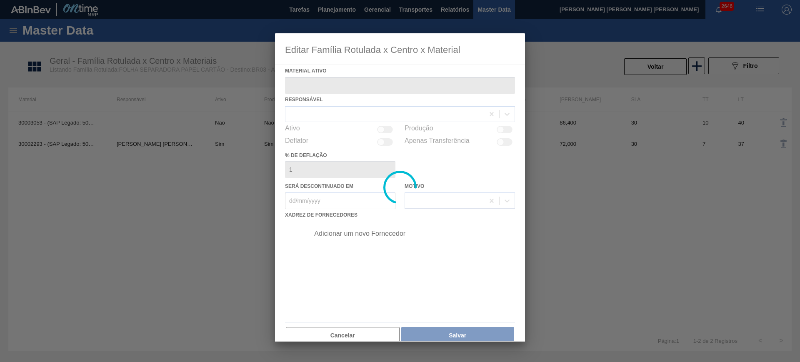
type ativo "30002293 - (SAP Legado: 50509680) - FOLHA SEP. PAPEL CARTAO 1200x1000M 350g"
checkbox input "true"
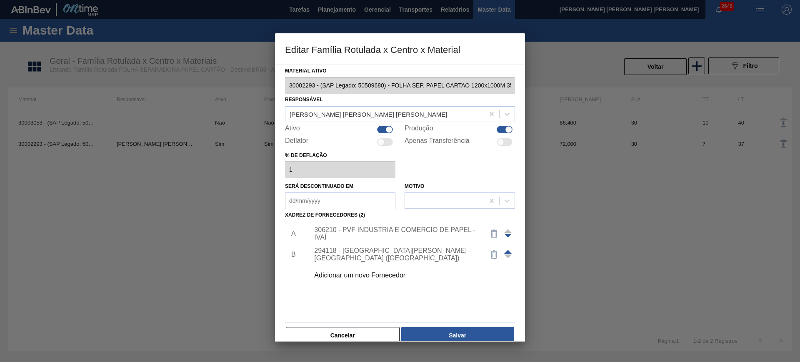
click at [355, 233] on div "306210 - PVF INDUSTRIA E COMERCIO DE PAPEL - IVAÍ" at bounding box center [395, 233] width 163 height 15
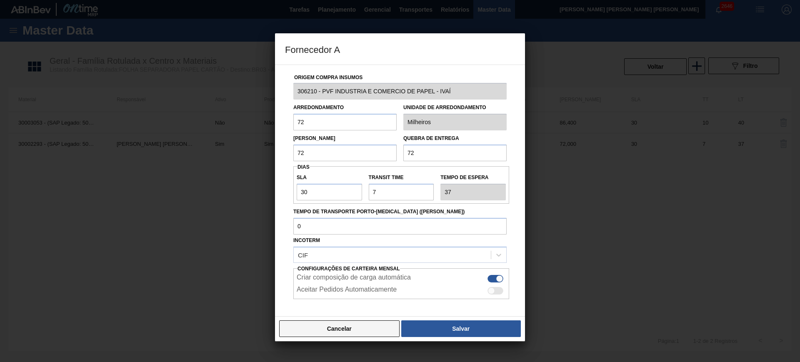
click at [328, 331] on button "Cancelar" at bounding box center [339, 328] width 120 height 17
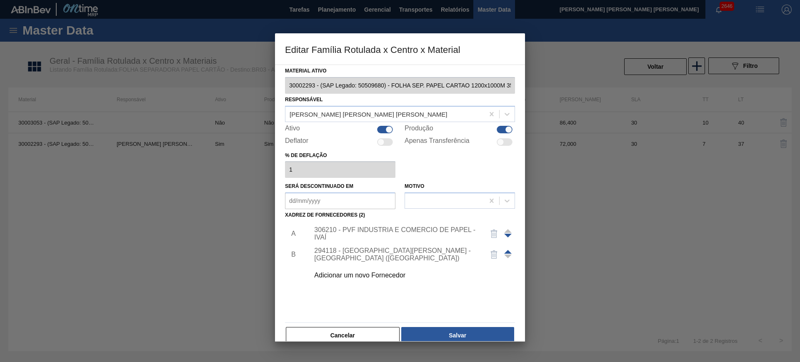
click at [328, 331] on button "Cancelar" at bounding box center [343, 335] width 114 height 17
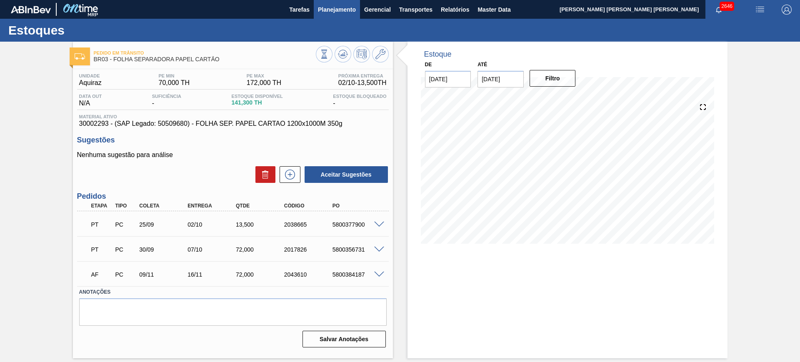
click at [325, 8] on span "Planejamento" at bounding box center [337, 10] width 38 height 10
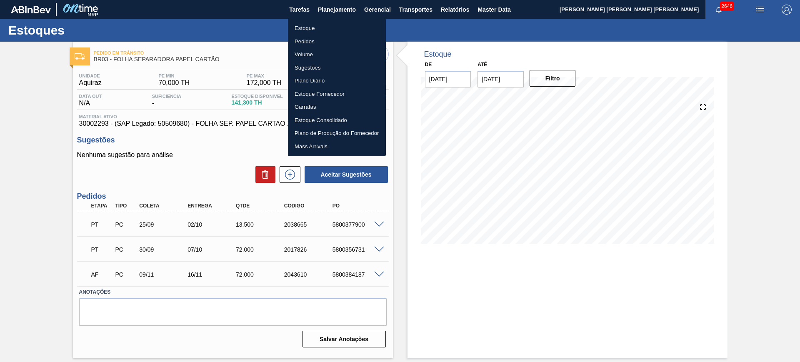
click at [305, 27] on li "Estoque" at bounding box center [337, 28] width 98 height 13
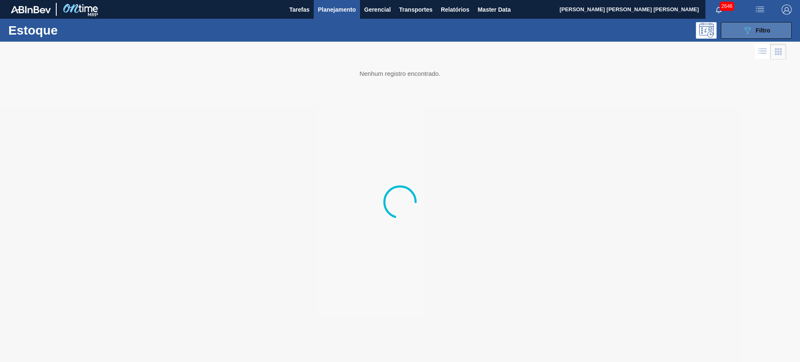
click at [747, 26] on icon "089F7B8B-B2A5-4AFE-B5C0-19BA573D28AC" at bounding box center [747, 30] width 10 height 10
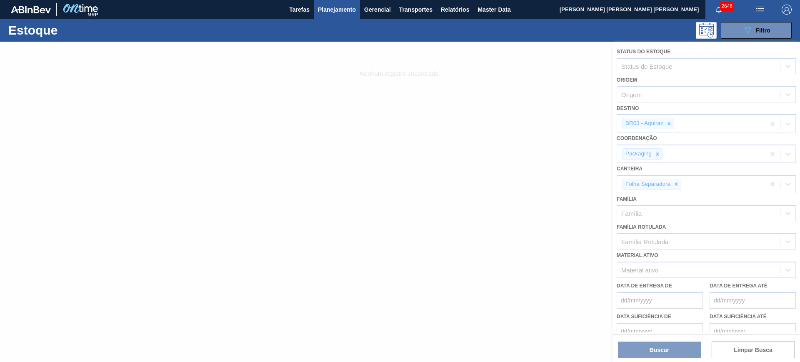
click at [669, 126] on div at bounding box center [400, 202] width 800 height 320
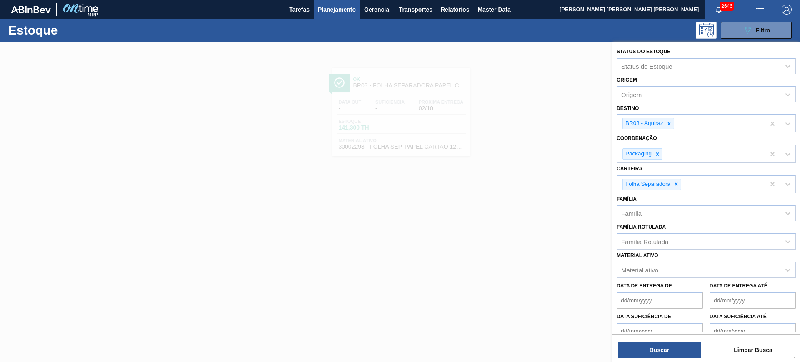
click at [668, 123] on icon at bounding box center [669, 124] width 6 height 6
type input "j"
type input "jaca"
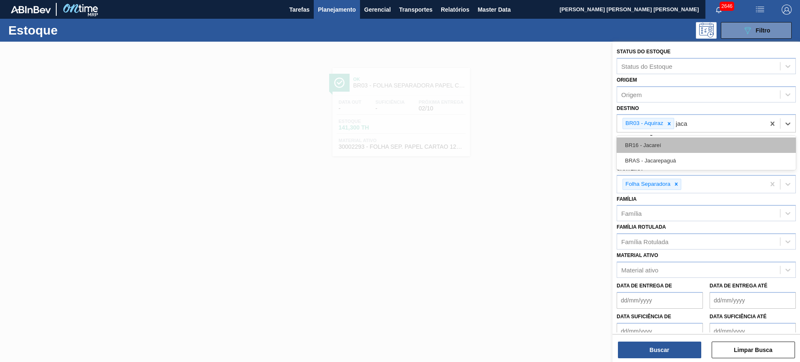
click at [699, 140] on div "BR16 - Jacareí" at bounding box center [705, 144] width 179 height 15
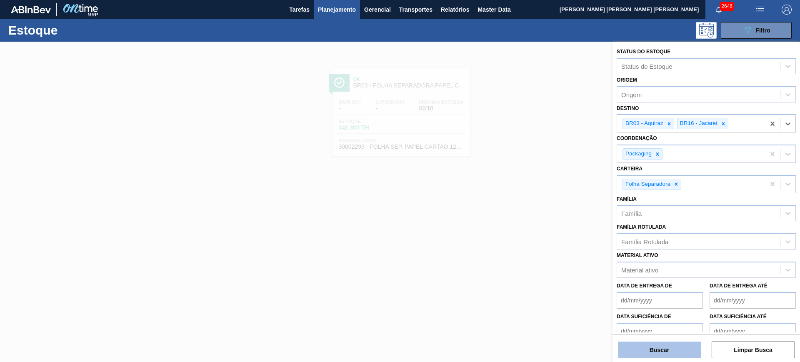
click at [672, 347] on button "Buscar" at bounding box center [659, 350] width 83 height 17
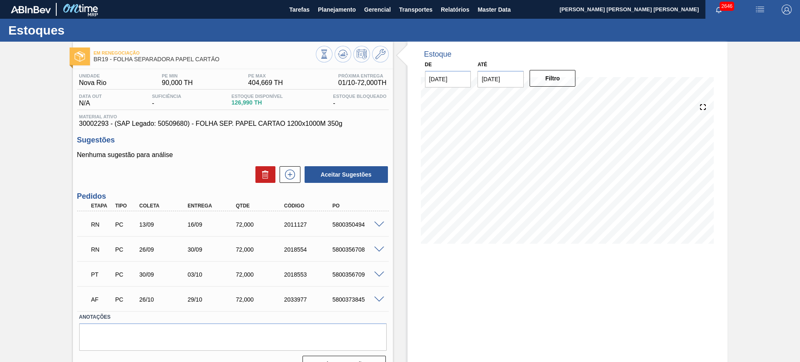
click at [375, 222] on span at bounding box center [379, 225] width 10 height 6
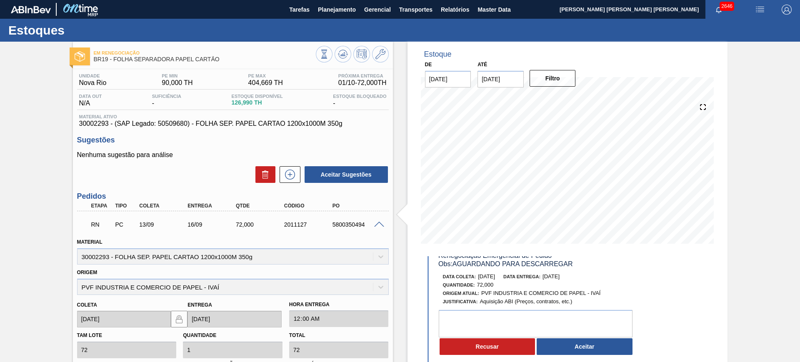
scroll to position [52, 0]
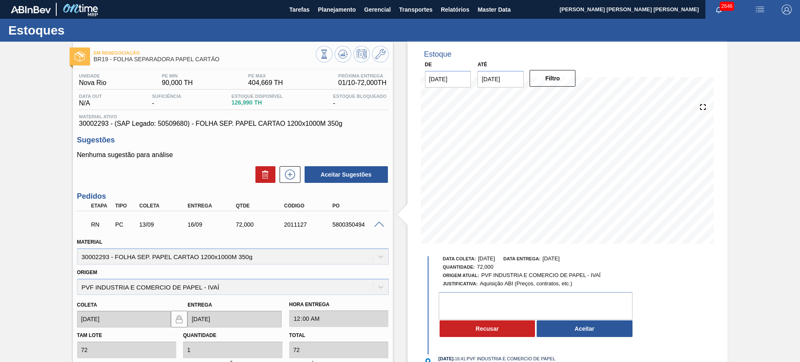
drag, startPoint x: 560, startPoint y: 325, endPoint x: 550, endPoint y: 317, distance: 13.1
click at [561, 325] on button "Aceitar" at bounding box center [585, 328] width 96 height 17
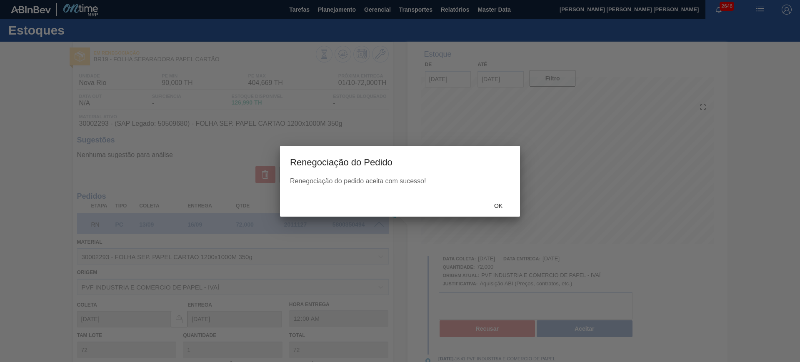
scroll to position [127, 0]
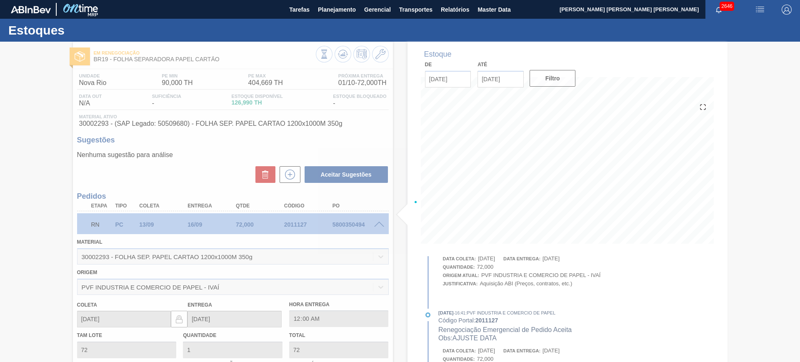
type input "AGUARDANDO PARA DESCARREGAR"
type input "[DATE]"
type input "23/09/2025"
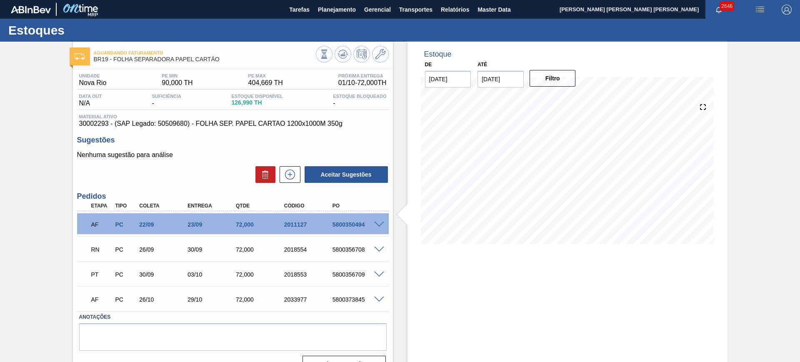
click at [382, 247] on span at bounding box center [379, 250] width 10 height 6
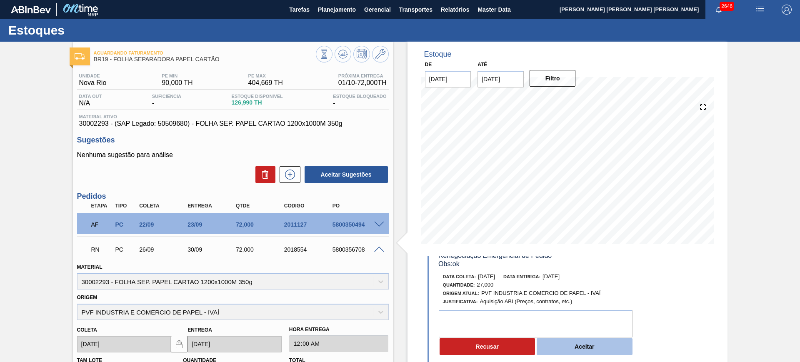
scroll to position [52, 0]
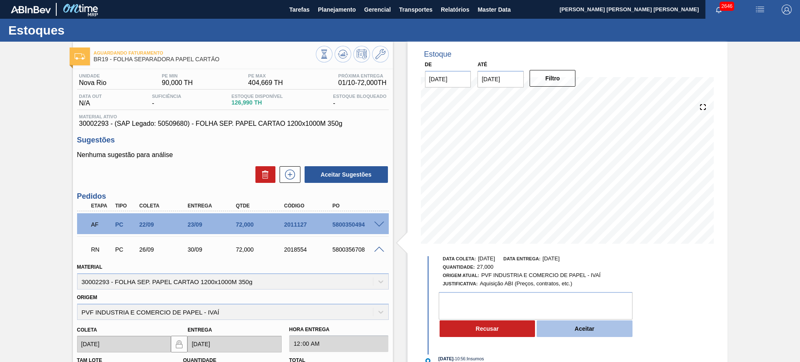
click at [572, 321] on button "Aceitar" at bounding box center [585, 328] width 96 height 17
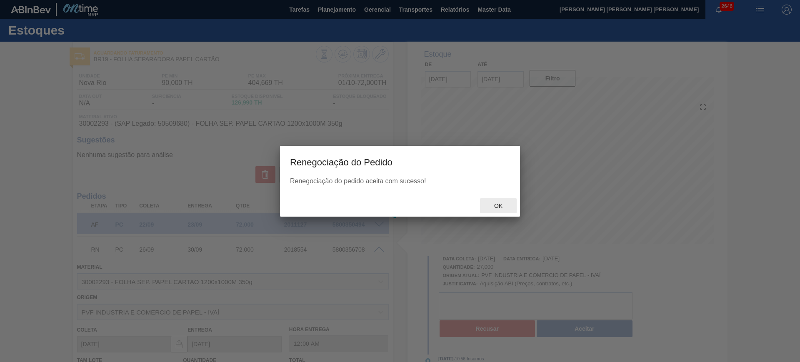
click at [504, 210] on div "Ok" at bounding box center [498, 205] width 37 height 15
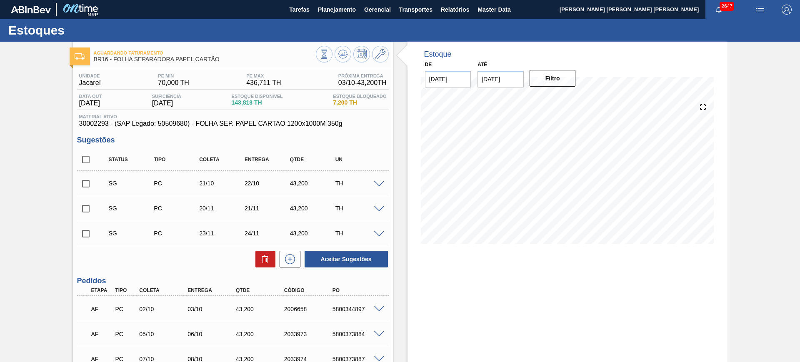
click at [85, 162] on input "checkbox" at bounding box center [85, 159] width 17 height 17
checkbox input "true"
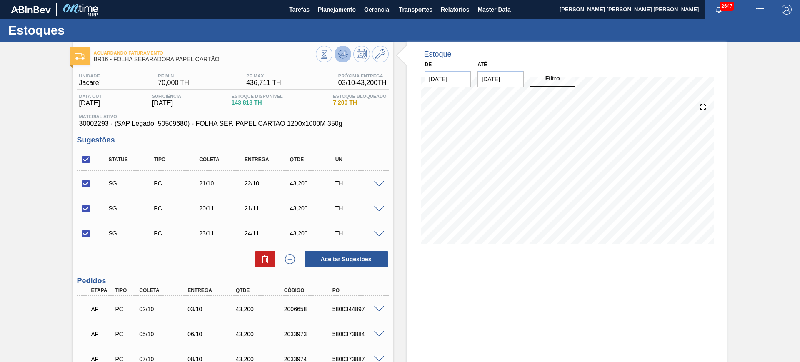
click at [344, 55] on icon at bounding box center [342, 54] width 5 height 4
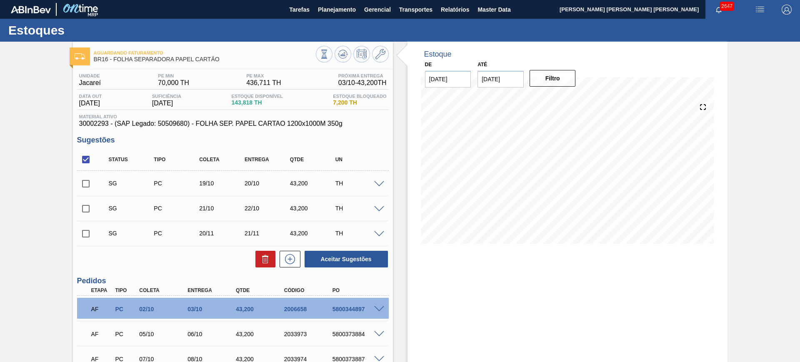
click at [89, 160] on input "checkbox" at bounding box center [85, 159] width 17 height 17
checkbox input "true"
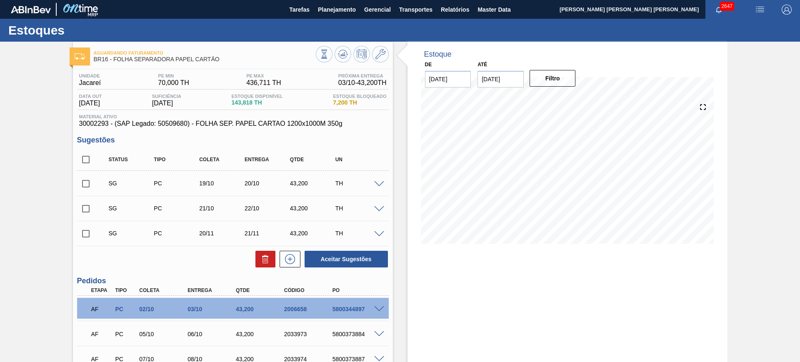
checkbox input "true"
click at [368, 253] on button "Aceitar Sugestões" at bounding box center [345, 259] width 83 height 17
checkbox input "false"
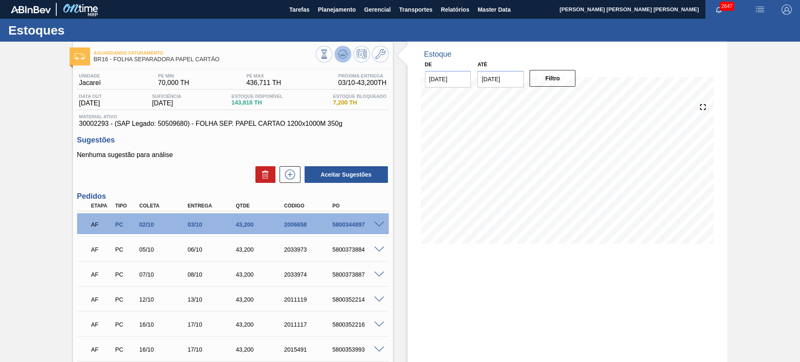
click at [342, 55] on icon at bounding box center [342, 54] width 5 height 4
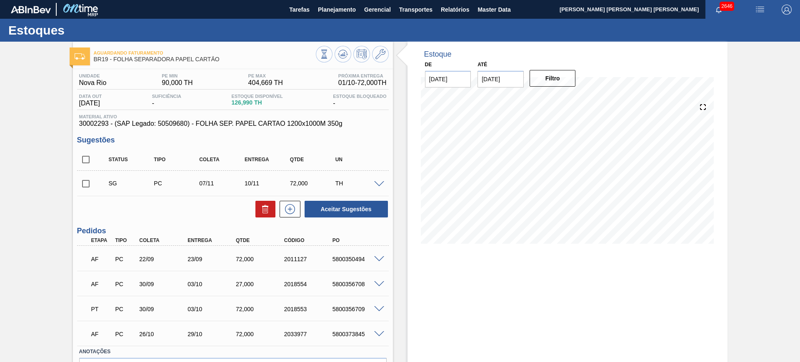
click at [82, 163] on input "checkbox" at bounding box center [85, 159] width 17 height 17
checkbox input "true"
click at [369, 205] on button "Aceitar Sugestões" at bounding box center [345, 209] width 83 height 17
checkbox input "false"
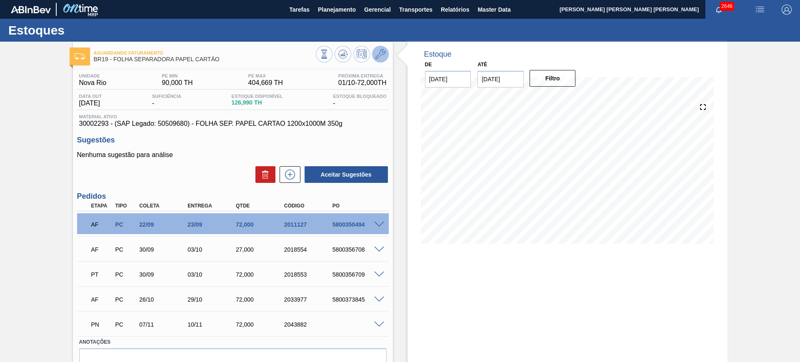
click at [385, 55] on button at bounding box center [380, 54] width 17 height 17
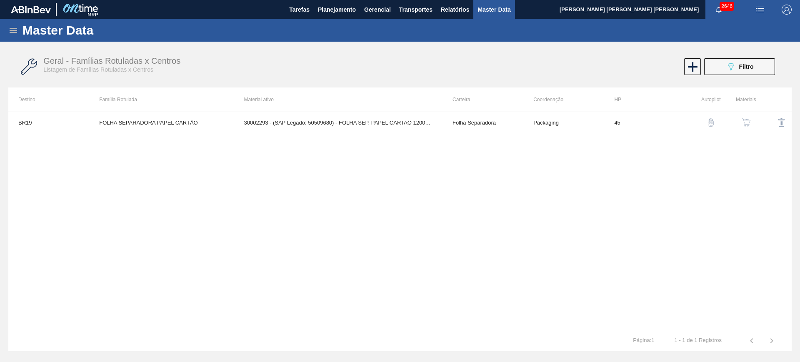
click at [749, 122] on img "button" at bounding box center [746, 122] width 8 height 8
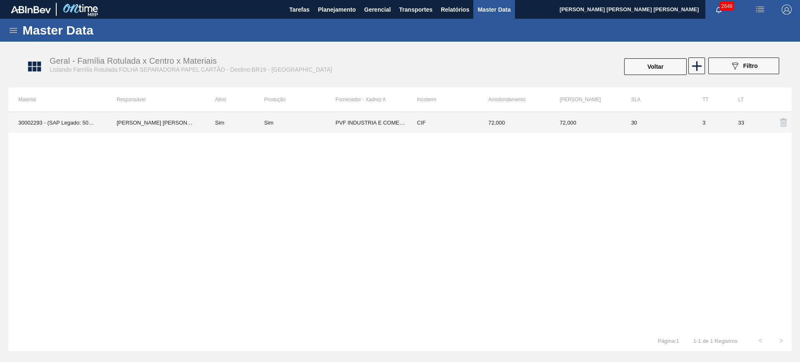
click at [210, 120] on td "Sim" at bounding box center [234, 122] width 59 height 21
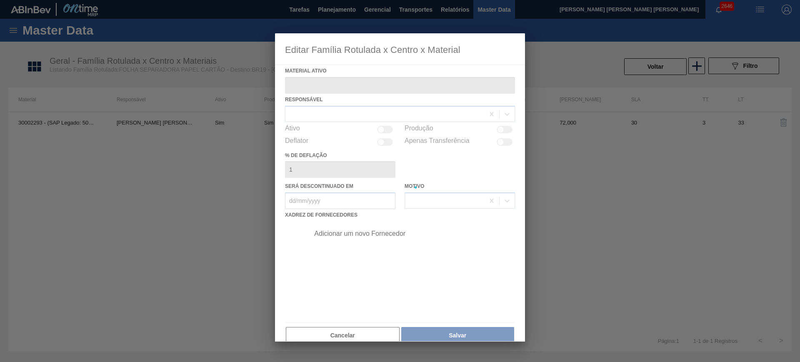
type ativo "30002293 - (SAP Legado: 50509680) - FOLHA SEP. PAPEL CARTAO 1200x1000M 350g"
checkbox input "true"
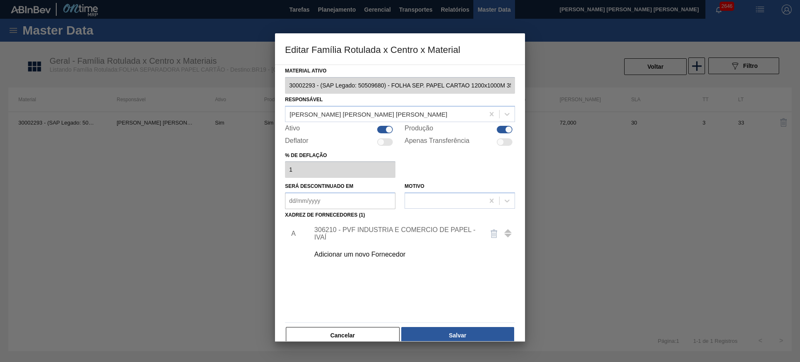
click at [402, 229] on div "306210 - PVF INDUSTRIA E COMERCIO DE PAPEL - IVAÍ" at bounding box center [395, 233] width 163 height 15
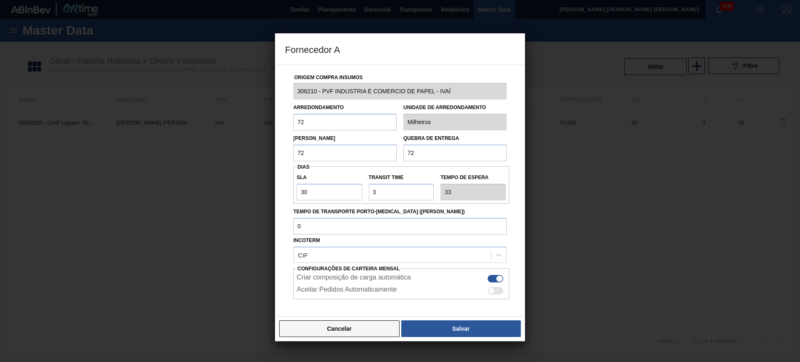
click at [356, 328] on button "Cancelar" at bounding box center [339, 328] width 120 height 17
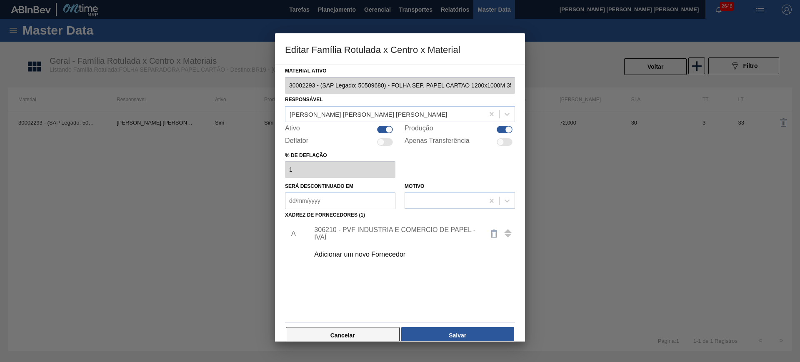
click at [370, 331] on button "Cancelar" at bounding box center [343, 335] width 114 height 17
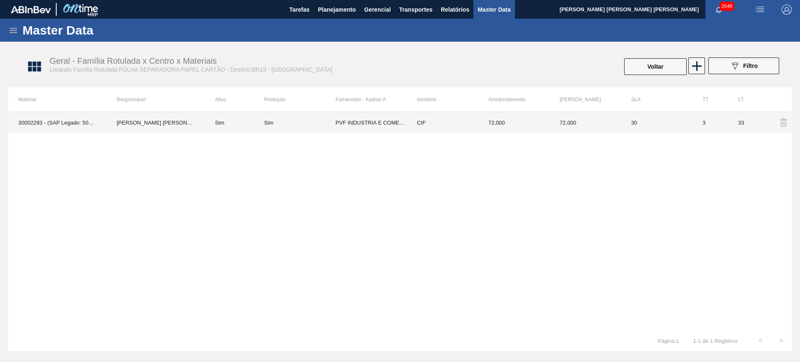
click at [502, 130] on td "72,000" at bounding box center [513, 122] width 71 height 21
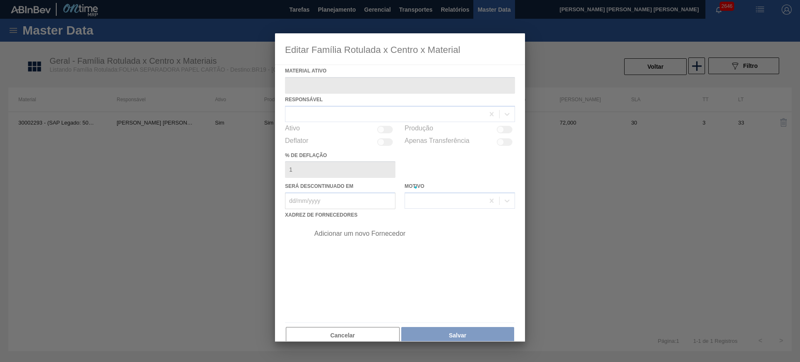
type ativo "30002293 - (SAP Legado: 50509680) - FOLHA SEP. PAPEL CARTAO 1200x1000M 350g"
checkbox input "true"
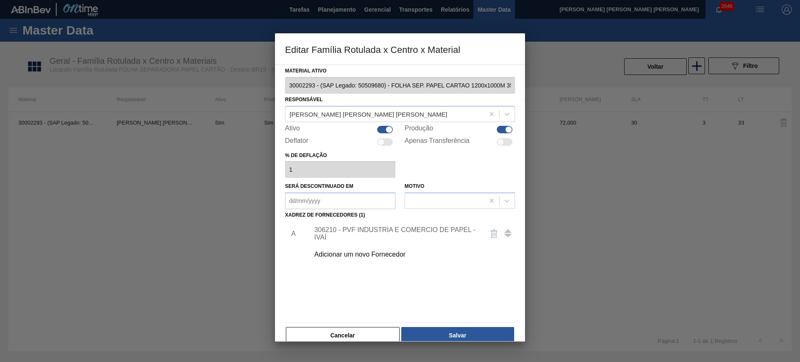
click at [347, 227] on div "306210 - PVF INDUSTRIA E COMERCIO DE PAPEL - IVAÍ" at bounding box center [395, 233] width 163 height 15
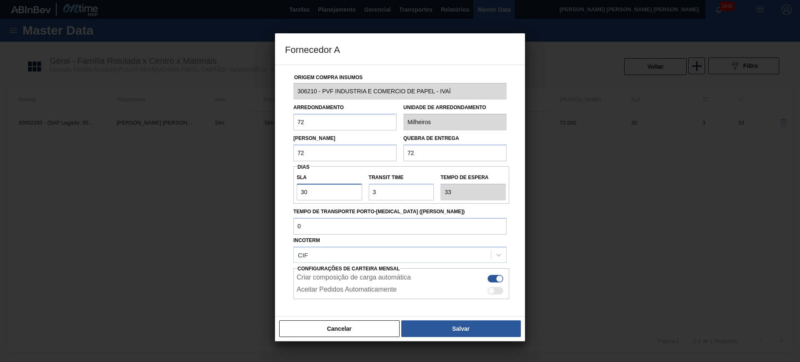
click at [340, 195] on input "30" at bounding box center [329, 192] width 65 height 17
type input "1"
type input "4"
type input "10"
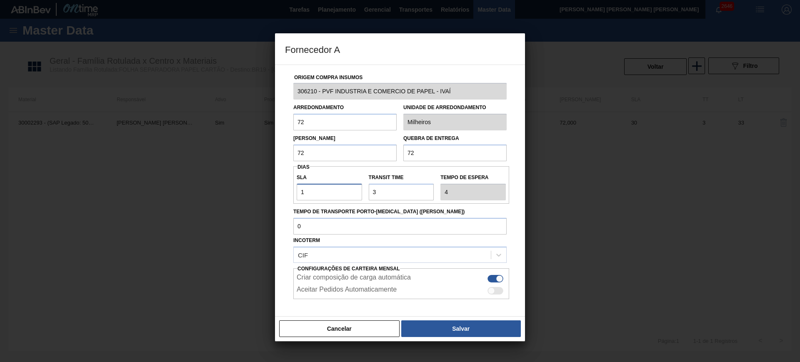
type input "13"
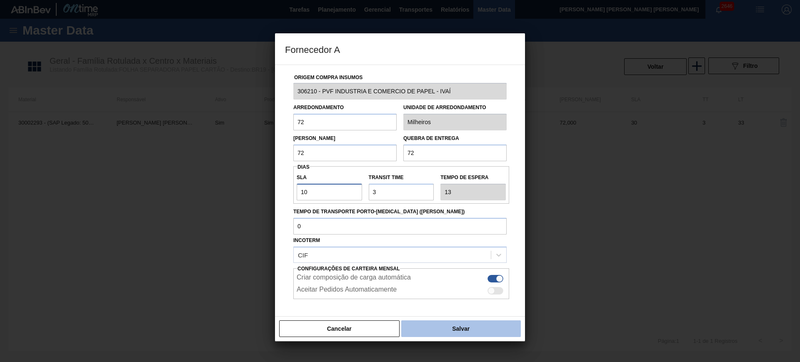
type input "10"
click at [429, 326] on button "Salvar" at bounding box center [461, 328] width 120 height 17
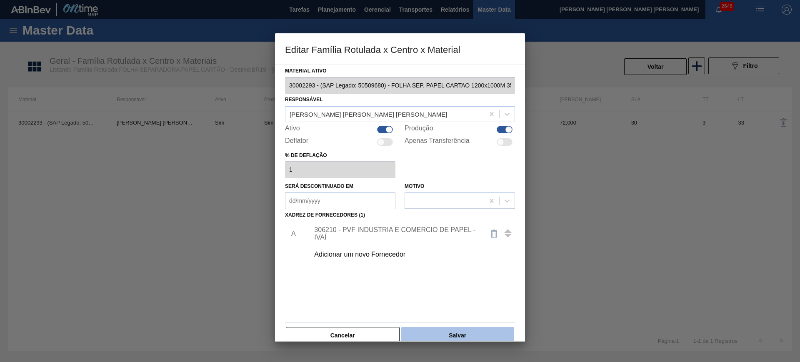
click at [459, 328] on button "Salvar" at bounding box center [457, 335] width 113 height 17
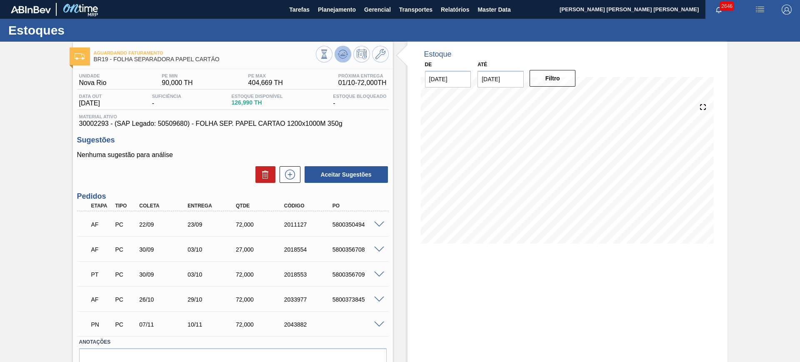
click at [334, 54] on button at bounding box center [342, 54] width 17 height 17
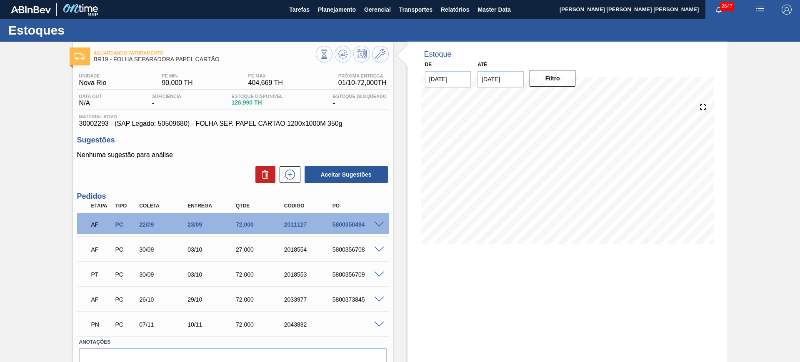
click at [379, 223] on span at bounding box center [379, 225] width 10 height 6
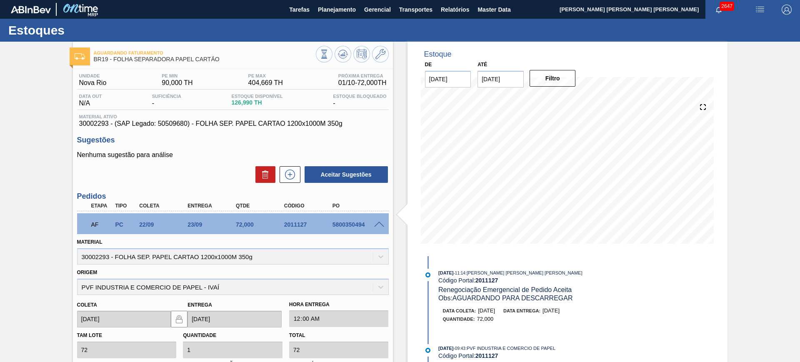
click at [379, 223] on span at bounding box center [379, 225] width 10 height 6
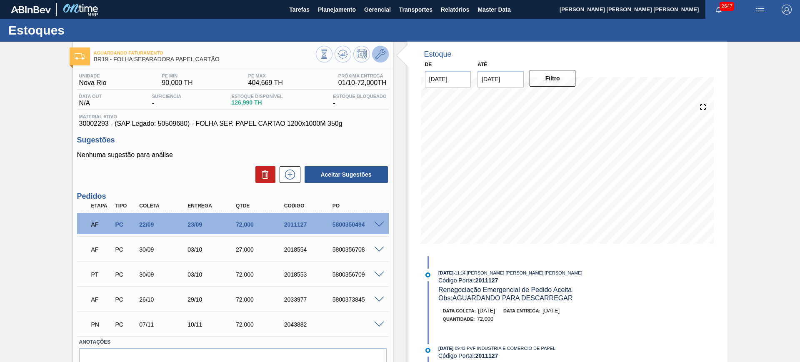
click at [381, 58] on icon at bounding box center [380, 54] width 10 height 10
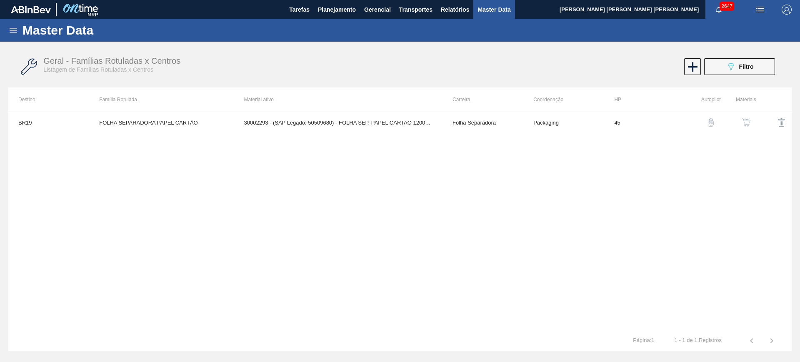
click at [748, 119] on img "button" at bounding box center [746, 122] width 8 height 8
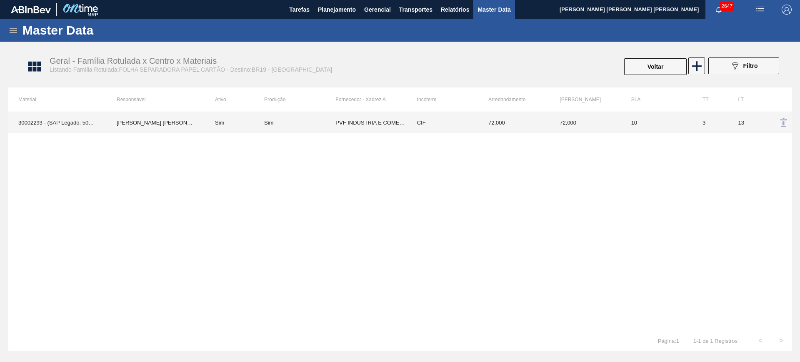
click at [447, 117] on td "CIF" at bounding box center [442, 122] width 71 height 21
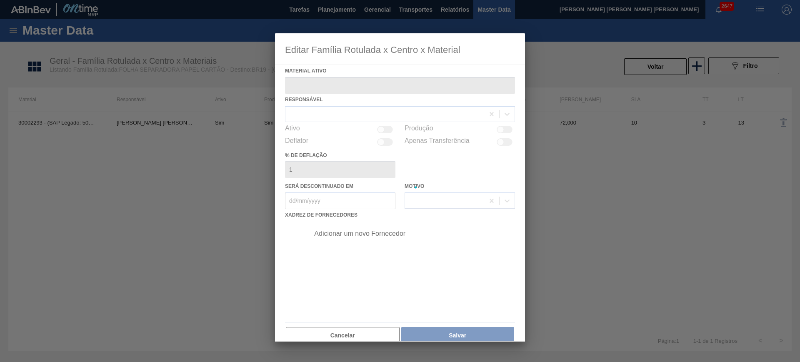
type ativo "30002293 - (SAP Legado: 50509680) - FOLHA SEP. PAPEL CARTAO 1200x1000M 350g"
checkbox input "true"
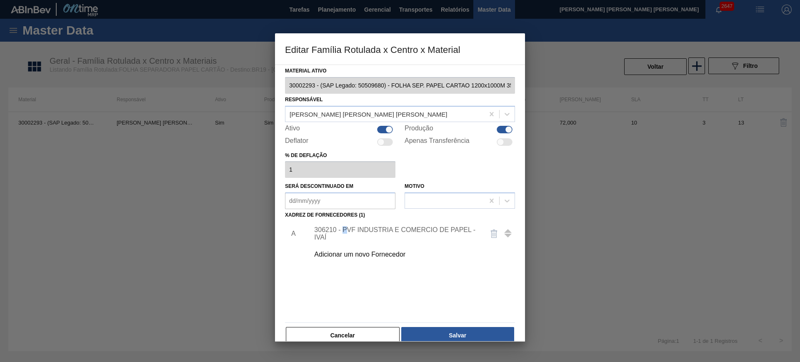
click at [345, 230] on div "306210 - PVF INDUSTRIA E COMERCIO DE PAPEL - IVAÍ" at bounding box center [395, 233] width 163 height 15
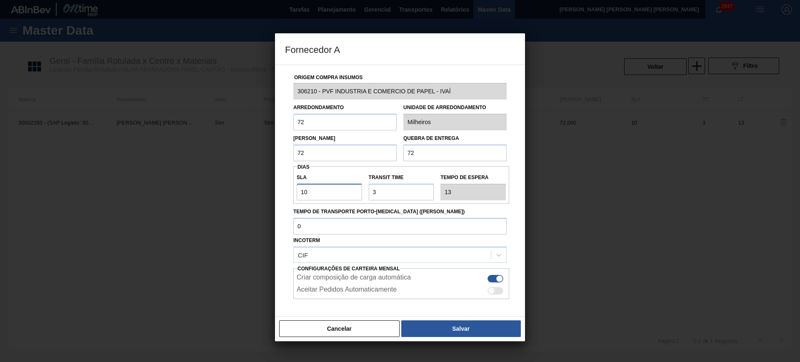
click at [329, 190] on input "10" at bounding box center [329, 192] width 65 height 17
type input "3"
type input "6"
type input "30"
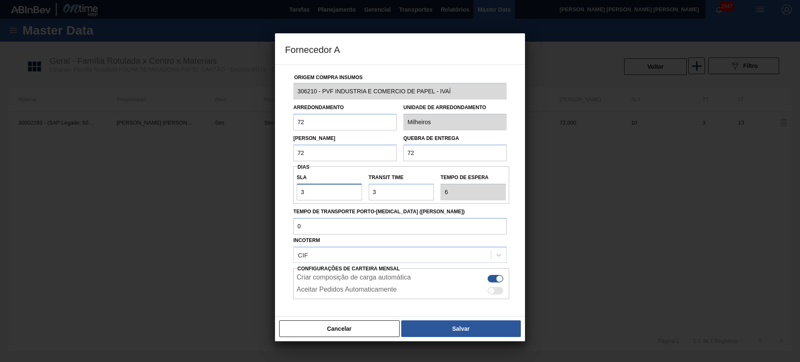
type input "33"
type input "30"
click at [398, 191] on input "Transit Time" at bounding box center [401, 192] width 65 height 17
type input "2"
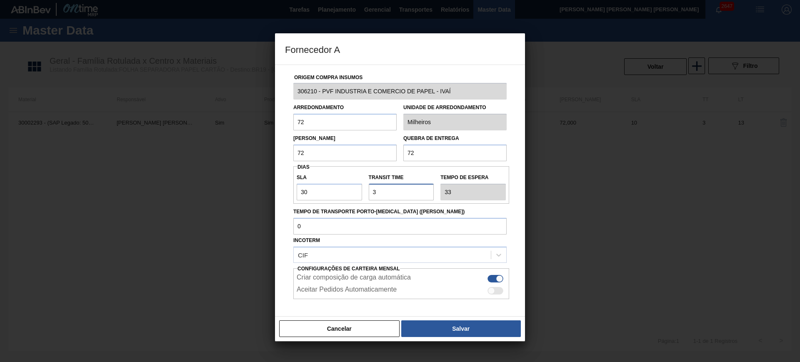
type input "32"
type input "2"
click at [473, 326] on button "Salvar" at bounding box center [461, 328] width 120 height 17
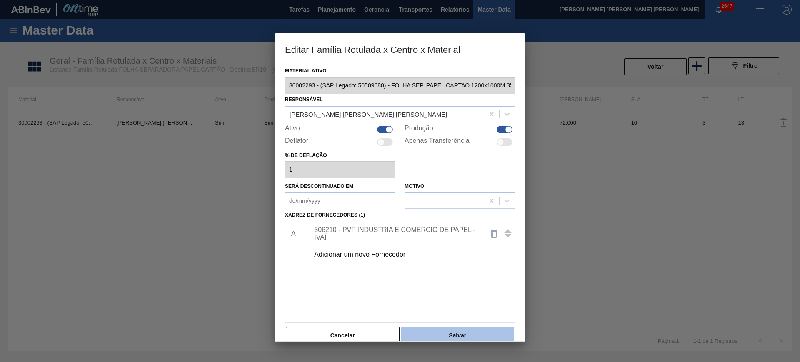
click at [473, 331] on button "Salvar" at bounding box center [457, 335] width 113 height 17
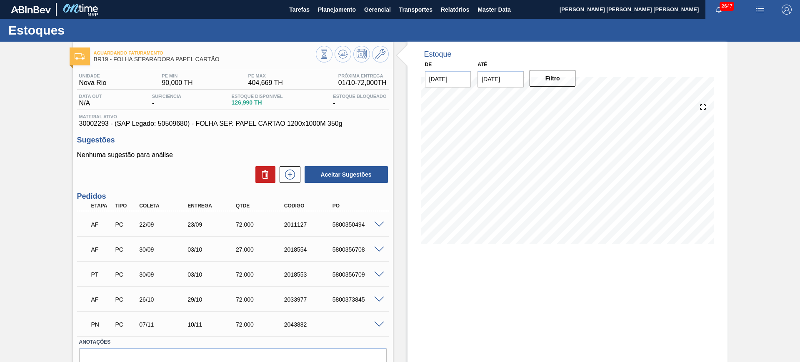
click at [294, 185] on div "Unidade Nova Rio PE MIN 90,000 TH PE MAX 404,669 TH Próxima Entrega 01/10 - 72,…" at bounding box center [233, 234] width 320 height 331
click at [280, 175] on button at bounding box center [290, 174] width 21 height 17
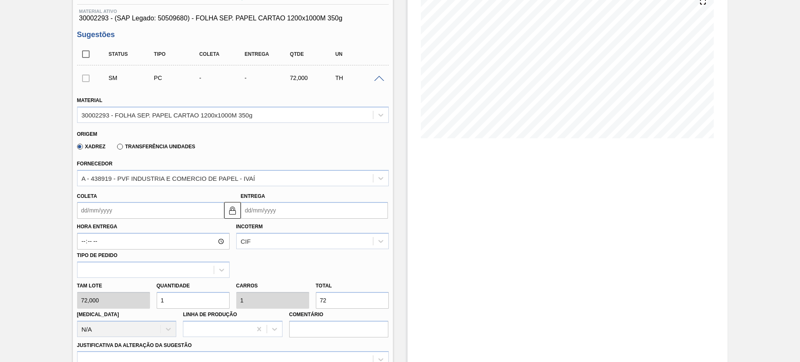
scroll to position [156, 0]
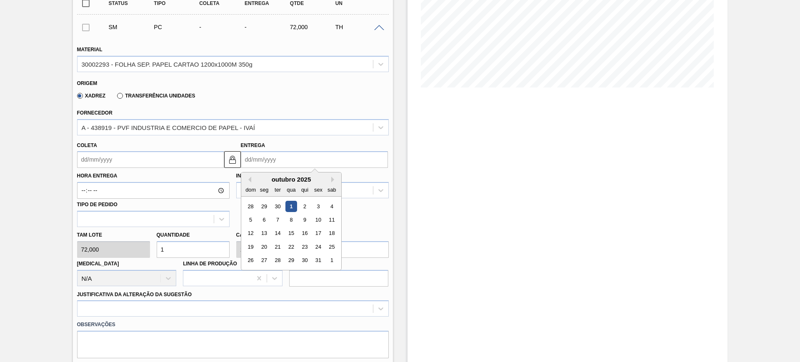
click at [280, 155] on input "Entrega" at bounding box center [314, 159] width 147 height 17
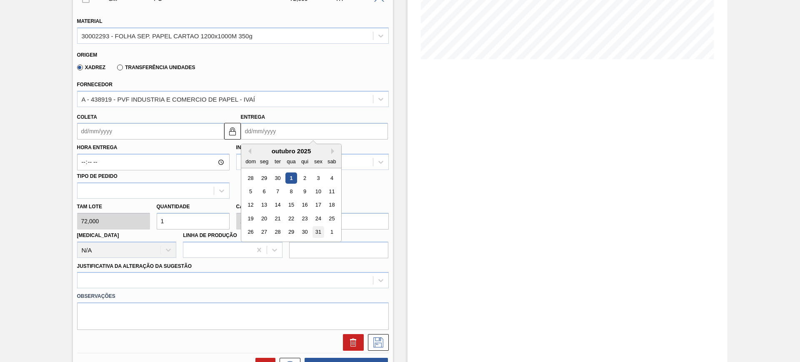
scroll to position [208, 0]
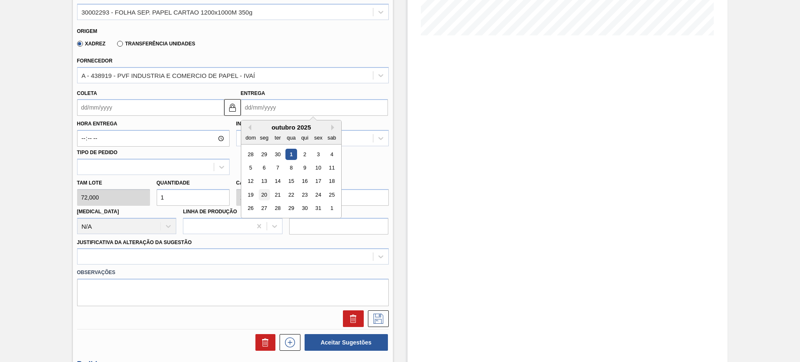
click at [265, 195] on div "20" at bounding box center [263, 194] width 11 height 11
type input "18/10/2025"
type input "20/10/2025"
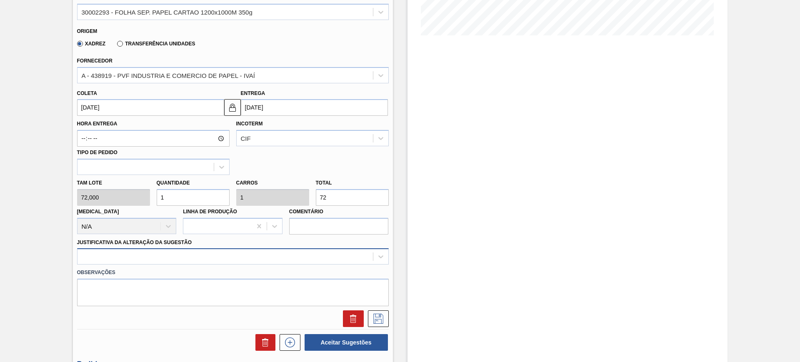
click at [255, 253] on div at bounding box center [233, 256] width 312 height 16
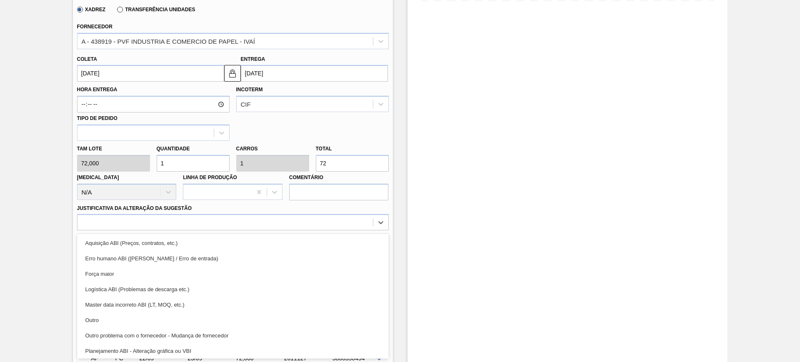
scroll to position [52, 0]
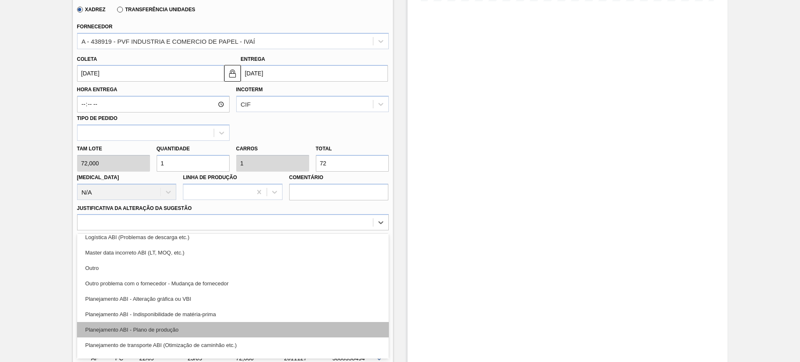
click at [248, 327] on div "Planejamento ABI - Plano de produção" at bounding box center [233, 329] width 312 height 15
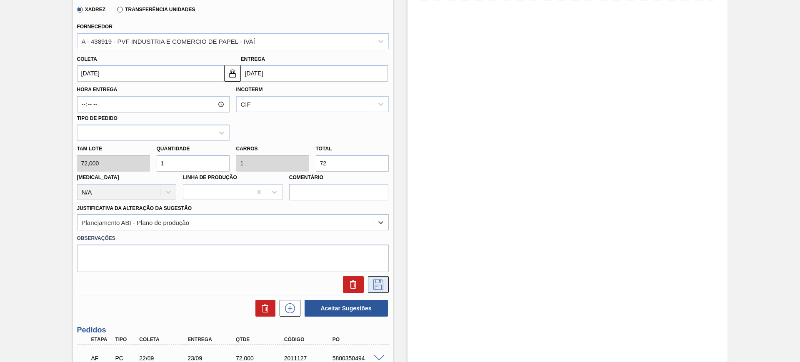
click at [384, 285] on icon at bounding box center [378, 285] width 13 height 10
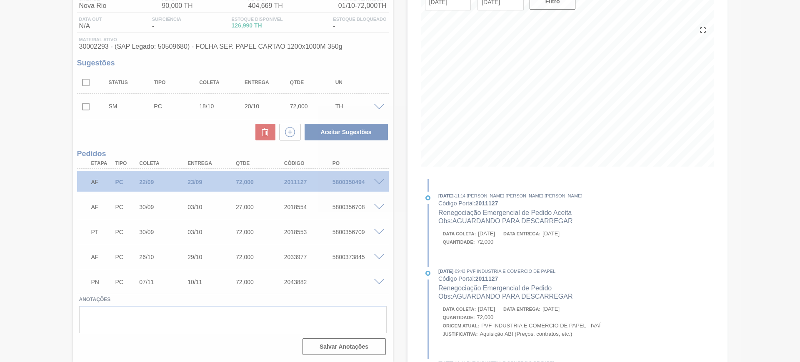
scroll to position [77, 0]
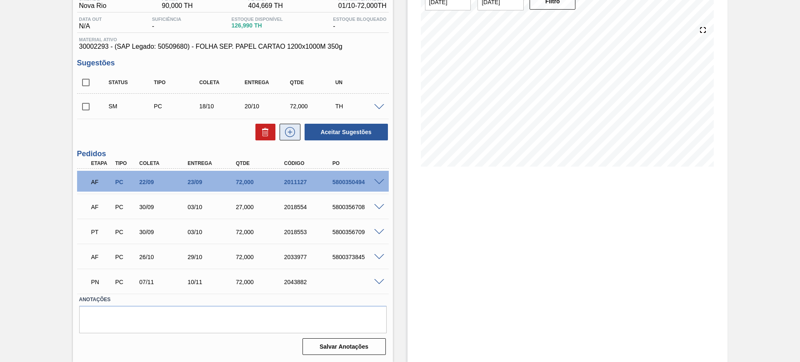
click at [296, 135] on button at bounding box center [290, 132] width 21 height 17
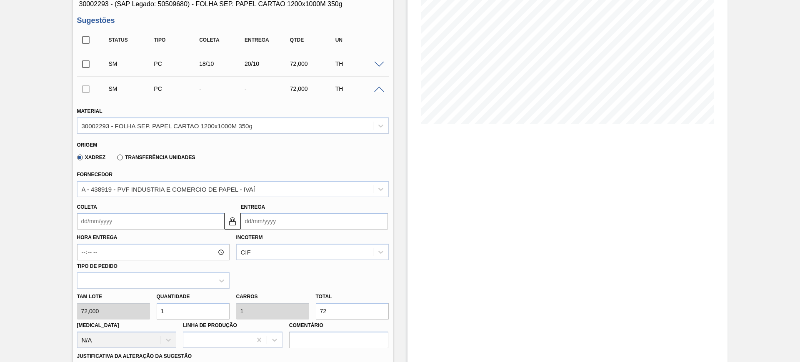
scroll to position [181, 0]
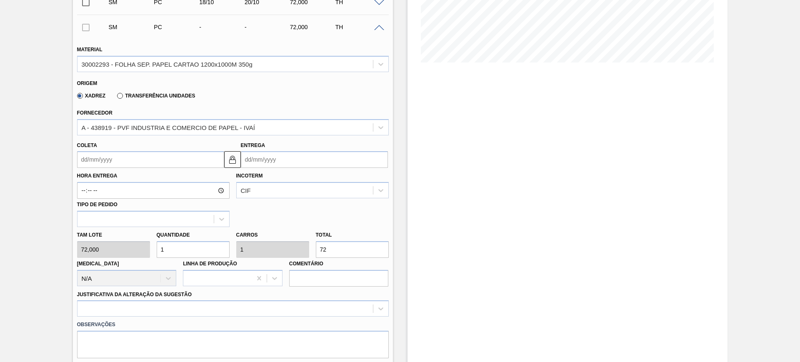
click at [266, 161] on input "Entrega" at bounding box center [314, 159] width 147 height 17
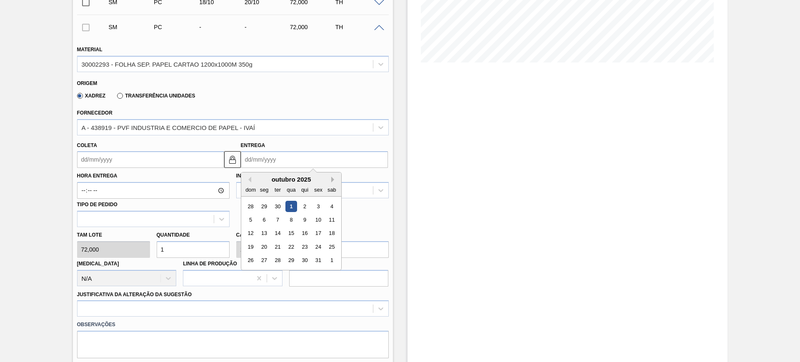
click at [333, 180] on button "Next Month" at bounding box center [334, 180] width 6 height 6
click at [321, 207] on div "31" at bounding box center [317, 206] width 11 height 11
type input "29/10/2025"
type input "31/10/2025"
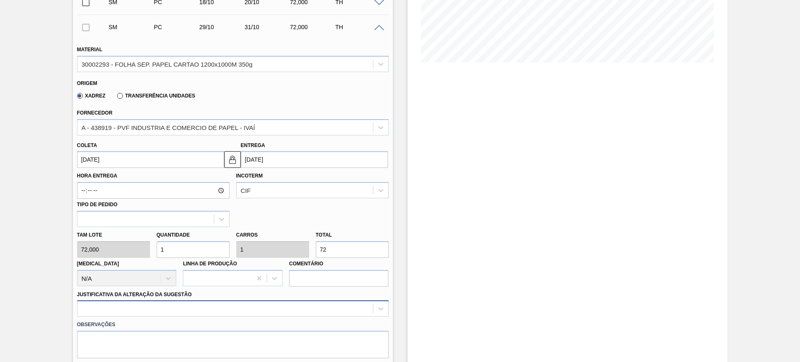
click at [187, 304] on div at bounding box center [233, 308] width 312 height 16
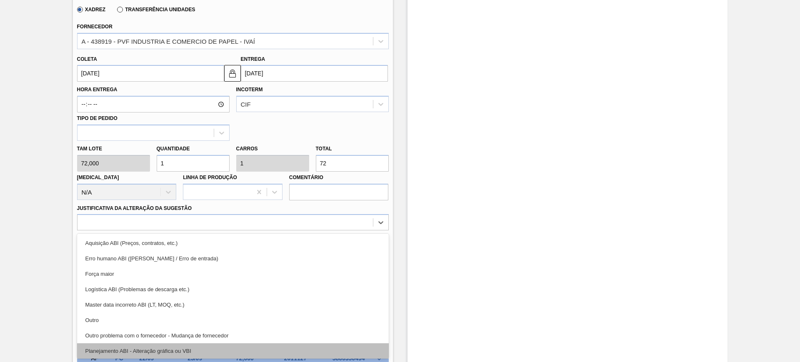
scroll to position [52, 0]
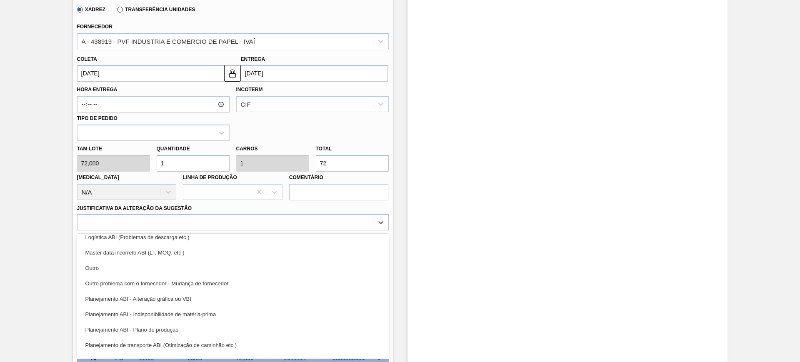
click at [217, 324] on div "Planejamento ABI - Plano de produção" at bounding box center [233, 329] width 312 height 15
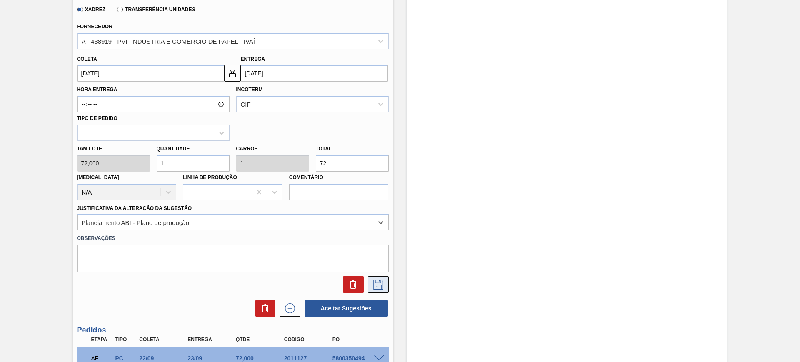
click at [374, 287] on icon at bounding box center [378, 285] width 13 height 10
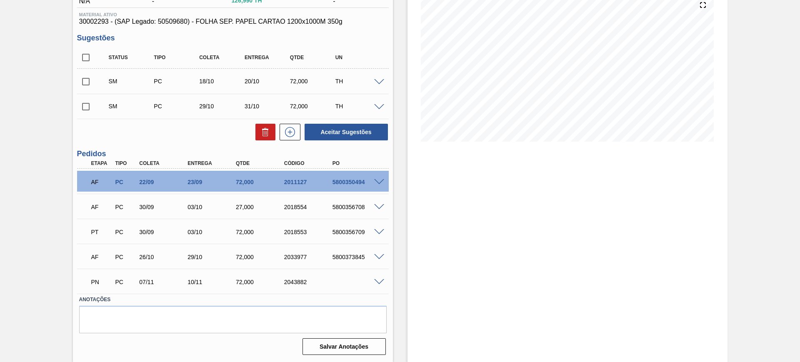
scroll to position [50, 0]
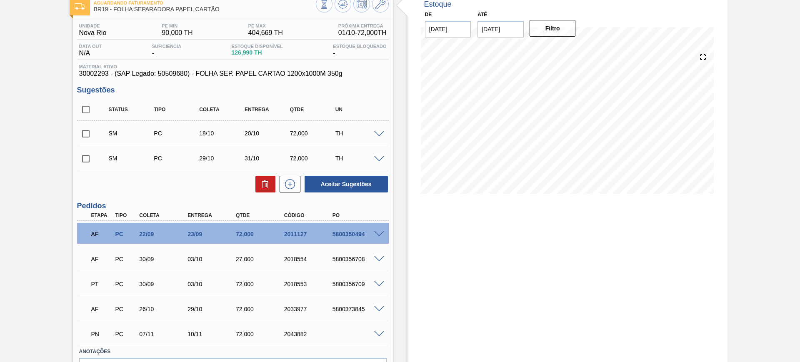
click at [87, 107] on input "checkbox" at bounding box center [85, 109] width 17 height 17
checkbox input "true"
click at [342, 177] on button "Aceitar Sugestões" at bounding box center [345, 184] width 83 height 17
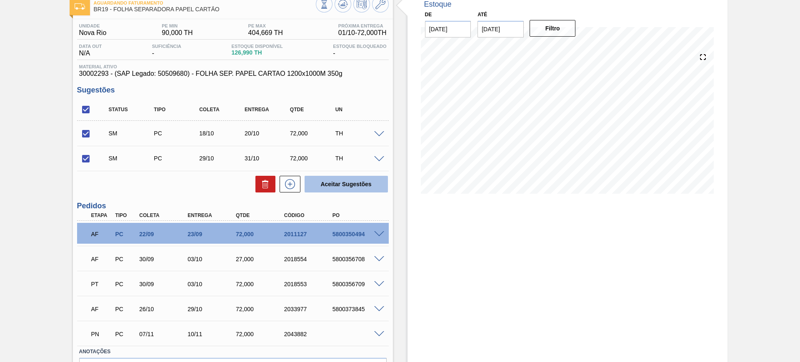
checkbox input "false"
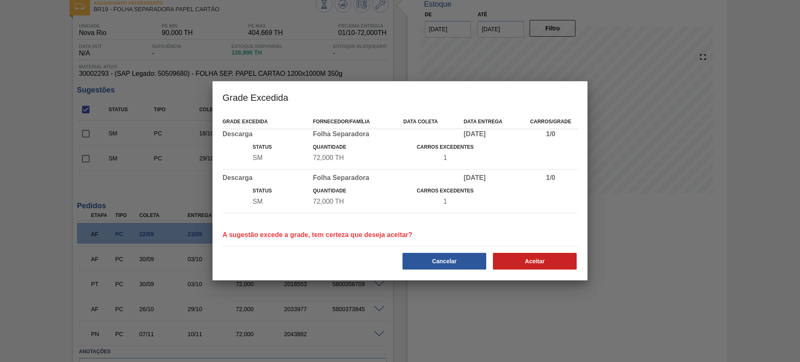
click at [546, 274] on div "Grade Excedida Fornecedor/Família Data coleta Data entrega Carros/Grade Descarg…" at bounding box center [399, 196] width 375 height 168
click at [547, 262] on button "Aceitar" at bounding box center [535, 261] width 84 height 17
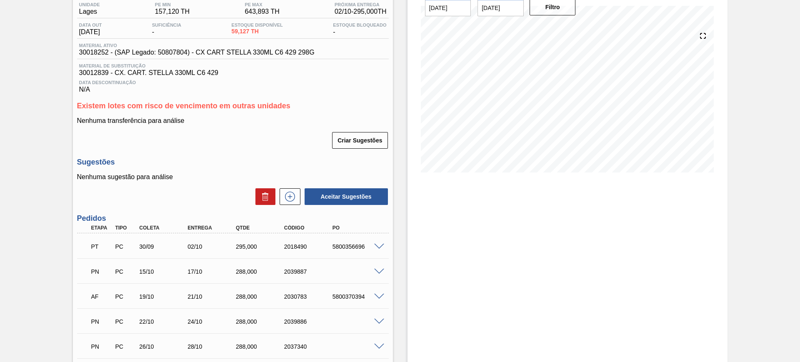
scroll to position [104, 0]
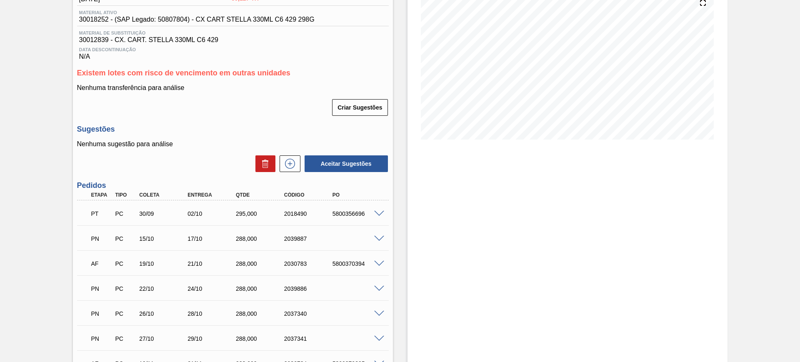
click at [445, 247] on div "Estoque De [DATE] Até [DATE] Filtro 13/11 Projeção de Estoque 605.563 [DOMAIN_N…" at bounding box center [567, 191] width 320 height 506
click at [377, 236] on span at bounding box center [379, 239] width 10 height 6
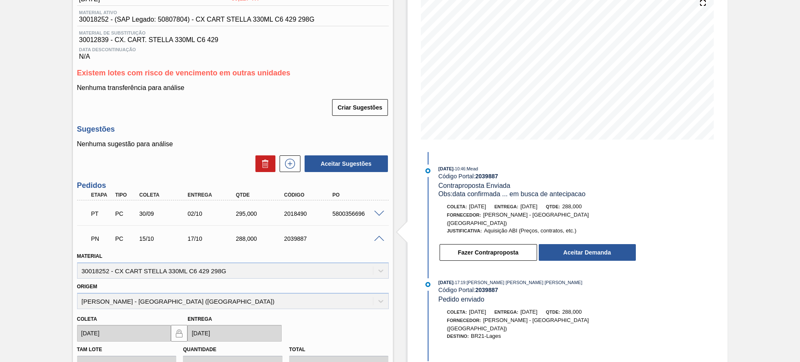
click at [382, 239] on span at bounding box center [379, 239] width 10 height 6
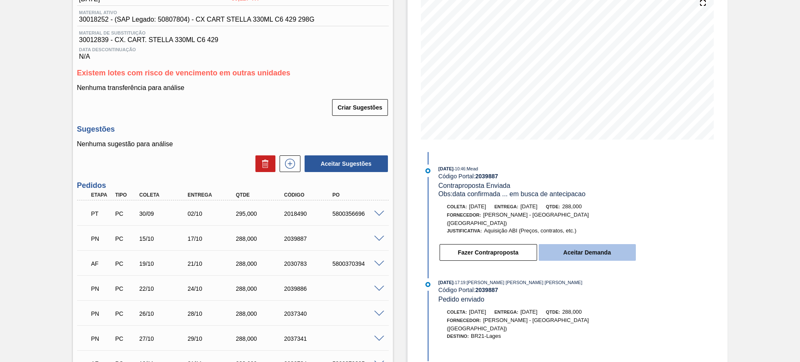
click at [606, 245] on button "Aceitar Demanda" at bounding box center [587, 252] width 97 height 17
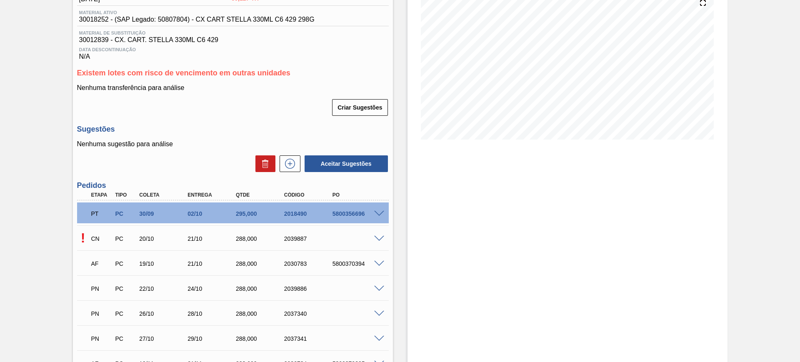
click at [372, 237] on div at bounding box center [380, 238] width 17 height 6
click at [378, 236] on span at bounding box center [379, 239] width 10 height 6
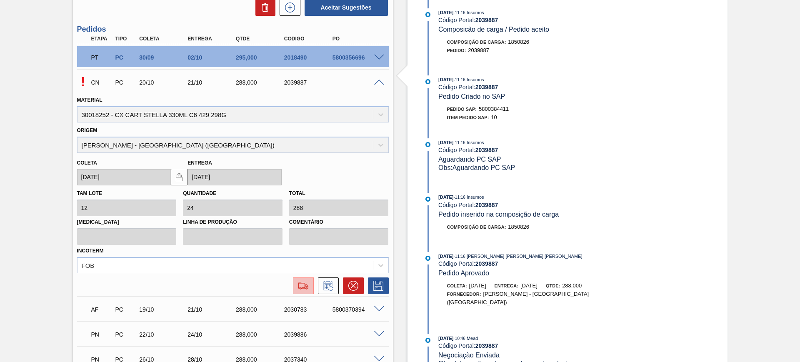
click at [301, 289] on img at bounding box center [303, 286] width 13 height 10
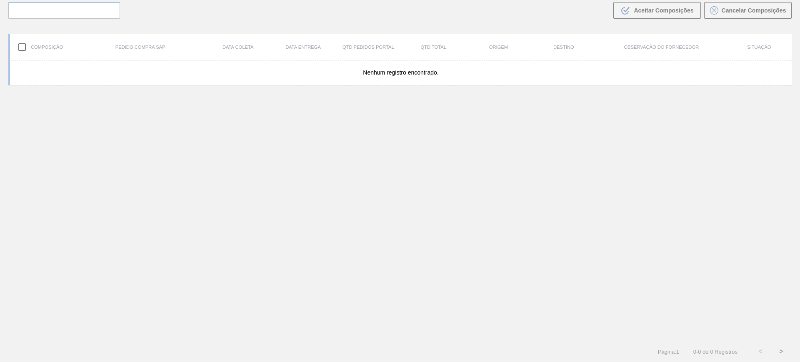
scroll to position [60, 0]
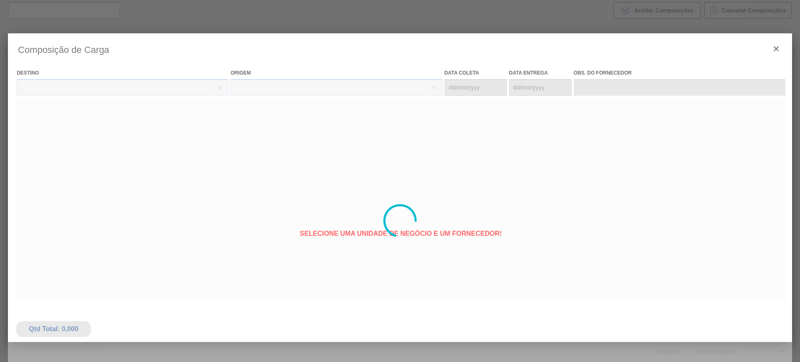
type coleta "[DATE]"
type entrega "[DATE]"
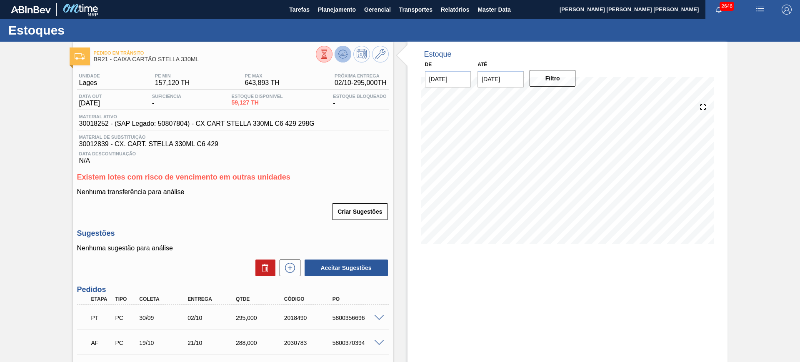
click at [342, 53] on icon at bounding box center [342, 54] width 5 height 4
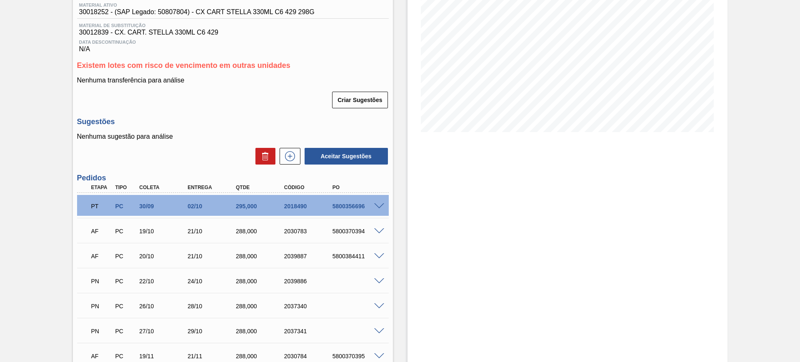
scroll to position [52, 0]
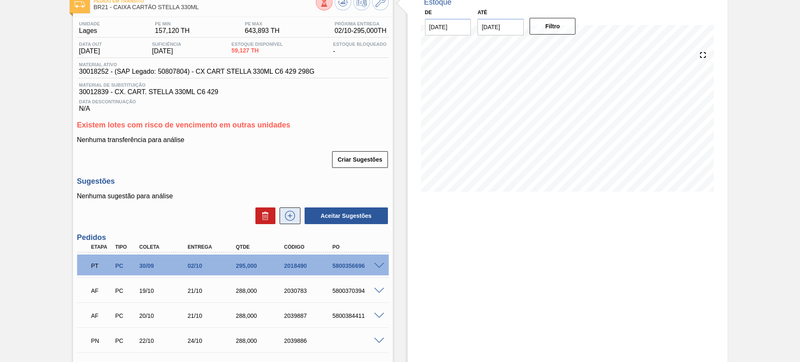
click at [295, 212] on icon at bounding box center [289, 216] width 13 height 10
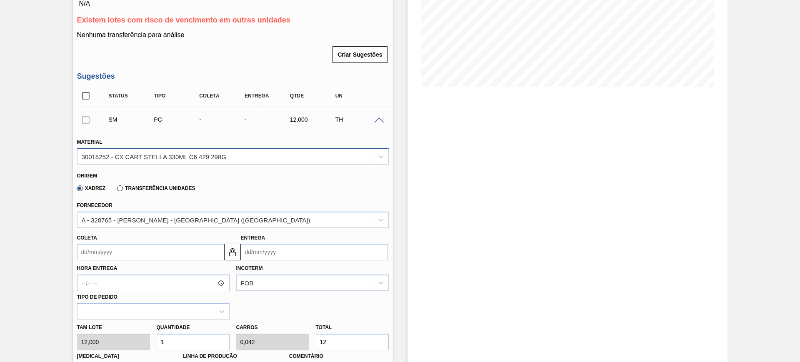
scroll to position [208, 0]
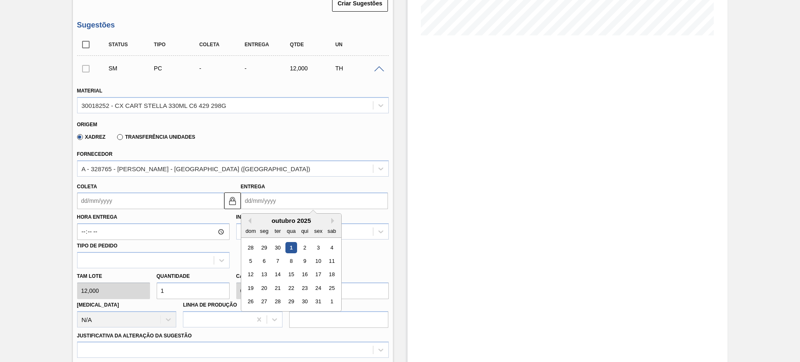
click at [271, 201] on input "Entrega" at bounding box center [314, 200] width 147 height 17
click at [307, 263] on div "9" at bounding box center [304, 260] width 11 height 11
type input "[DATE]"
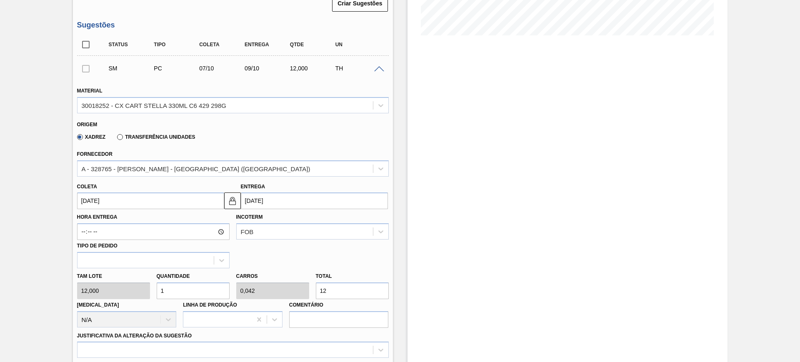
scroll to position [260, 0]
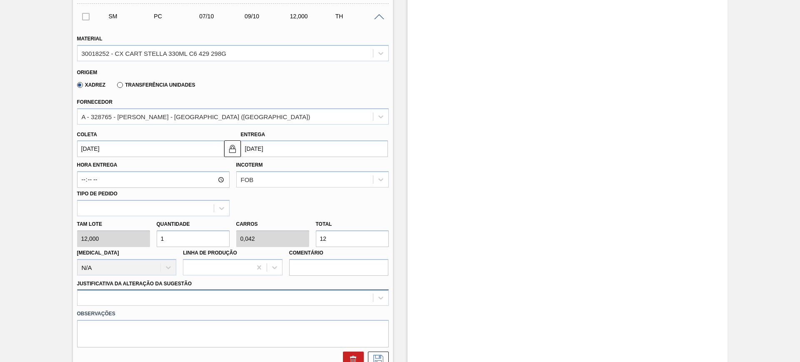
click at [260, 299] on div at bounding box center [233, 297] width 312 height 16
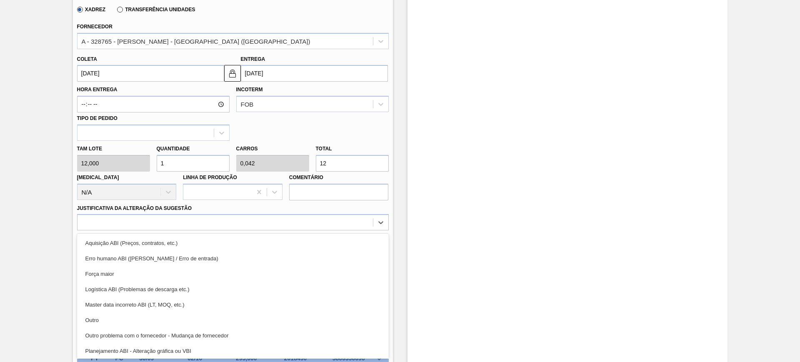
click at [202, 352] on div "Planejamento ABI - Alteração gráfica ou VBI" at bounding box center [233, 350] width 312 height 15
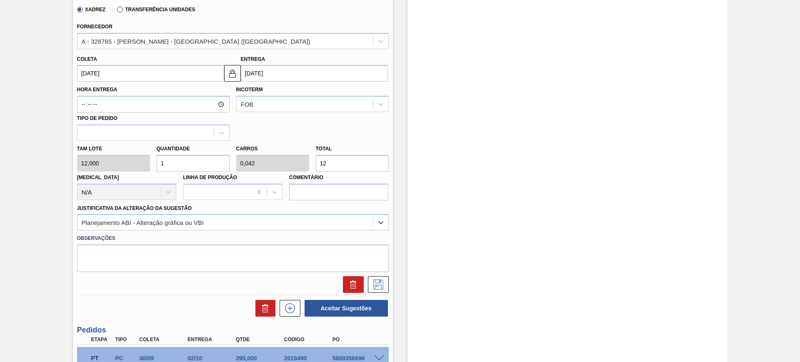
click at [333, 160] on input "12" at bounding box center [352, 163] width 73 height 17
type input "0,167"
type input "0,007"
type input "2"
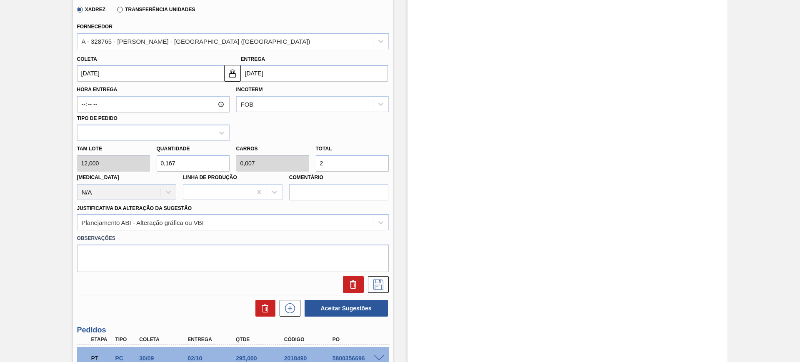
type input "2,167"
type input "0,09"
type input "26"
type input "22,333"
type input "0,931"
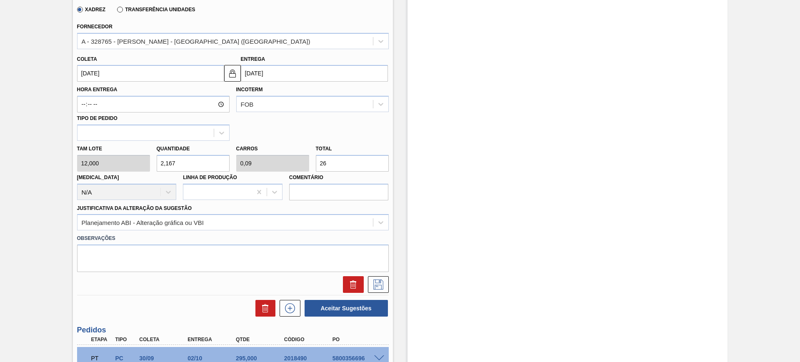
type input "268"
click at [370, 166] on input "268" at bounding box center [352, 163] width 73 height 17
type input "0,25"
type input "0,01"
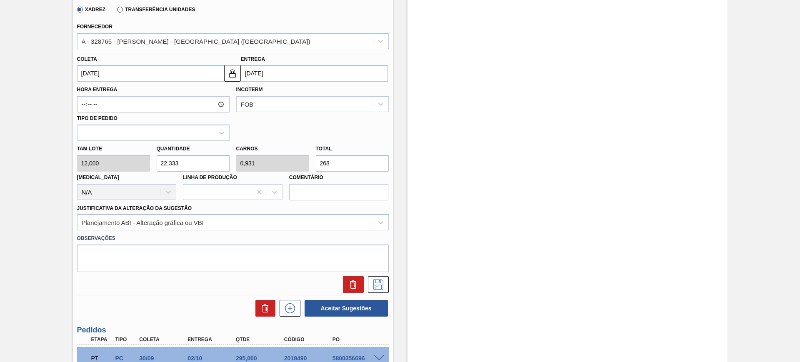
type input "3"
type input "0,125"
type input "36"
type input "30,667"
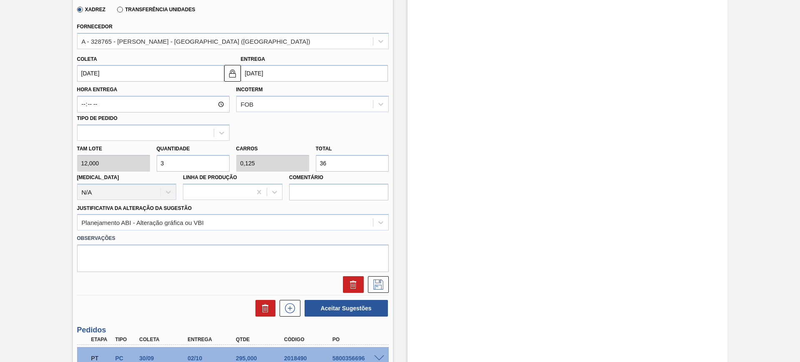
type input "1,278"
type input "368"
click at [375, 287] on icon at bounding box center [378, 285] width 13 height 10
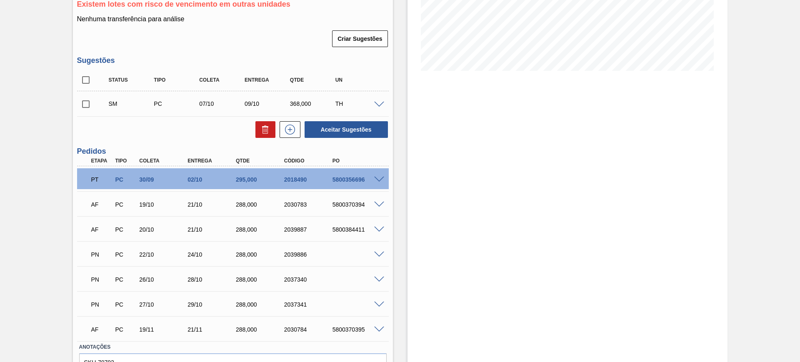
scroll to position [116, 0]
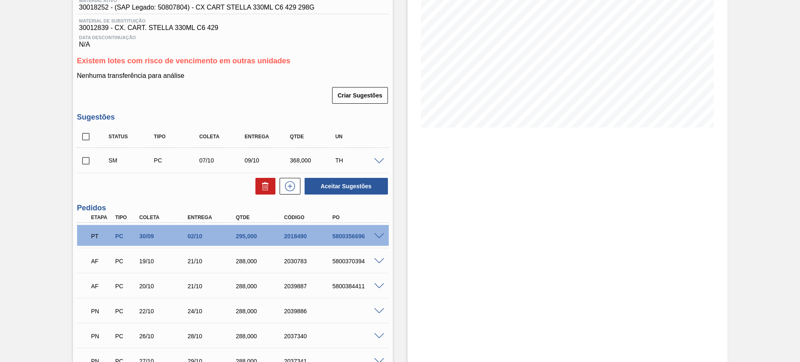
click at [87, 139] on input "checkbox" at bounding box center [85, 136] width 17 height 17
checkbox input "true"
click at [265, 185] on icon at bounding box center [265, 187] width 0 height 4
checkbox input "false"
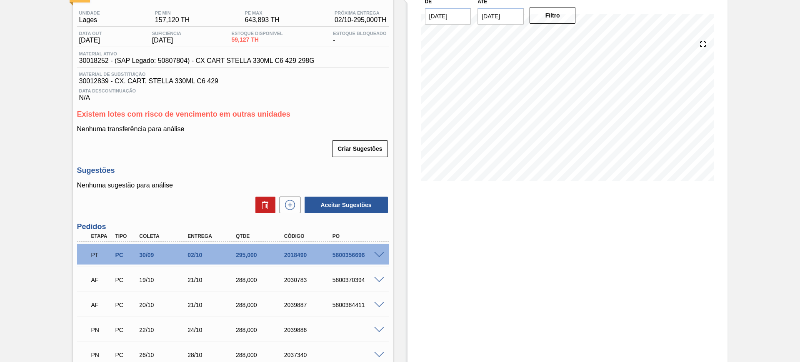
scroll to position [0, 0]
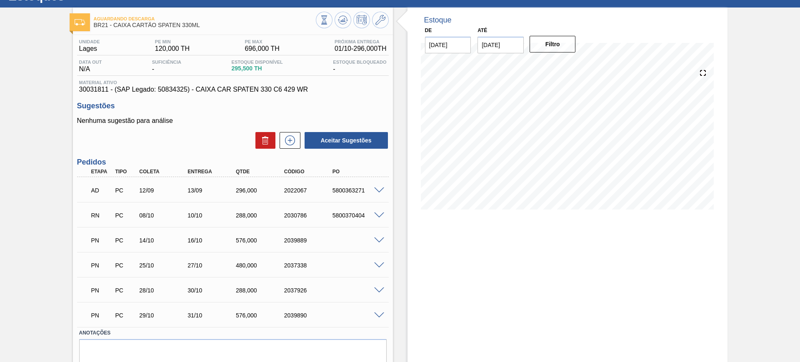
scroll to position [52, 0]
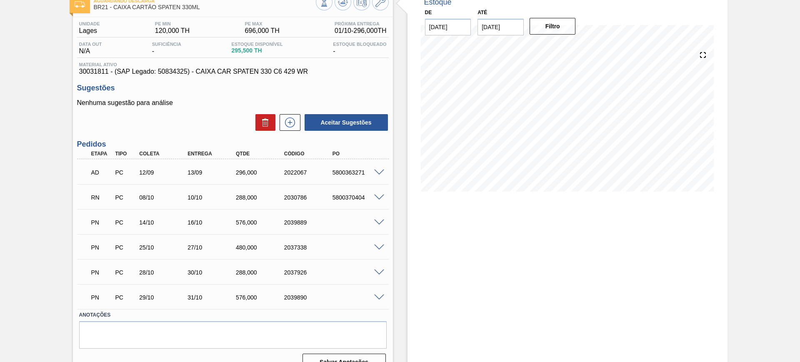
click at [376, 170] on span at bounding box center [379, 173] width 10 height 6
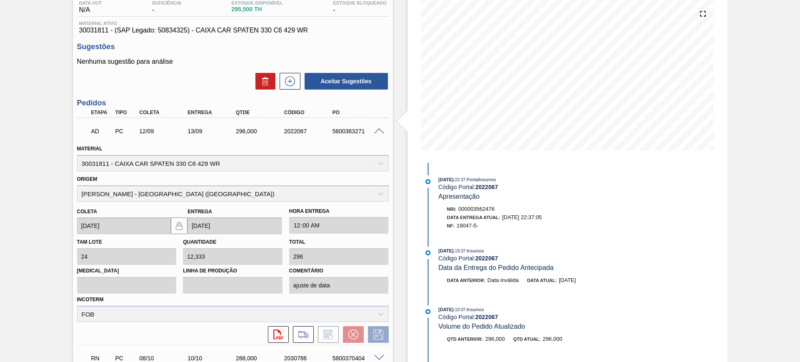
scroll to position [156, 0]
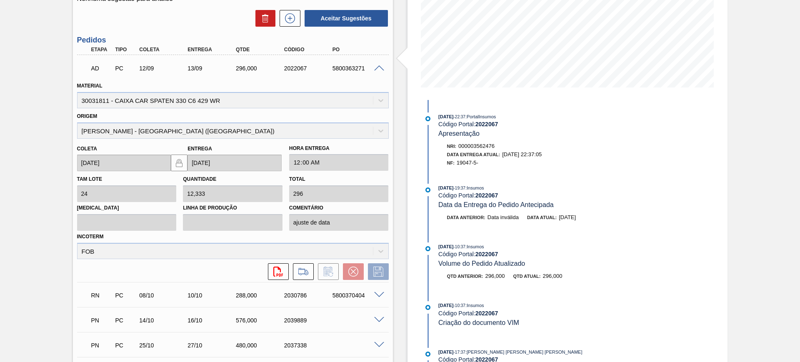
click at [380, 68] on span at bounding box center [379, 68] width 10 height 6
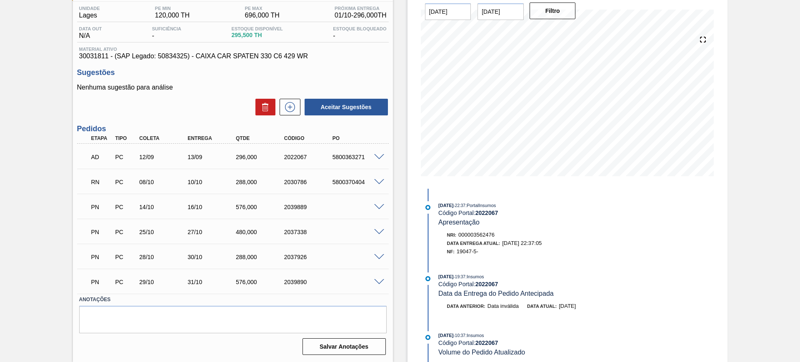
click at [377, 179] on span at bounding box center [379, 182] width 10 height 6
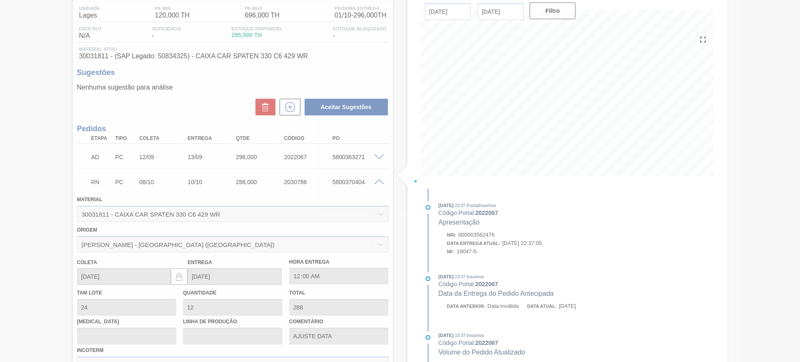
scroll to position [156, 0]
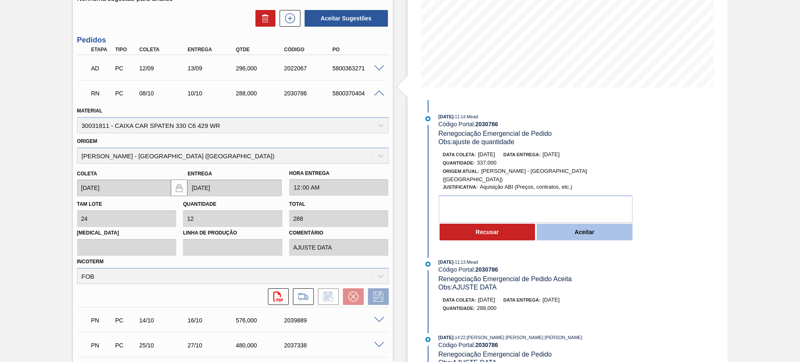
click at [556, 224] on button "Aceitar" at bounding box center [585, 232] width 96 height 17
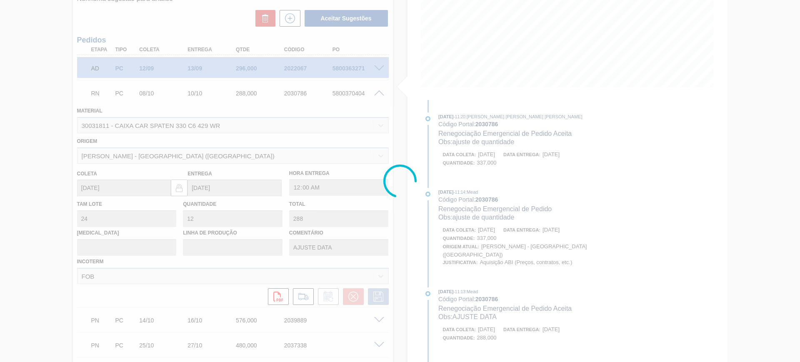
click at [499, 205] on div at bounding box center [400, 181] width 800 height 362
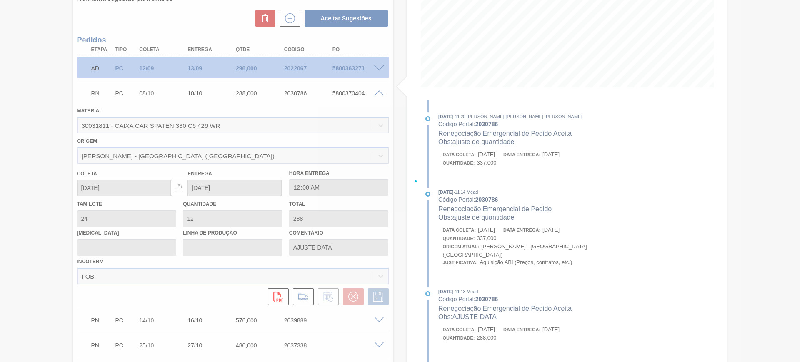
type input "14,042"
type input "337"
type input "ajuste de quantidade"
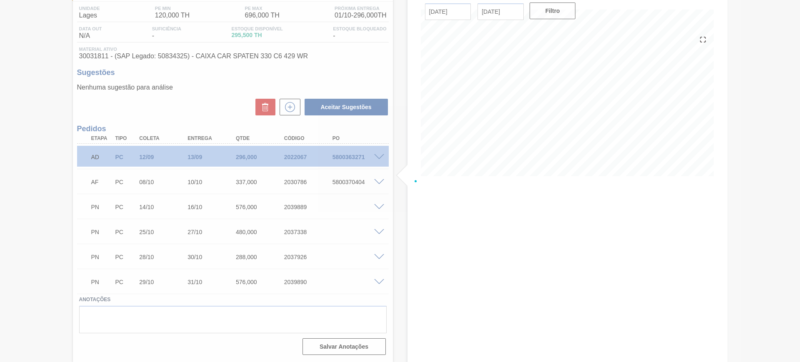
scroll to position [67, 0]
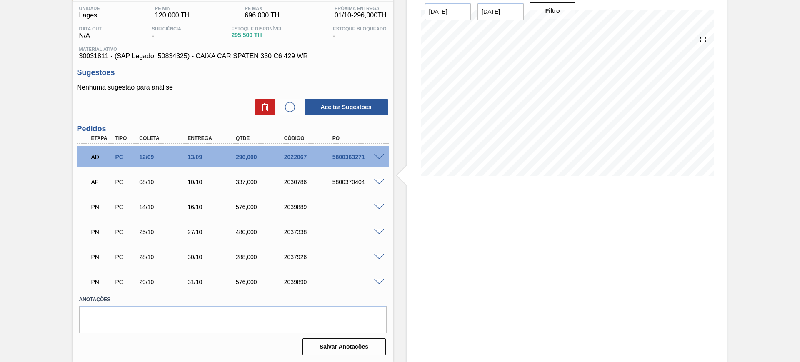
click at [379, 205] on span at bounding box center [379, 207] width 10 height 6
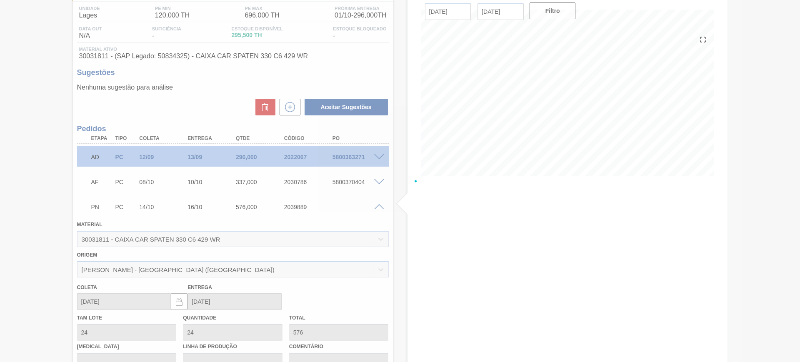
scroll to position [156, 0]
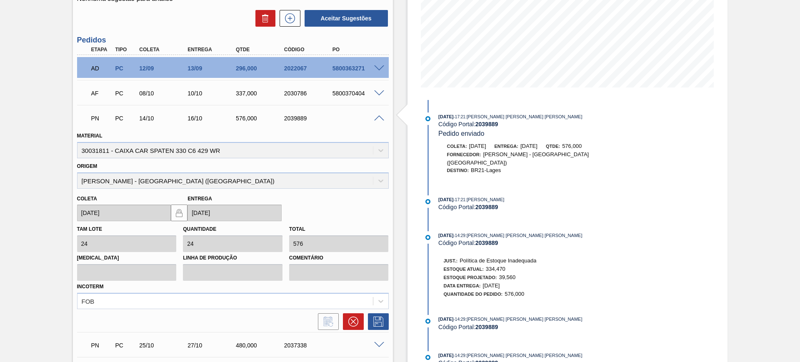
click at [382, 119] on span at bounding box center [379, 118] width 10 height 6
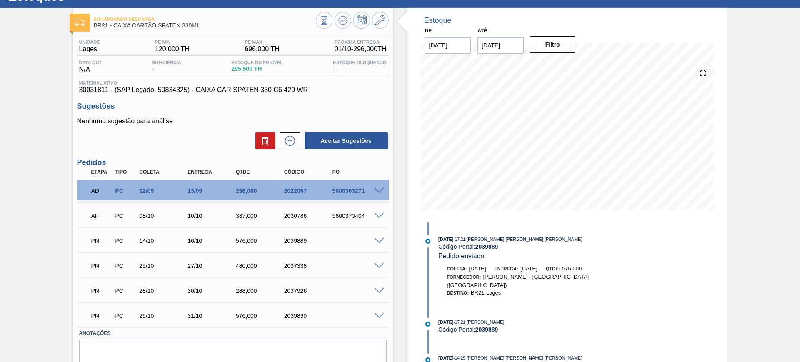
scroll to position [15, 0]
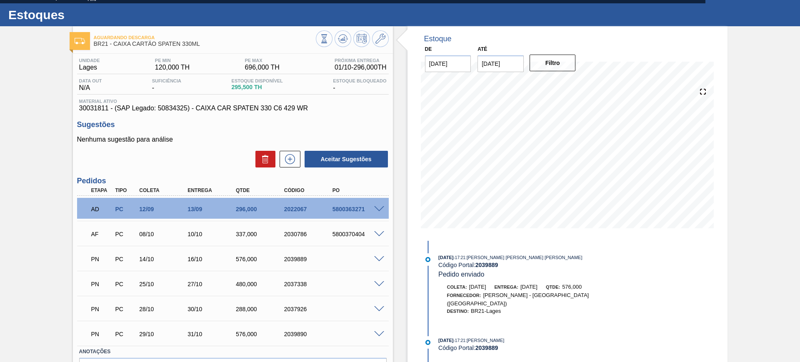
click at [340, 210] on div "5800363271" at bounding box center [357, 209] width 54 height 7
copy div "5800363271"
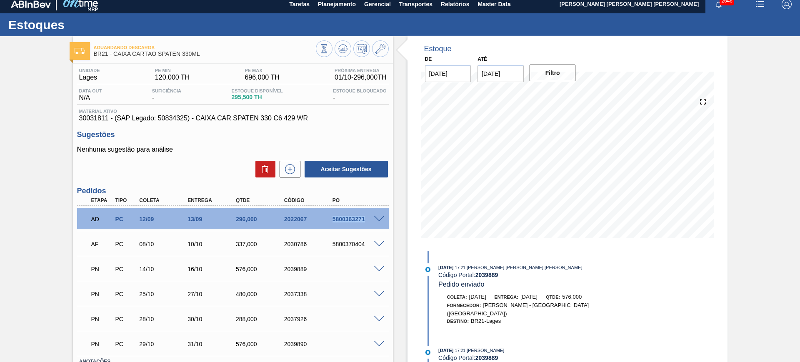
scroll to position [0, 0]
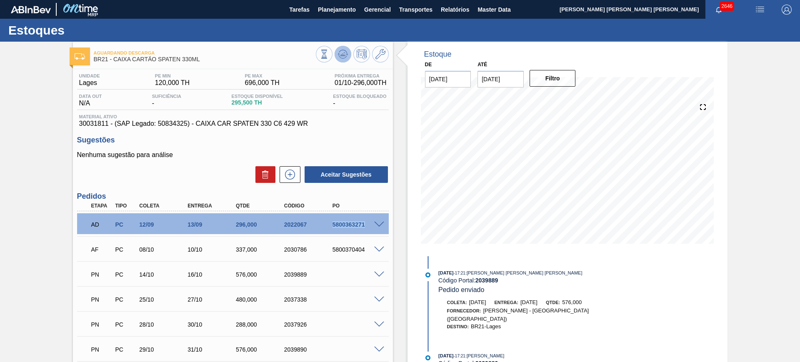
click at [343, 56] on icon at bounding box center [343, 54] width 10 height 10
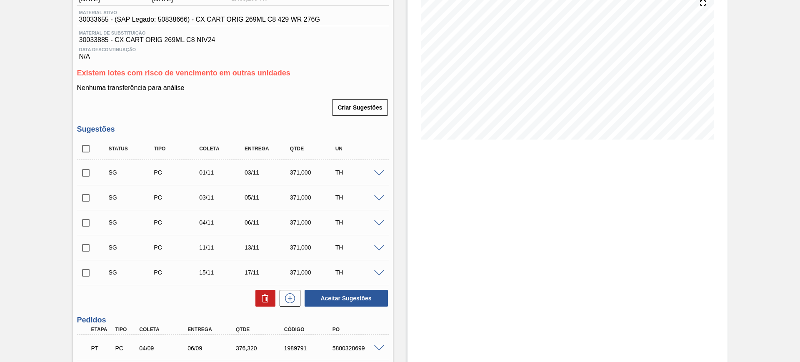
scroll to position [195, 0]
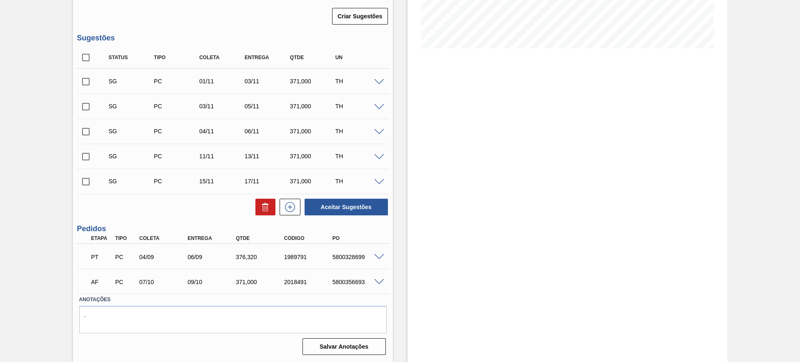
click at [383, 256] on div at bounding box center [380, 256] width 17 height 6
click at [384, 256] on div at bounding box center [380, 256] width 17 height 6
click at [379, 255] on span at bounding box center [379, 257] width 10 height 6
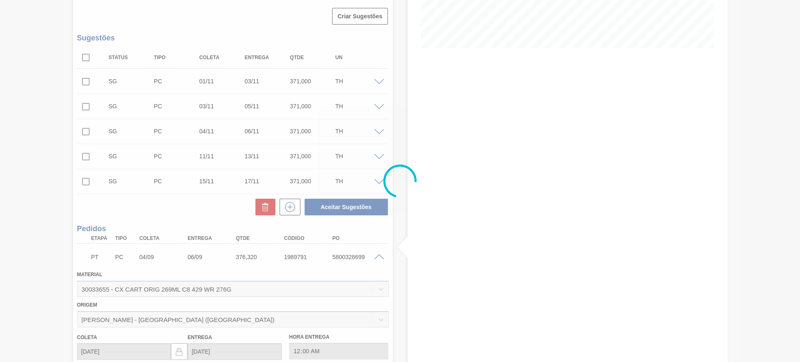
click at [379, 255] on div at bounding box center [400, 181] width 800 height 362
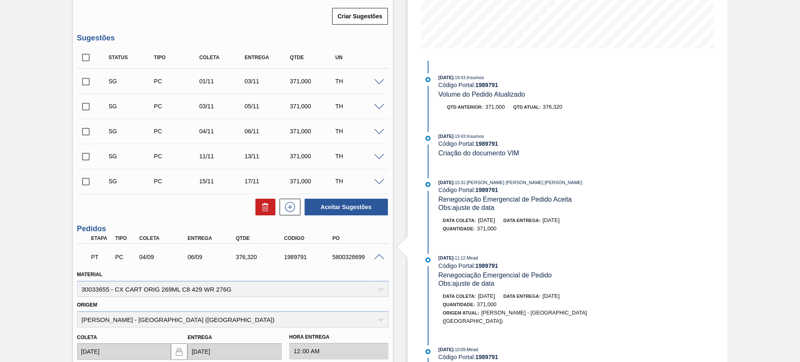
click at [379, 255] on span at bounding box center [379, 257] width 10 height 6
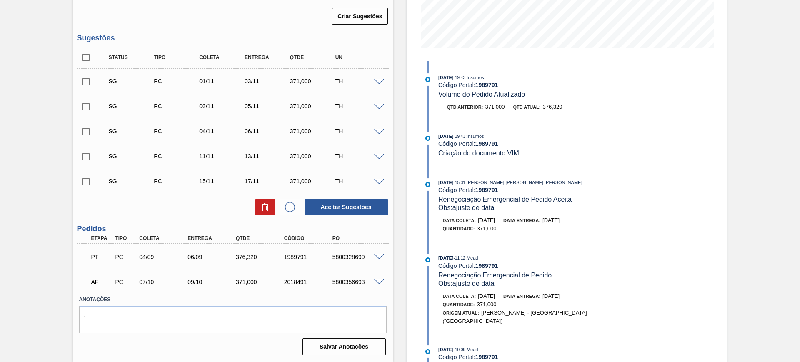
click at [378, 280] on span at bounding box center [379, 282] width 10 height 6
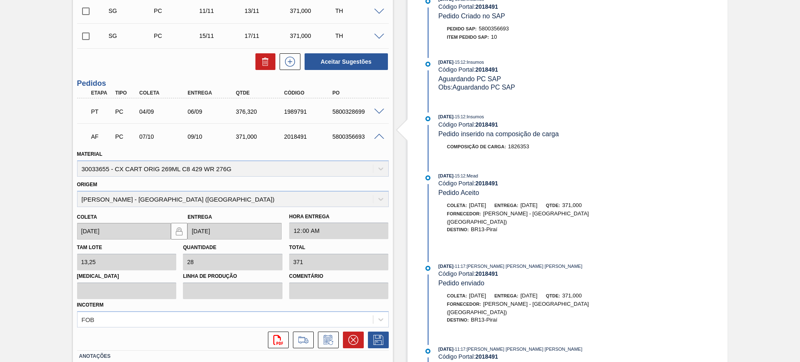
scroll to position [352, 0]
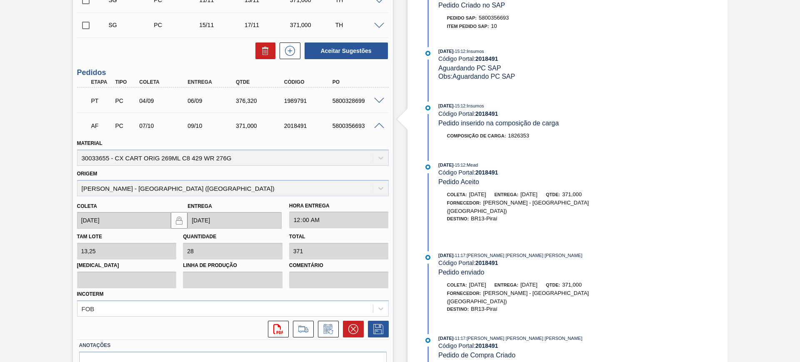
click at [377, 125] on span at bounding box center [379, 126] width 10 height 6
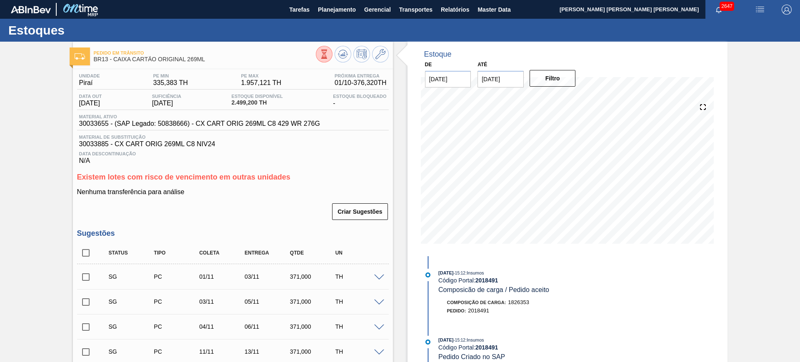
scroll to position [104, 0]
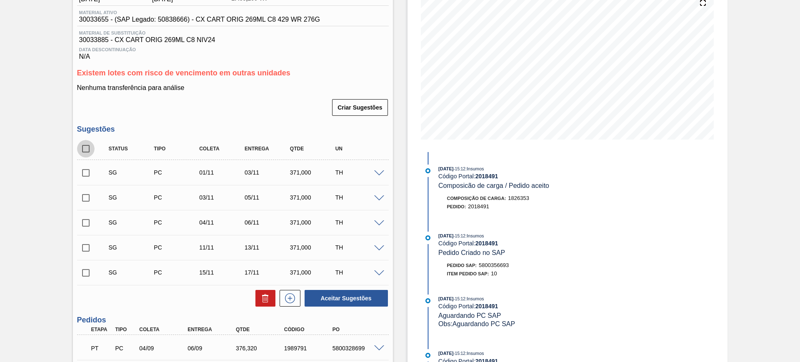
click at [86, 145] on input "checkbox" at bounding box center [85, 148] width 17 height 17
checkbox input "true"
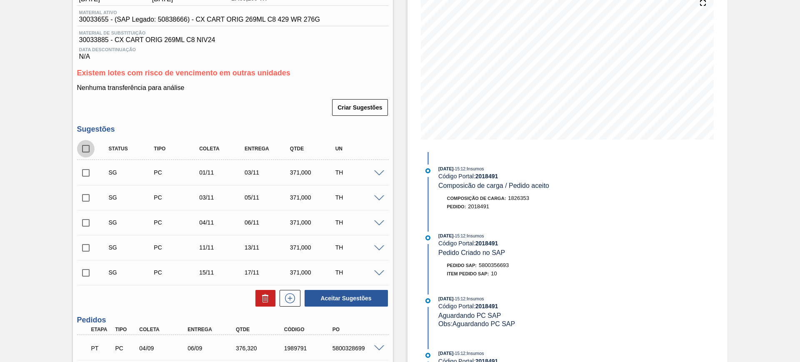
checkbox input "true"
click at [341, 297] on button "Aceitar Sugestões" at bounding box center [345, 298] width 83 height 17
checkbox input "false"
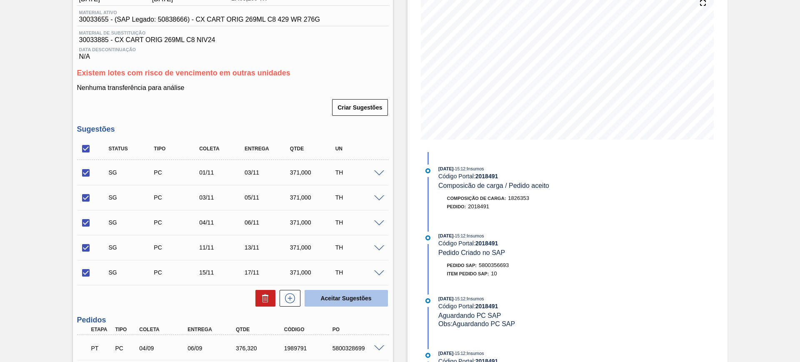
checkbox input "false"
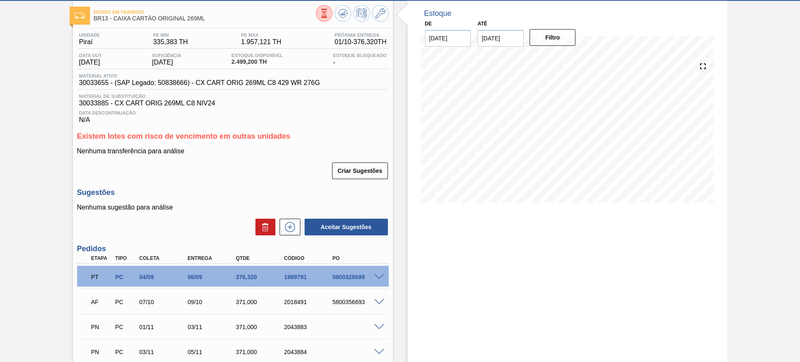
scroll to position [0, 0]
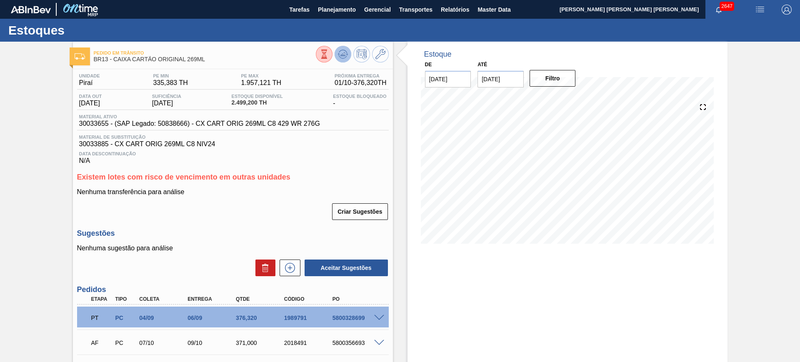
click at [336, 56] on button at bounding box center [342, 54] width 17 height 17
click at [379, 59] on button at bounding box center [380, 54] width 17 height 17
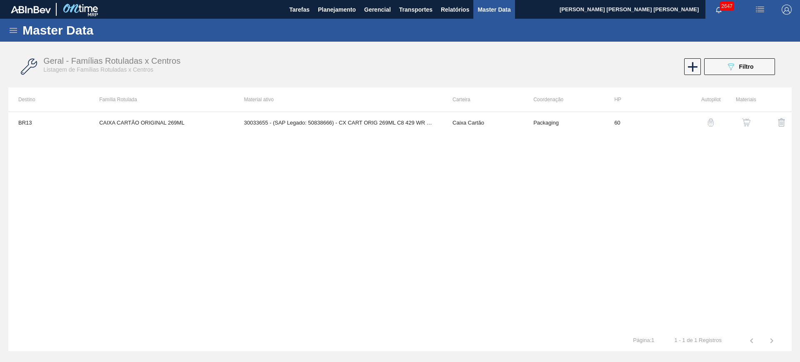
click at [748, 118] on img "button" at bounding box center [746, 122] width 8 height 8
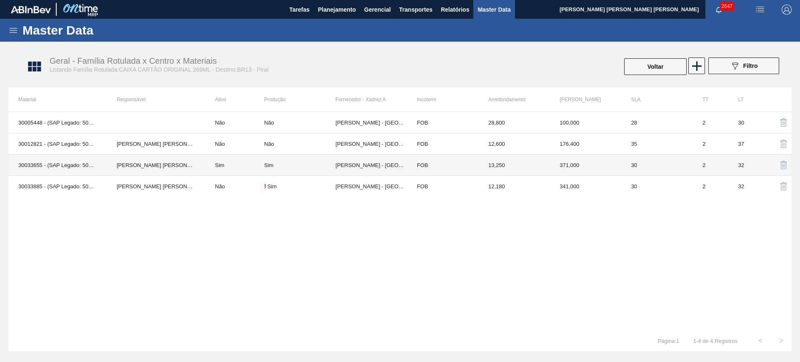
click at [227, 159] on td "Sim" at bounding box center [234, 165] width 59 height 21
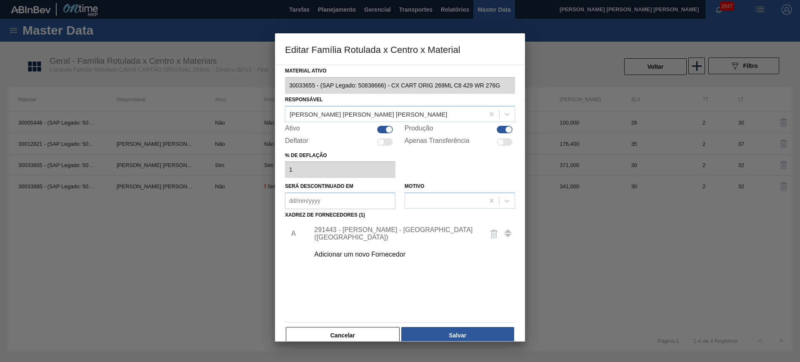
click at [368, 232] on div "291443 - [PERSON_NAME] - [GEOGRAPHIC_DATA] ([GEOGRAPHIC_DATA])" at bounding box center [395, 233] width 163 height 15
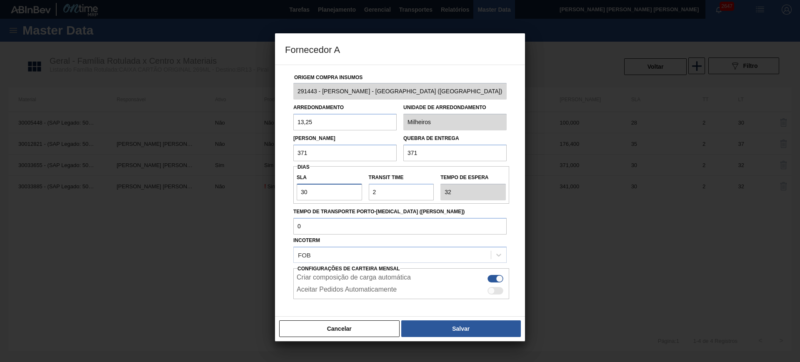
click at [337, 190] on input "30" at bounding box center [329, 192] width 65 height 17
type input "1"
type input "3"
type input "10"
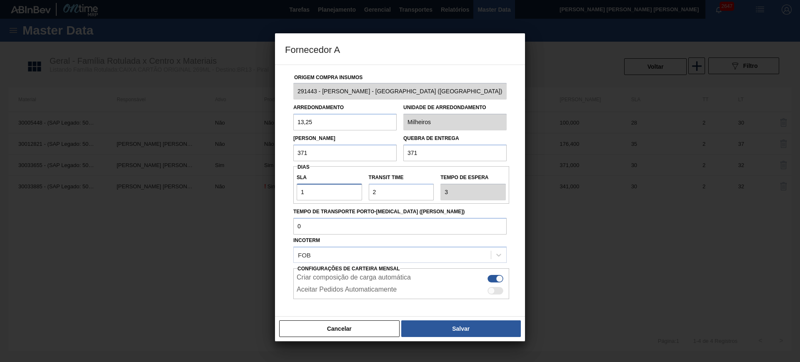
type input "12"
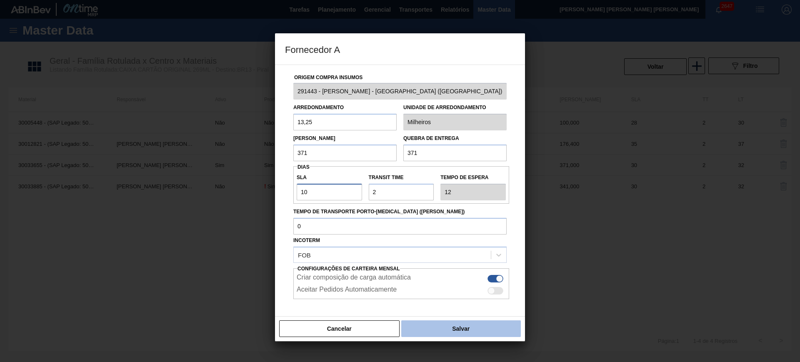
type input "10"
click at [442, 327] on button "Salvar" at bounding box center [461, 328] width 120 height 17
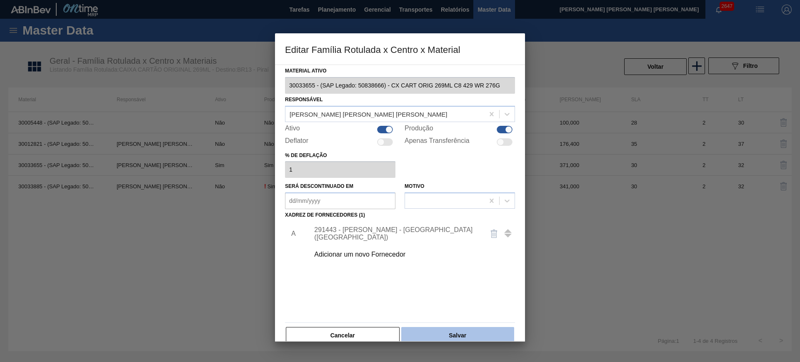
click at [483, 329] on button "Salvar" at bounding box center [457, 335] width 113 height 17
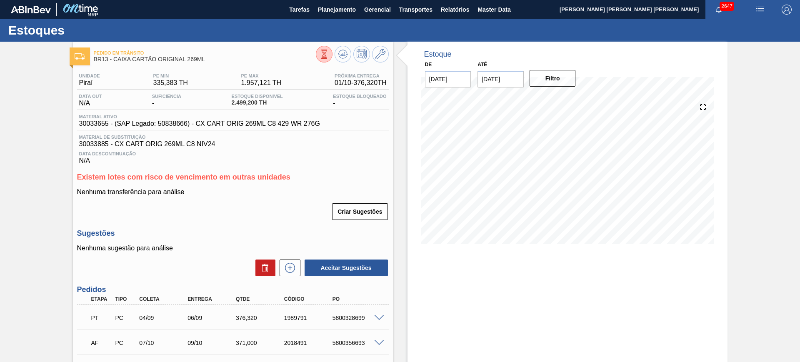
click at [351, 53] on div at bounding box center [352, 55] width 73 height 19
click at [343, 52] on icon at bounding box center [343, 54] width 10 height 10
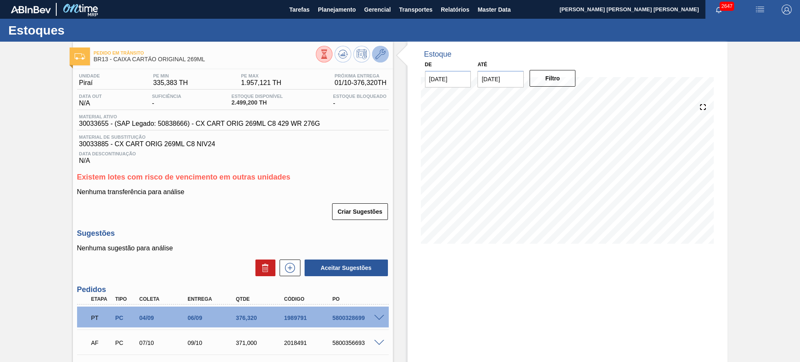
click at [381, 55] on icon at bounding box center [380, 54] width 10 height 10
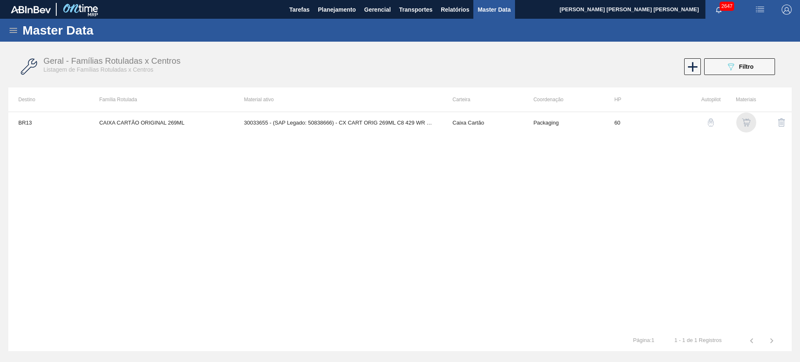
click at [749, 120] on img "button" at bounding box center [746, 122] width 8 height 8
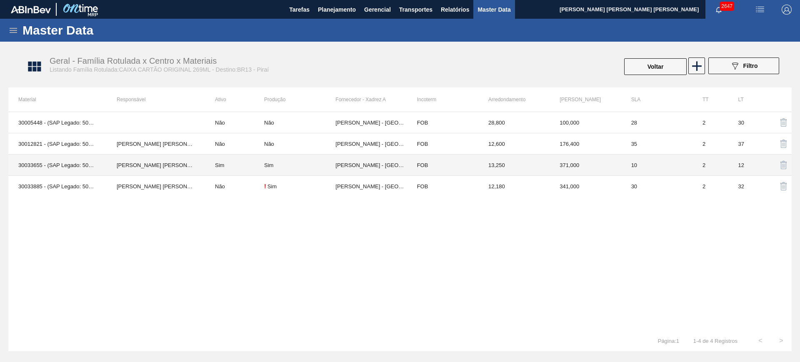
click at [238, 165] on td "Sim" at bounding box center [234, 165] width 59 height 21
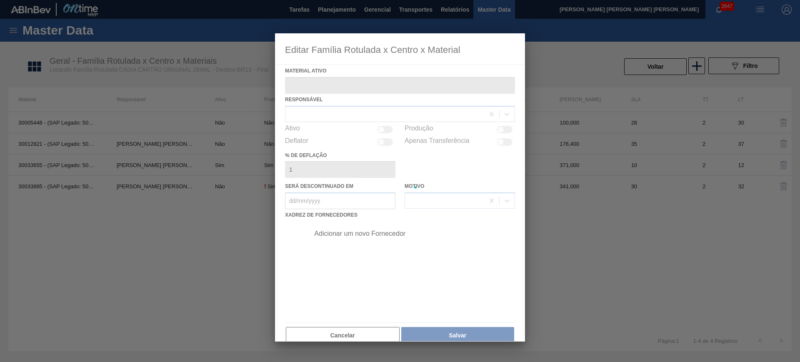
type ativo "30033655 - (SAP Legado: 50838666) - CX CART ORIG 269ML C8 429 WR 276G"
checkbox input "true"
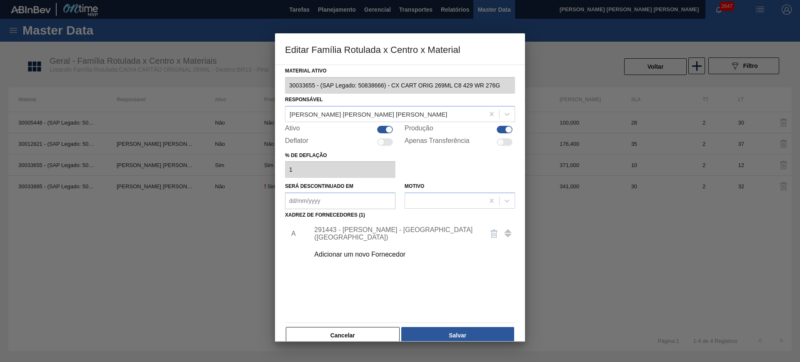
click at [359, 229] on div "291443 - [PERSON_NAME] - [GEOGRAPHIC_DATA] ([GEOGRAPHIC_DATA])" at bounding box center [409, 233] width 210 height 21
click at [359, 230] on div "291443 - [PERSON_NAME] - [GEOGRAPHIC_DATA] ([GEOGRAPHIC_DATA])" at bounding box center [395, 233] width 163 height 15
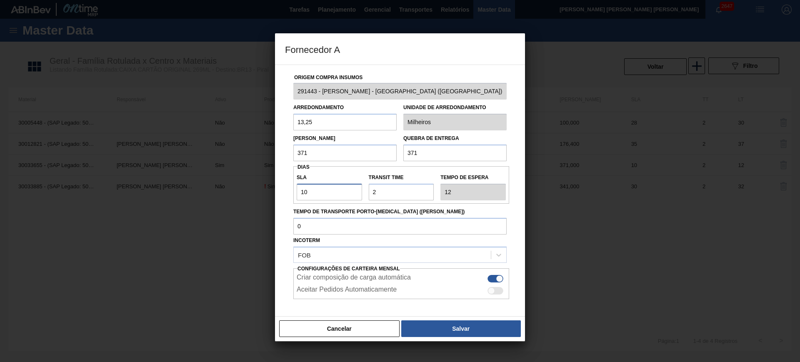
click at [329, 190] on input "10" at bounding box center [329, 192] width 65 height 17
type input "3"
type input "5"
type input "30"
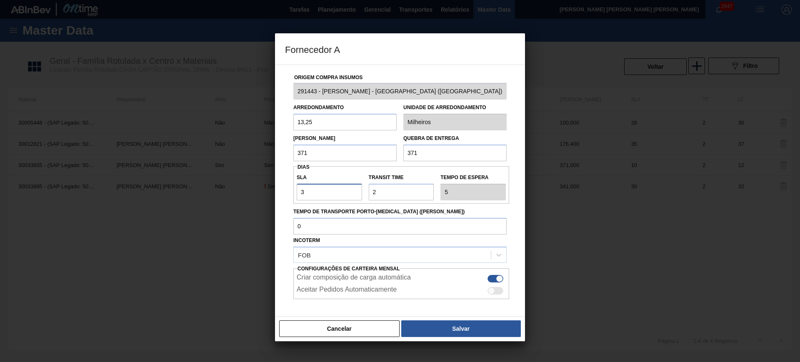
type input "32"
type input "30"
click at [441, 322] on button "Salvar" at bounding box center [461, 328] width 120 height 17
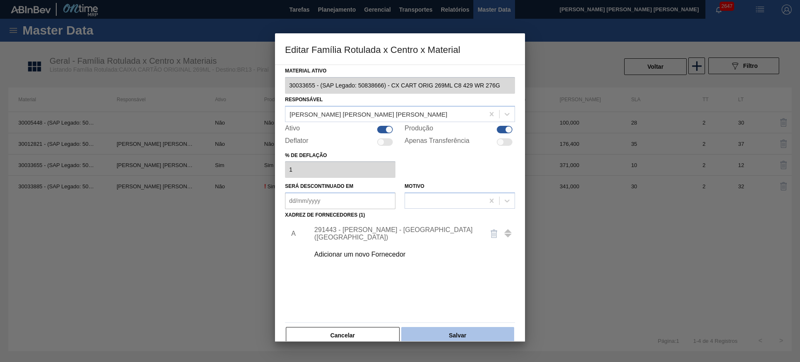
click at [470, 332] on button "Salvar" at bounding box center [457, 335] width 113 height 17
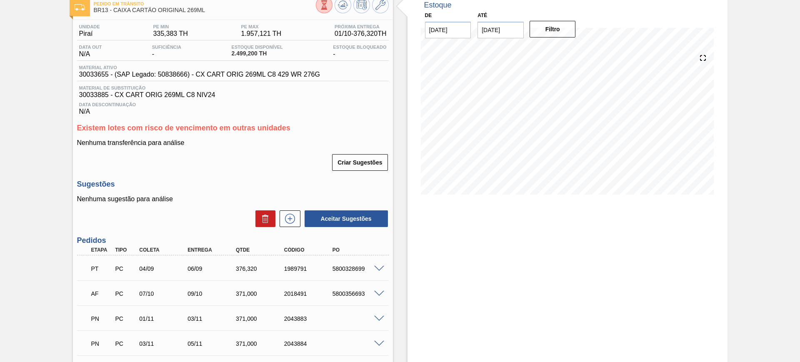
scroll to position [104, 0]
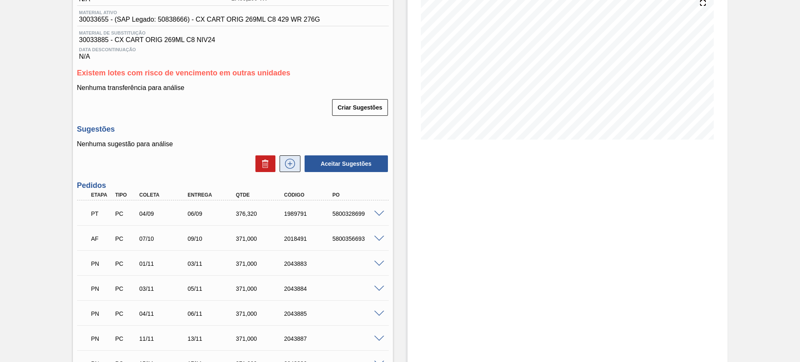
click at [292, 163] on icon at bounding box center [289, 164] width 13 height 10
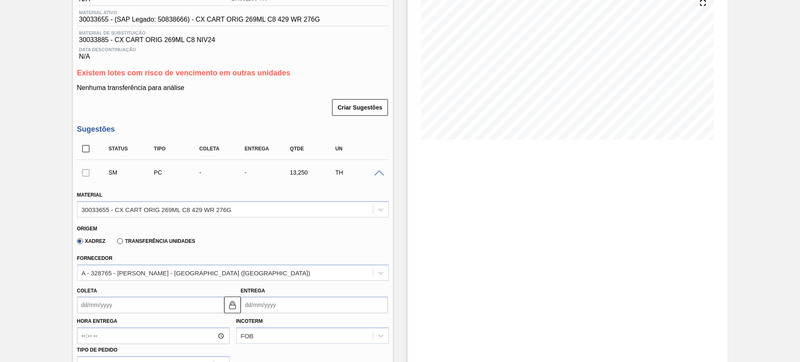
scroll to position [0, 0]
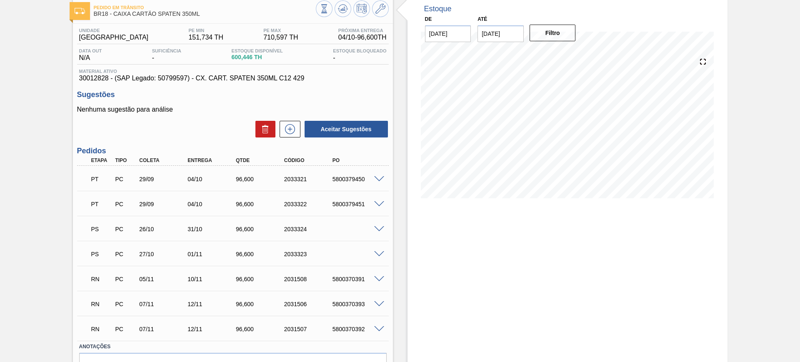
scroll to position [92, 0]
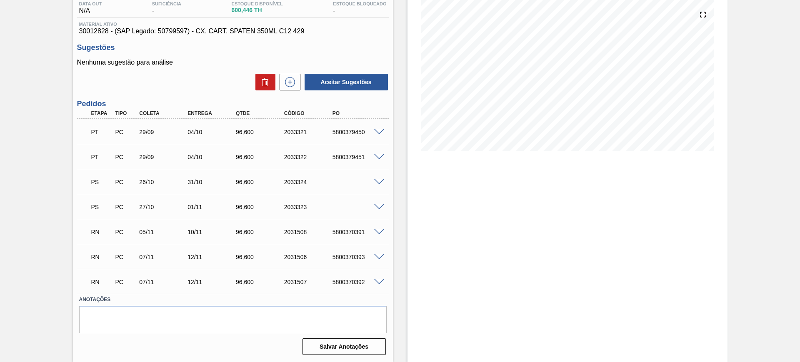
click at [379, 179] on span at bounding box center [379, 182] width 10 height 6
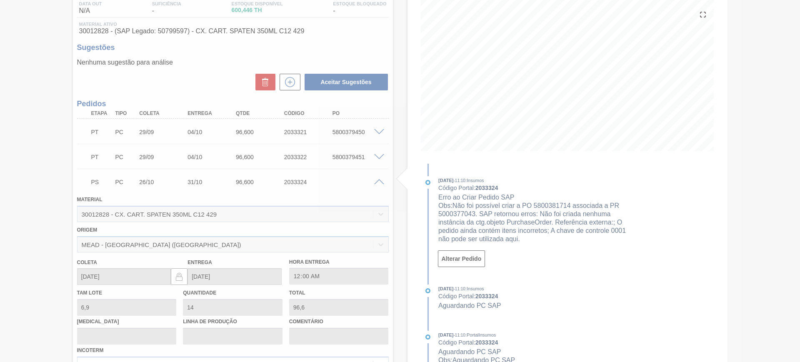
click at [377, 182] on div at bounding box center [400, 181] width 800 height 362
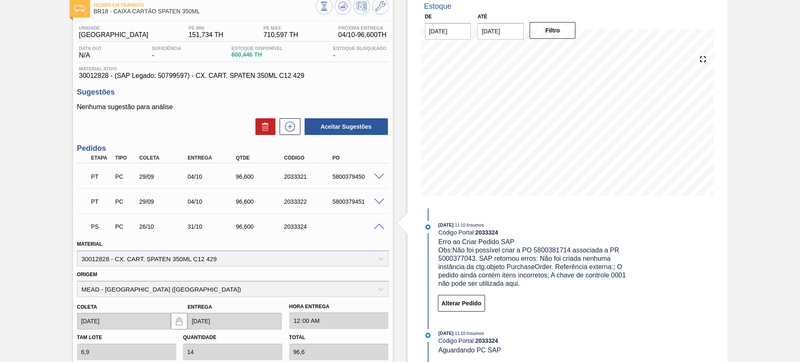
scroll to position [0, 0]
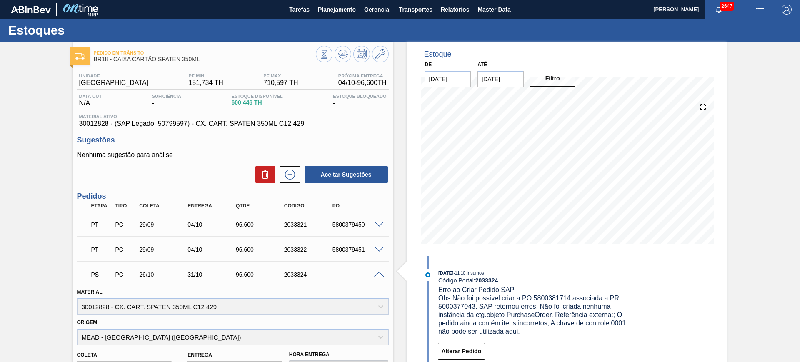
click at [374, 275] on span at bounding box center [379, 275] width 10 height 6
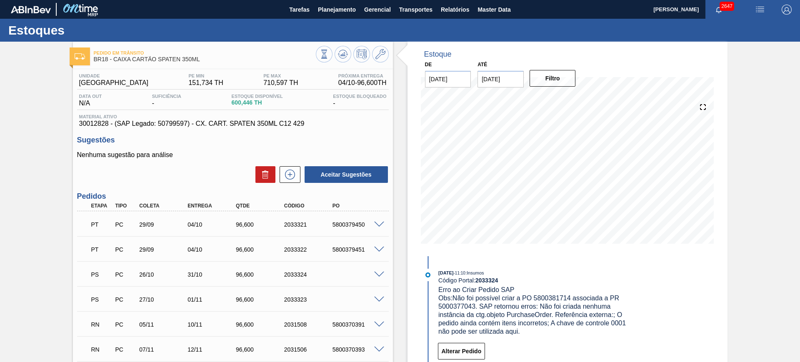
click at [377, 247] on span at bounding box center [379, 250] width 10 height 6
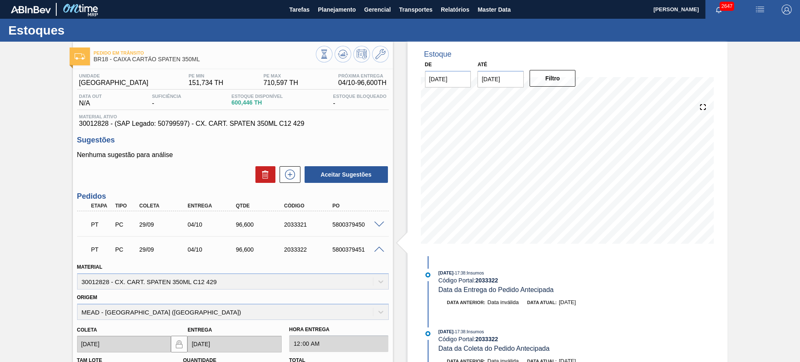
click at [380, 222] on span at bounding box center [379, 225] width 10 height 6
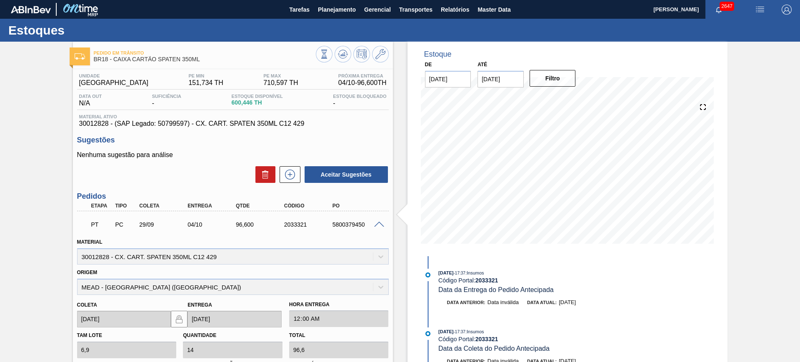
click at [380, 222] on span at bounding box center [379, 225] width 10 height 6
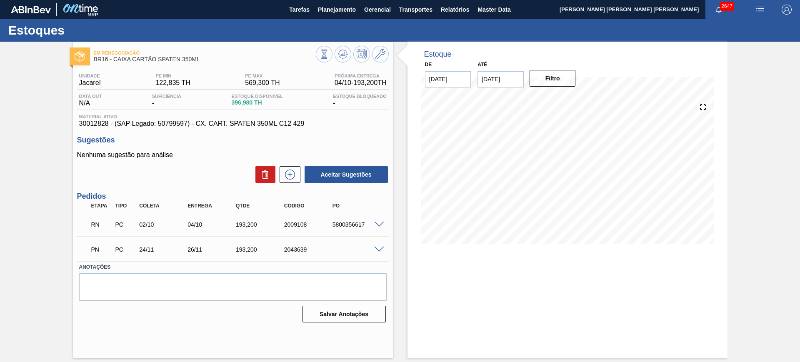
click at [375, 224] on span at bounding box center [379, 225] width 10 height 6
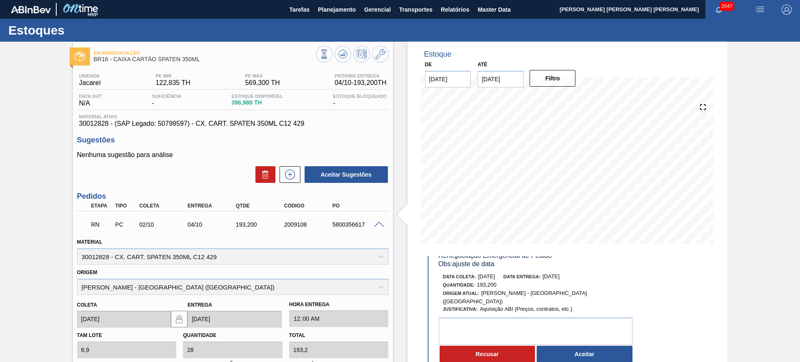
scroll to position [52, 0]
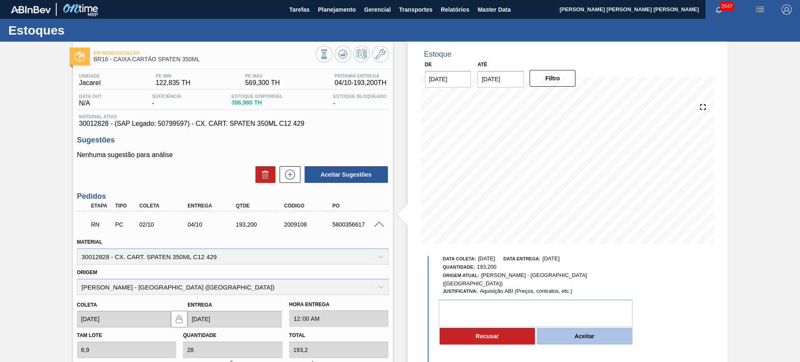
click at [591, 328] on button "Aceitar" at bounding box center [585, 336] width 96 height 17
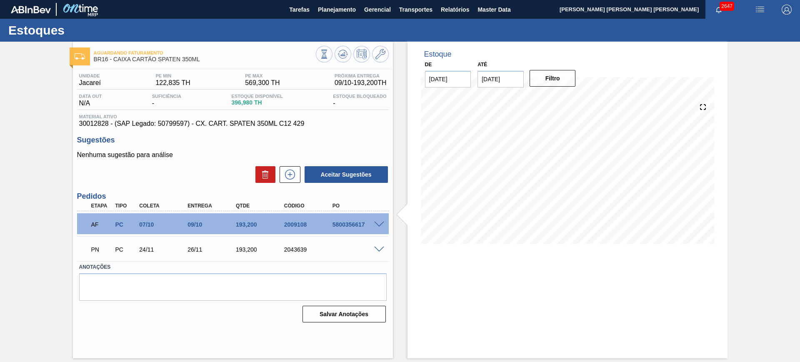
click at [383, 247] on span at bounding box center [379, 250] width 10 height 6
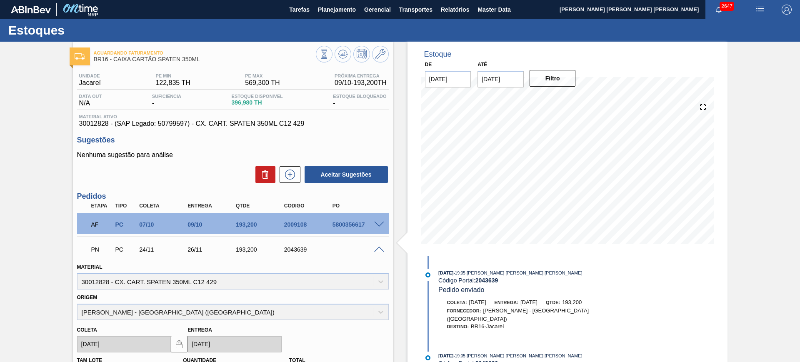
click at [378, 224] on span at bounding box center [379, 225] width 10 height 6
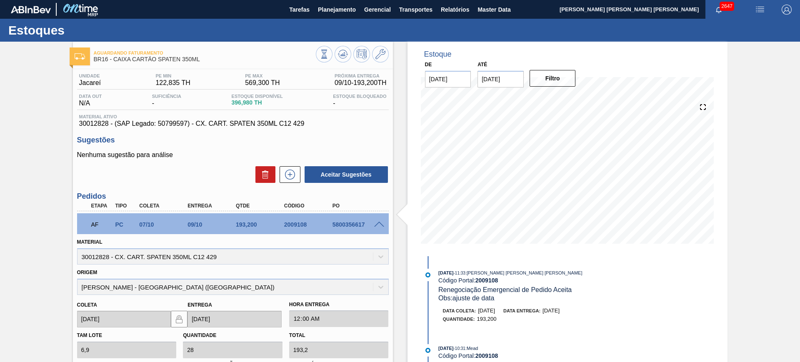
click at [377, 225] on span at bounding box center [379, 225] width 10 height 6
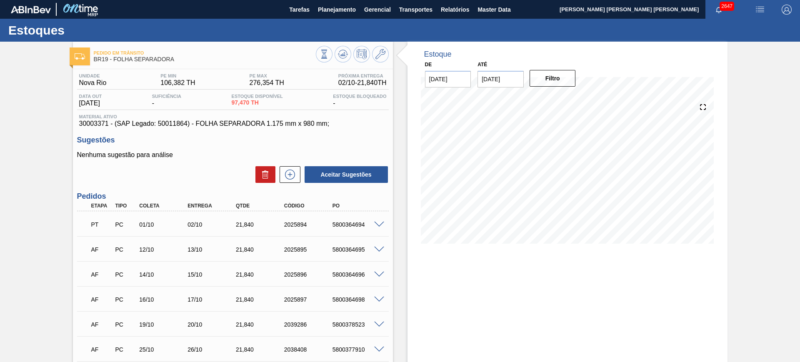
click at [380, 247] on span at bounding box center [379, 250] width 10 height 6
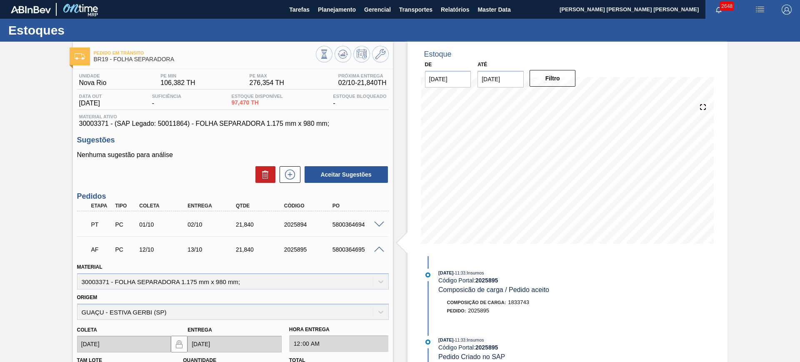
click at [378, 248] on span at bounding box center [379, 250] width 10 height 6
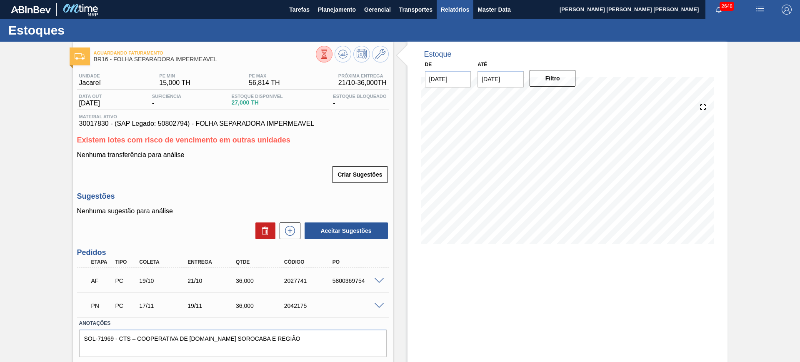
click at [445, 13] on span "Relatórios" at bounding box center [455, 10] width 28 height 10
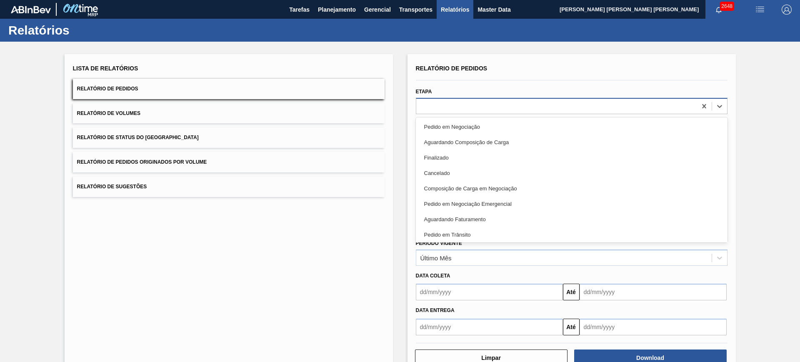
click at [500, 106] on div at bounding box center [556, 106] width 280 height 12
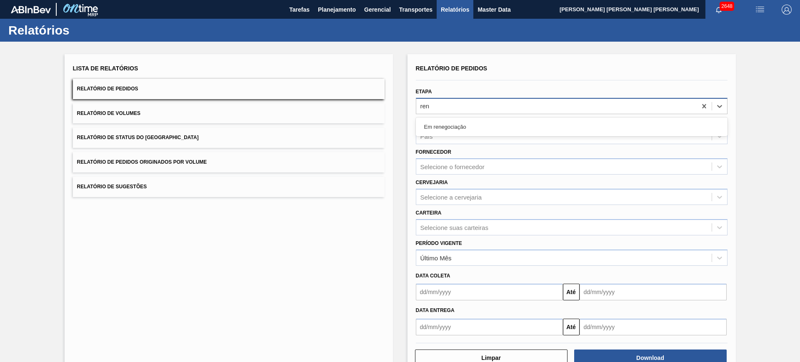
type input "rene"
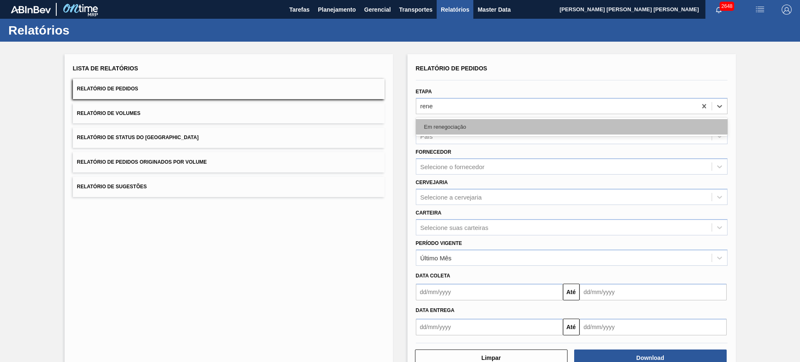
click at [492, 127] on div "Em renegociação" at bounding box center [572, 126] width 312 height 15
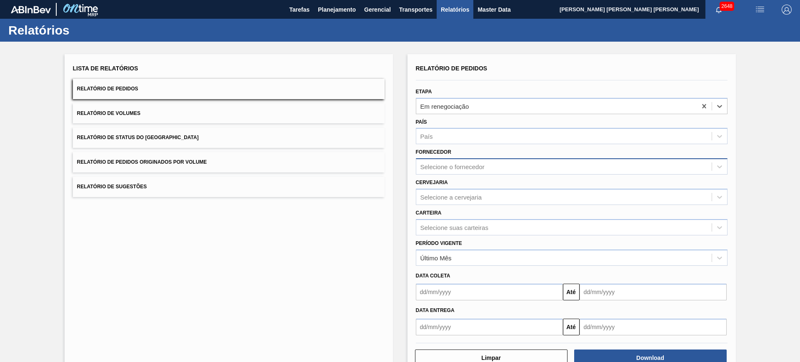
click at [477, 163] on div "Selecione o fornecedor" at bounding box center [452, 166] width 64 height 7
type input "411117"
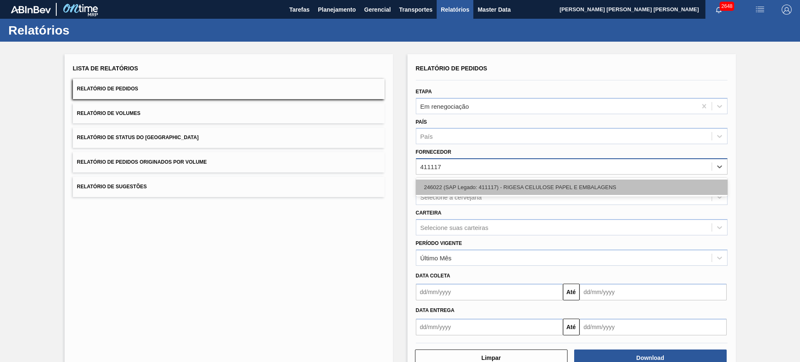
click at [492, 187] on div "246022 (SAP Legado: 411117) - RIGESA CELULOSE PAPEL E EMBALAGENS" at bounding box center [572, 187] width 312 height 15
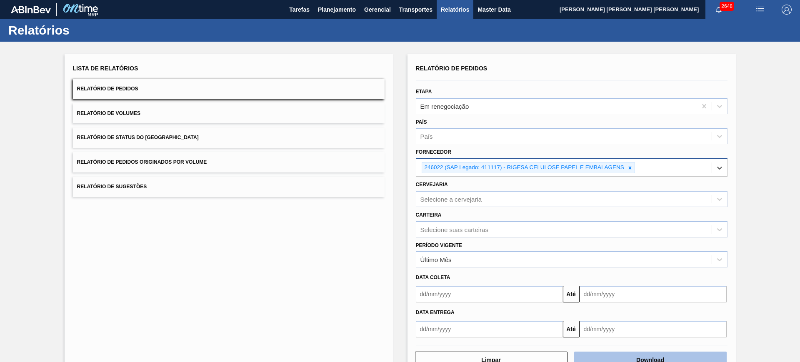
click at [651, 359] on button "Download" at bounding box center [650, 360] width 152 height 17
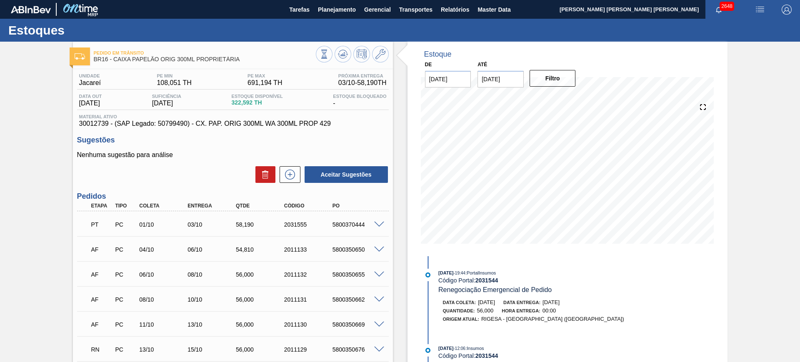
drag, startPoint x: 345, startPoint y: 59, endPoint x: 396, endPoint y: 33, distance: 56.6
click at [346, 59] on button at bounding box center [342, 54] width 17 height 17
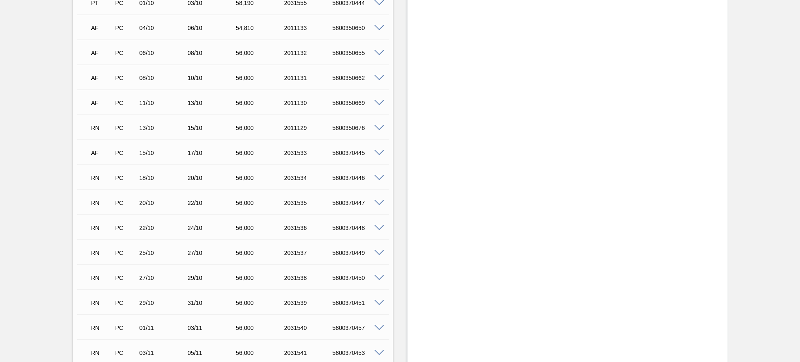
scroll to position [312, 0]
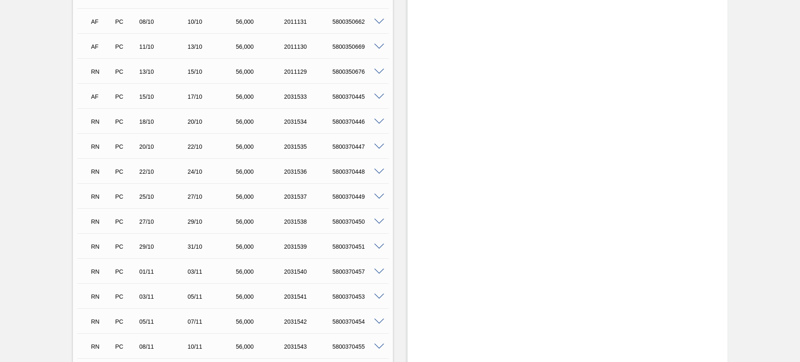
click at [377, 169] on span at bounding box center [379, 172] width 10 height 6
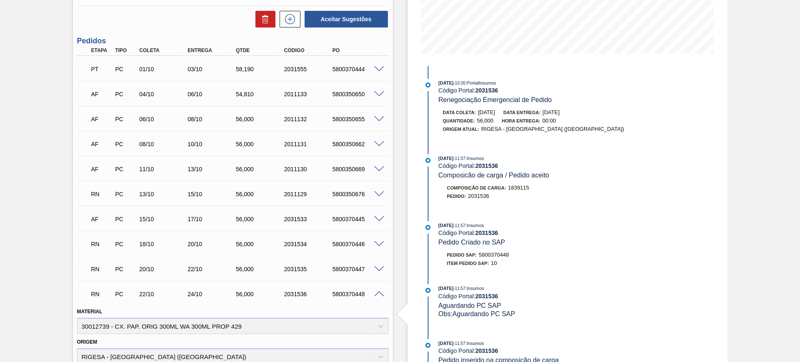
scroll to position [208, 0]
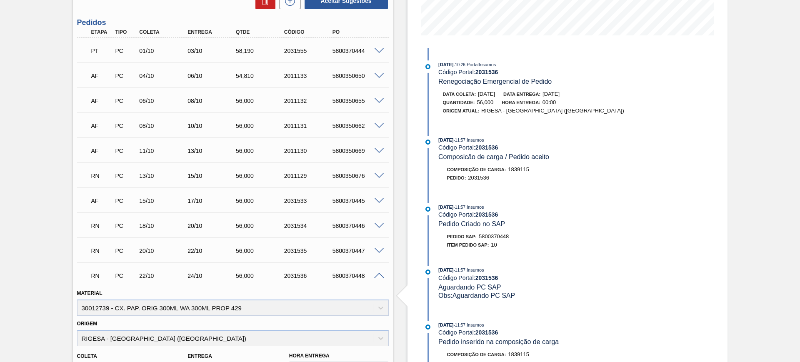
click at [379, 273] on span at bounding box center [379, 276] width 10 height 6
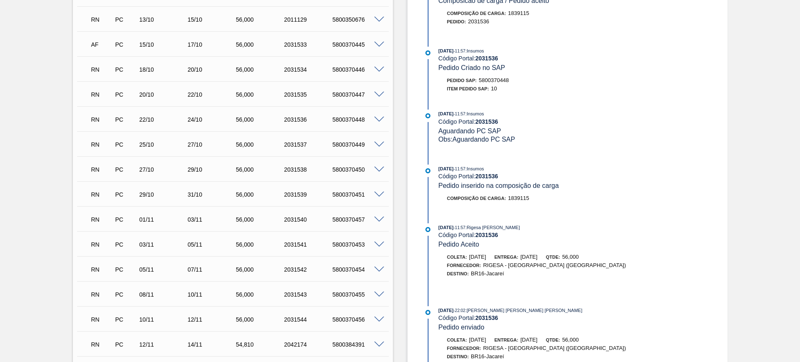
scroll to position [417, 0]
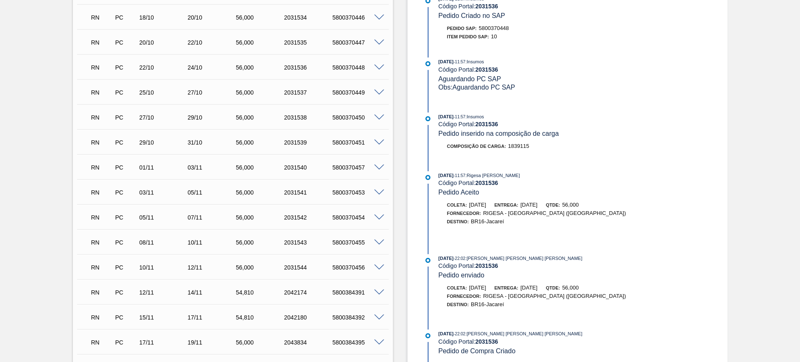
click at [378, 294] on div "RN PC 12/11 14/11 54,810 2042174 5800384391" at bounding box center [233, 291] width 312 height 21
click at [378, 294] on span at bounding box center [379, 292] width 10 height 6
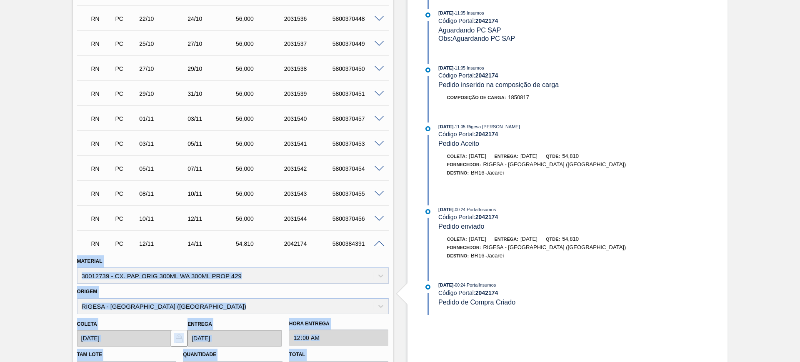
scroll to position [469, 0]
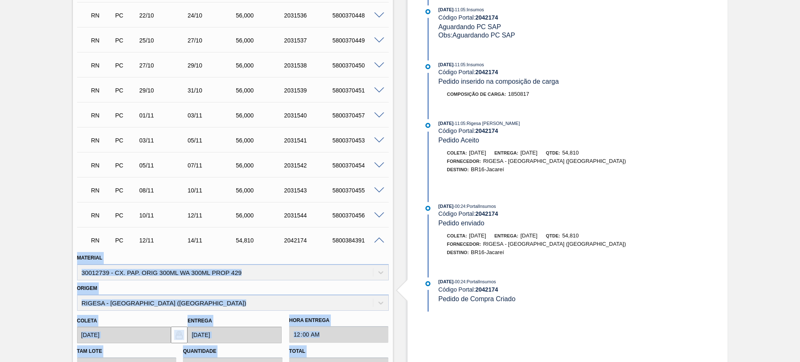
click at [381, 237] on div at bounding box center [380, 240] width 17 height 6
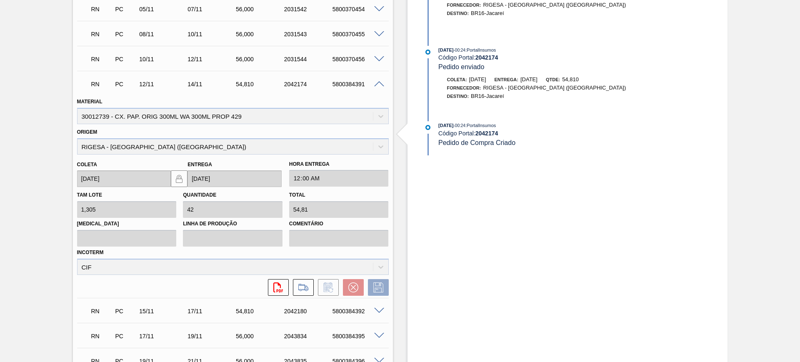
click at [377, 81] on span at bounding box center [379, 84] width 10 height 6
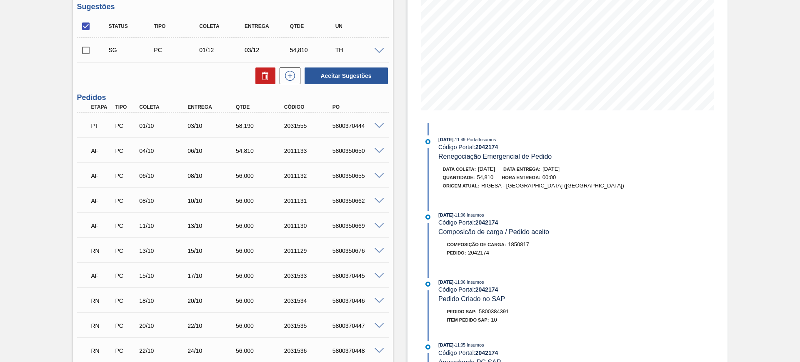
scroll to position [29, 0]
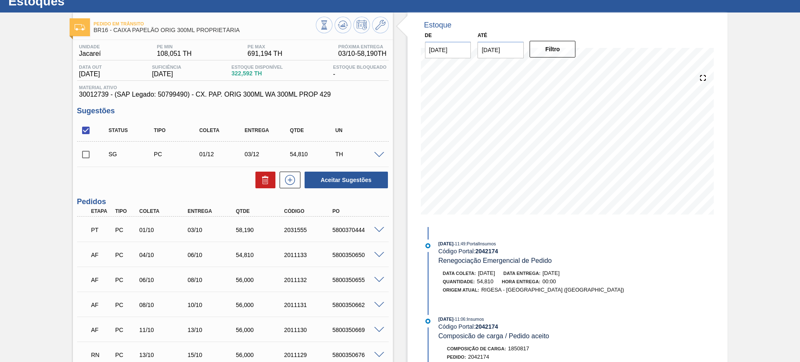
click at [376, 155] on span at bounding box center [379, 155] width 10 height 6
